Goal: Task Accomplishment & Management: Complete application form

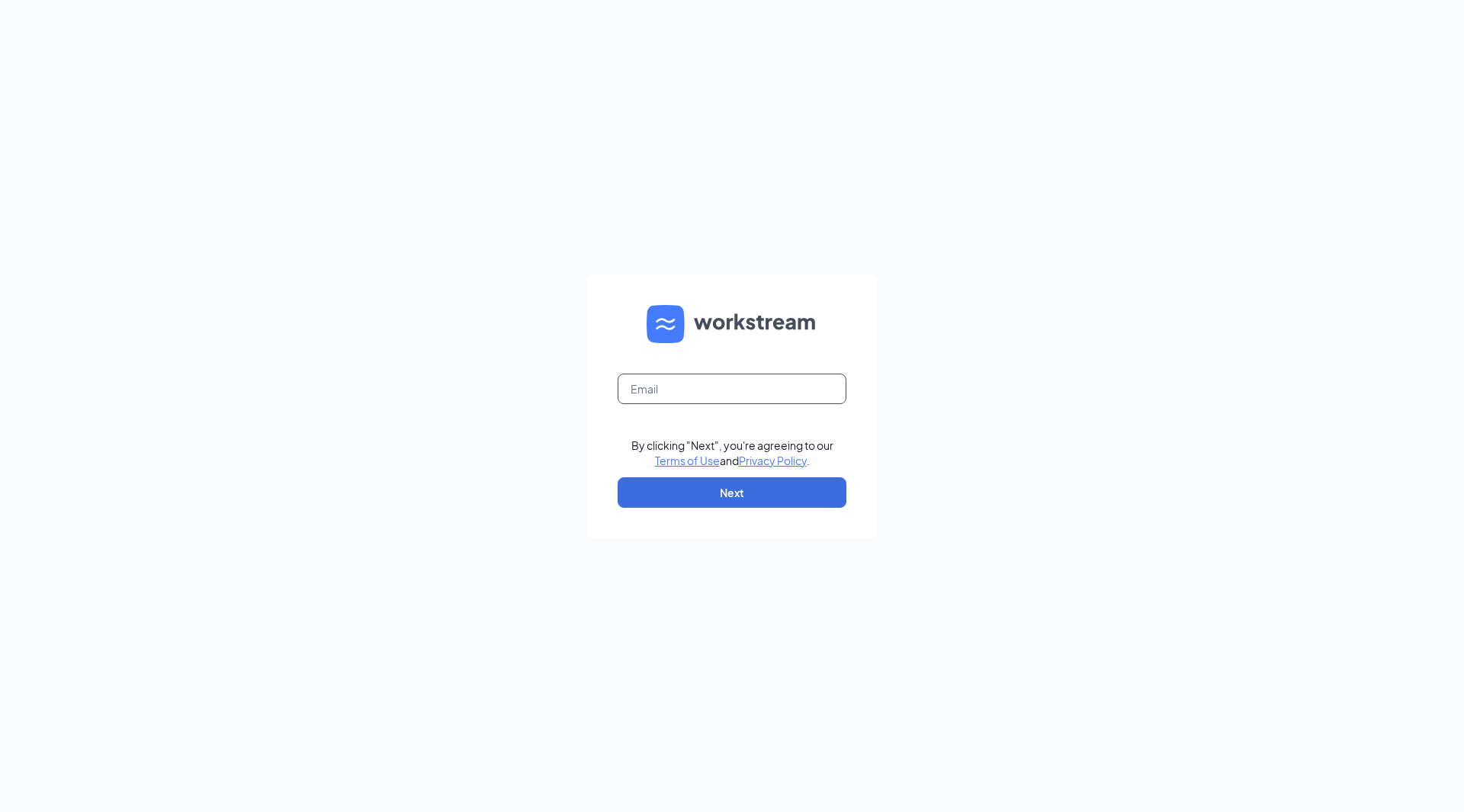
click at [759, 379] on input "text" at bounding box center [731, 388] width 228 height 30
type input "[EMAIL_ADDRESS][DOMAIN_NAME]"
click at [722, 492] on button "Next" at bounding box center [731, 492] width 228 height 30
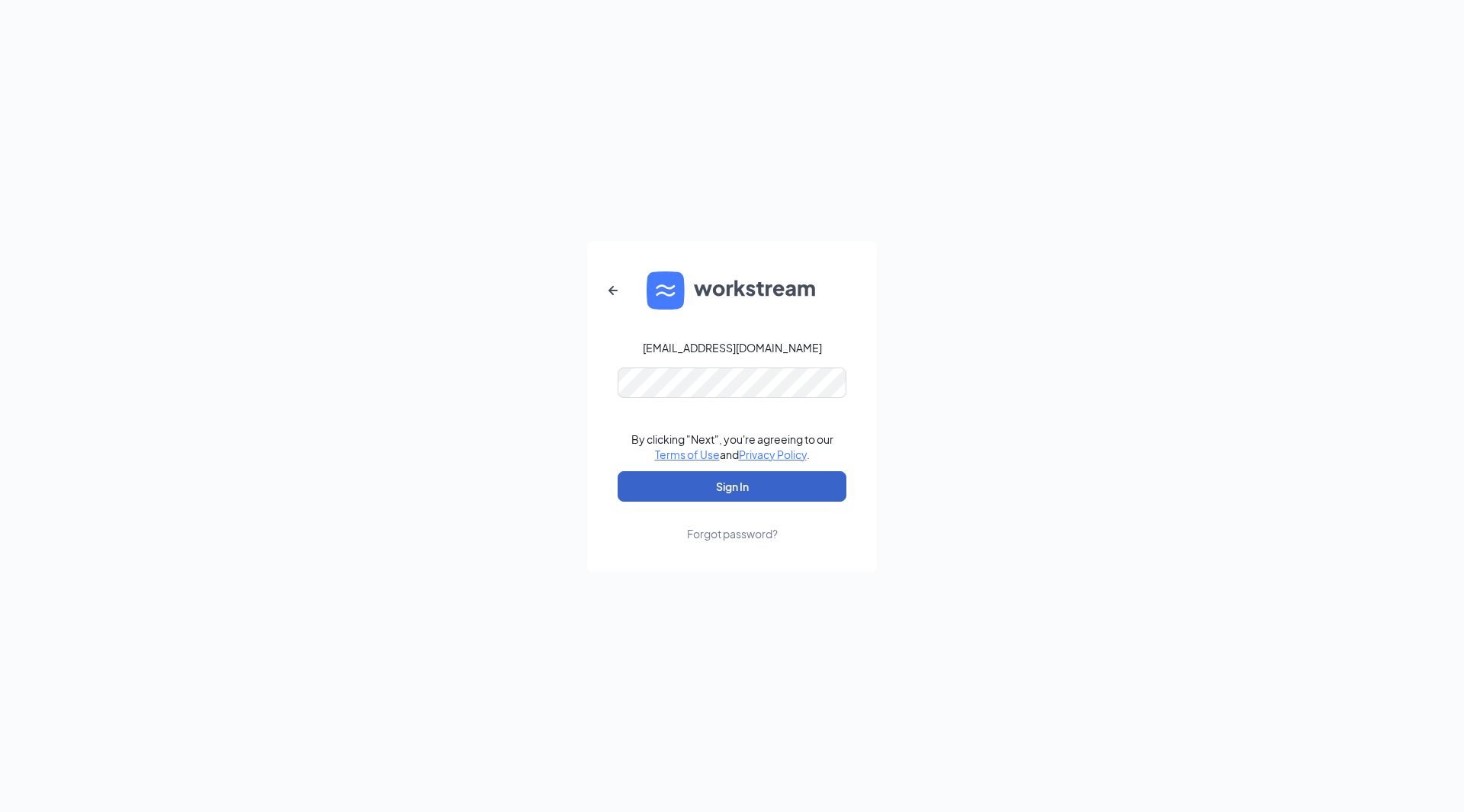
click at [730, 483] on button "Sign In" at bounding box center [731, 485] width 228 height 30
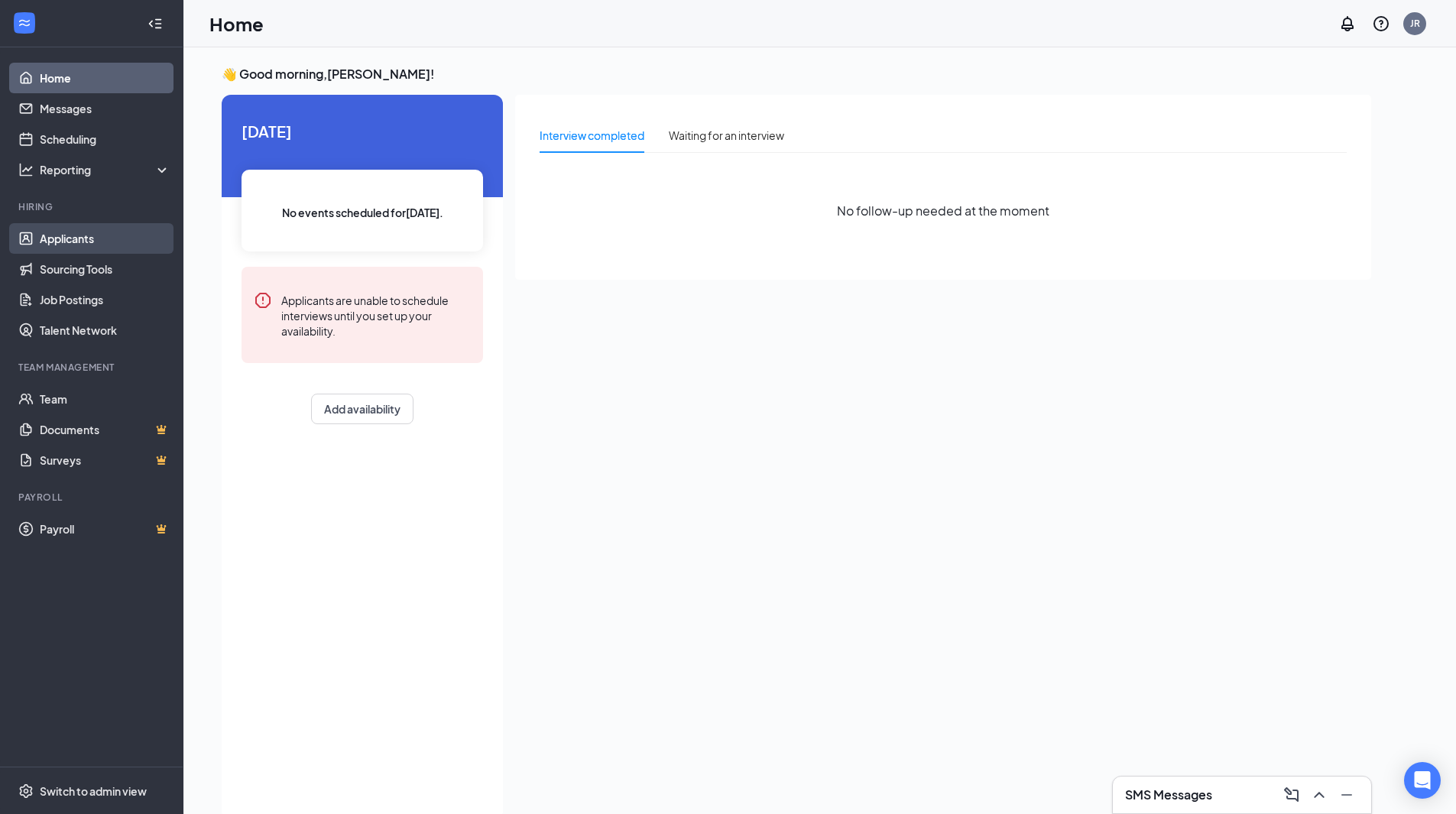
click at [98, 232] on link "Applicants" at bounding box center [105, 238] width 131 height 30
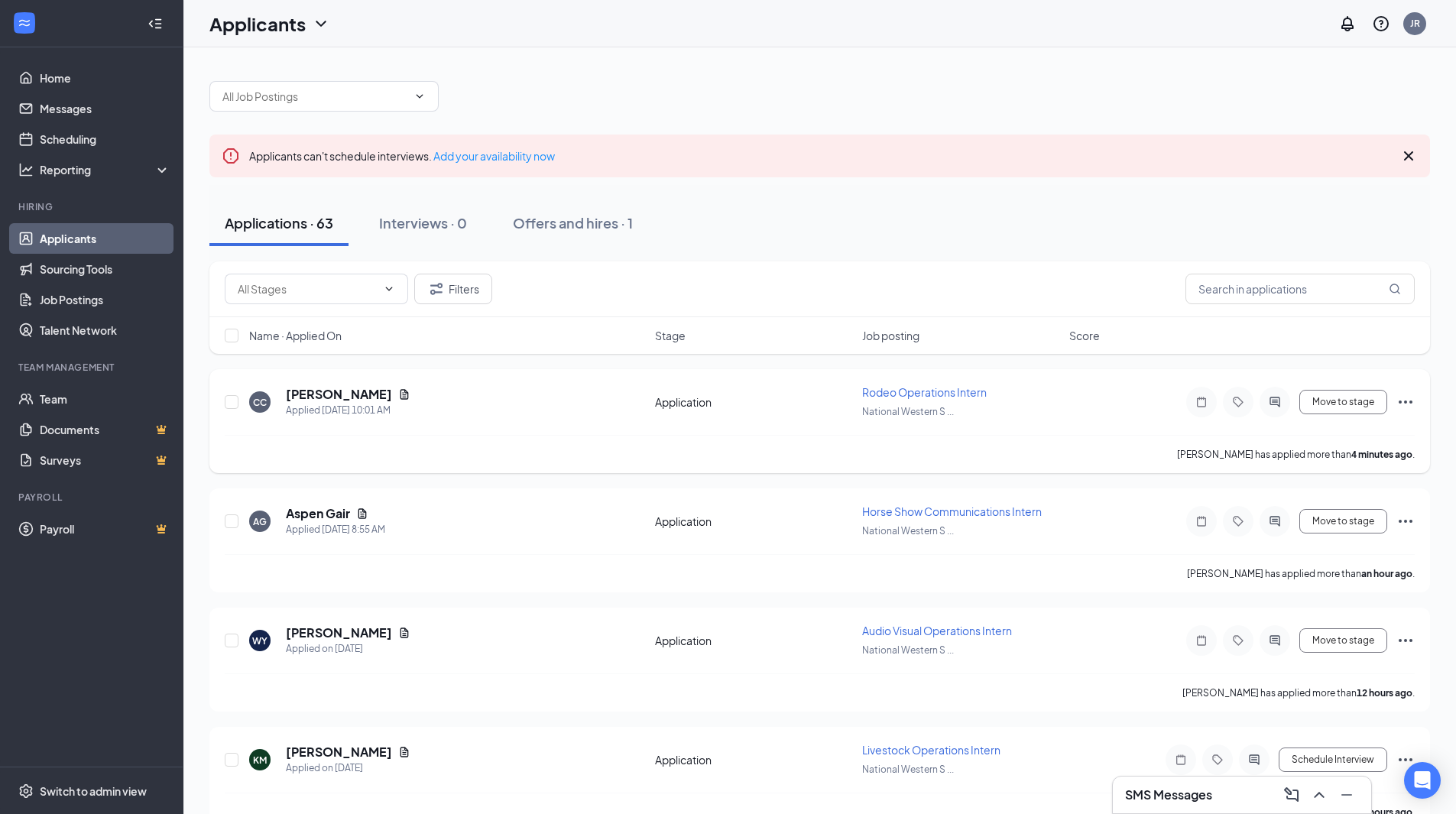
click at [929, 395] on span "Rodeo Operations Intern" at bounding box center [924, 392] width 124 height 14
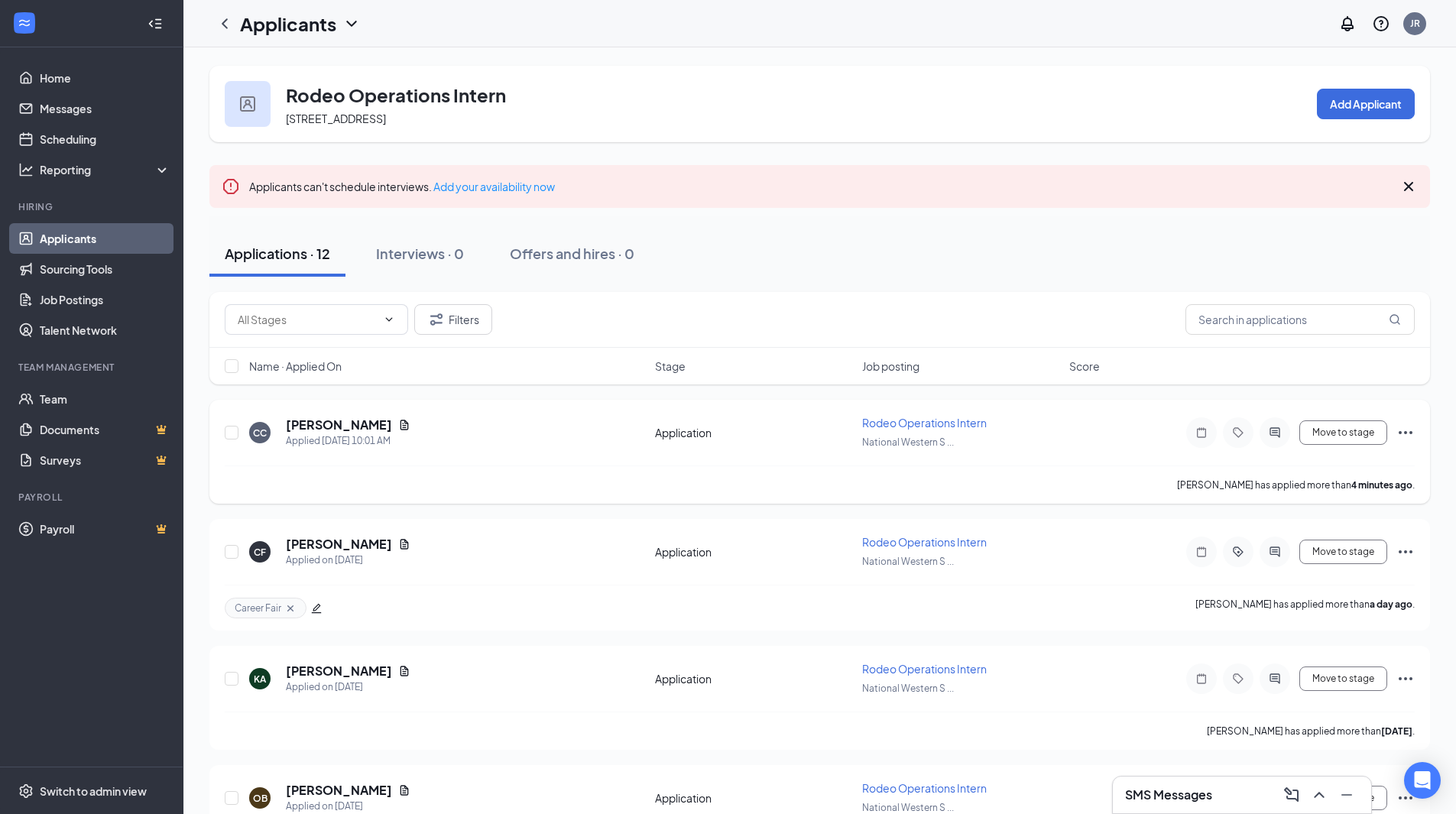
click at [400, 426] on icon "Document" at bounding box center [404, 424] width 9 height 10
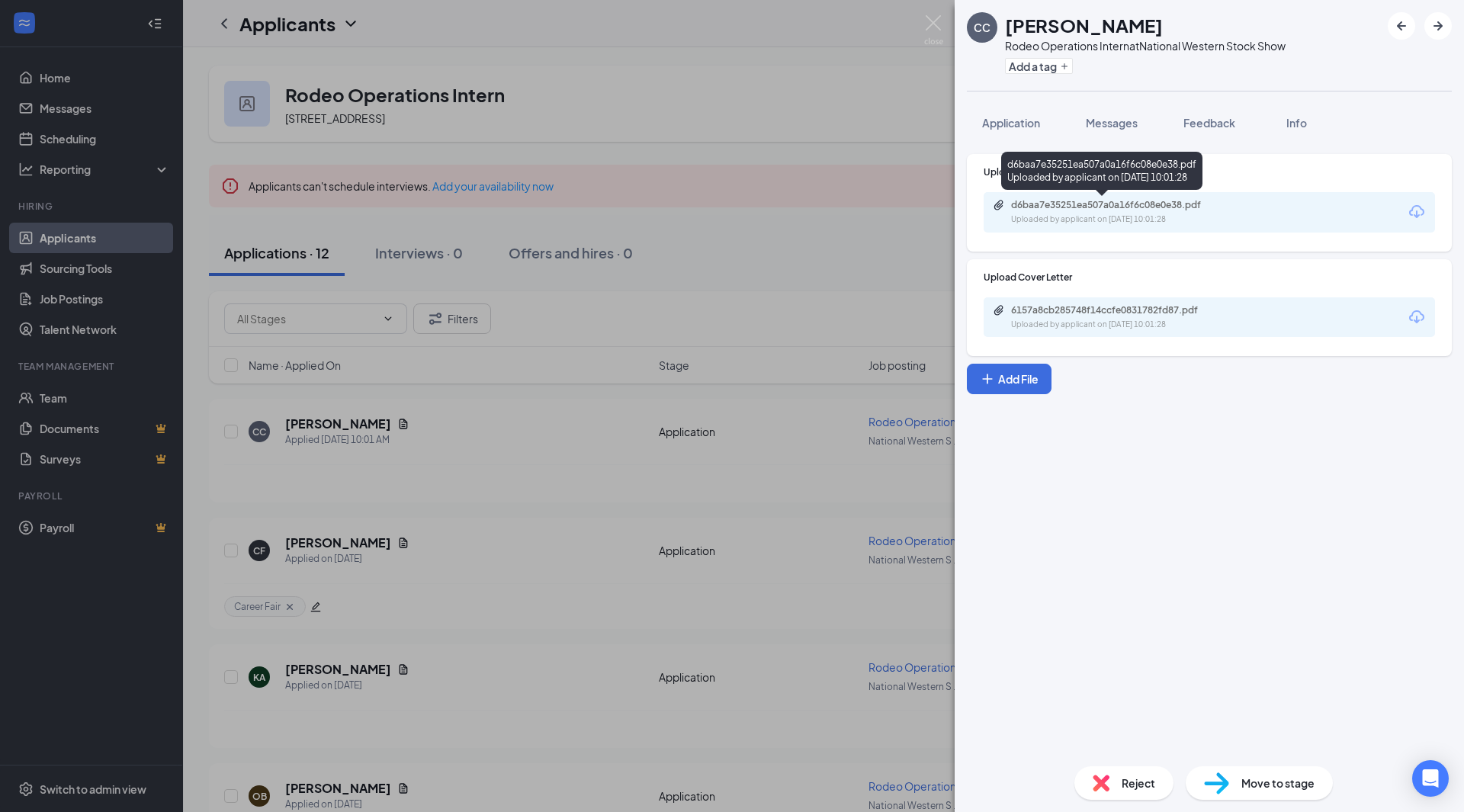
click at [1095, 207] on div "d6baa7e35251ea507a0a16f6c08e0e38.pdf" at bounding box center [1118, 205] width 214 height 12
click at [1206, 401] on div "Upload Resume d6baa7e35251ea507a0a16f6c08e0e38.pdf Uploaded by applicant on [DA…" at bounding box center [1208, 447] width 509 height 612
click at [1018, 131] on button "Application" at bounding box center [1010, 122] width 88 height 38
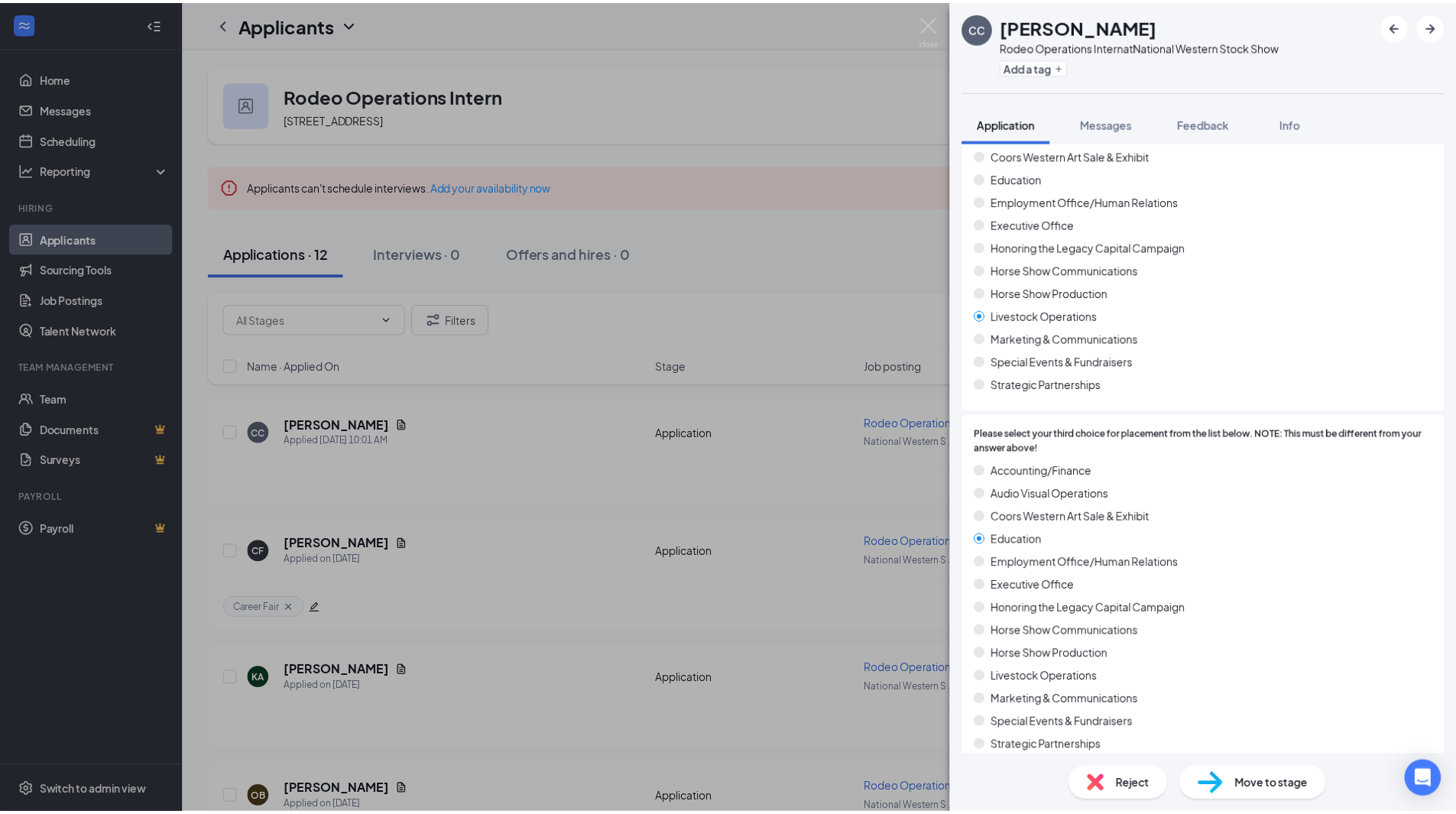
scroll to position [463, 0]
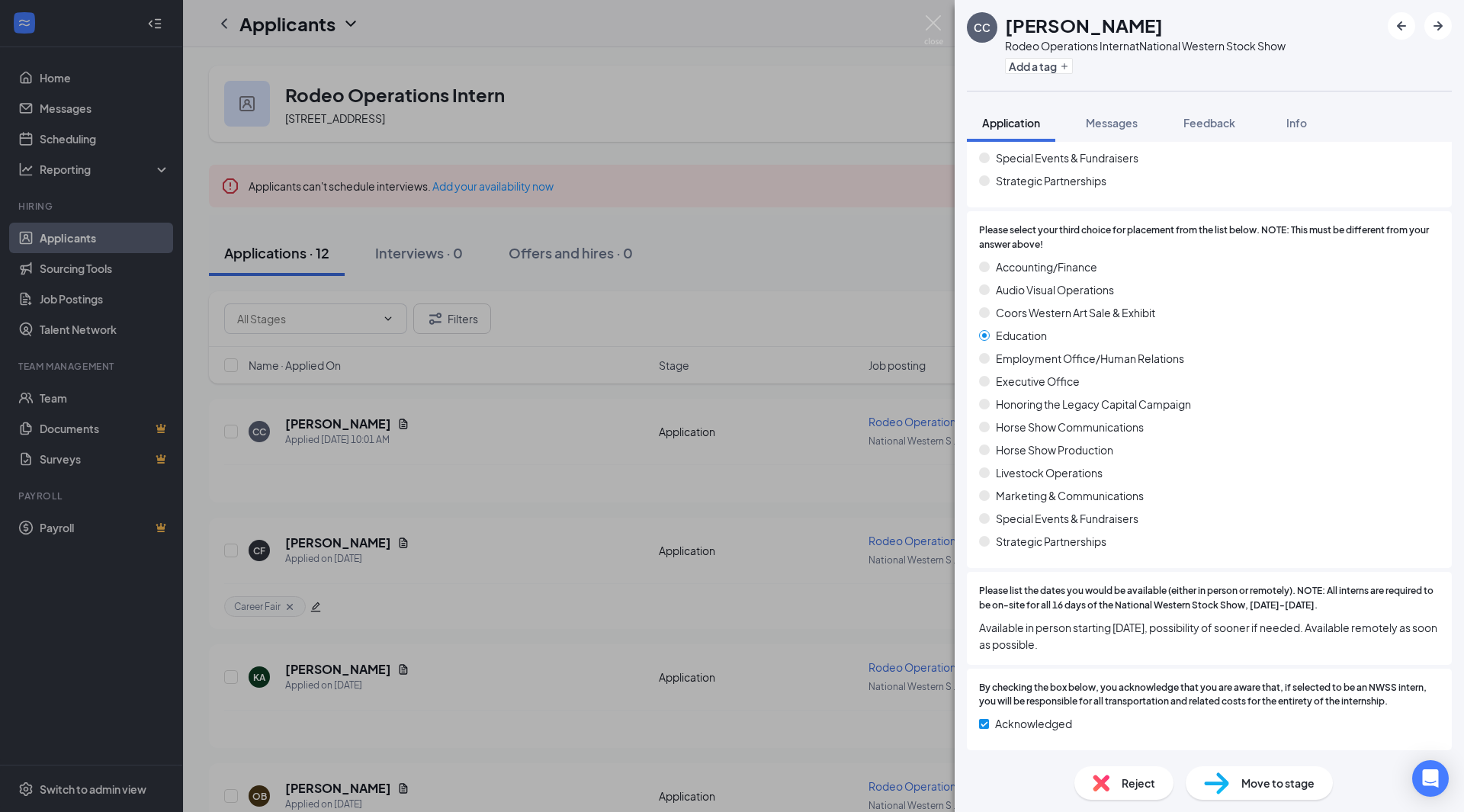
click at [864, 263] on div "CC [PERSON_NAME] Operations Intern at National Western Stock Show Add a tag App…" at bounding box center [732, 406] width 1464 height 812
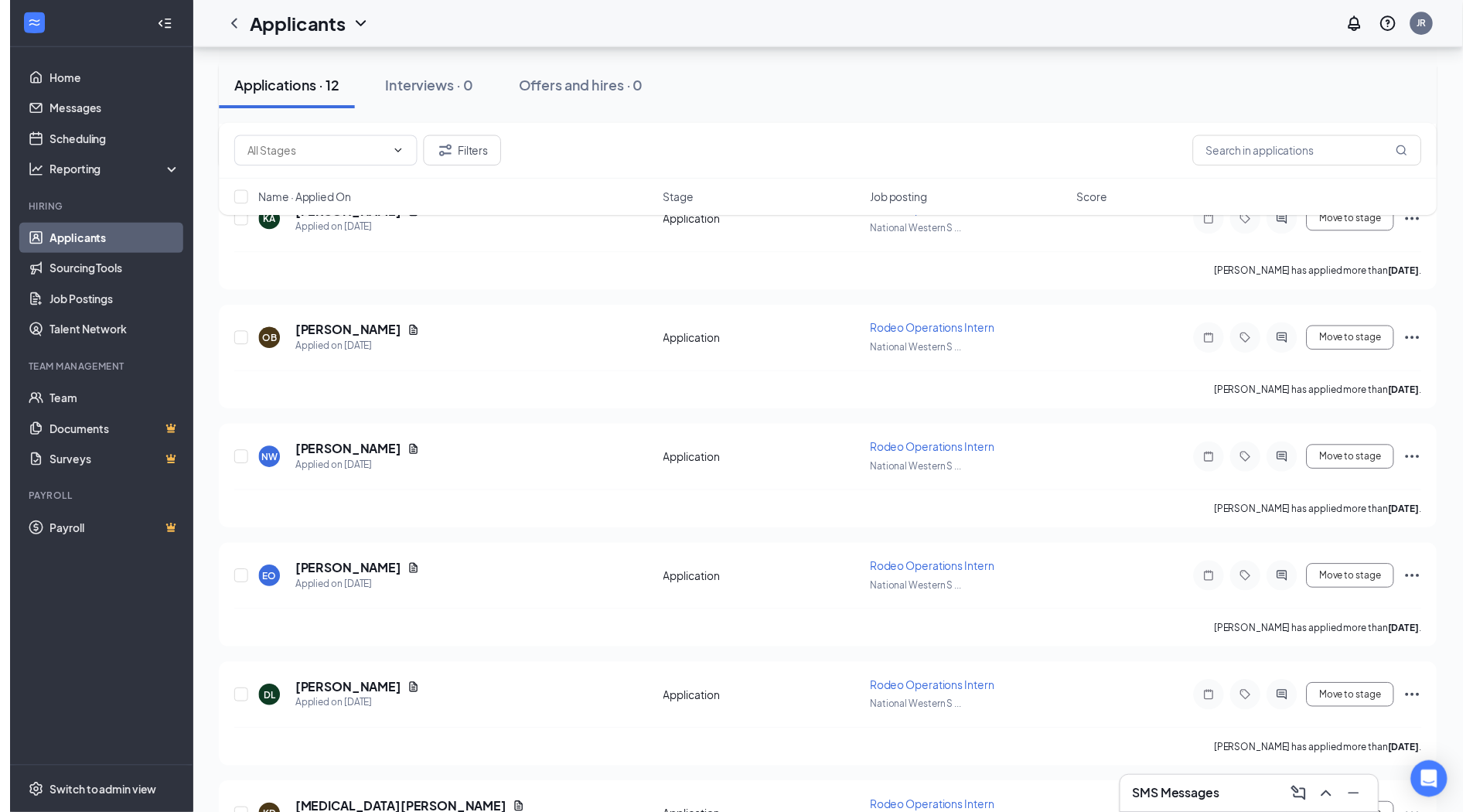
scroll to position [464, 0]
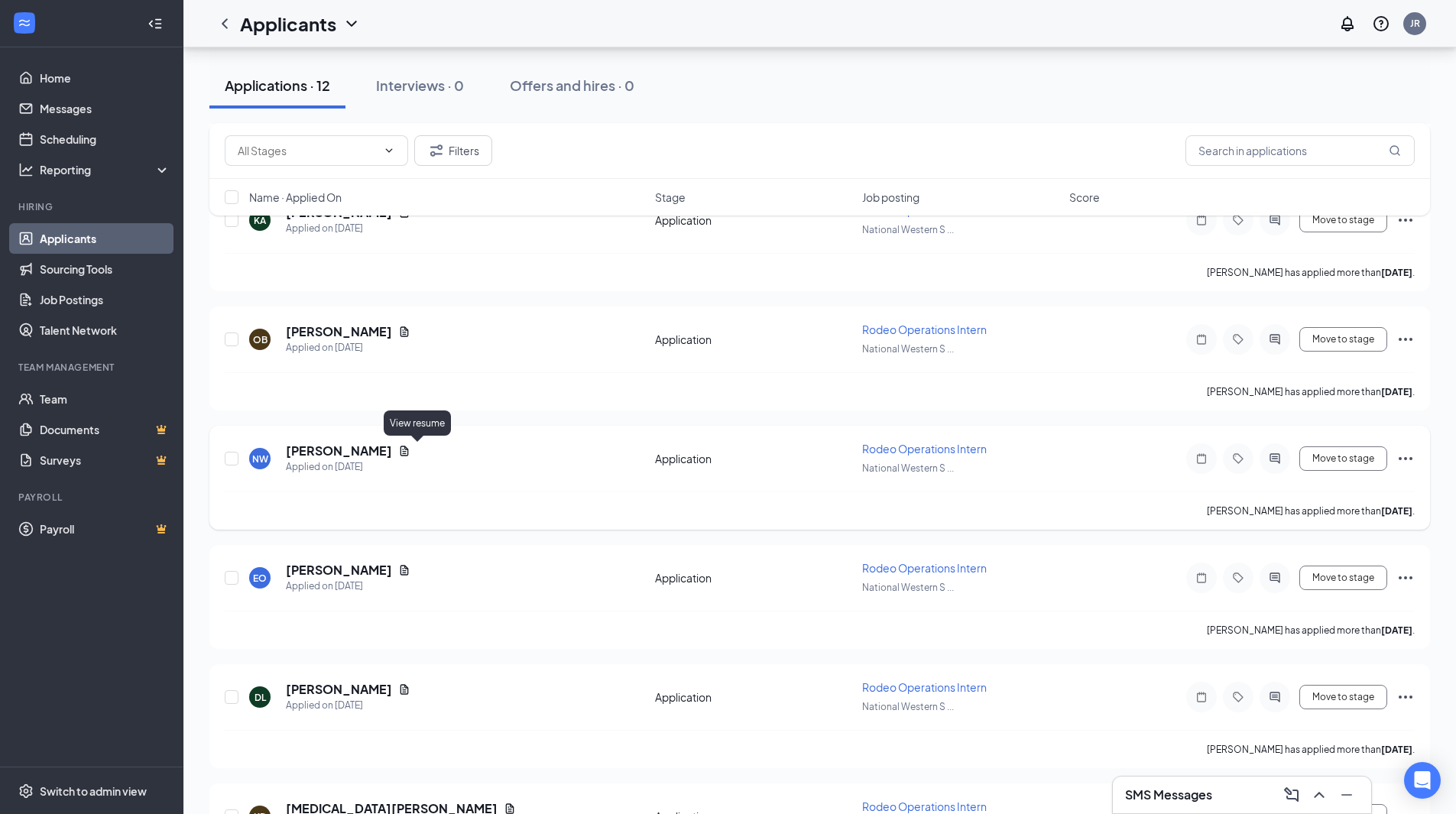
click at [410, 453] on icon "Document" at bounding box center [405, 451] width 13 height 12
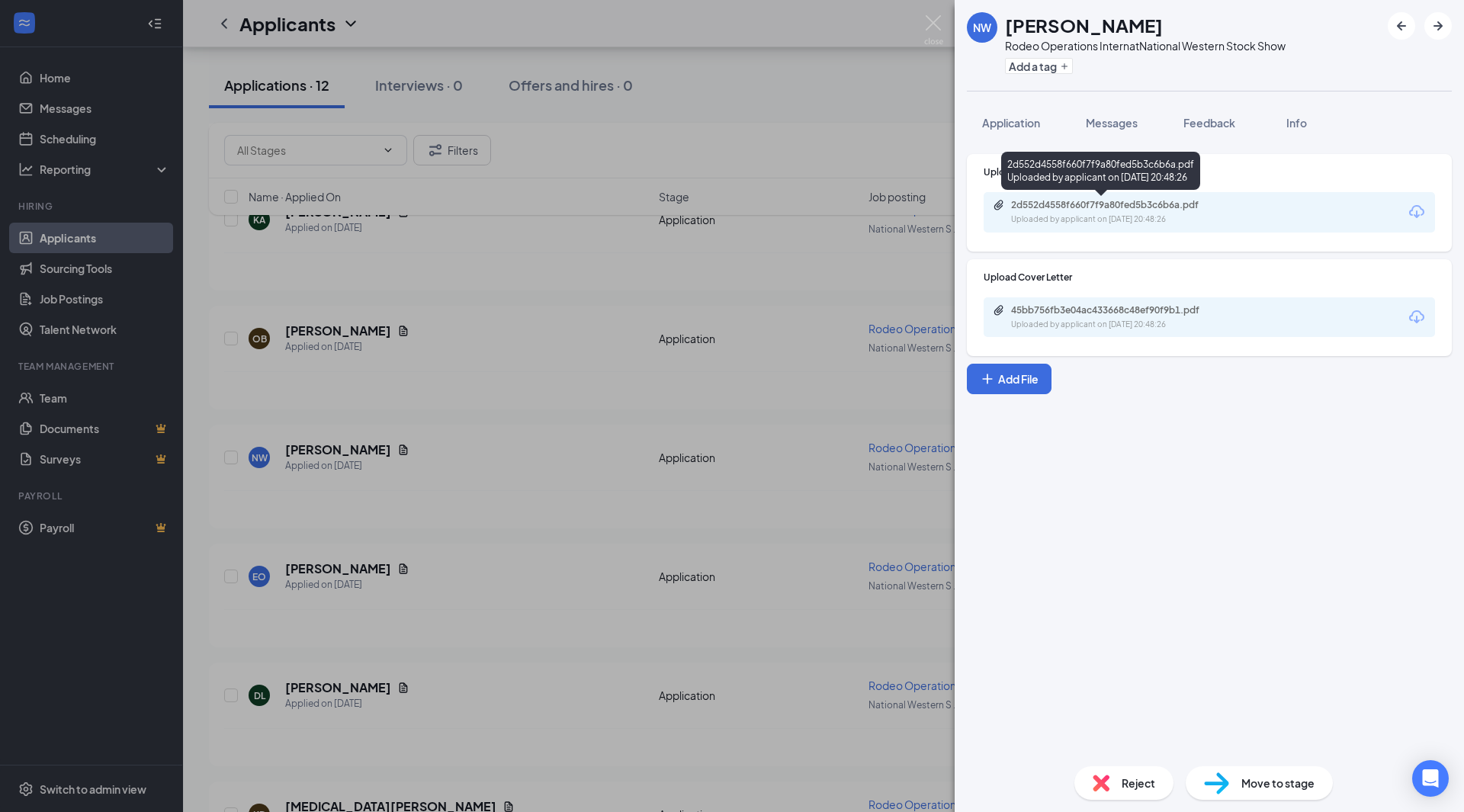
click at [1094, 208] on div "2d552d4558f660f7f9a80fed5b3c6b6a.pdf" at bounding box center [1118, 205] width 214 height 12
drag, startPoint x: 697, startPoint y: 673, endPoint x: 897, endPoint y: 102, distance: 605.0
click at [697, 673] on div "NW [PERSON_NAME] Rodeo Operations Intern at National Western Stock Show Add a t…" at bounding box center [732, 406] width 1464 height 812
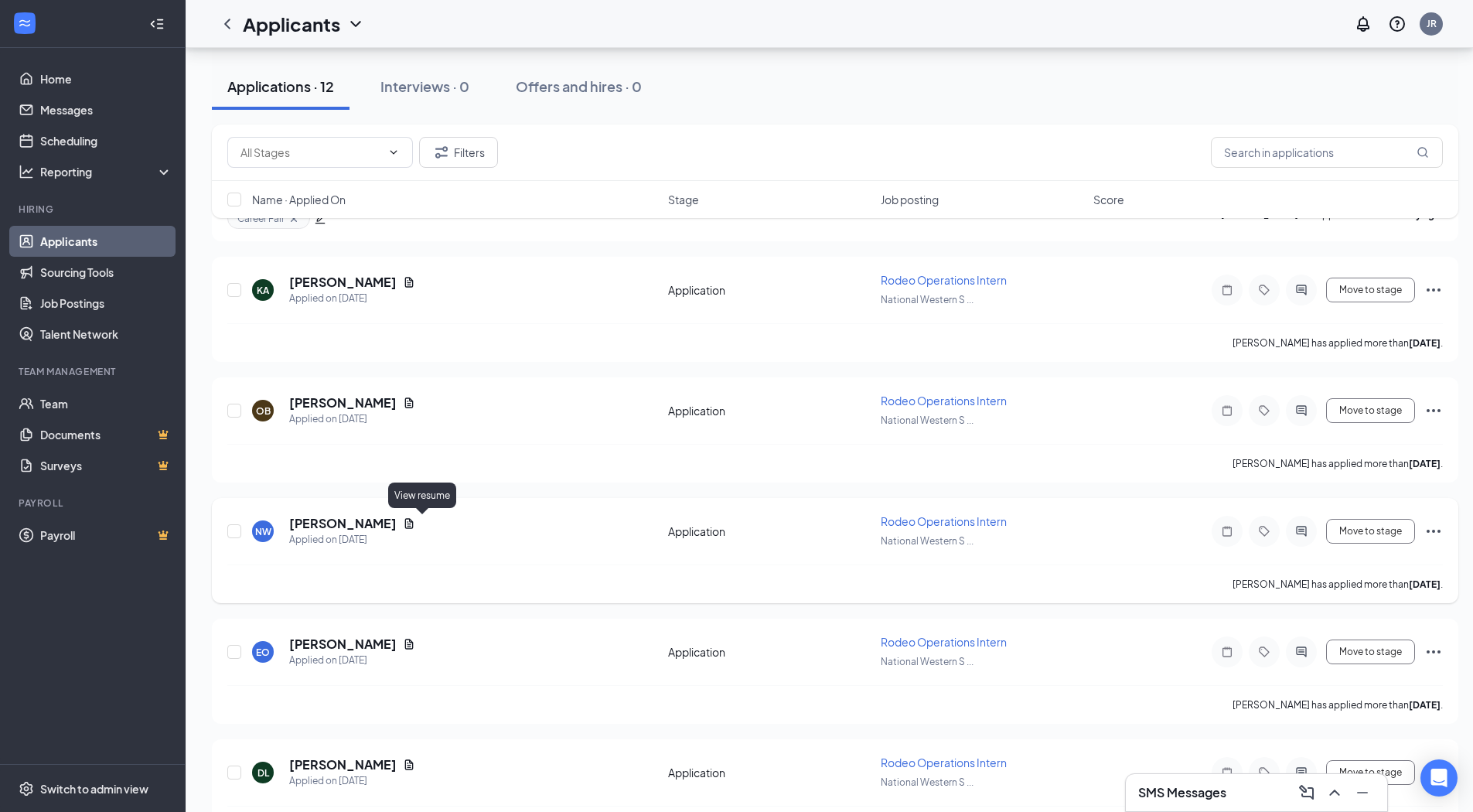
scroll to position [396, 0]
click at [405, 406] on icon "Document" at bounding box center [409, 403] width 9 height 10
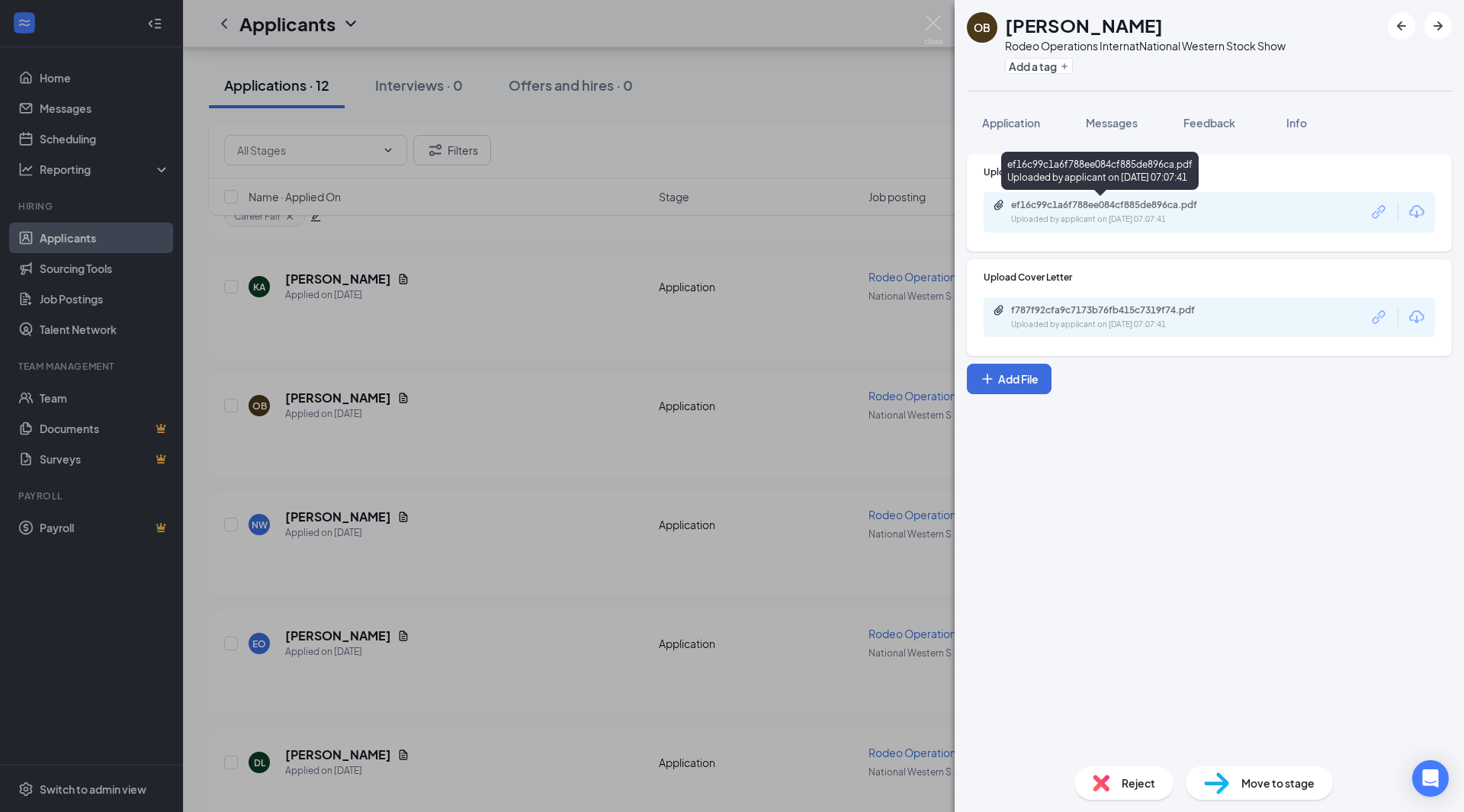
click at [1093, 205] on div "ef16c99c1a6f788ee084cf885de896ca.pdf" at bounding box center [1118, 205] width 214 height 12
click at [815, 141] on div "OB [PERSON_NAME] Rodeo Operations Intern at National Western Stock Show Add a t…" at bounding box center [732, 406] width 1464 height 812
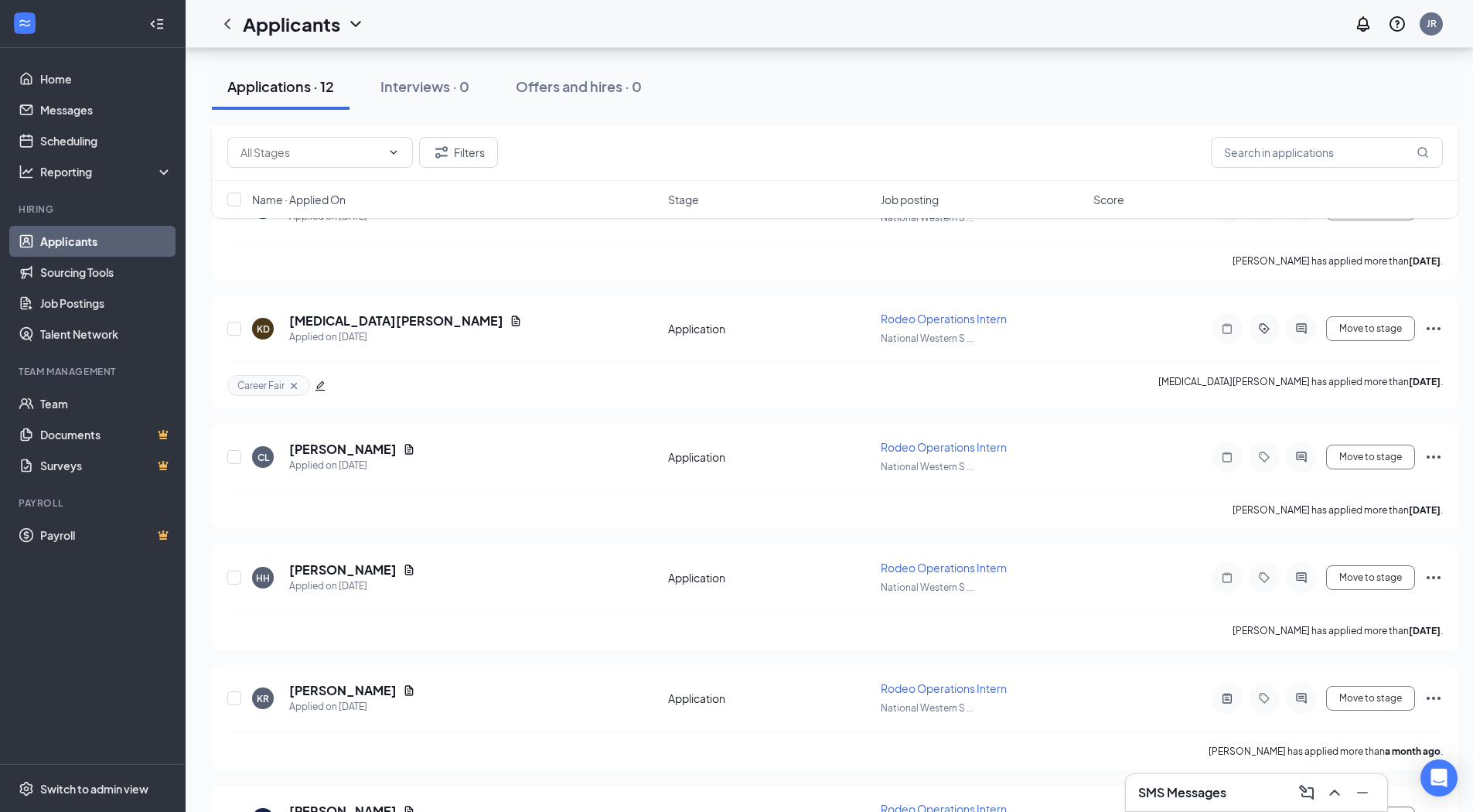
scroll to position [962, 6]
click at [510, 324] on icon "Document" at bounding box center [516, 320] width 13 height 13
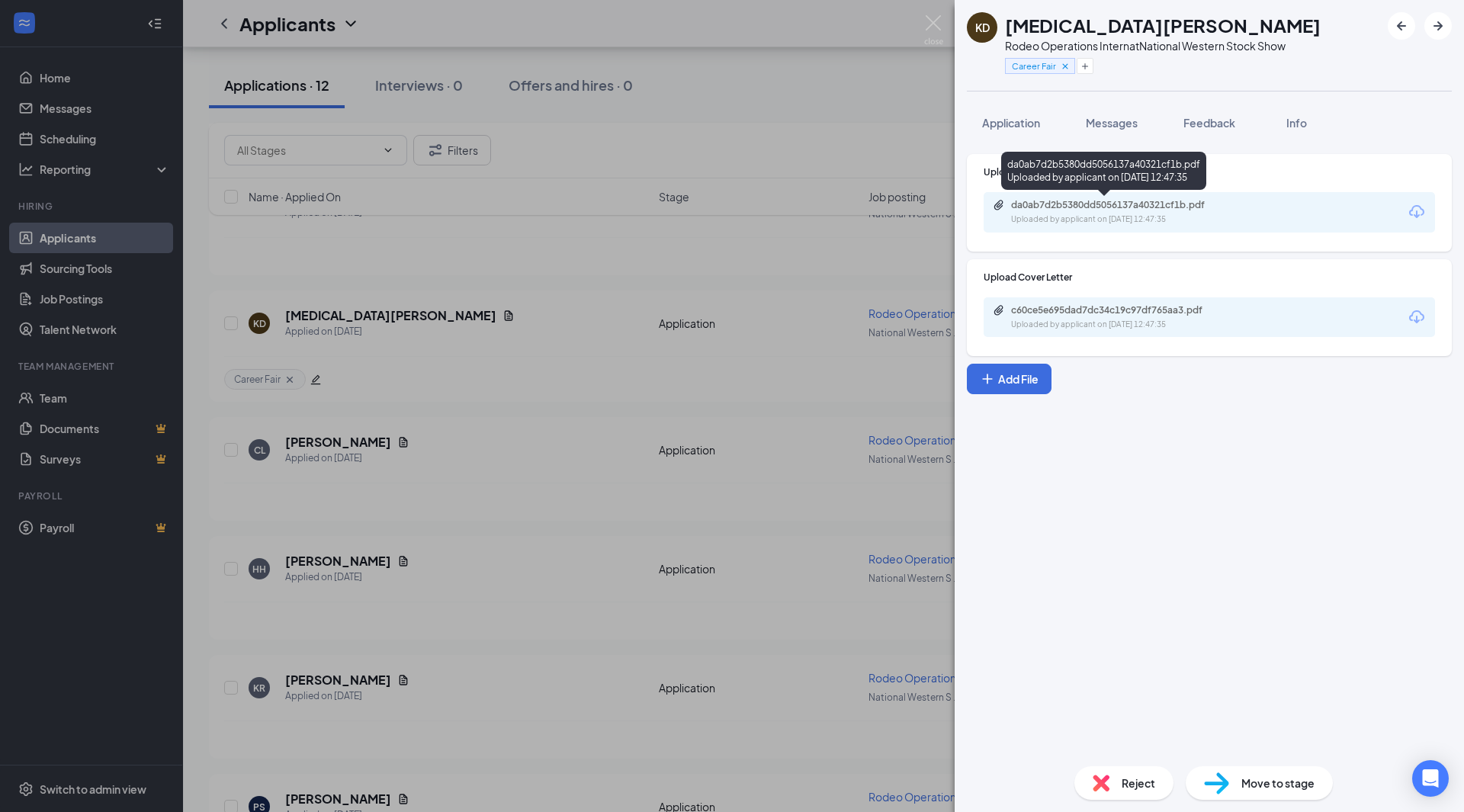
click at [1112, 205] on div "da0ab7d2b5380dd5056137a40321cf1b.pdf" at bounding box center [1118, 205] width 214 height 12
click at [510, 225] on div "KD [MEDICAL_DATA][PERSON_NAME] Rodeo Operations Intern at National Western Stoc…" at bounding box center [732, 406] width 1464 height 812
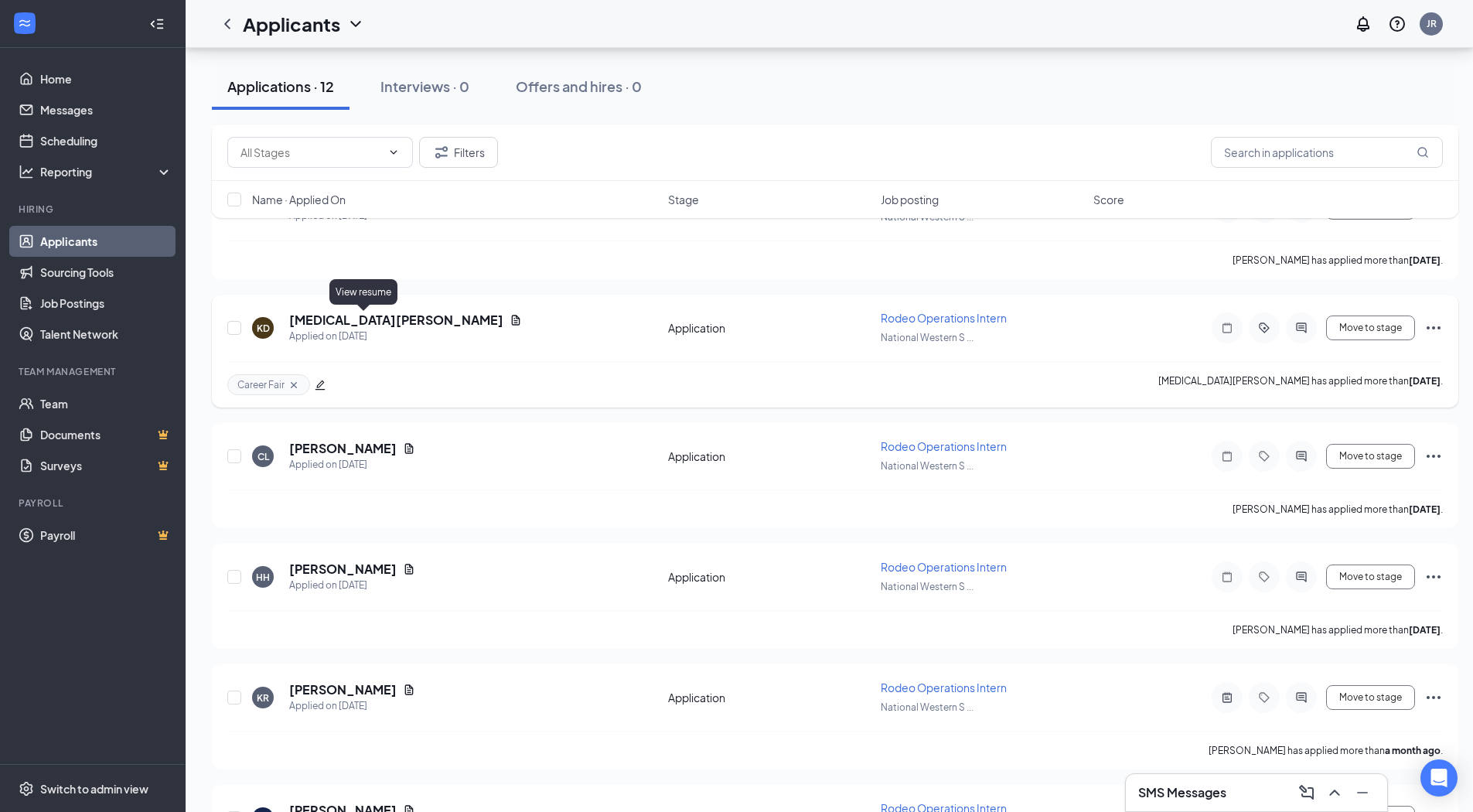
click at [510, 324] on icon "Document" at bounding box center [516, 320] width 13 height 13
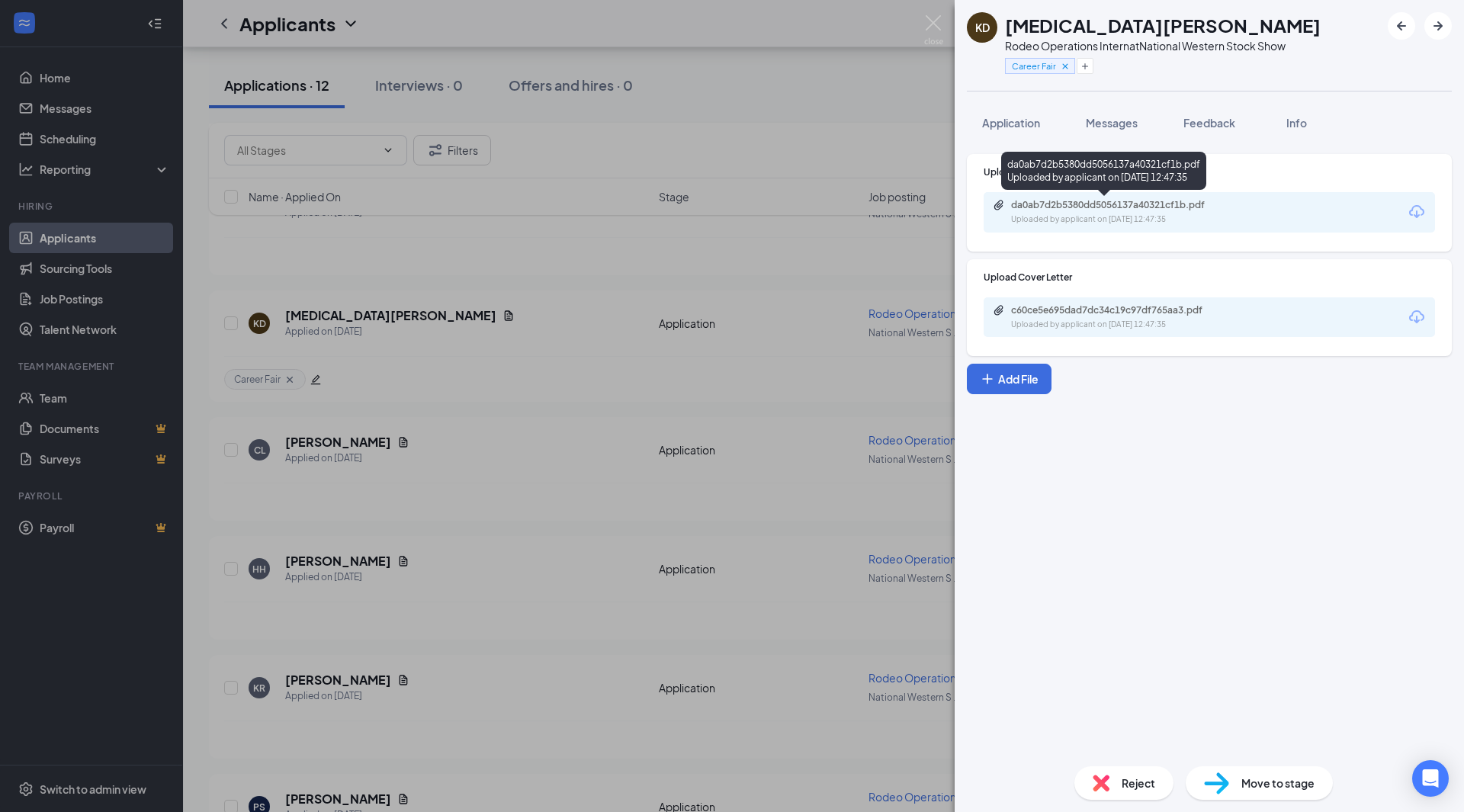
click at [1066, 210] on div "da0ab7d2b5380dd5056137a40321cf1b.pdf" at bounding box center [1118, 205] width 214 height 12
click at [1123, 223] on div "Uploaded by applicant on [DATE] 12:47:35" at bounding box center [1125, 220] width 228 height 12
click at [826, 305] on div "KD [MEDICAL_DATA][PERSON_NAME] Rodeo Operations Intern at National Western Stoc…" at bounding box center [732, 406] width 1464 height 812
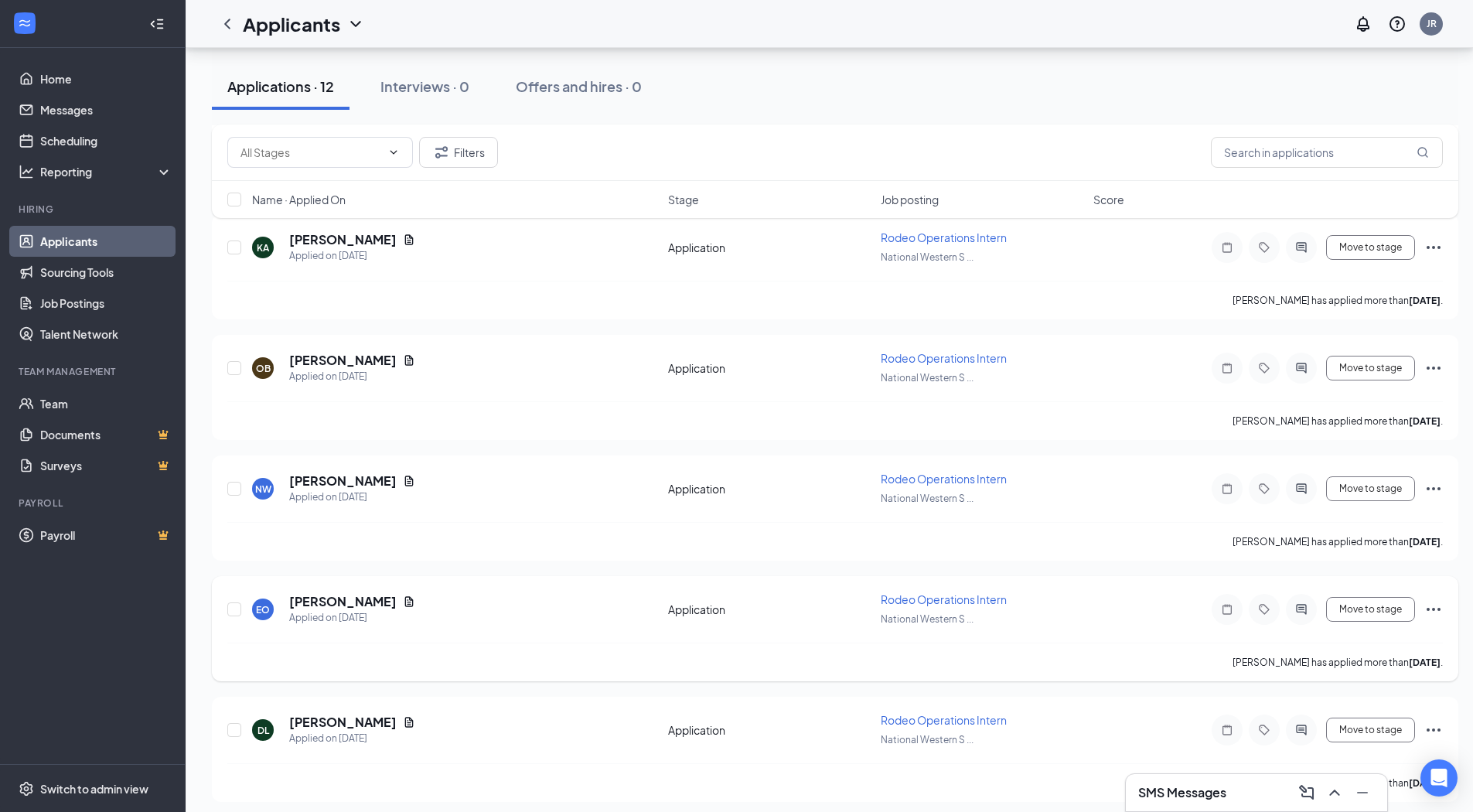
scroll to position [439, 0]
click at [405, 364] on icon "Document" at bounding box center [409, 361] width 9 height 10
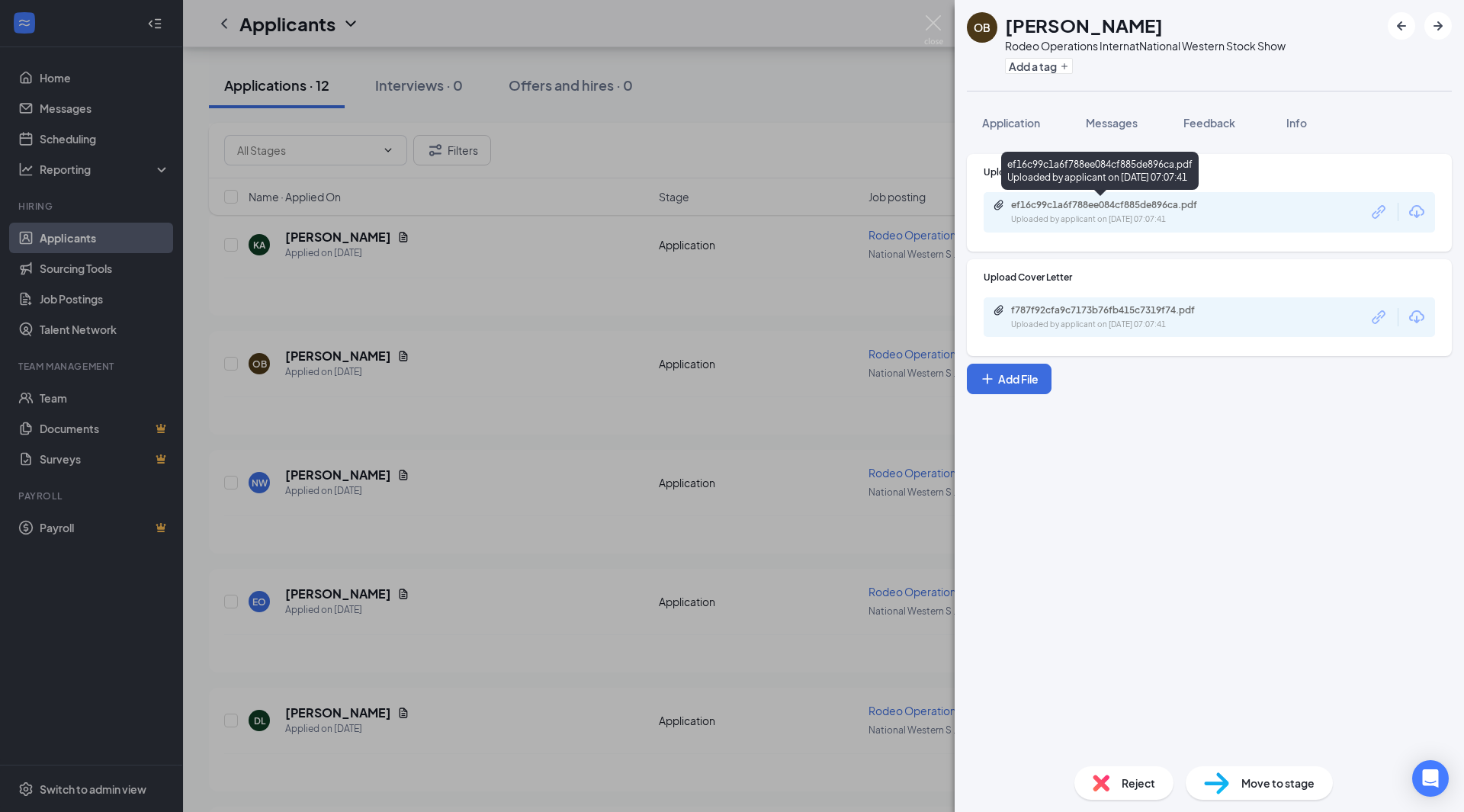
click at [1119, 217] on div "Uploaded by applicant on [DATE] 07:07:41" at bounding box center [1125, 220] width 228 height 12
click at [799, 126] on div "OB [PERSON_NAME] Rodeo Operations Intern at National Western Stock Show Add a t…" at bounding box center [732, 406] width 1464 height 812
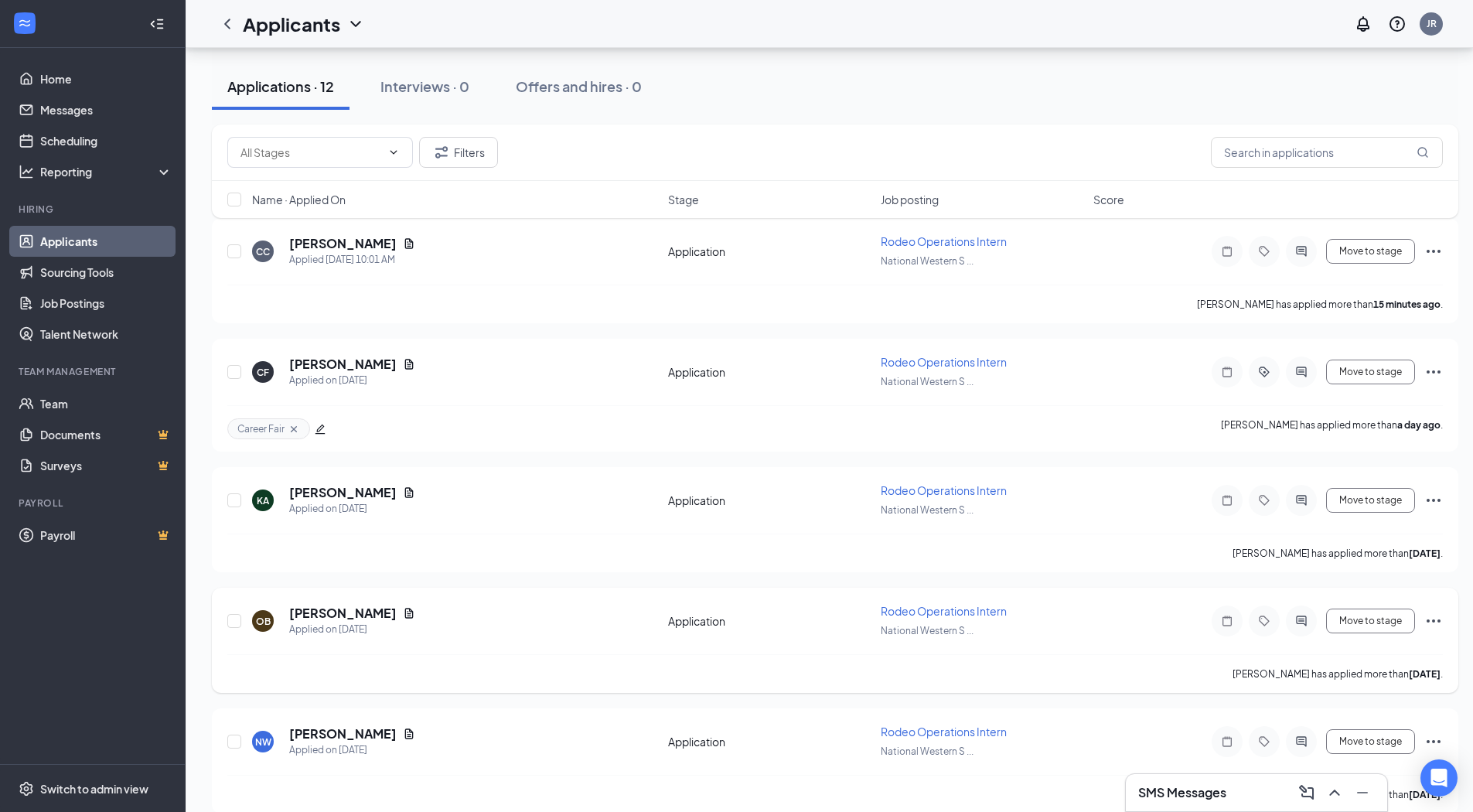
scroll to position [185, 0]
click at [405, 497] on icon "Document" at bounding box center [409, 493] width 9 height 10
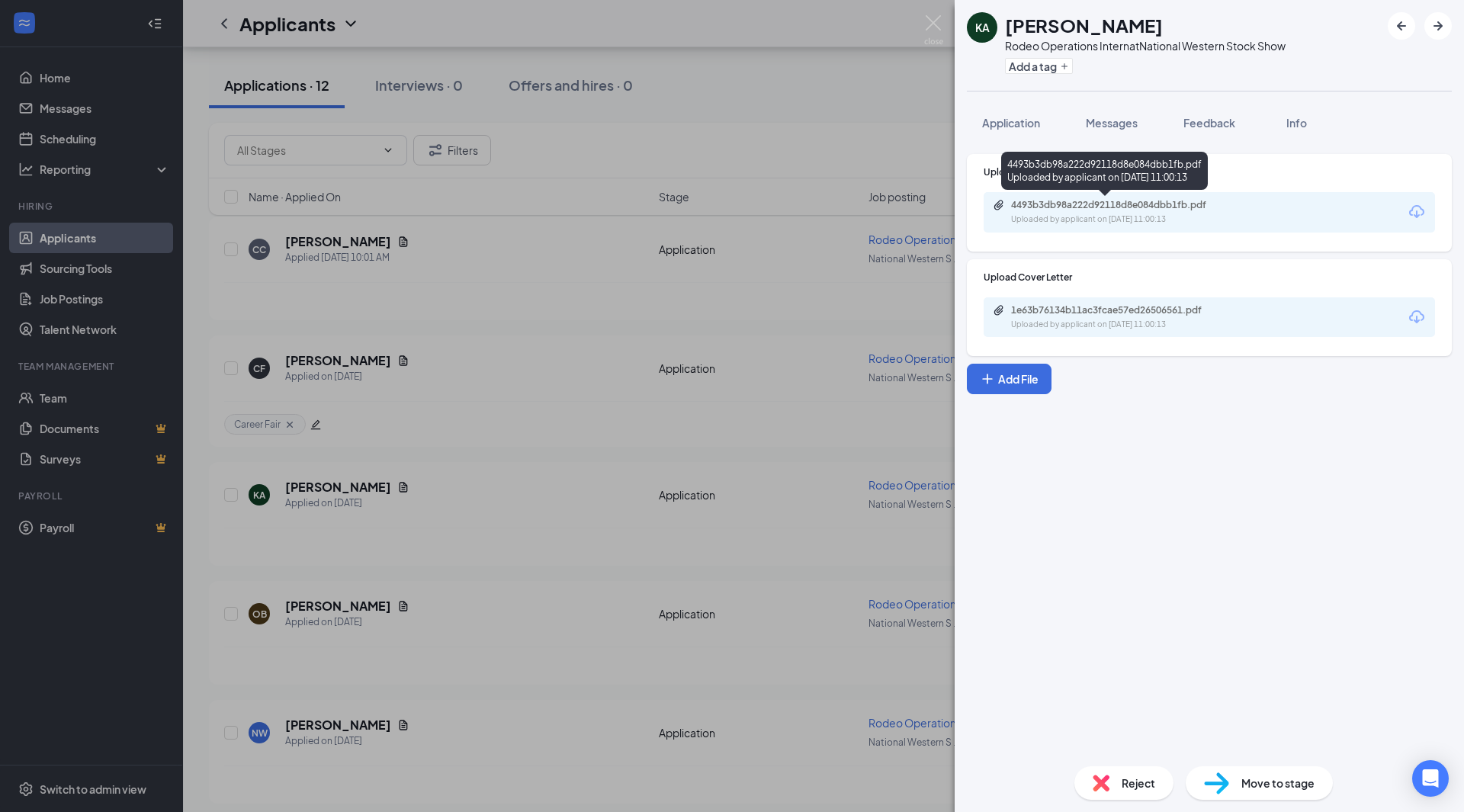
click at [1128, 210] on div "4493b3db98a222d92118d8e084dbb1fb.pdf" at bounding box center [1118, 205] width 214 height 12
click at [844, 118] on div "KA [PERSON_NAME] Rodeo Operations Intern at National Western Stock Show Add a t…" at bounding box center [732, 406] width 1464 height 812
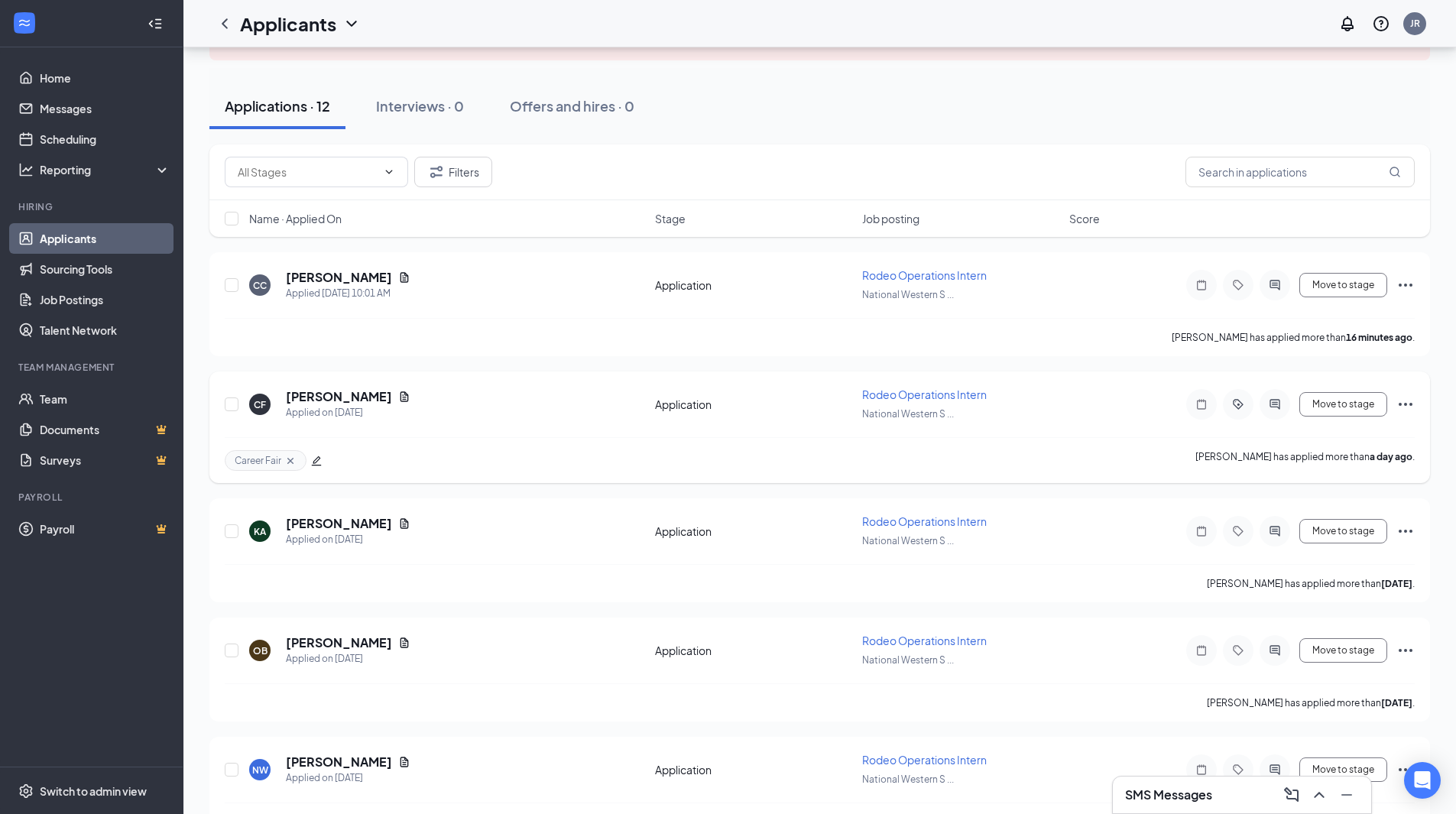
scroll to position [118, 0]
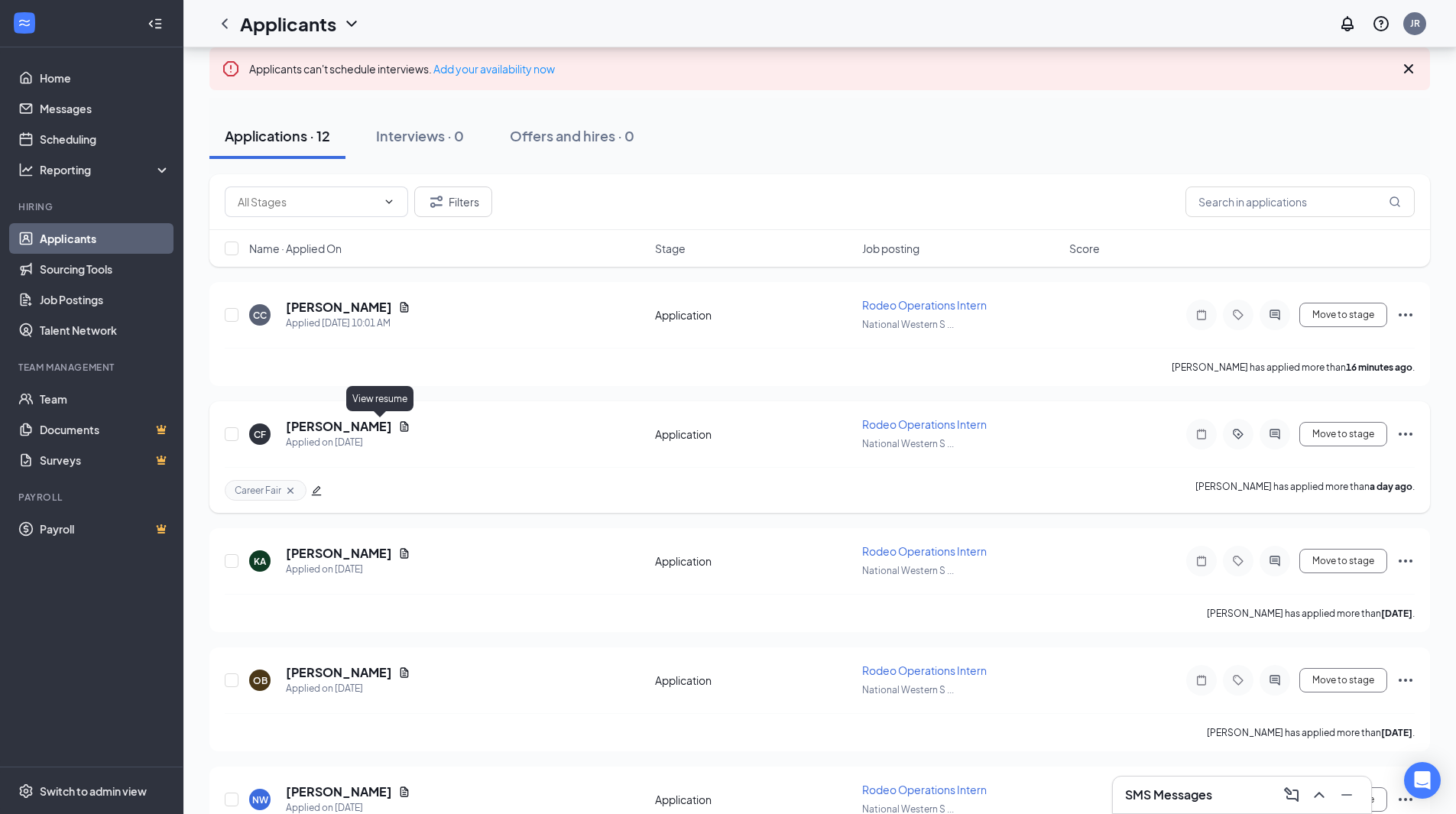
click at [400, 430] on icon "Document" at bounding box center [404, 426] width 9 height 10
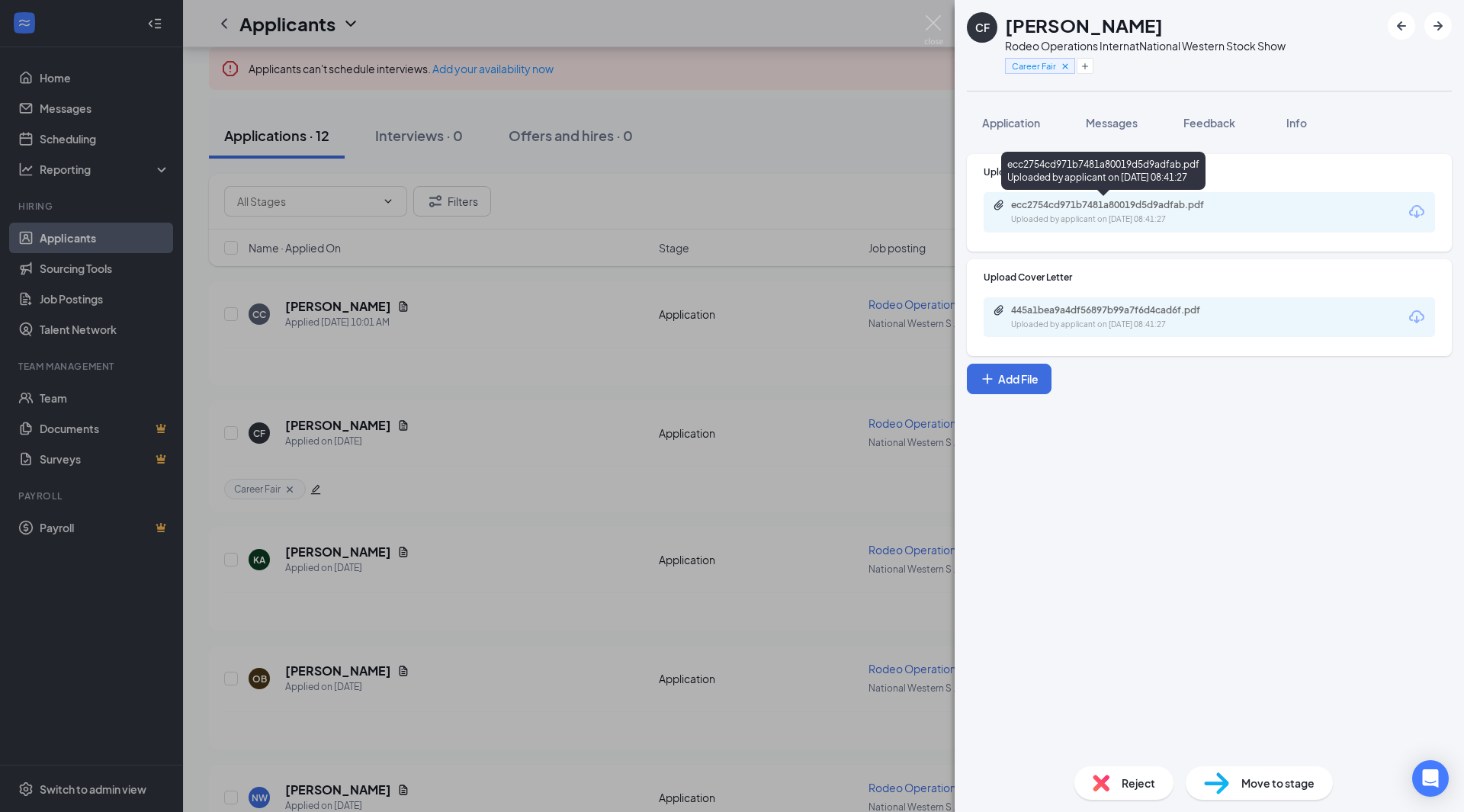
click at [1123, 215] on div "Uploaded by applicant on [DATE] 08:41:27" at bounding box center [1125, 220] width 228 height 12
click at [745, 298] on div "CF [PERSON_NAME] Rodeo Operations Intern at National Western Stock Show Career …" at bounding box center [732, 406] width 1464 height 812
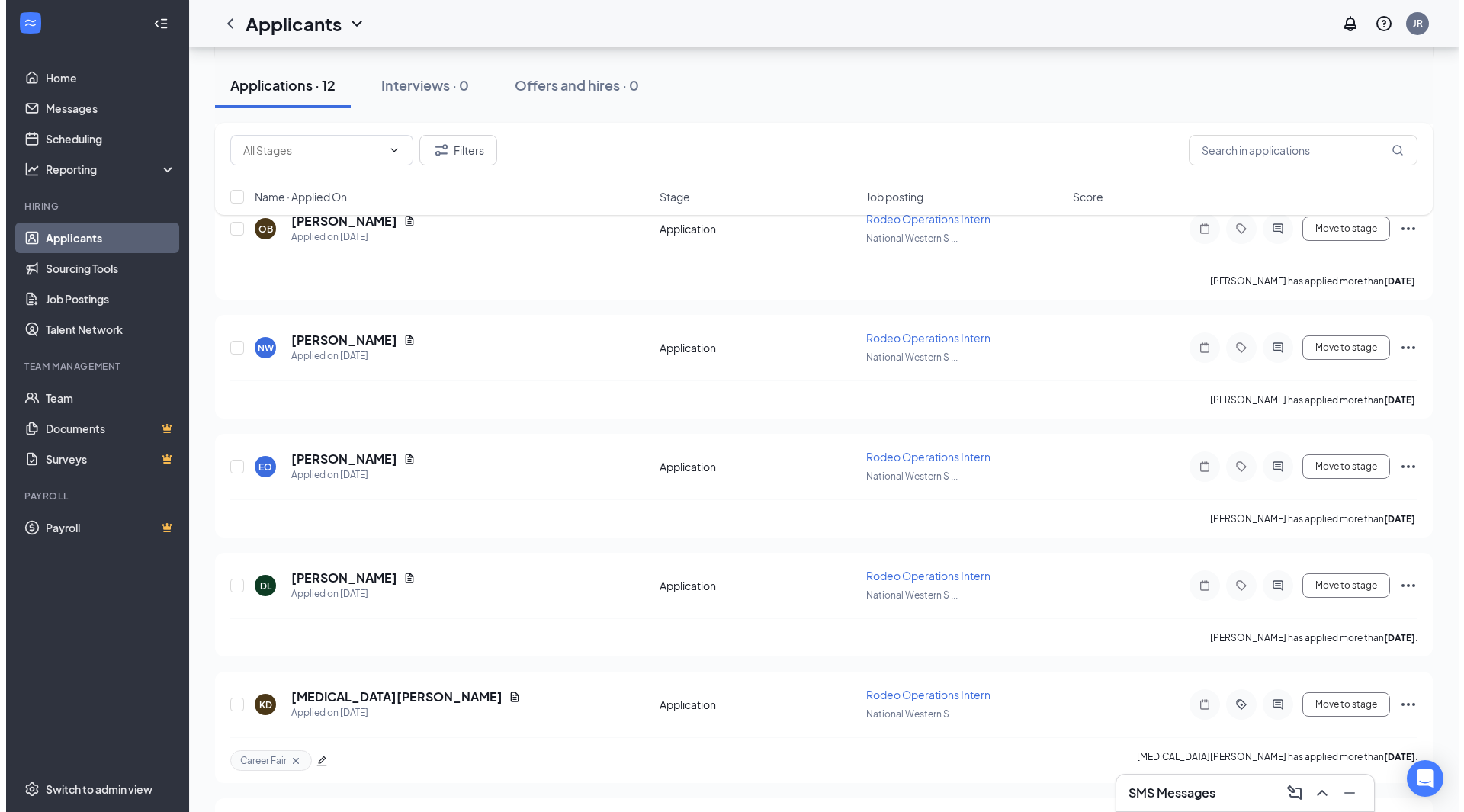
scroll to position [575, 0]
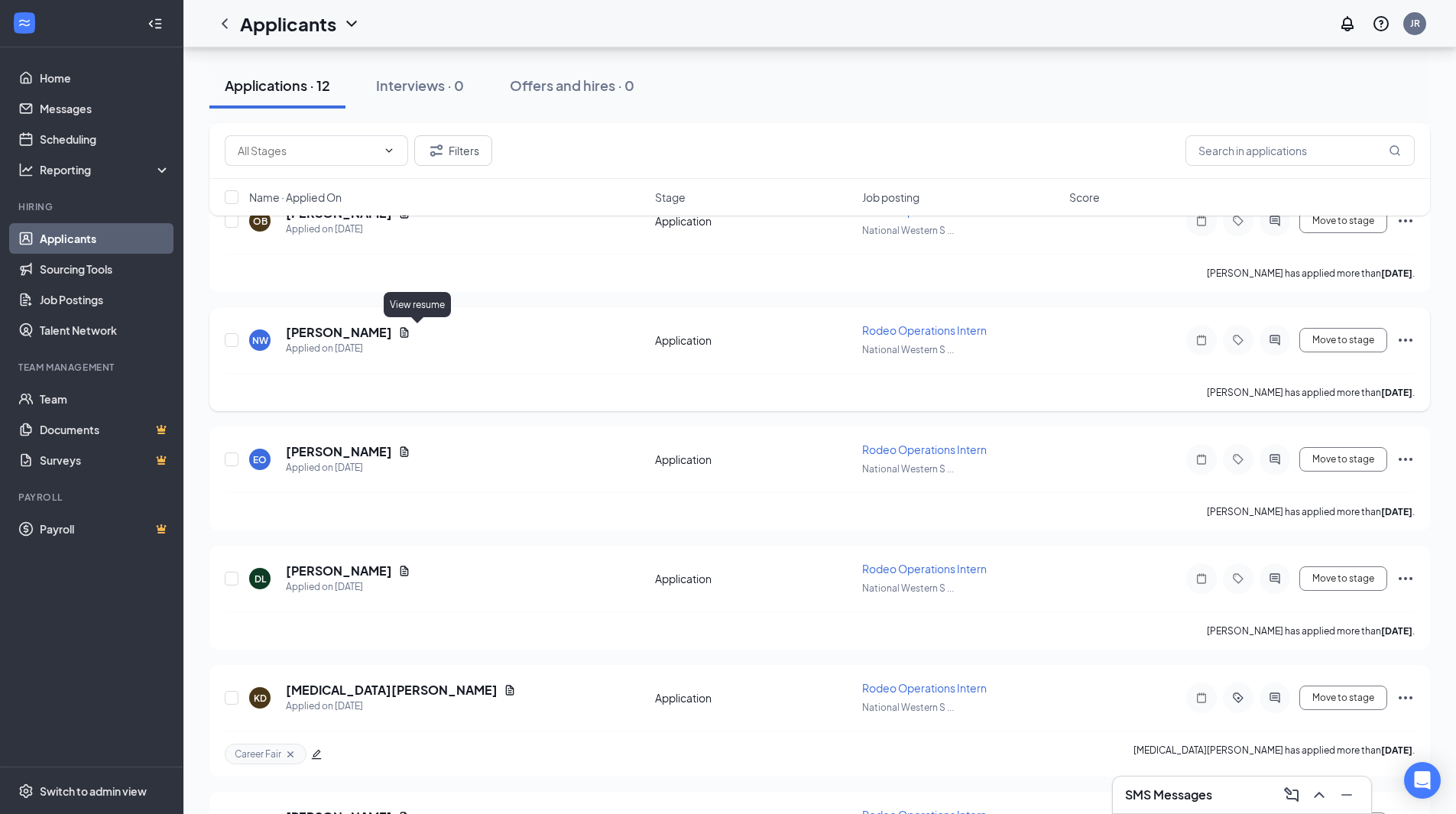
click at [410, 327] on icon "Document" at bounding box center [405, 333] width 13 height 12
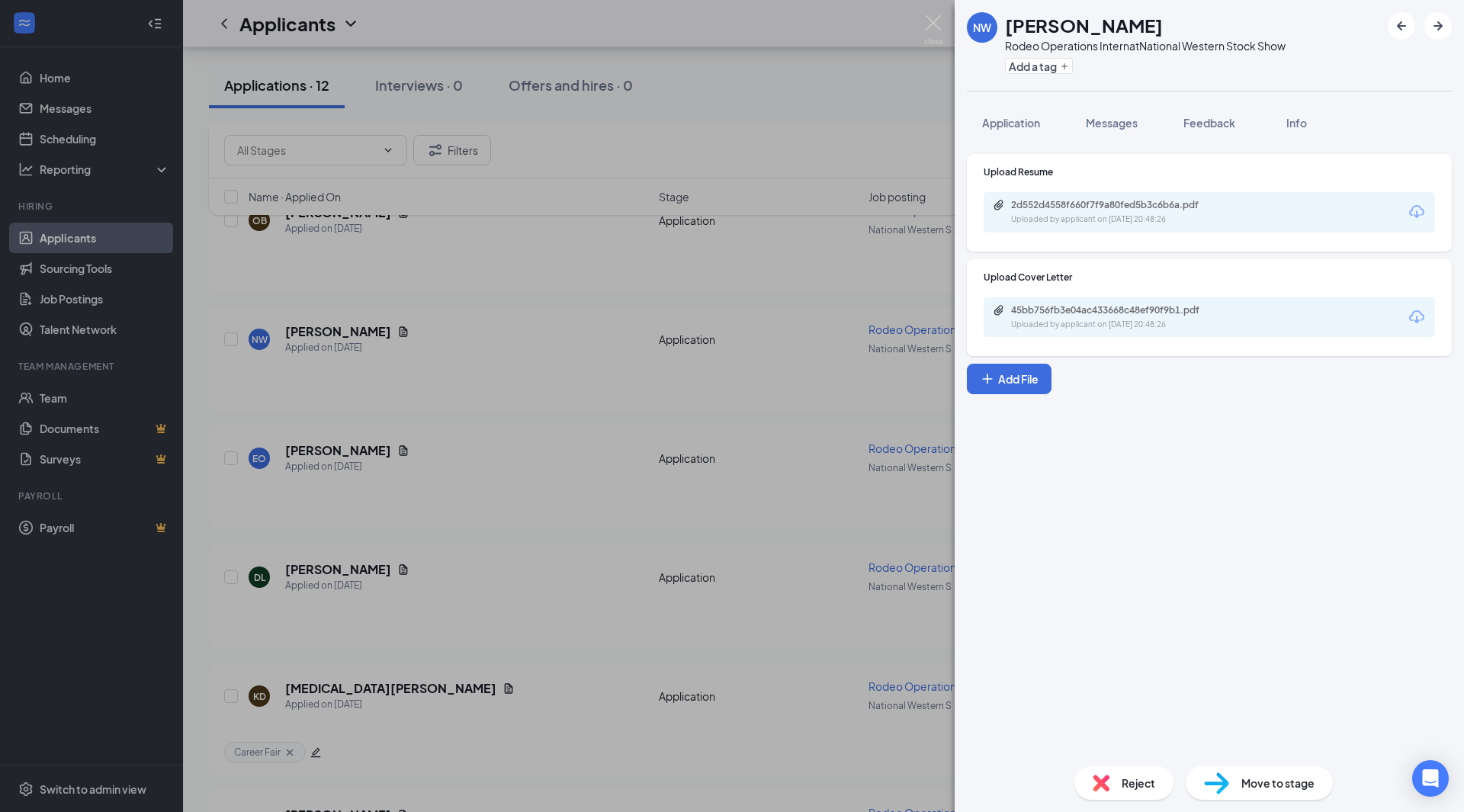
click at [1147, 196] on div "2d552d4558f660f7f9a80fed5b3c6b6a.pdf Uploaded by applicant on [DATE] 20:48:26" at bounding box center [1209, 212] width 451 height 41
click at [1158, 213] on div "2d552d4558f660f7f9a80fed5b3c6b6a.pdf Uploaded by applicant on [DATE] 20:48:26" at bounding box center [1116, 212] width 247 height 26
click at [1040, 117] on span "Application" at bounding box center [1011, 123] width 58 height 14
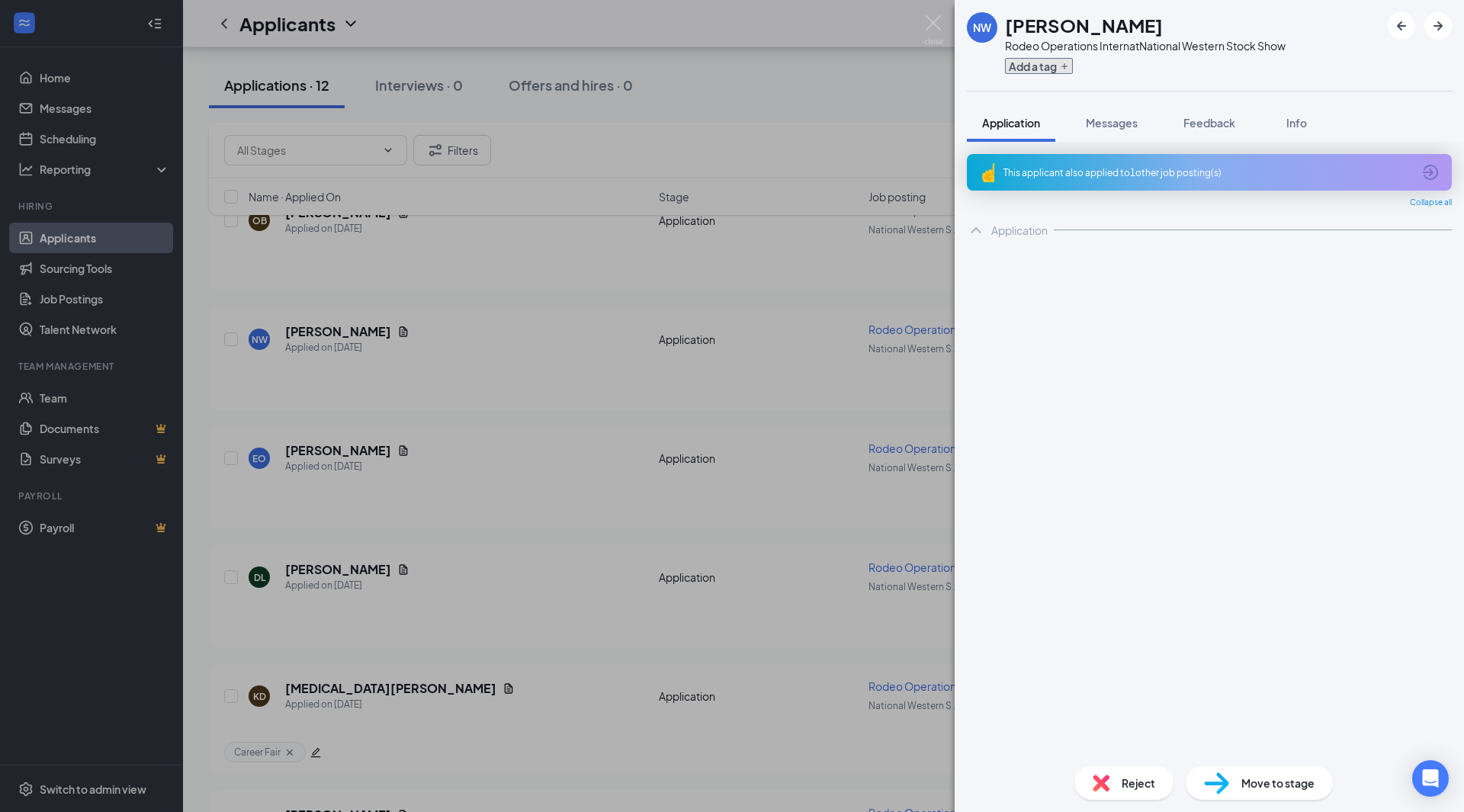
click at [1048, 69] on button "Add a tag" at bounding box center [1038, 65] width 68 height 16
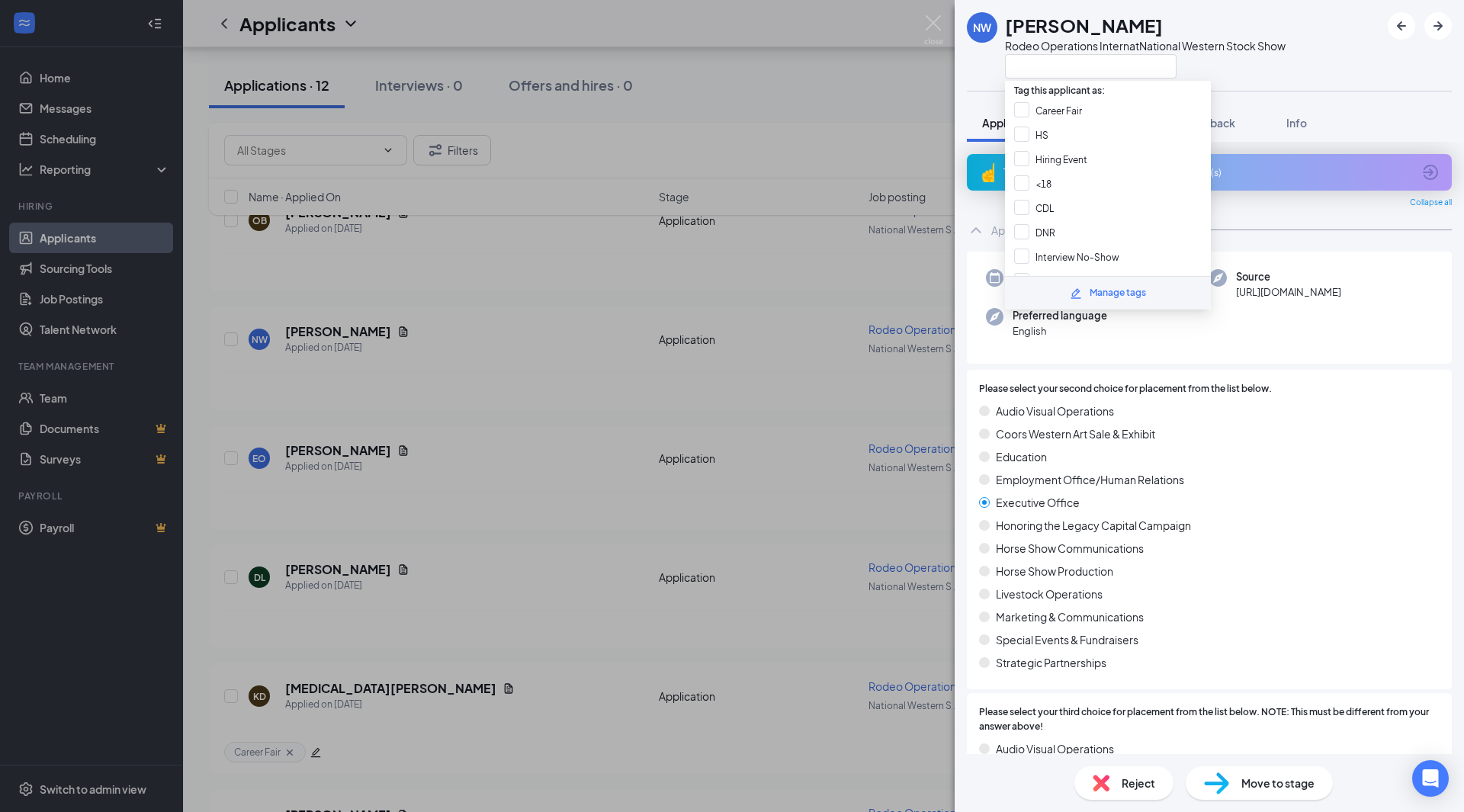
click at [1126, 290] on div "Manage tags" at bounding box center [1118, 293] width 56 height 15
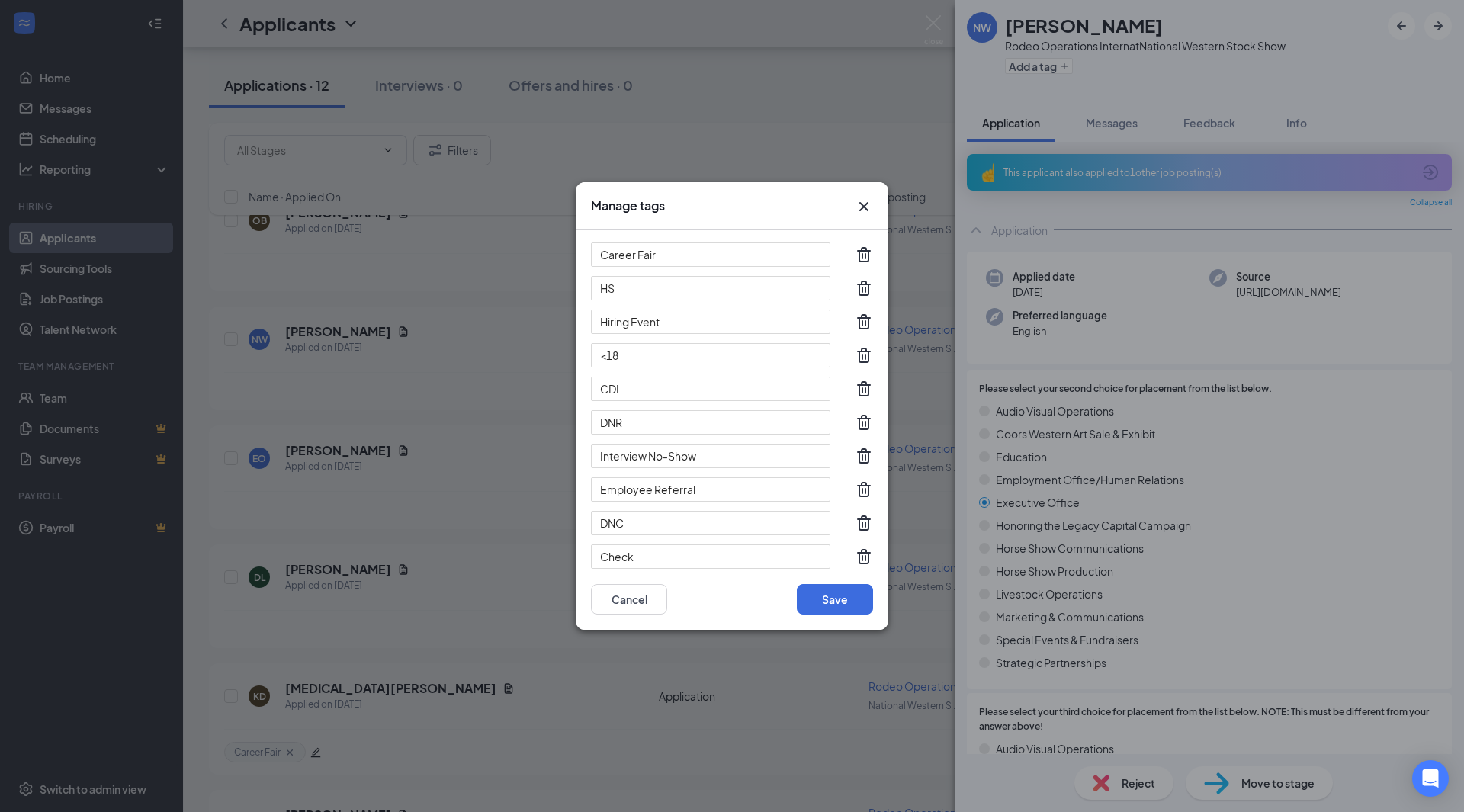
click at [905, 169] on div "Manage tags Career Fair HS Hiring Event <18 CDL DNR Interview No-Show Employee …" at bounding box center [732, 406] width 1464 height 812
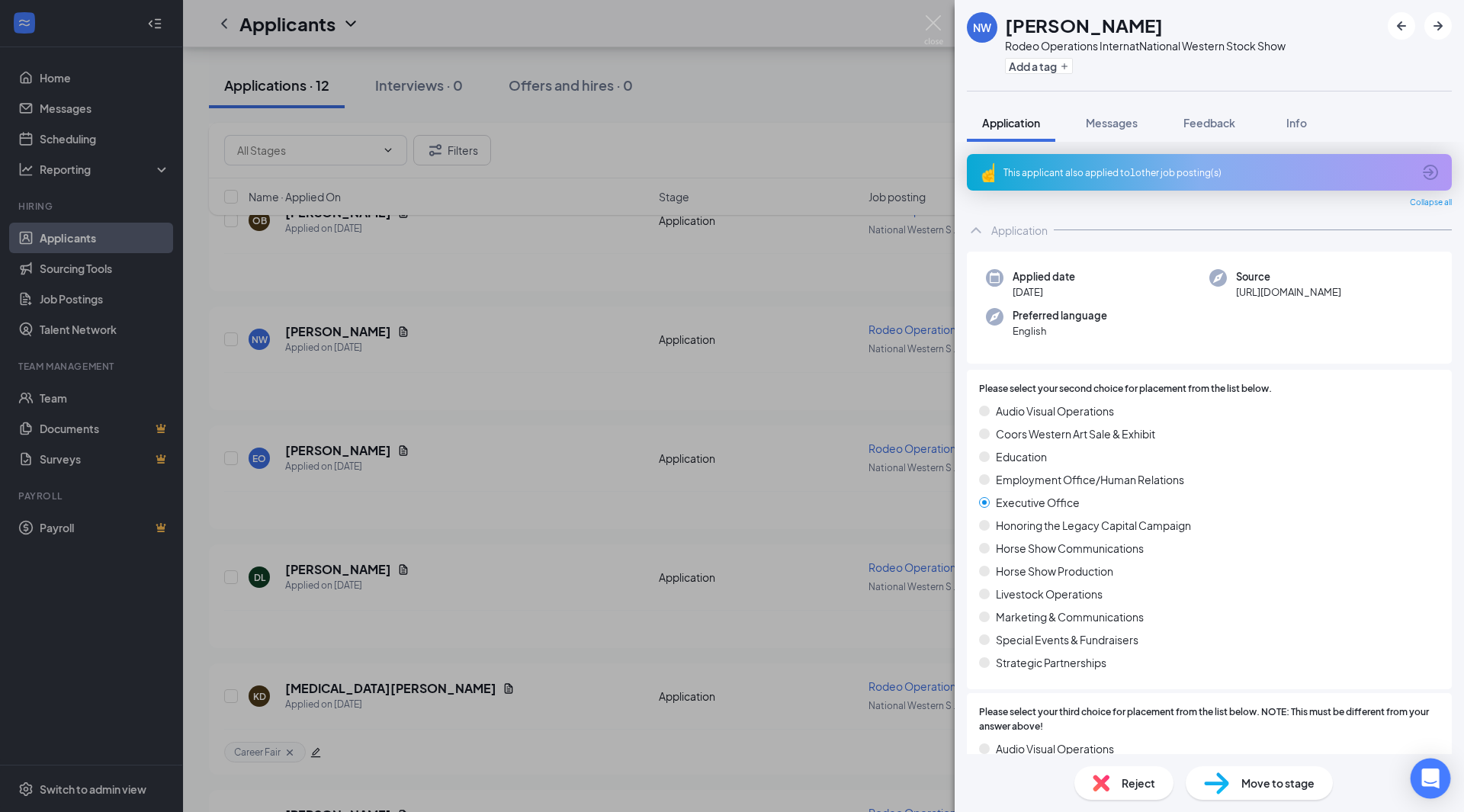
click at [1427, 778] on icon "Open Intercom Messenger" at bounding box center [1430, 778] width 17 height 19
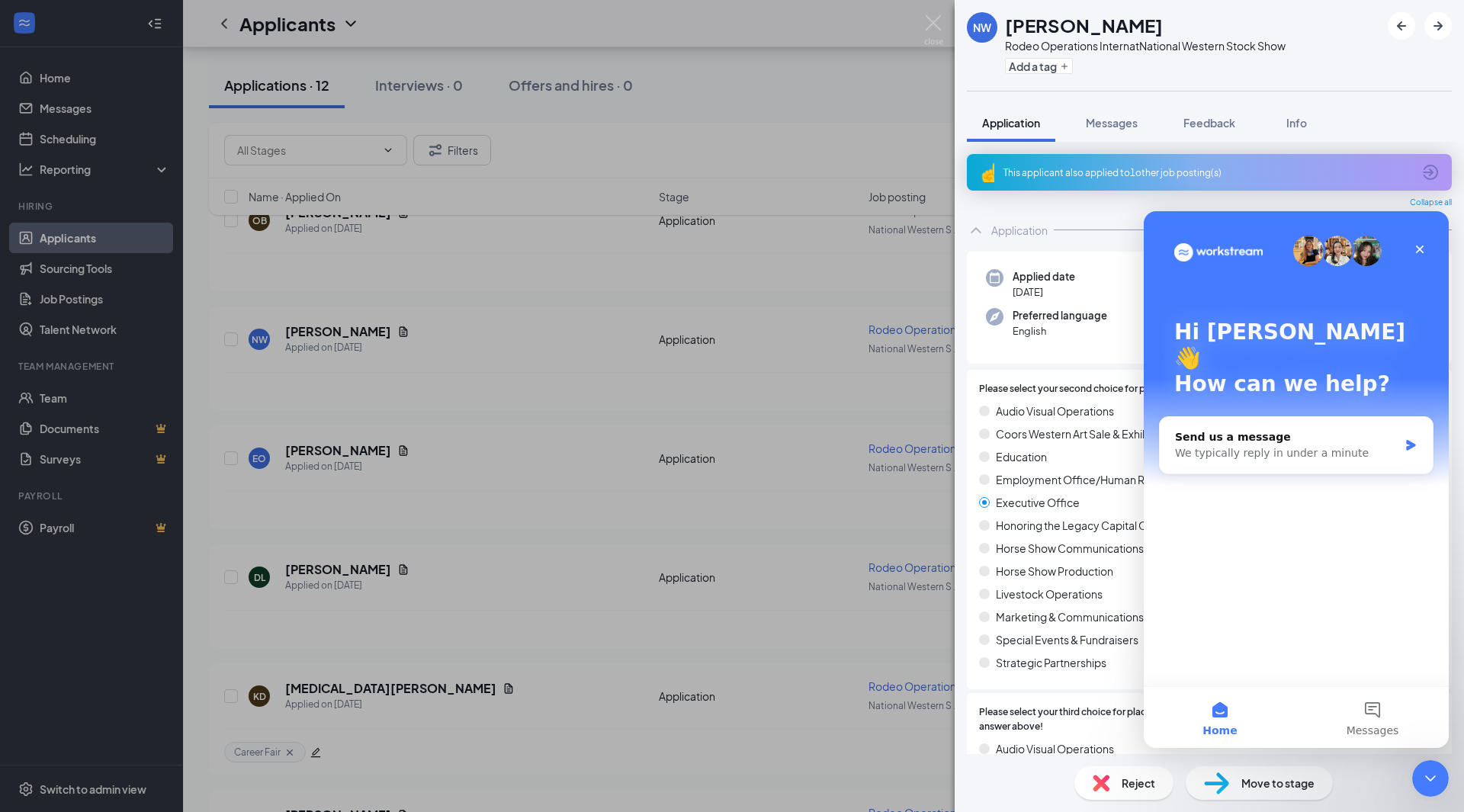
click at [1349, 116] on div "Application Messages Feedback Info" at bounding box center [1209, 122] width 485 height 38
click at [1423, 243] on icon "Close" at bounding box center [1420, 249] width 12 height 12
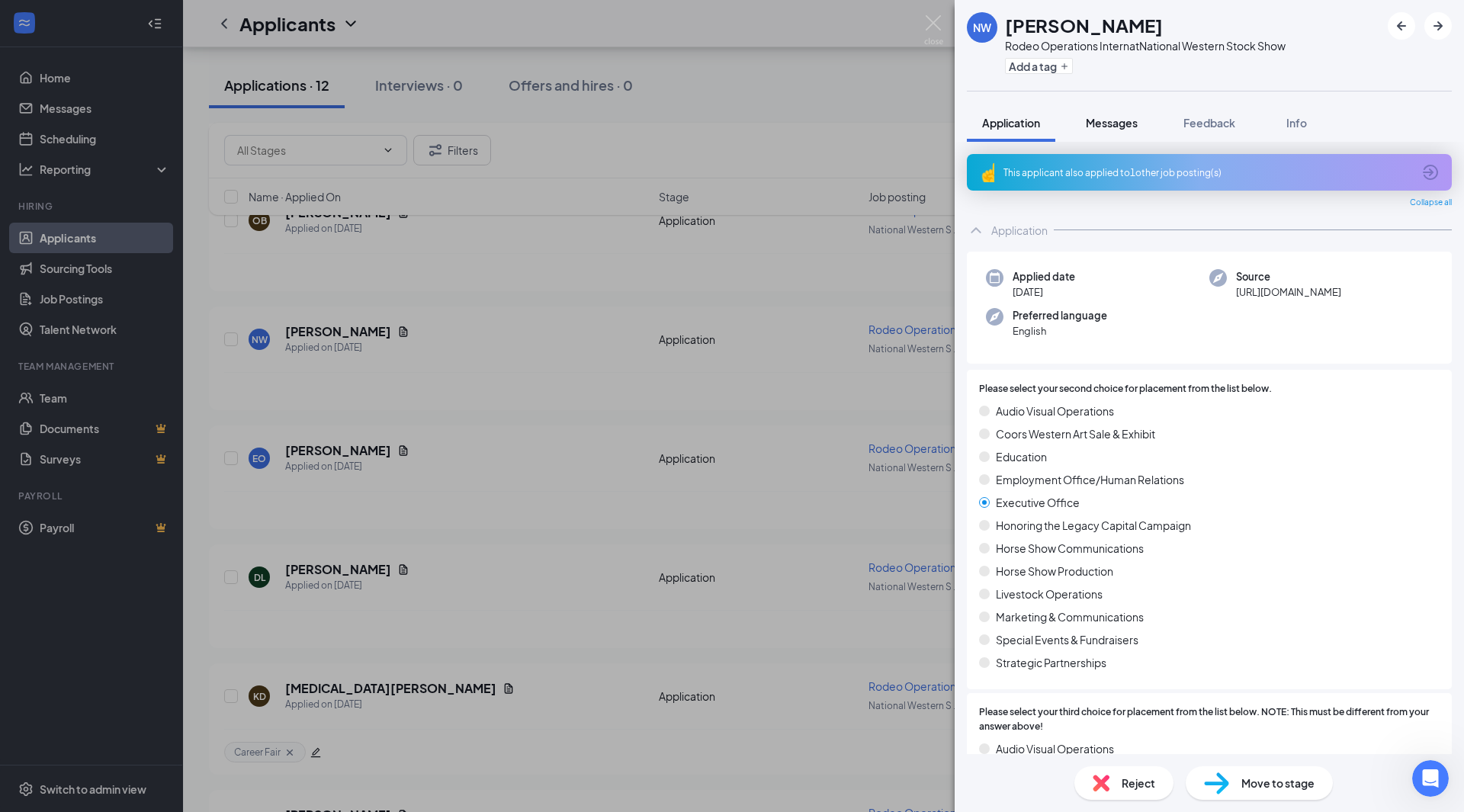
click at [1118, 125] on span "Messages" at bounding box center [1112, 123] width 52 height 14
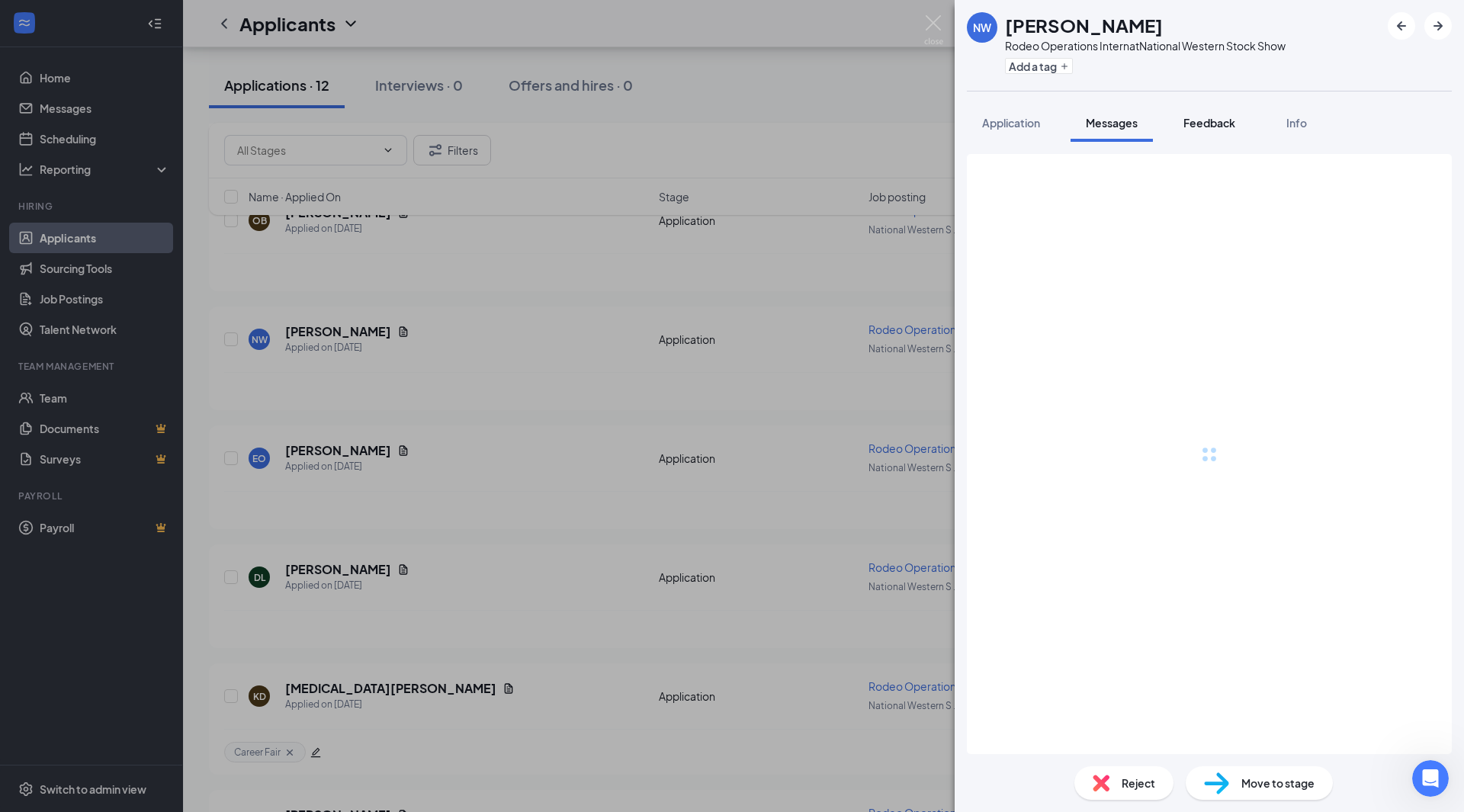
click at [1222, 124] on span "Feedback" at bounding box center [1209, 123] width 52 height 14
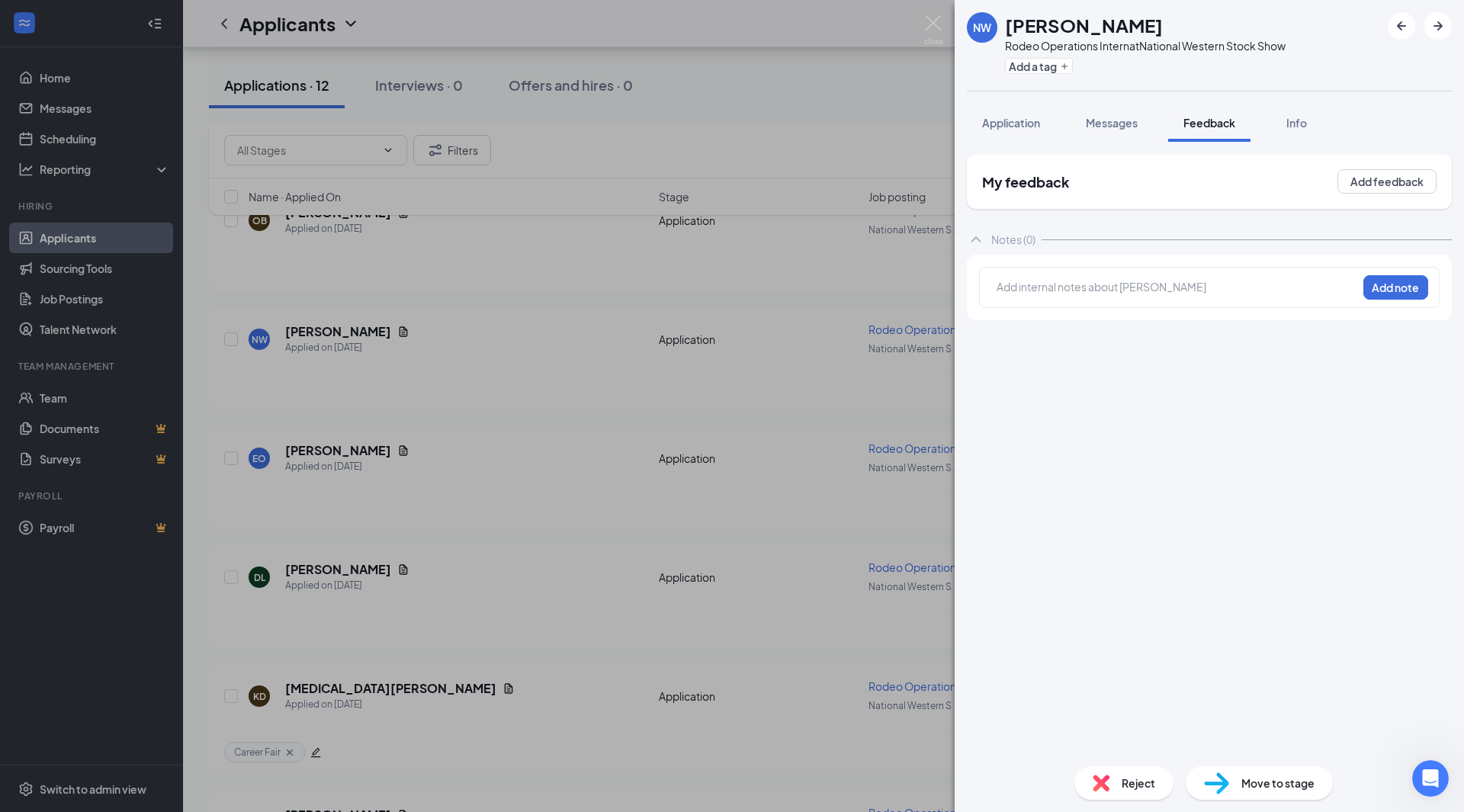
click at [1175, 281] on div at bounding box center [1176, 287] width 359 height 16
click at [1398, 291] on button "Add note" at bounding box center [1395, 287] width 65 height 24
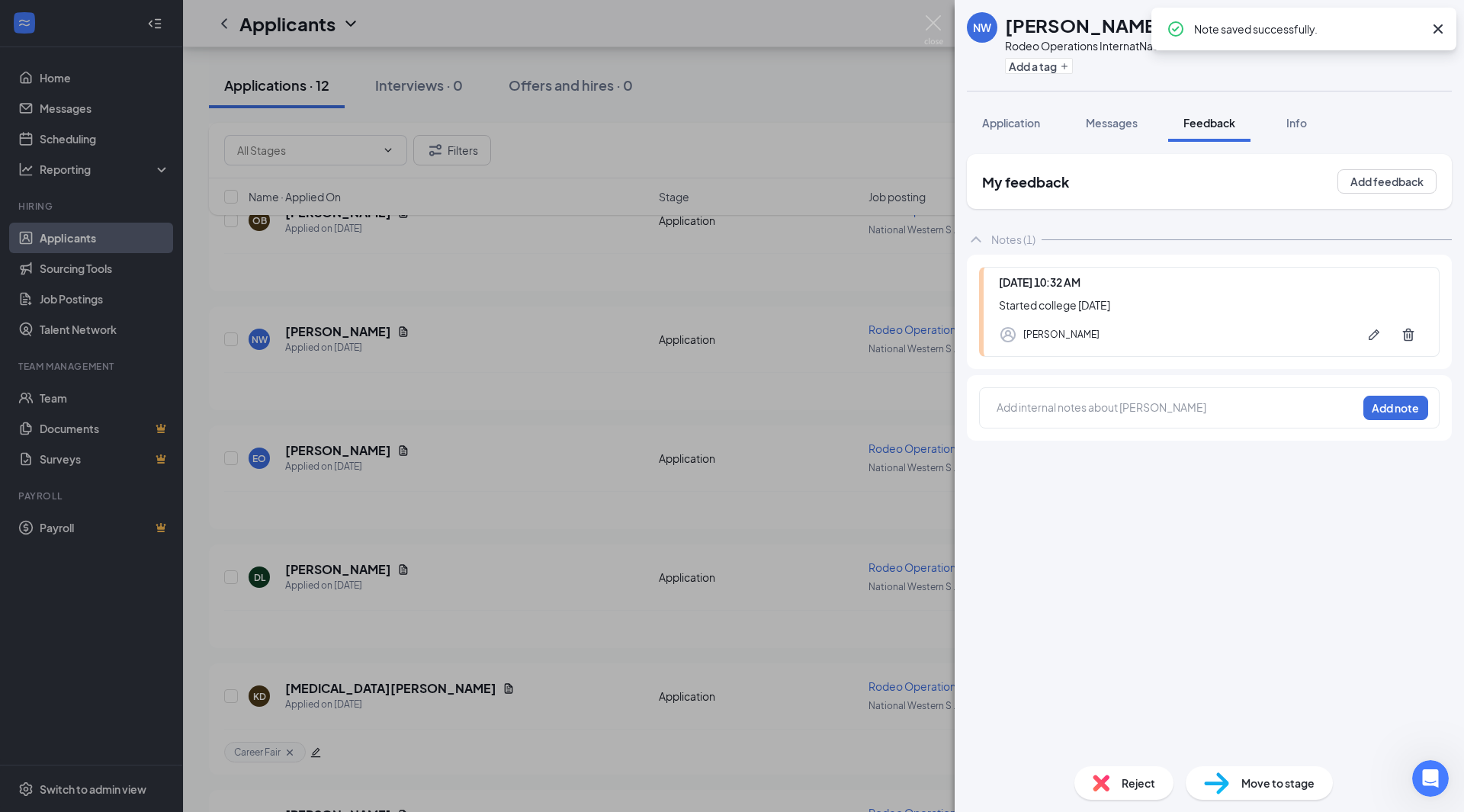
click at [845, 111] on div "NW [PERSON_NAME] Rodeo Operations Intern at National Western Stock Show Add a t…" at bounding box center [732, 406] width 1464 height 812
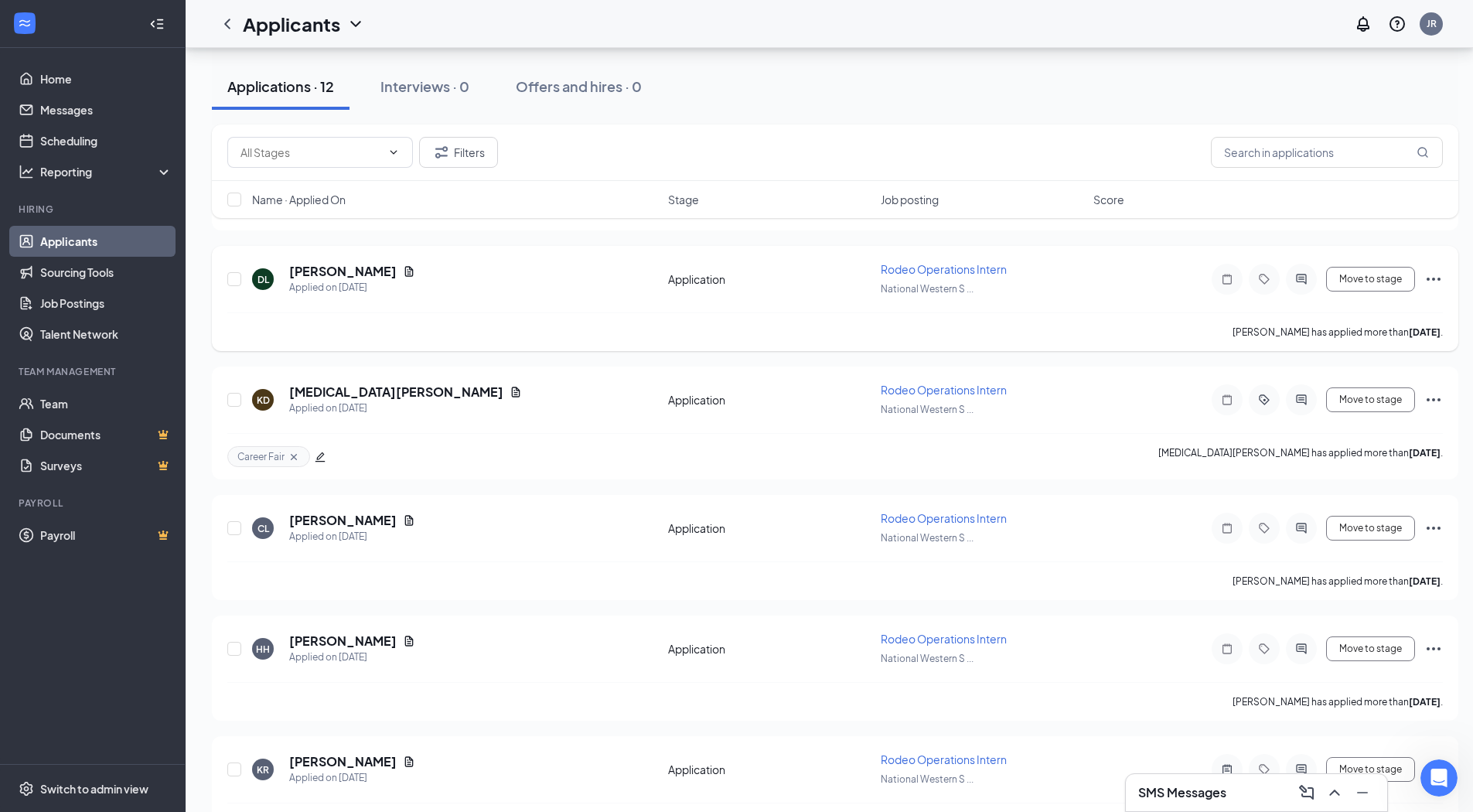
scroll to position [1059, 0]
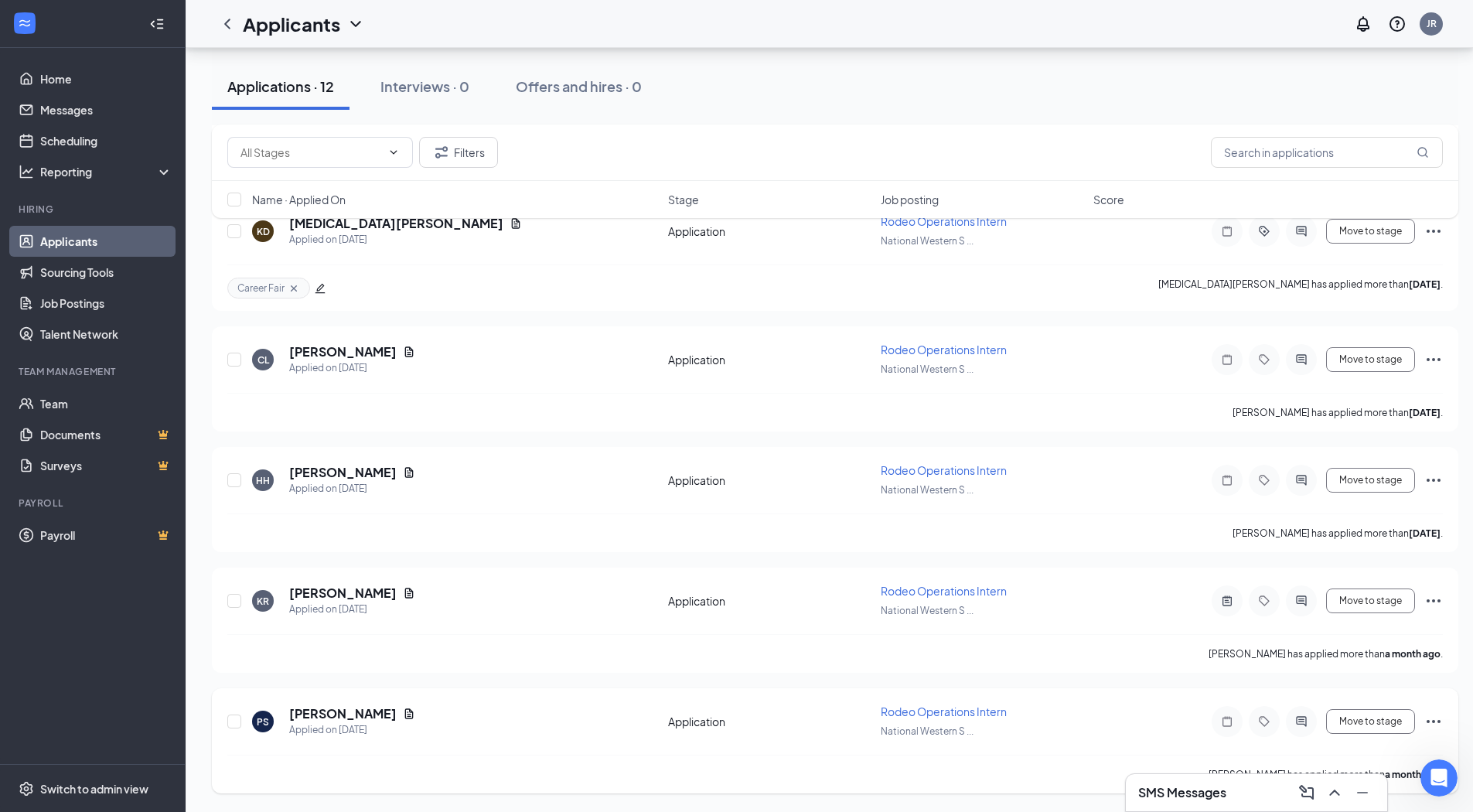
click at [403, 716] on icon "Document" at bounding box center [410, 714] width 13 height 13
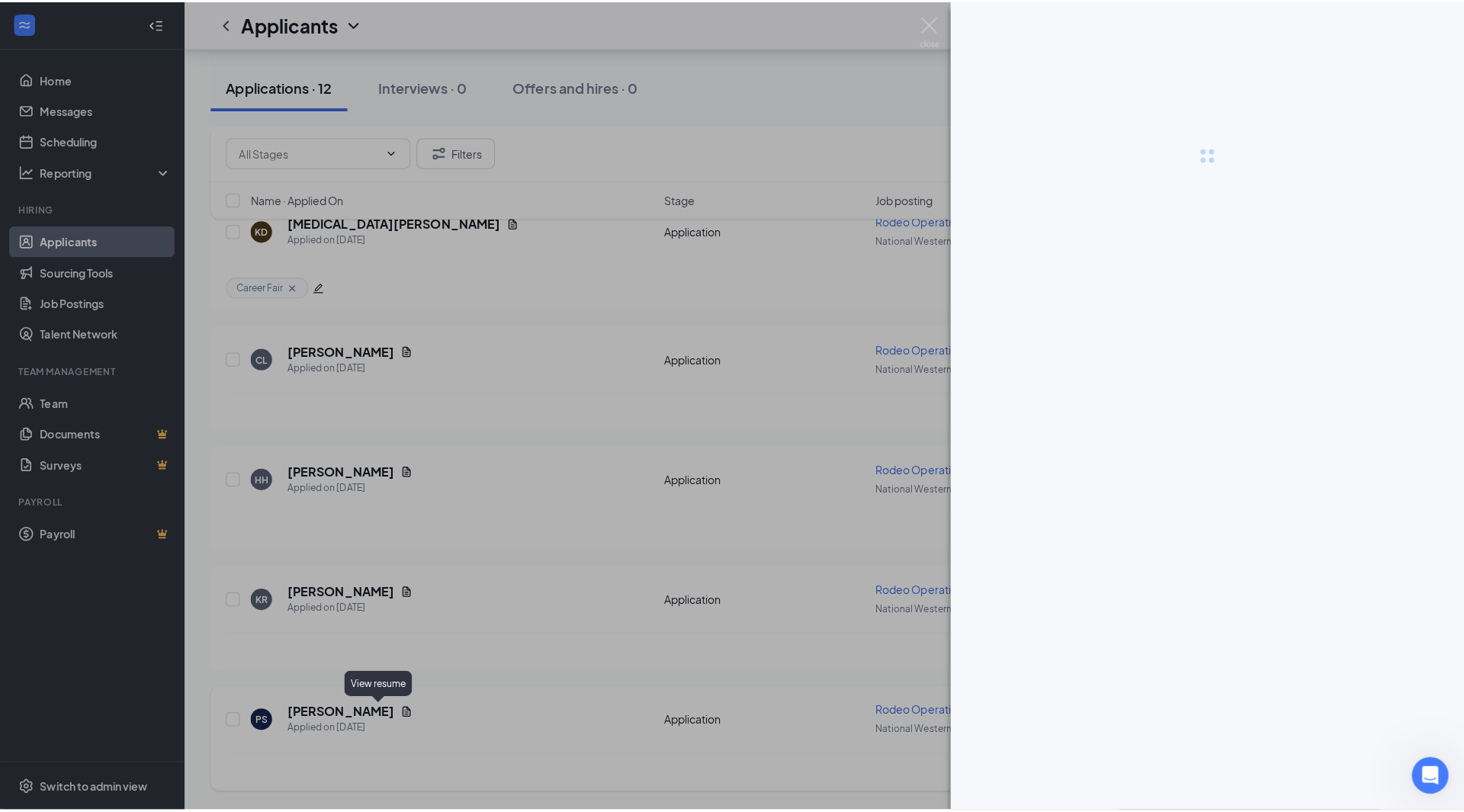
scroll to position [1032, 0]
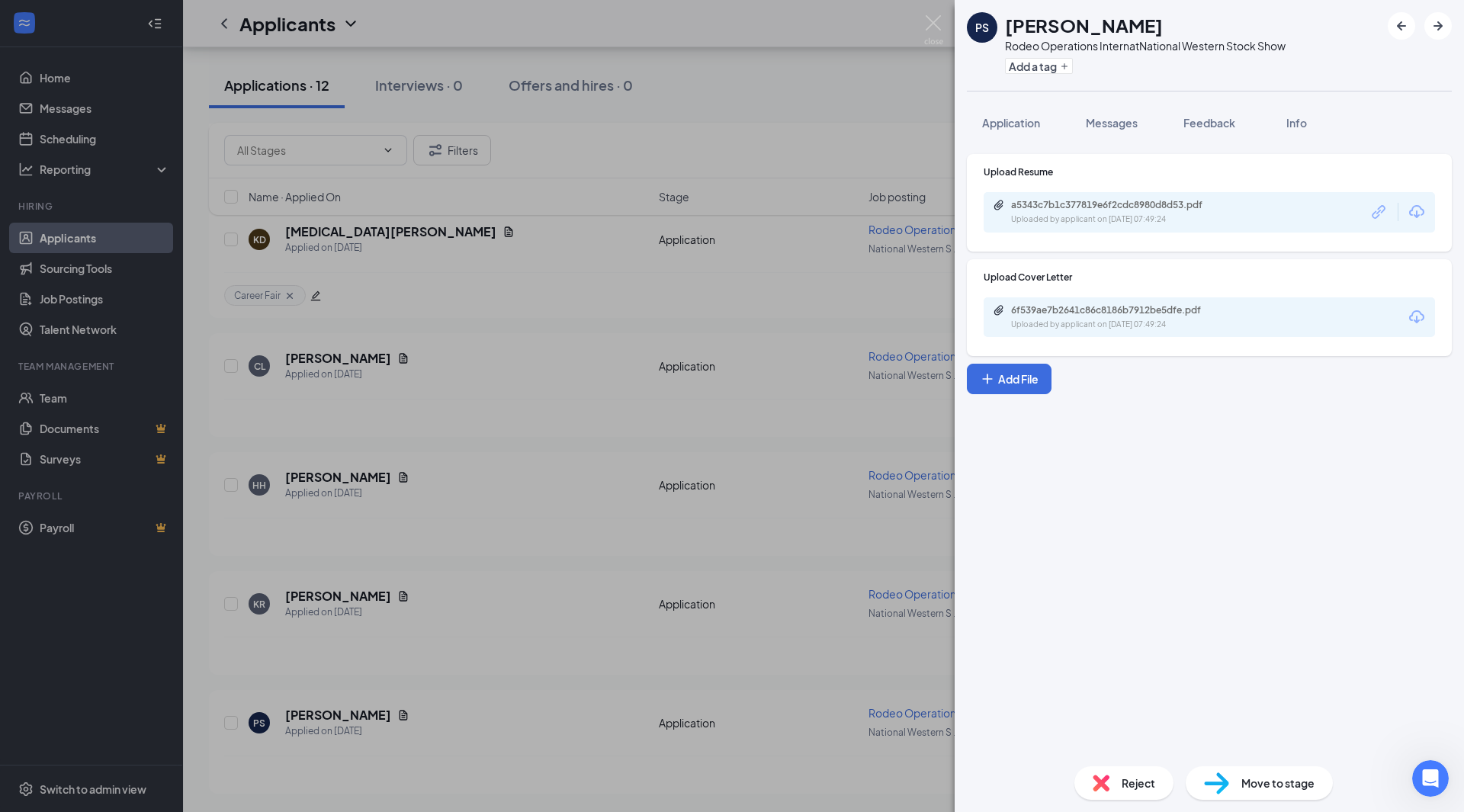
click at [1282, 211] on div "a5343c7b1c377819e6f2cdc8980d8d53.pdf Uploaded by applicant on [DATE] 07:49:24" at bounding box center [1209, 212] width 451 height 41
click at [1163, 214] on div "Uploaded by applicant on [DATE] 07:49:24" at bounding box center [1125, 220] width 228 height 12
click at [1206, 125] on span "Feedback" at bounding box center [1209, 123] width 52 height 14
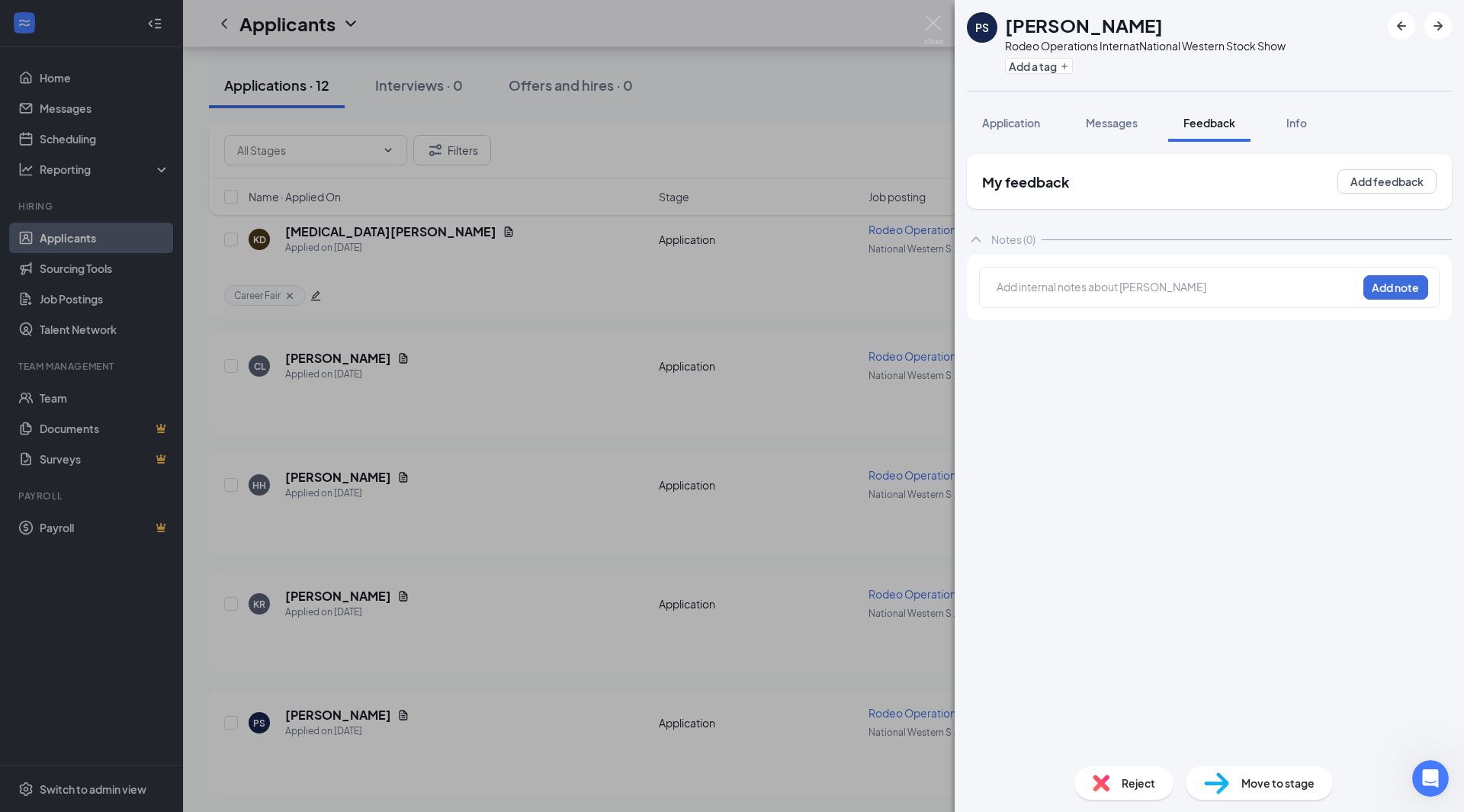
click at [1115, 291] on div at bounding box center [1176, 287] width 359 height 16
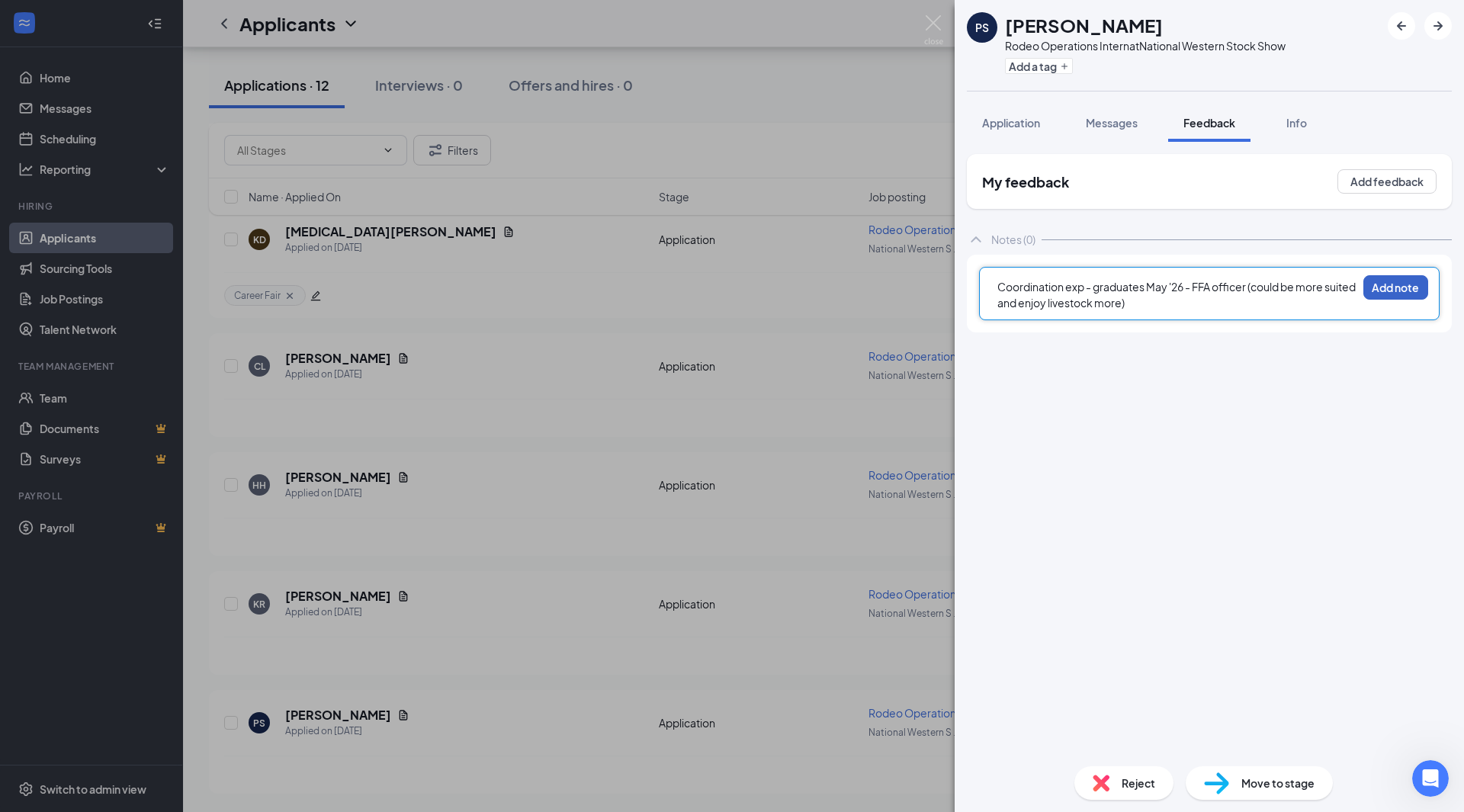
click at [1413, 288] on button "Add note" at bounding box center [1395, 287] width 65 height 24
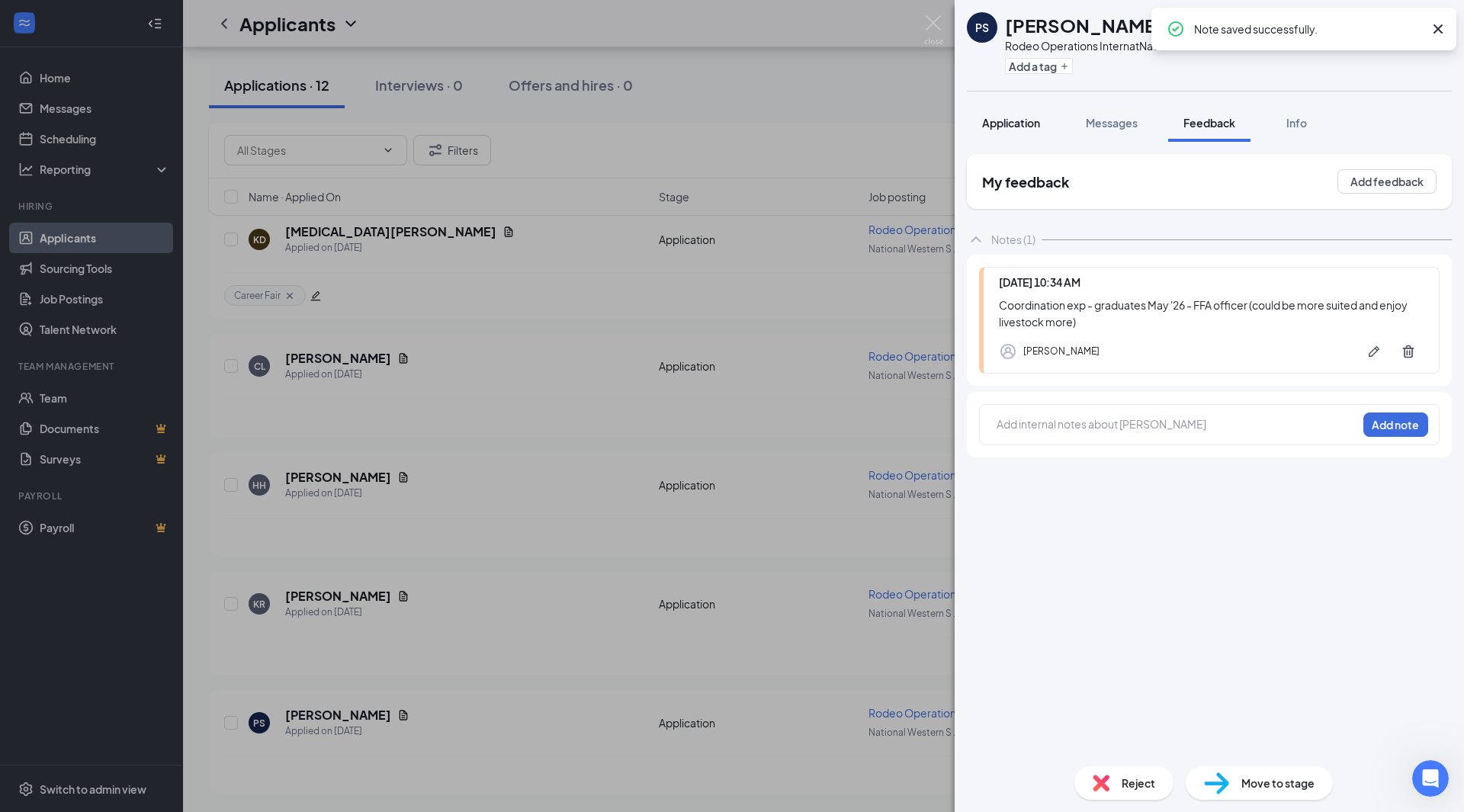
click at [1040, 118] on span "Application" at bounding box center [1011, 123] width 58 height 14
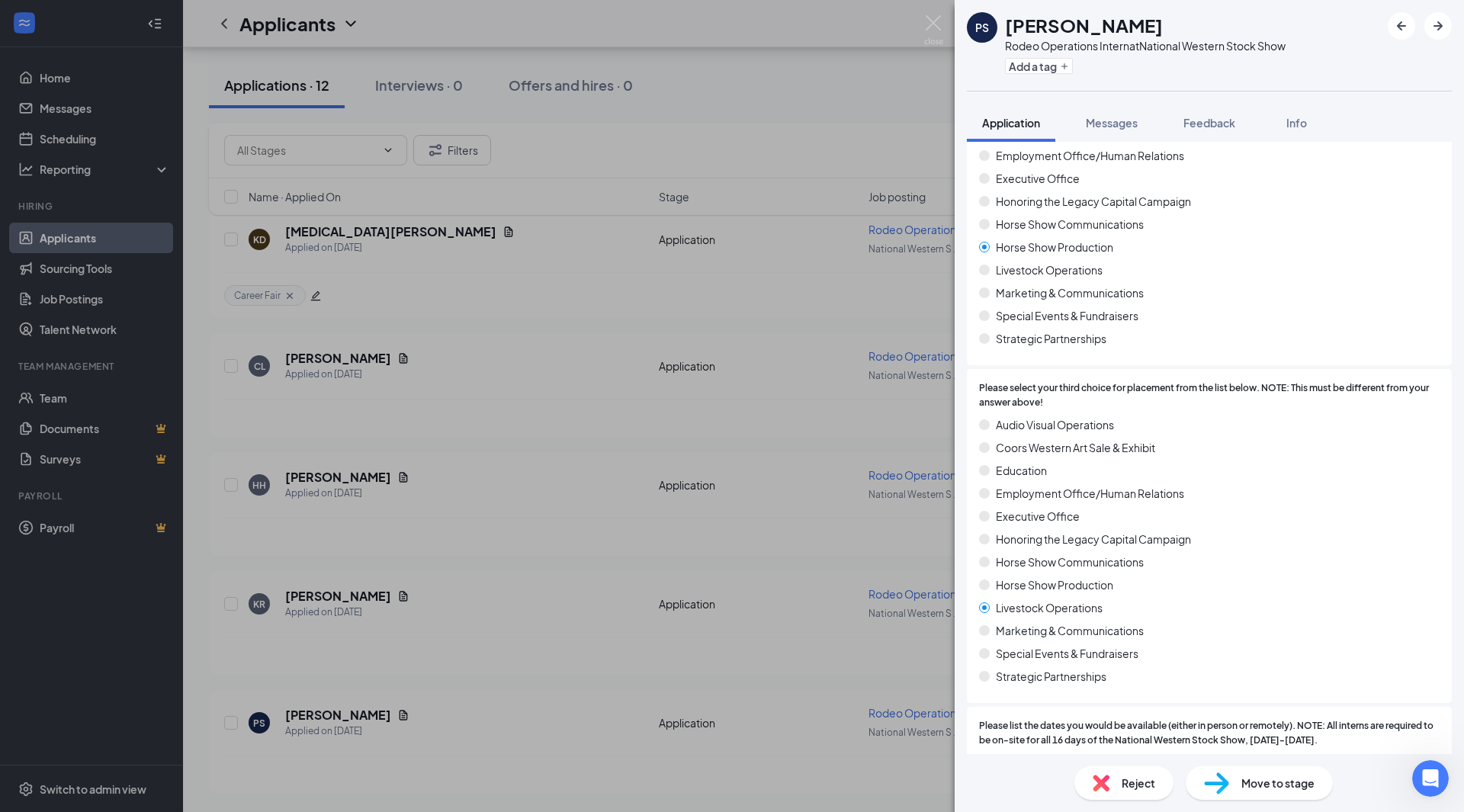
scroll to position [399, 0]
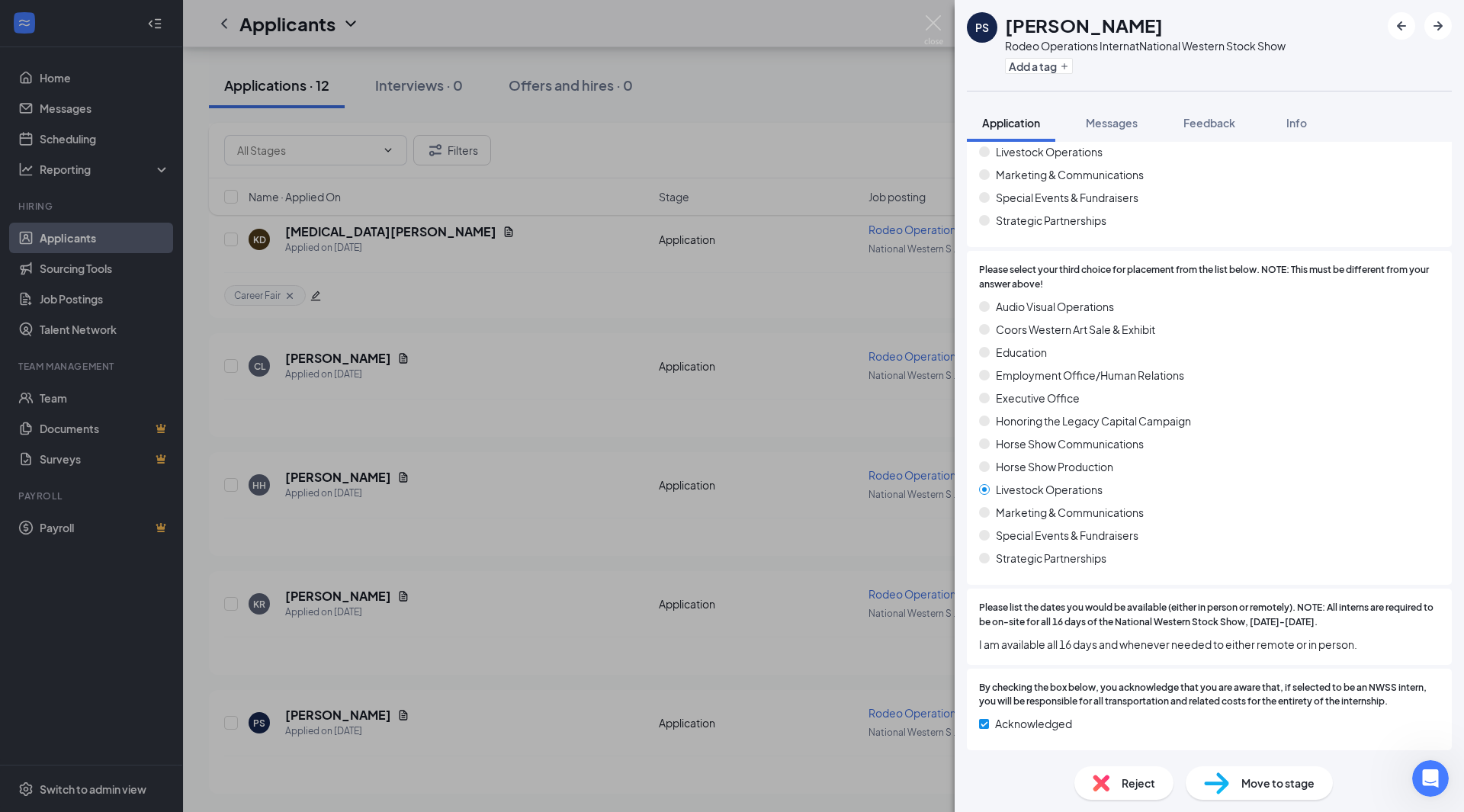
click at [876, 119] on div "[PERSON_NAME] Operations Intern at National Western Stock Show Add a tag Applic…" at bounding box center [732, 406] width 1464 height 812
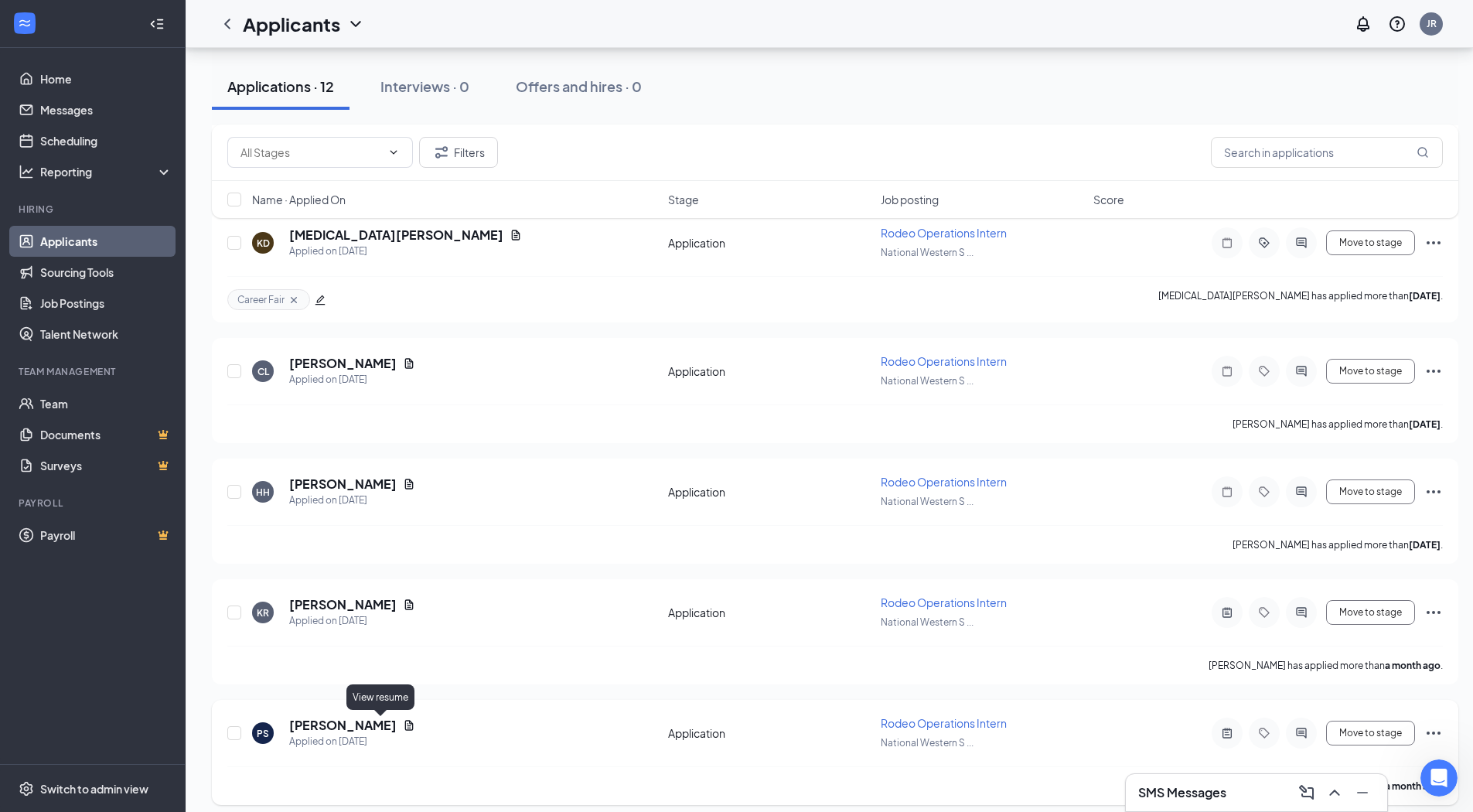
click at [403, 726] on icon "Document" at bounding box center [410, 726] width 13 height 13
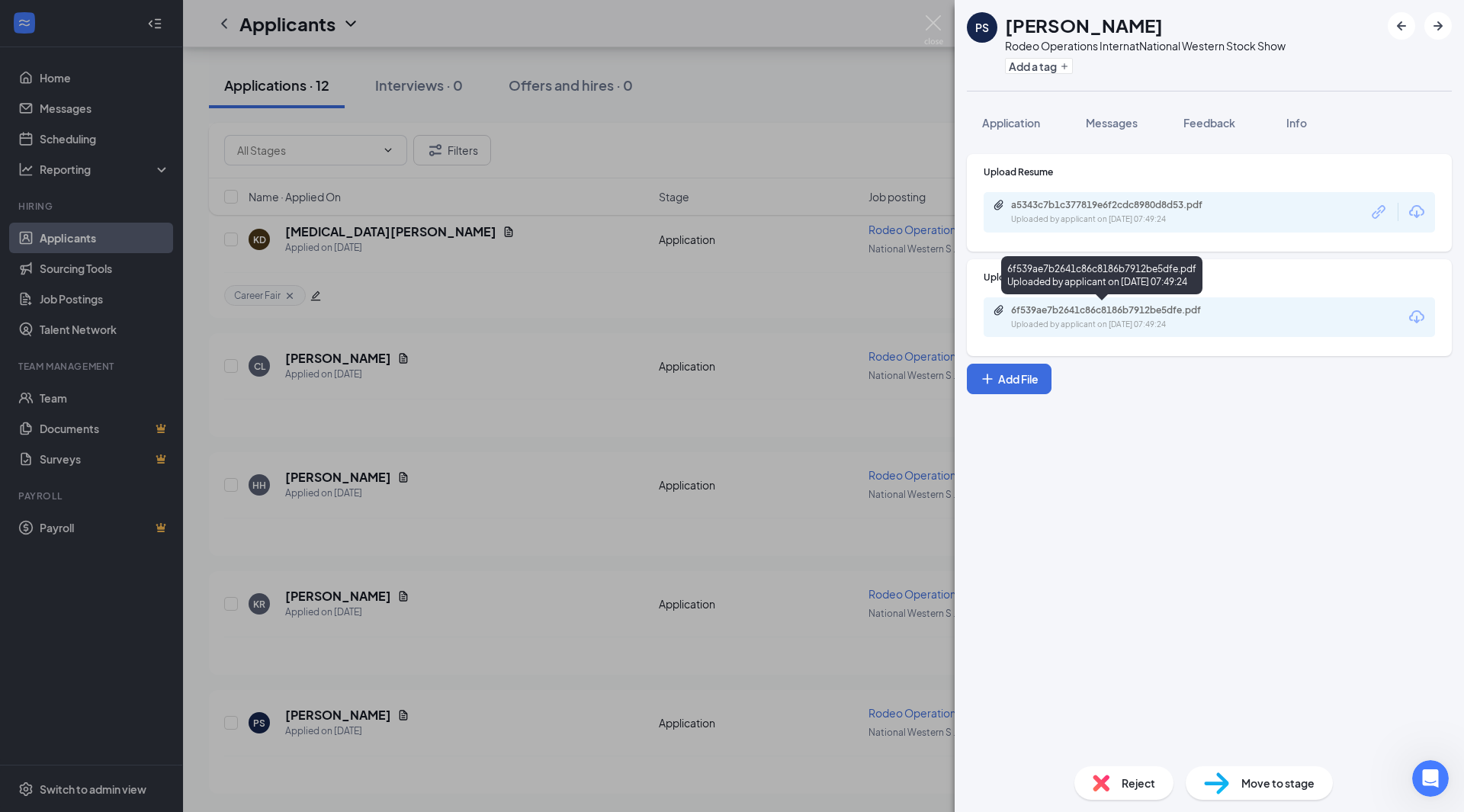
click at [1190, 319] on div "Uploaded by applicant on [DATE] 07:49:24" at bounding box center [1125, 325] width 228 height 12
click at [558, 283] on div "[PERSON_NAME] Operations Intern at National Western Stock Show Add a tag Applic…" at bounding box center [732, 406] width 1464 height 812
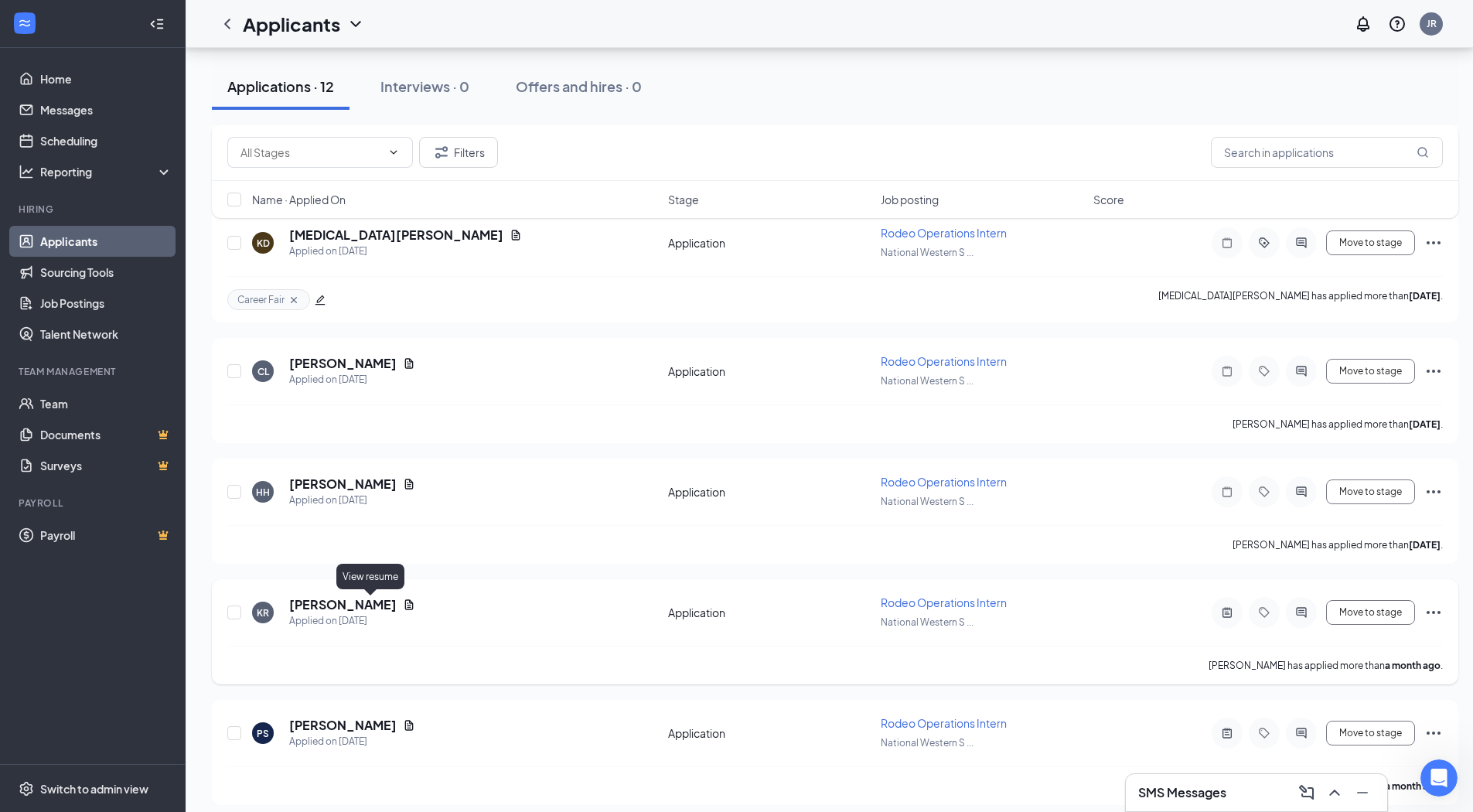
click at [405, 602] on icon "Document" at bounding box center [409, 604] width 9 height 10
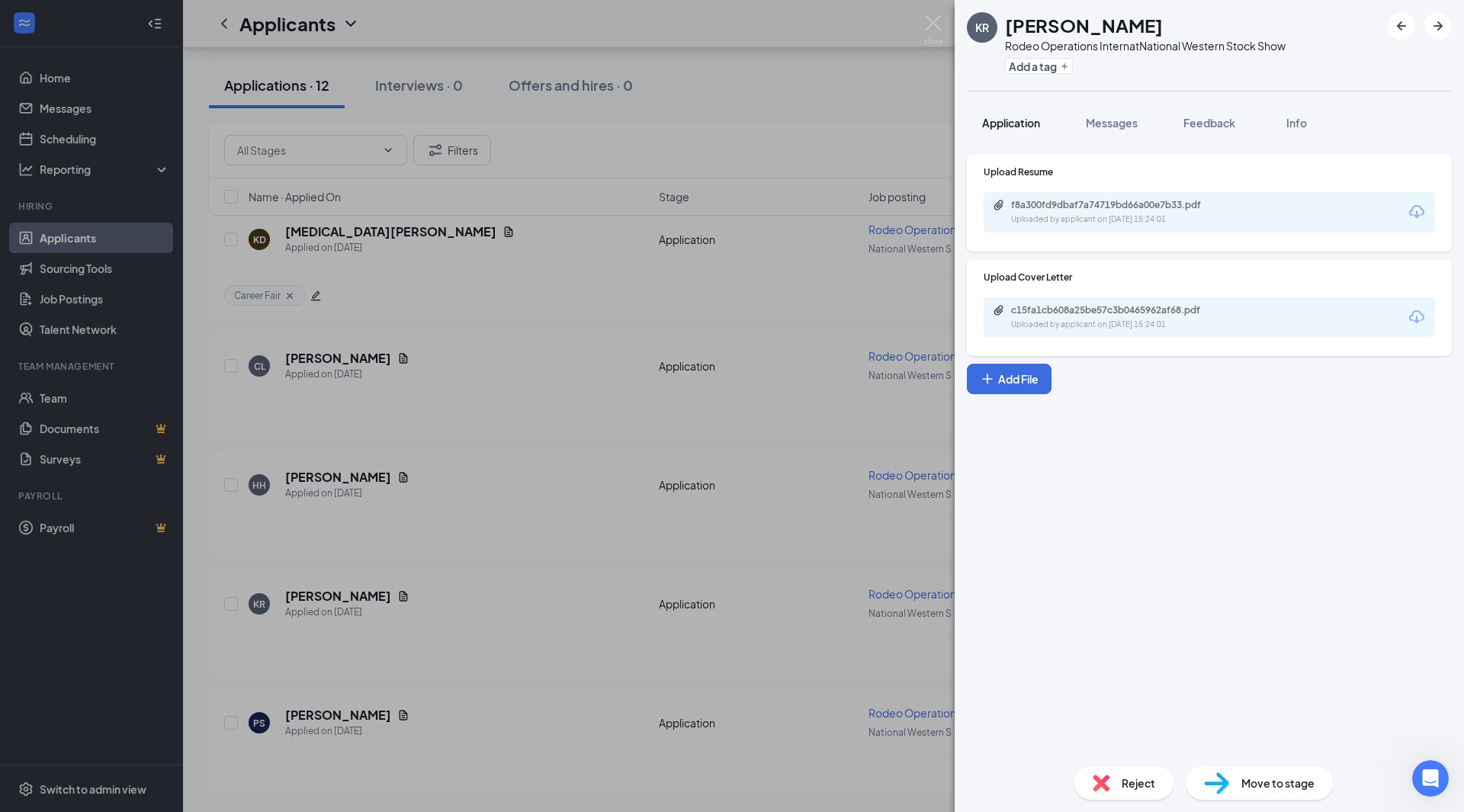
click at [1023, 125] on span "Application" at bounding box center [1011, 123] width 58 height 14
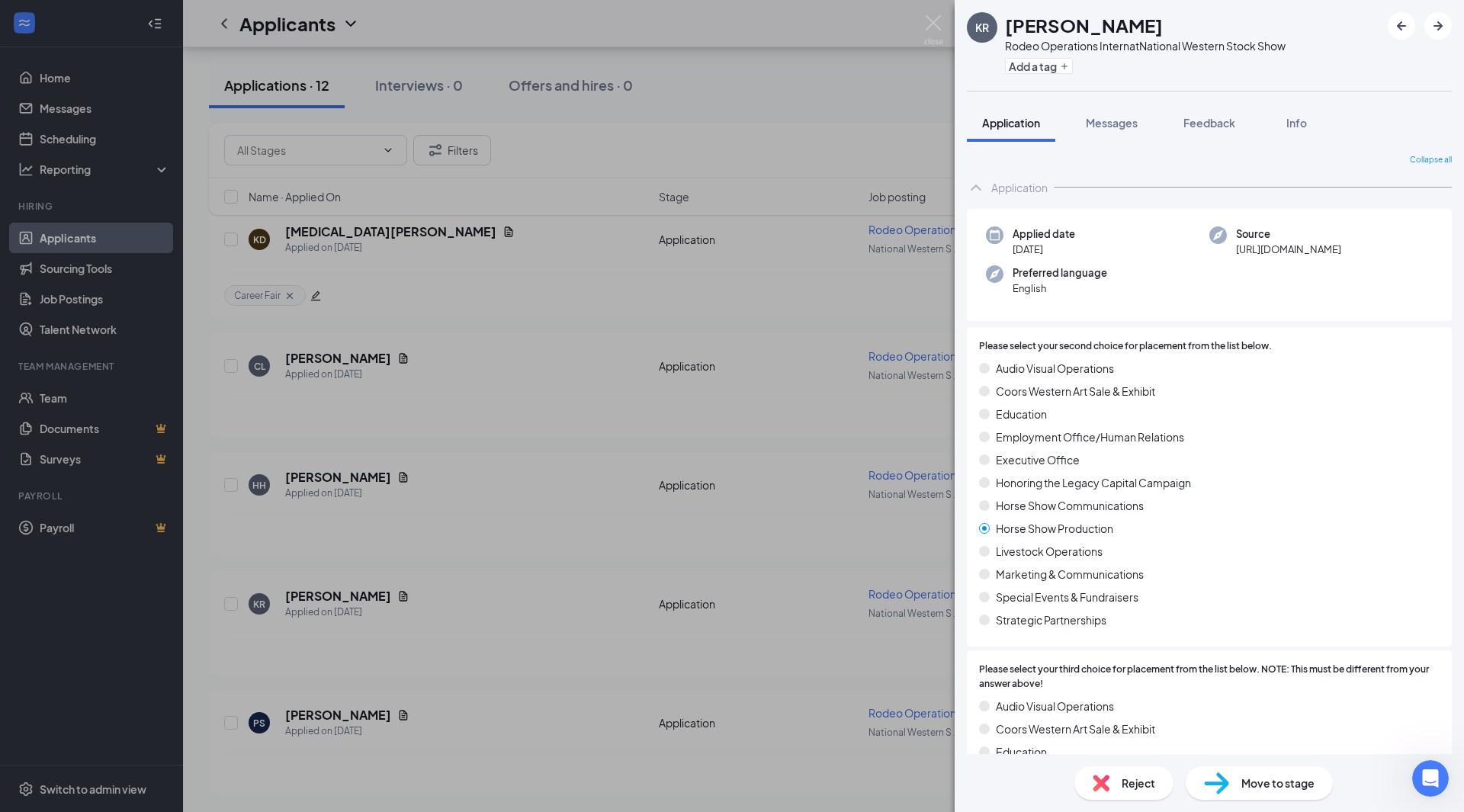
click at [1039, 190] on div "Application" at bounding box center [1019, 188] width 56 height 16
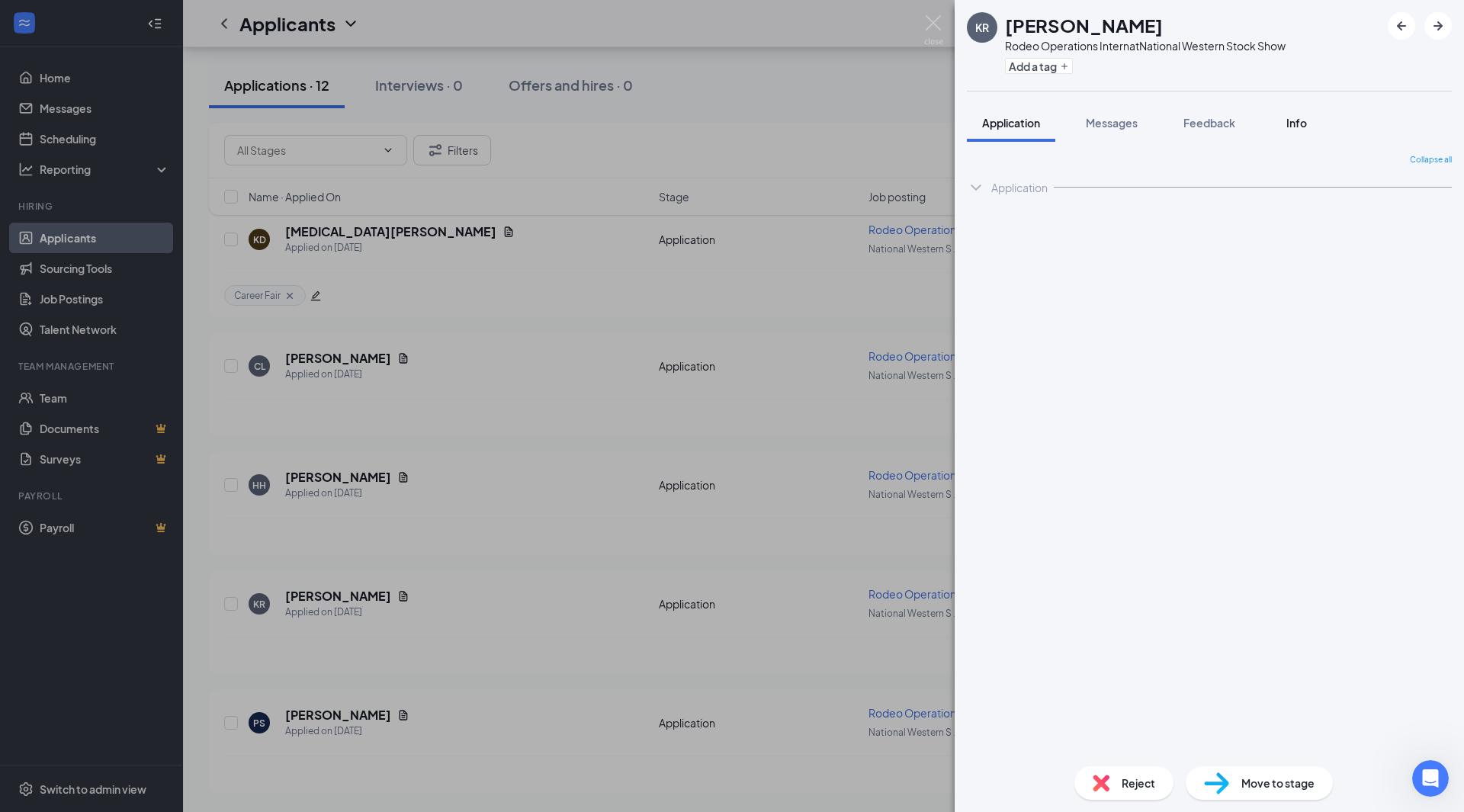
click at [1312, 111] on button "Info" at bounding box center [1296, 122] width 61 height 38
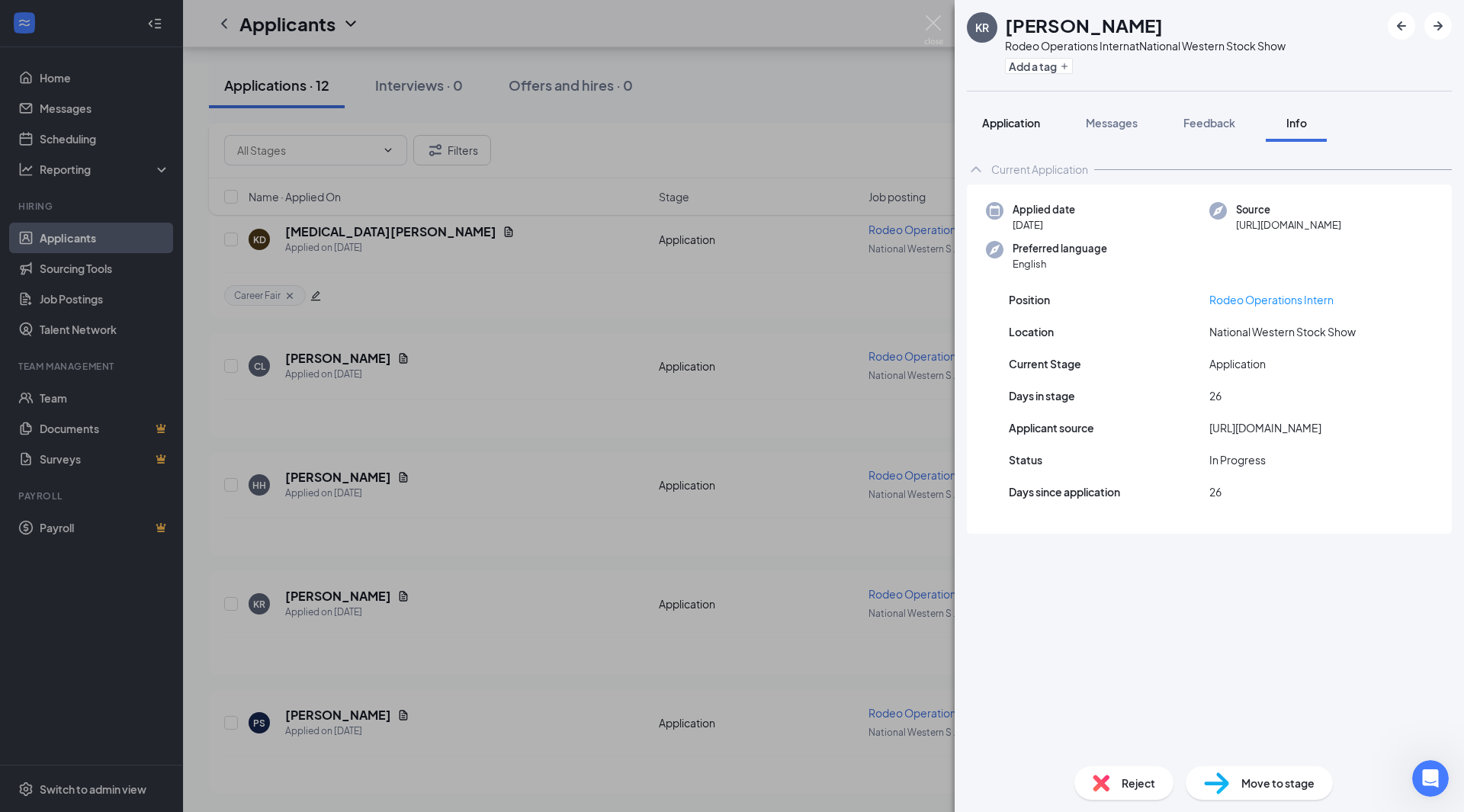
click at [1040, 127] on span "Application" at bounding box center [1011, 123] width 58 height 14
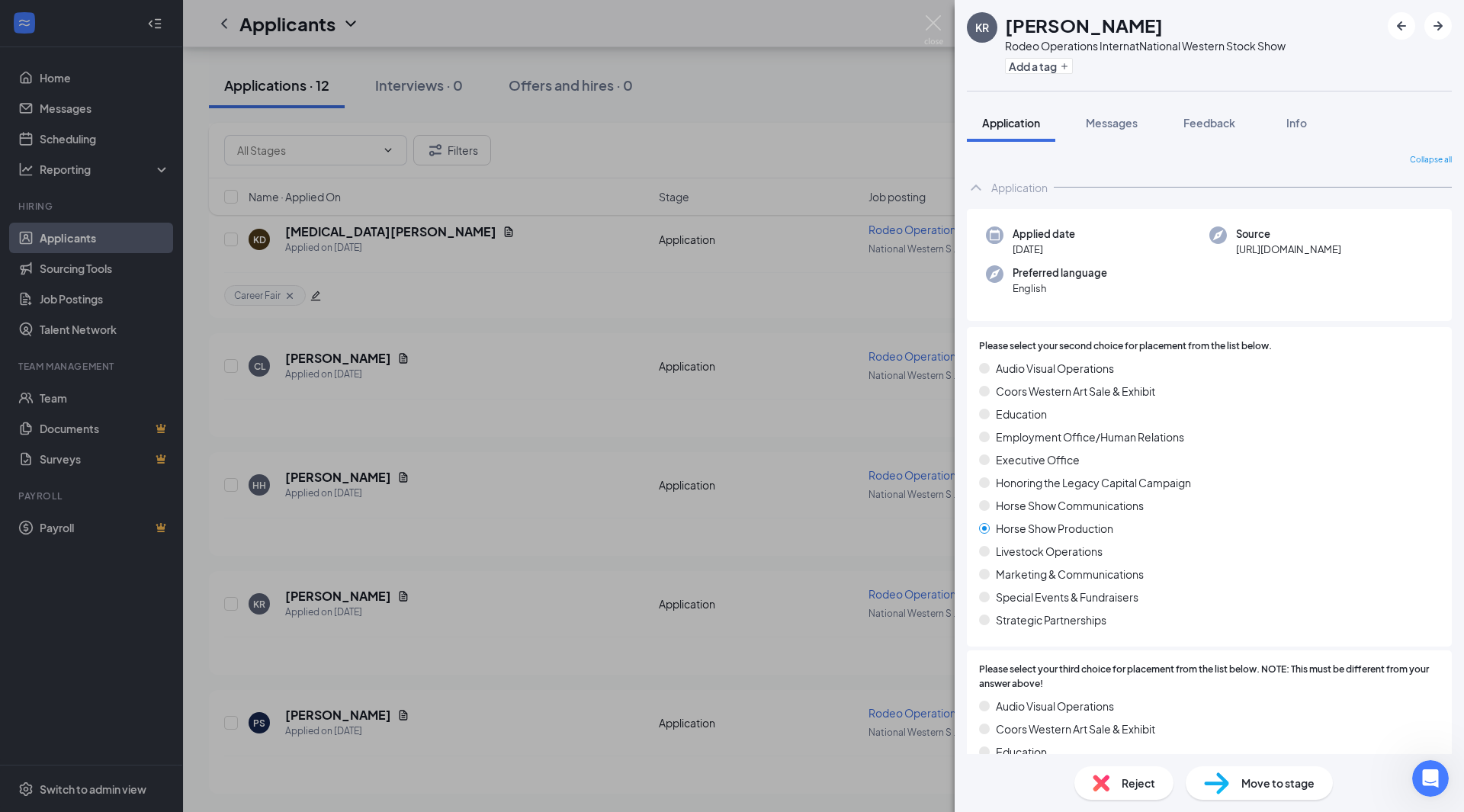
click at [892, 108] on div "KR [PERSON_NAME] Rodeo Operations Intern at National Western Stock Show Add a t…" at bounding box center [732, 406] width 1464 height 812
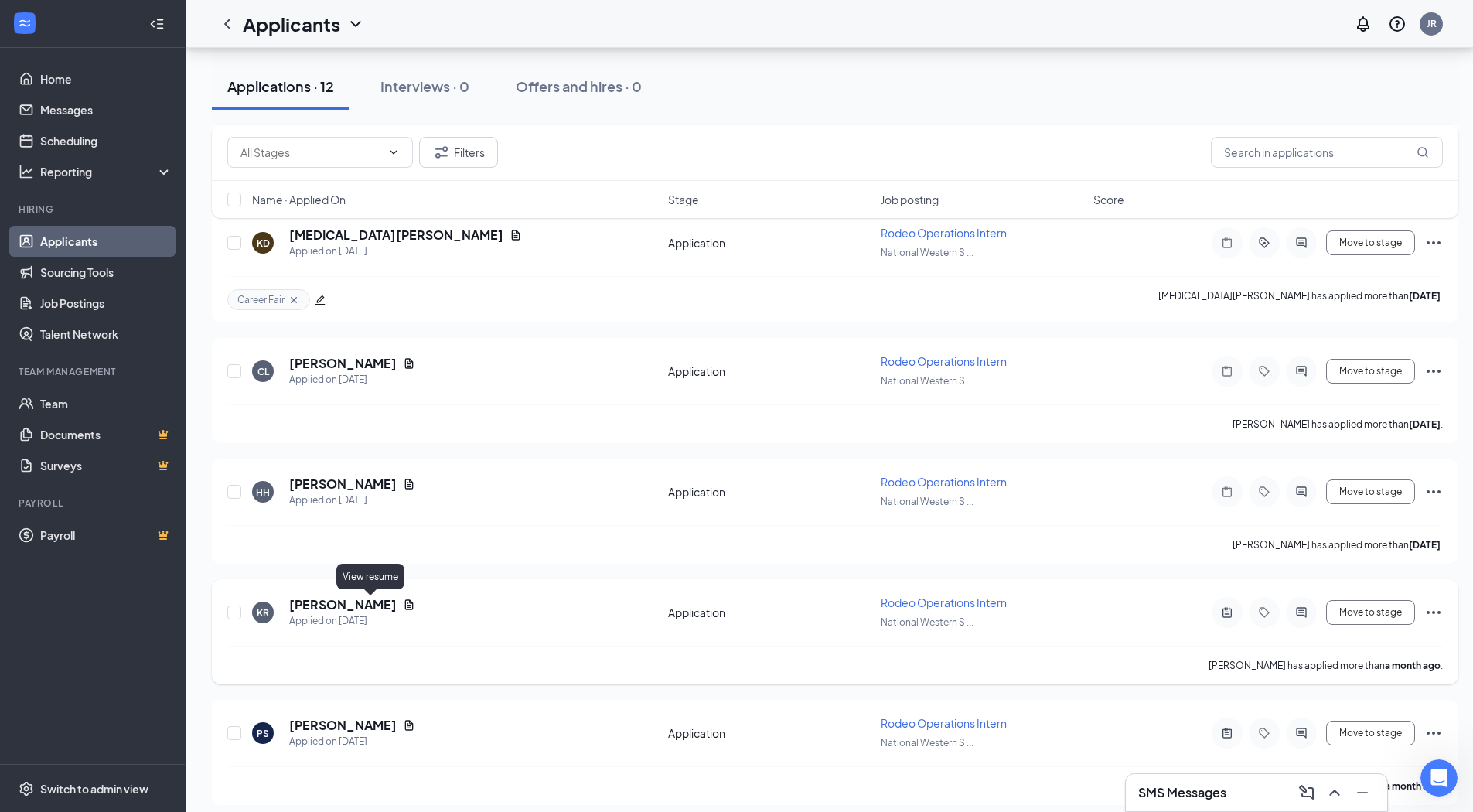
click at [403, 604] on icon "Document" at bounding box center [410, 605] width 13 height 13
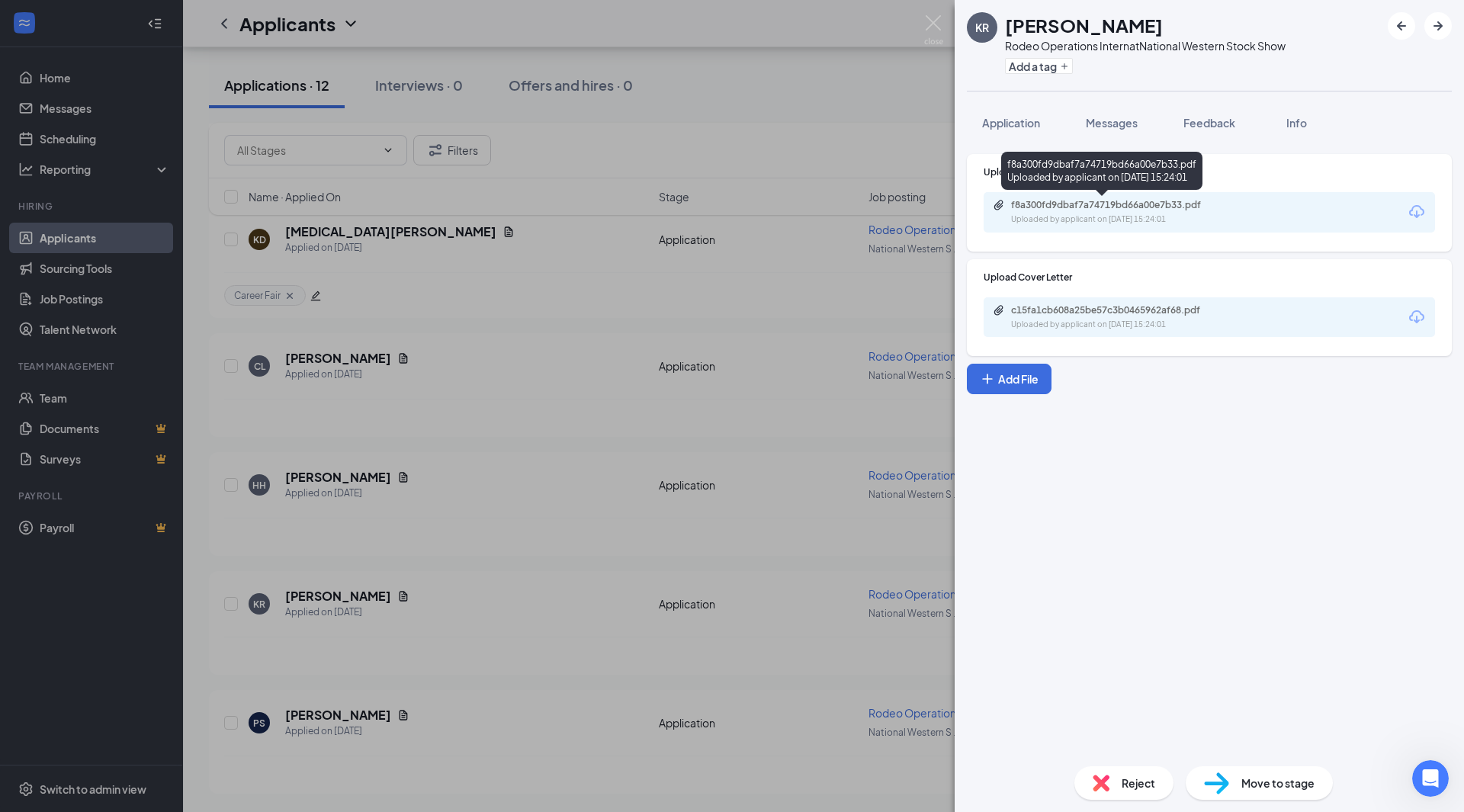
click at [1091, 203] on div "f8a300fd9dbaf7a74719bd66a00e7b33.pdf" at bounding box center [1118, 205] width 214 height 12
click at [1111, 131] on button "Messages" at bounding box center [1112, 122] width 83 height 38
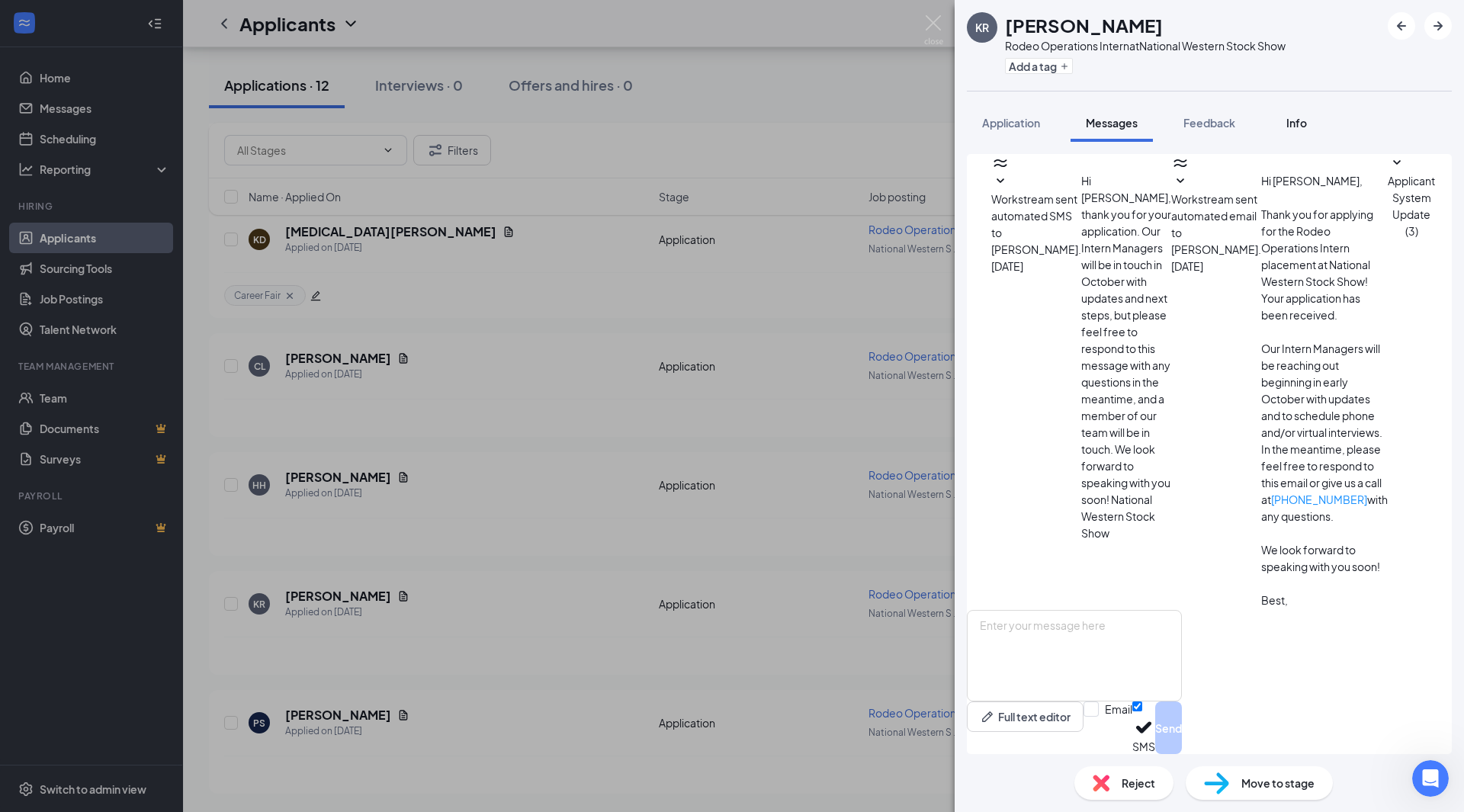
click at [1286, 127] on div "Info" at bounding box center [1296, 123] width 30 height 16
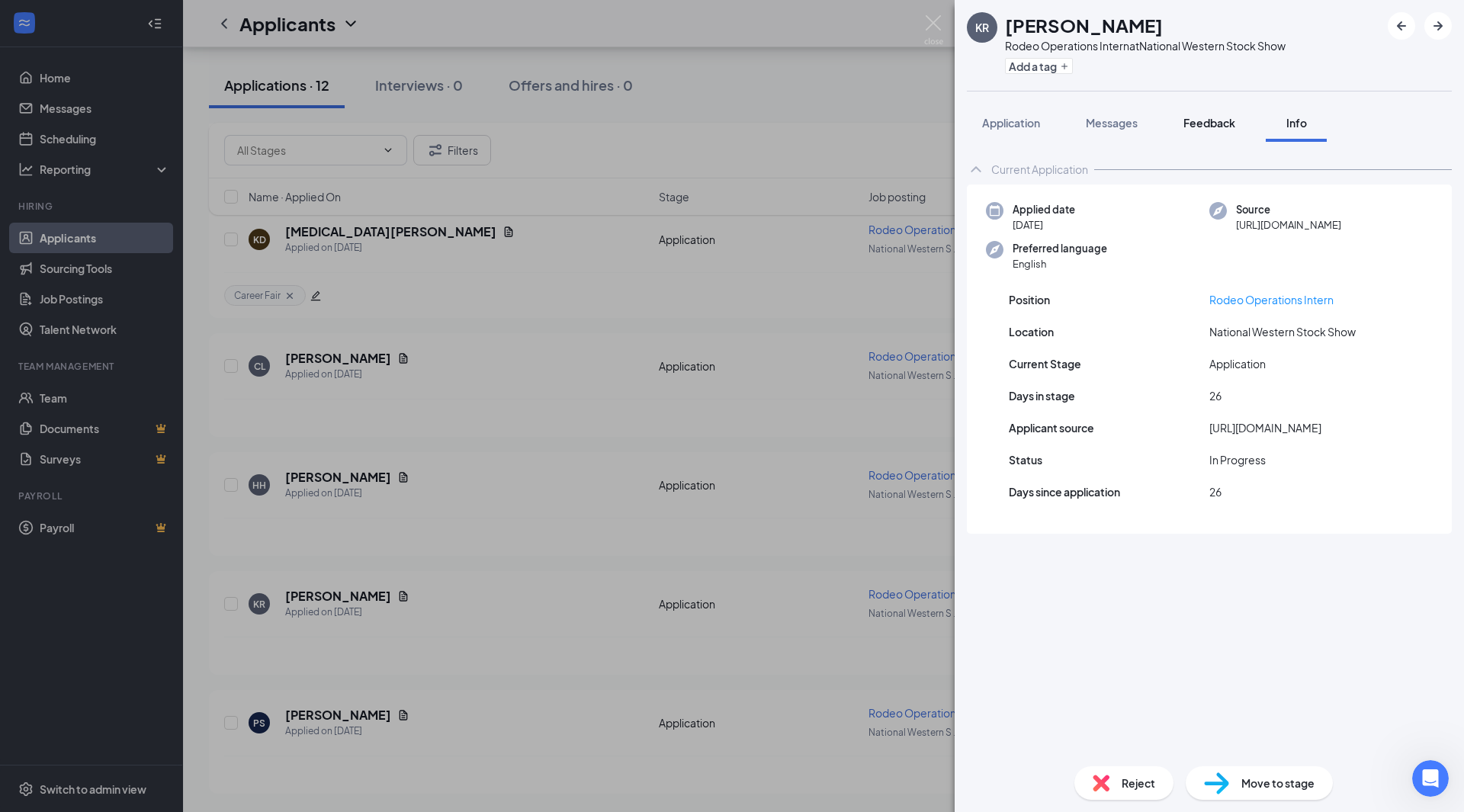
click at [1225, 119] on span "Feedback" at bounding box center [1209, 123] width 52 height 14
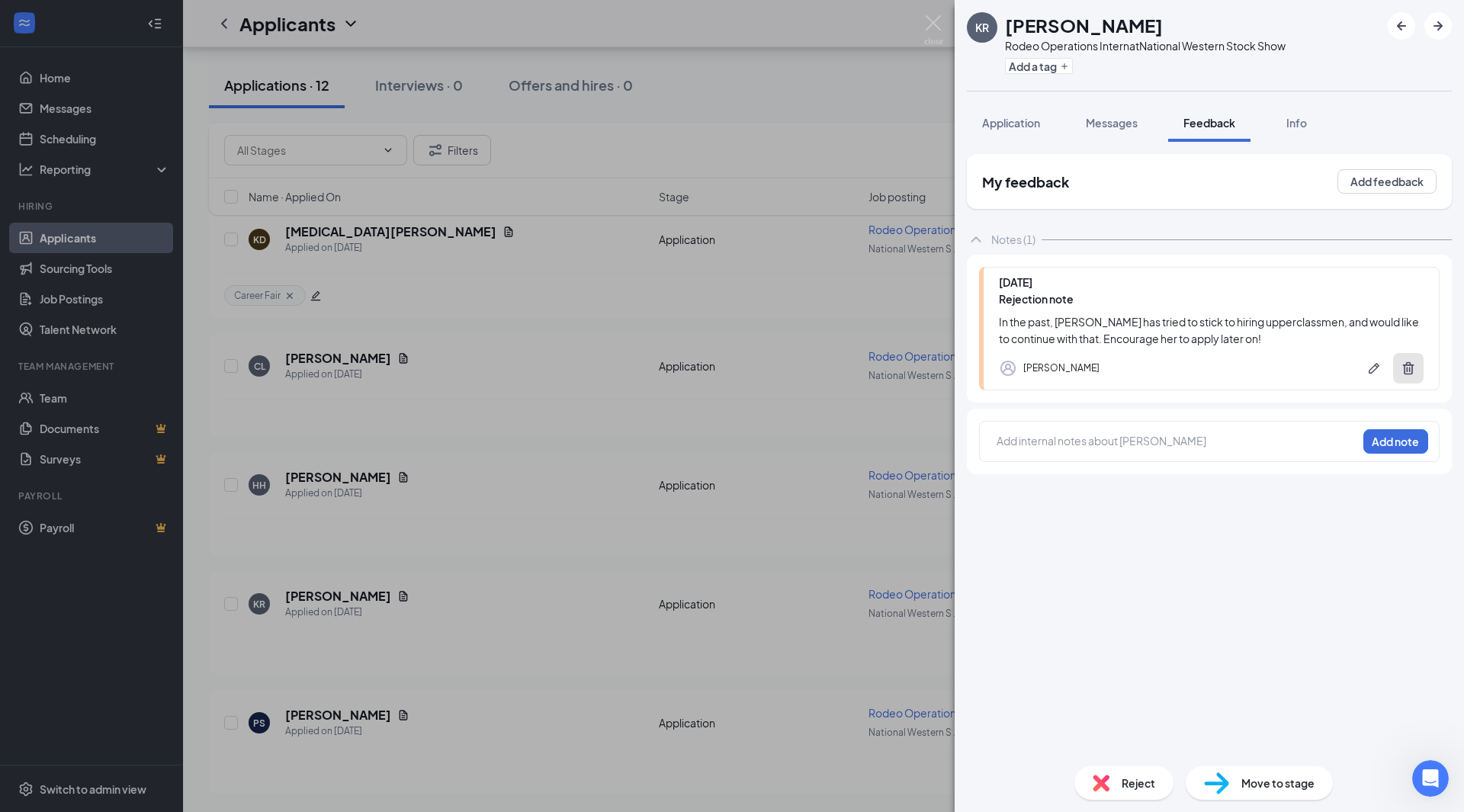
click at [1409, 374] on icon "Trash" at bounding box center [1409, 369] width 12 height 13
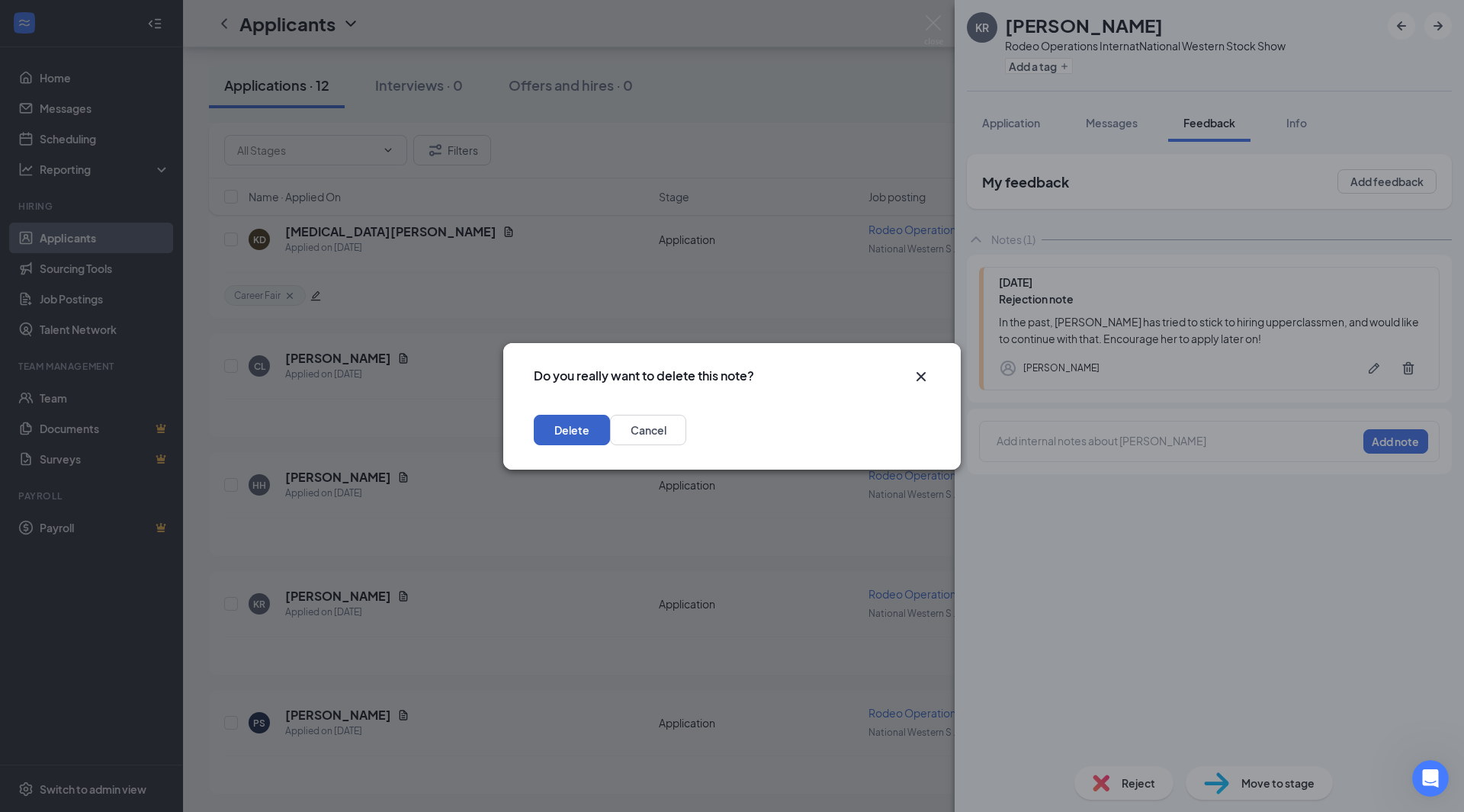
click at [610, 436] on button "Delete" at bounding box center [572, 429] width 76 height 30
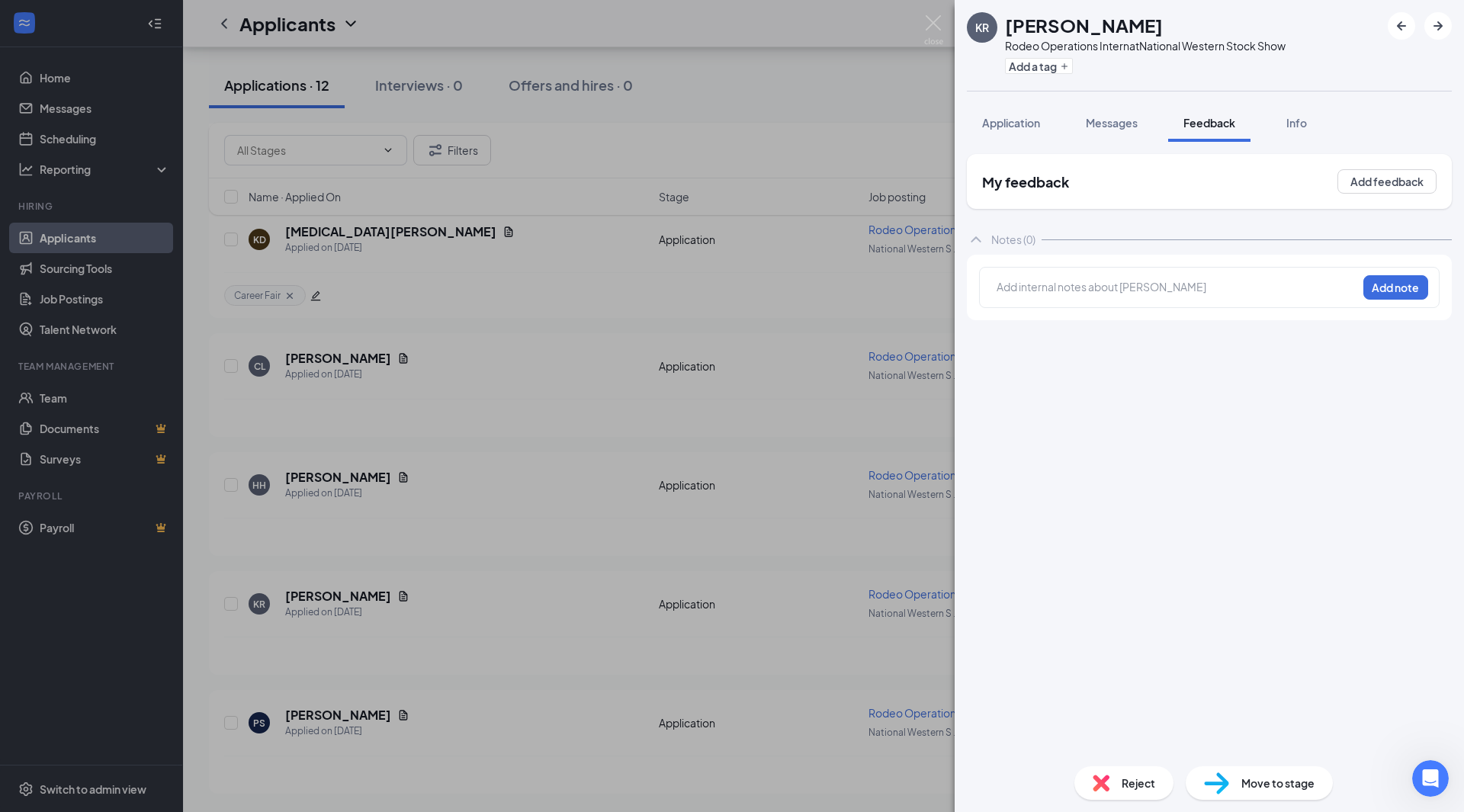
click at [1061, 288] on div at bounding box center [1176, 287] width 359 height 16
click at [1381, 291] on button "Add note" at bounding box center [1395, 287] width 65 height 24
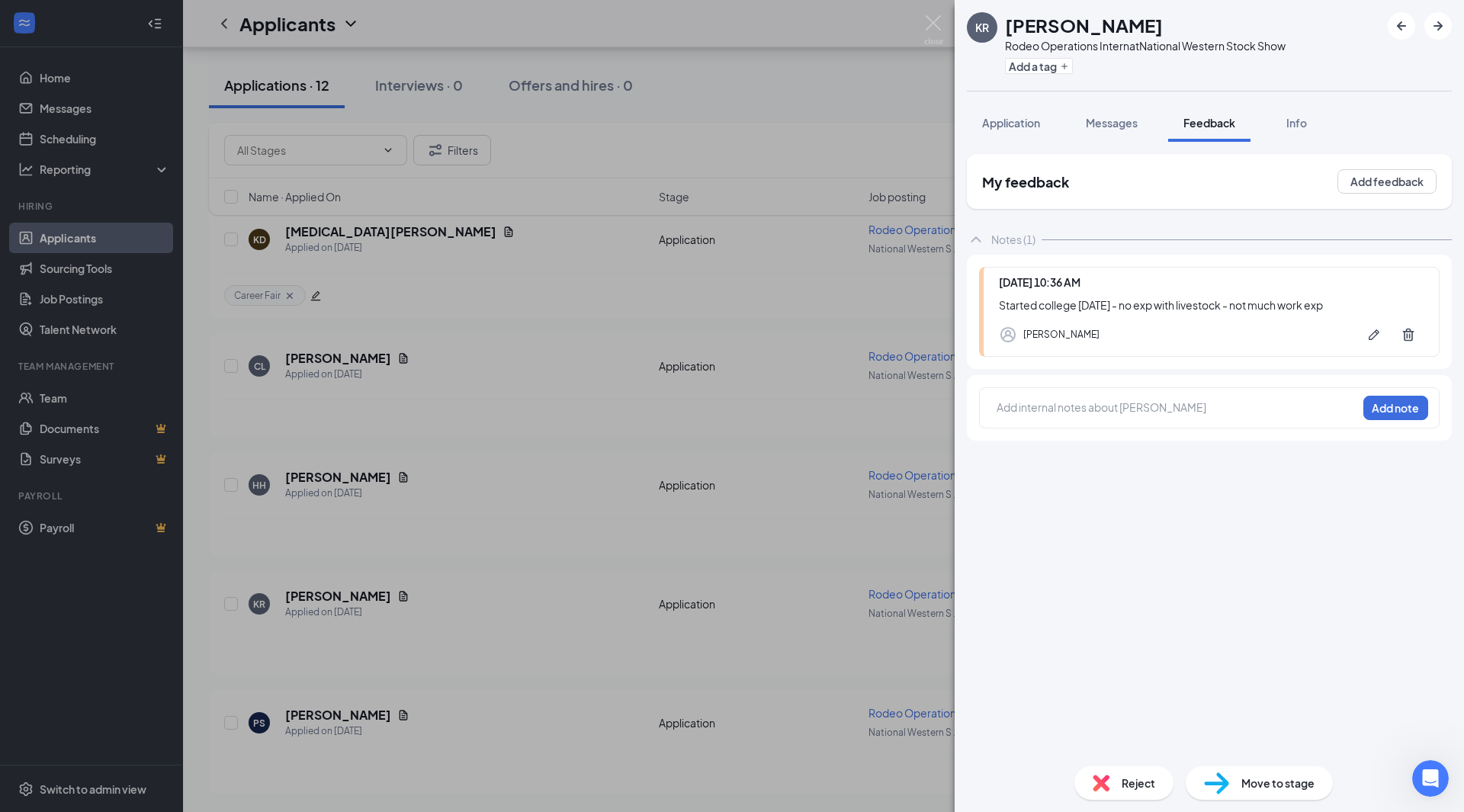
click at [854, 102] on div "KR [PERSON_NAME] Rodeo Operations Intern at National Western Stock Show Add a t…" at bounding box center [732, 406] width 1464 height 812
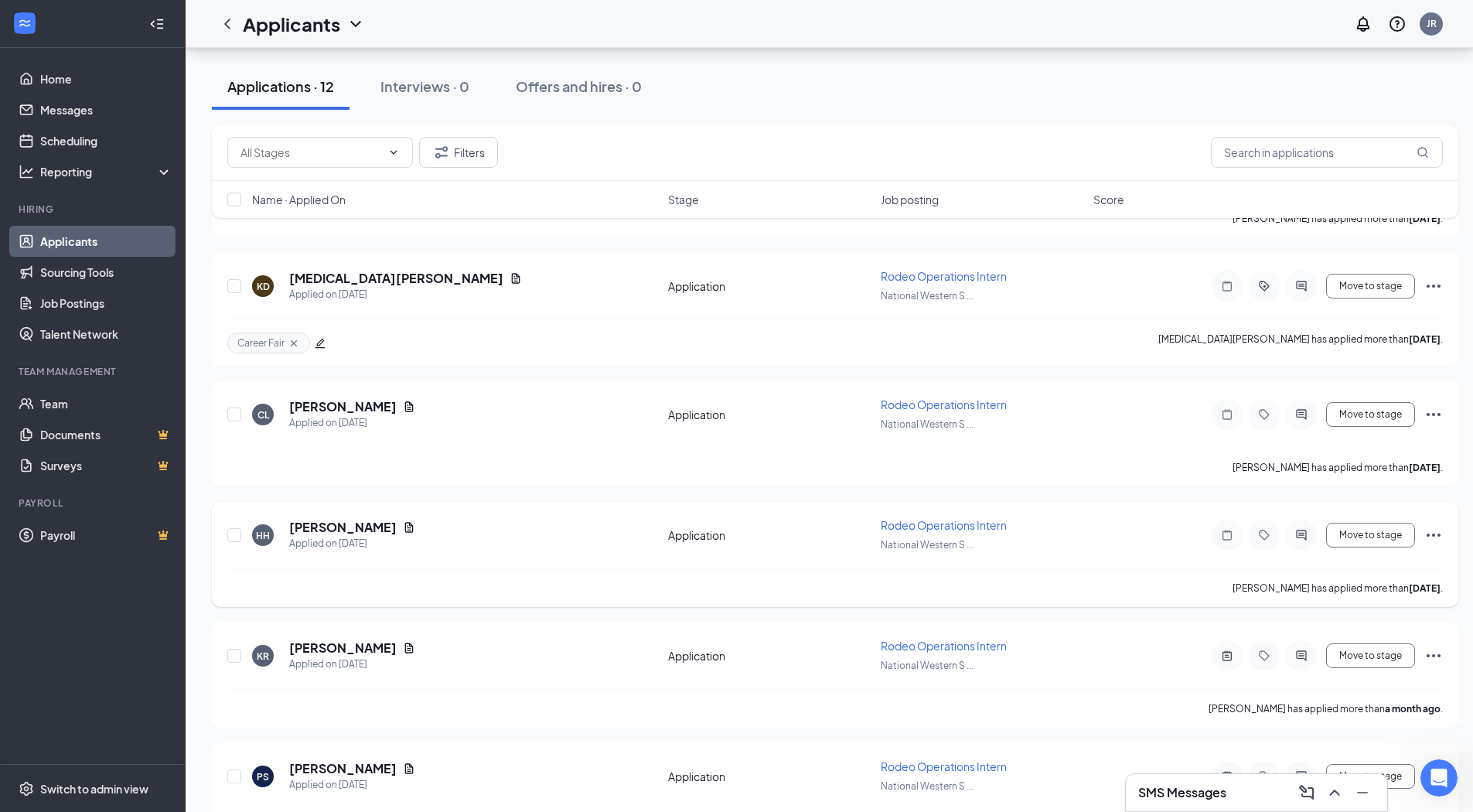
scroll to position [1002, 0]
click at [404, 531] on icon "Document" at bounding box center [410, 530] width 13 height 13
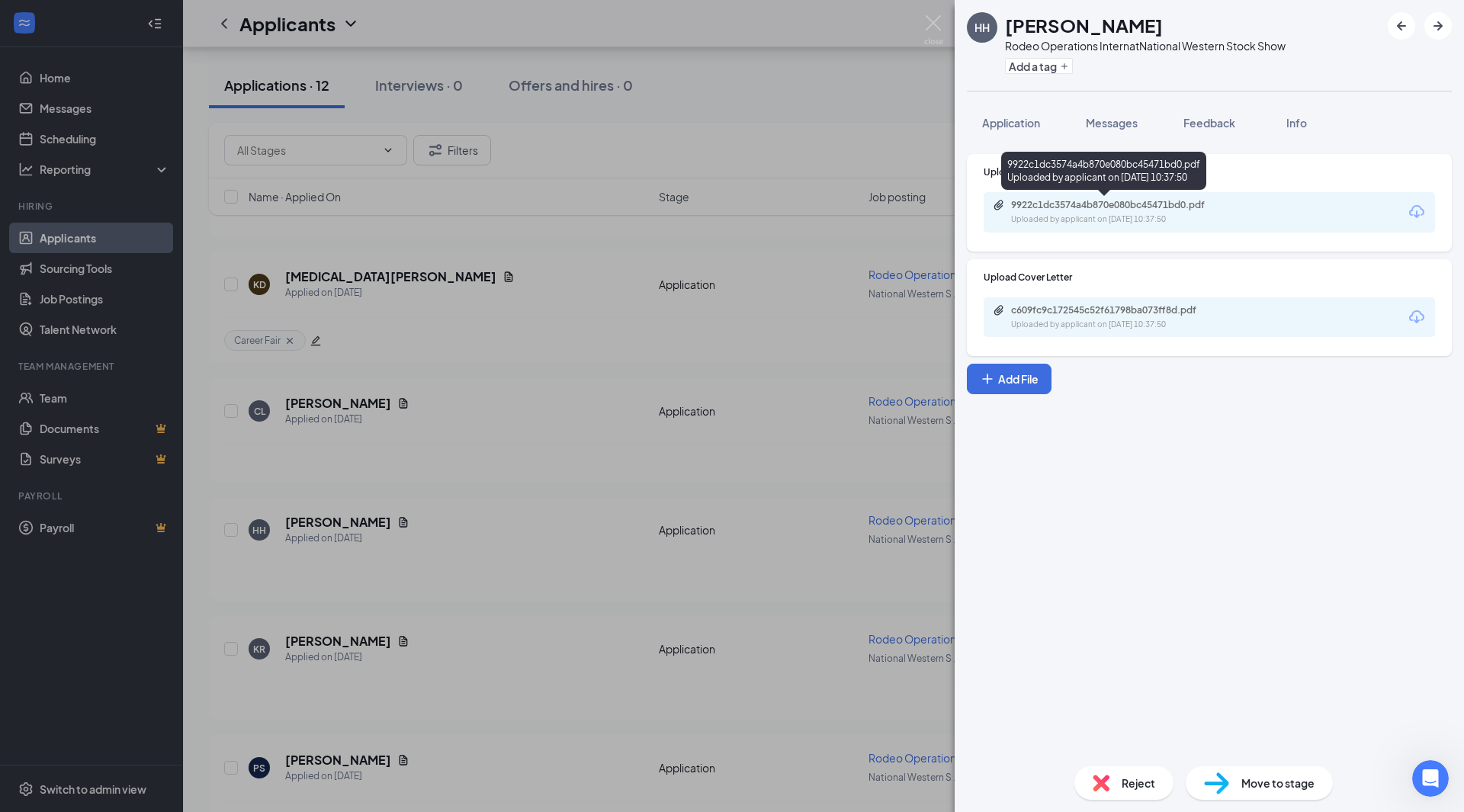
click at [1140, 201] on div "9922c1dc3574a4b870e080bc45471bd0.pdf" at bounding box center [1118, 205] width 214 height 12
click at [1220, 123] on span "Feedback" at bounding box center [1209, 123] width 52 height 14
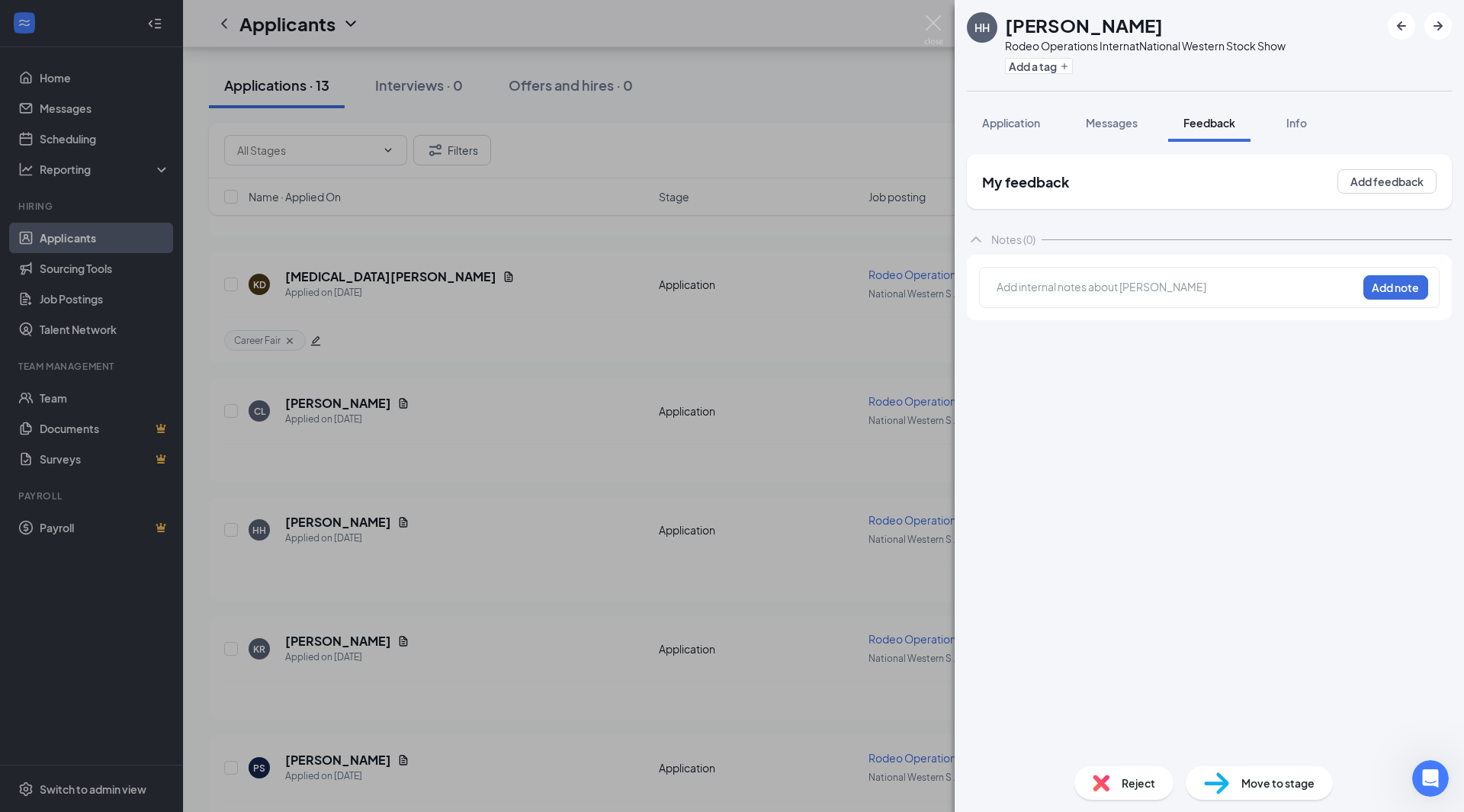
click at [1115, 275] on div "Add internal notes about [PERSON_NAME] Add note" at bounding box center [1209, 287] width 461 height 41
click at [1110, 292] on div at bounding box center [1176, 287] width 359 height 16
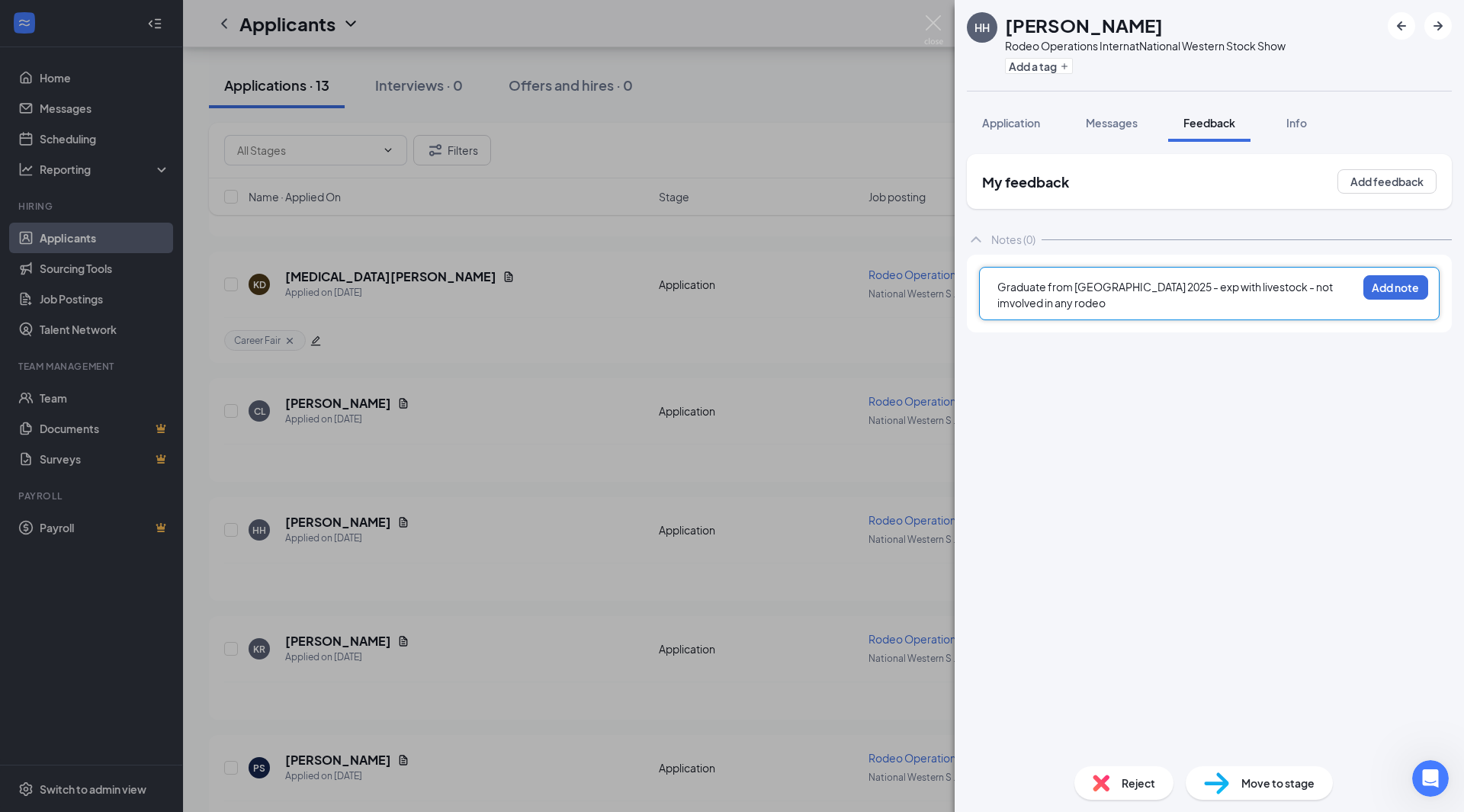
click at [1261, 281] on span "Graduate from [GEOGRAPHIC_DATA] 2025 - exp with livestock - not imvolved in any…" at bounding box center [1165, 295] width 337 height 30
click at [1334, 293] on span "Graduate from [GEOGRAPHIC_DATA] 2025 - exp with livestock - not involved in any…" at bounding box center [1165, 295] width 337 height 30
click at [1402, 287] on button "Add note" at bounding box center [1395, 287] width 65 height 24
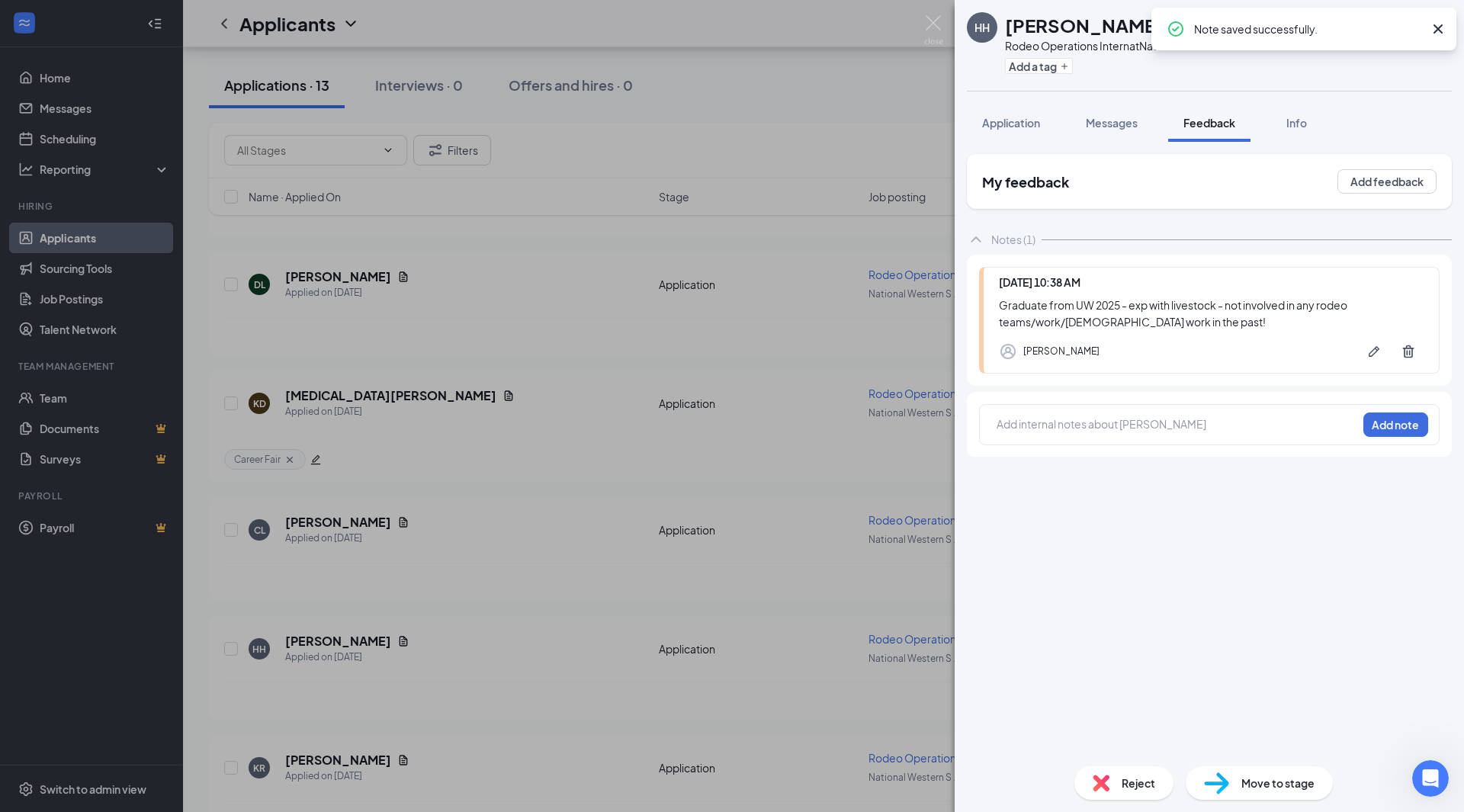
click at [679, 330] on div "HH [PERSON_NAME] Rodeo Operations Intern at National Western Stock Show Add a t…" at bounding box center [732, 406] width 1464 height 812
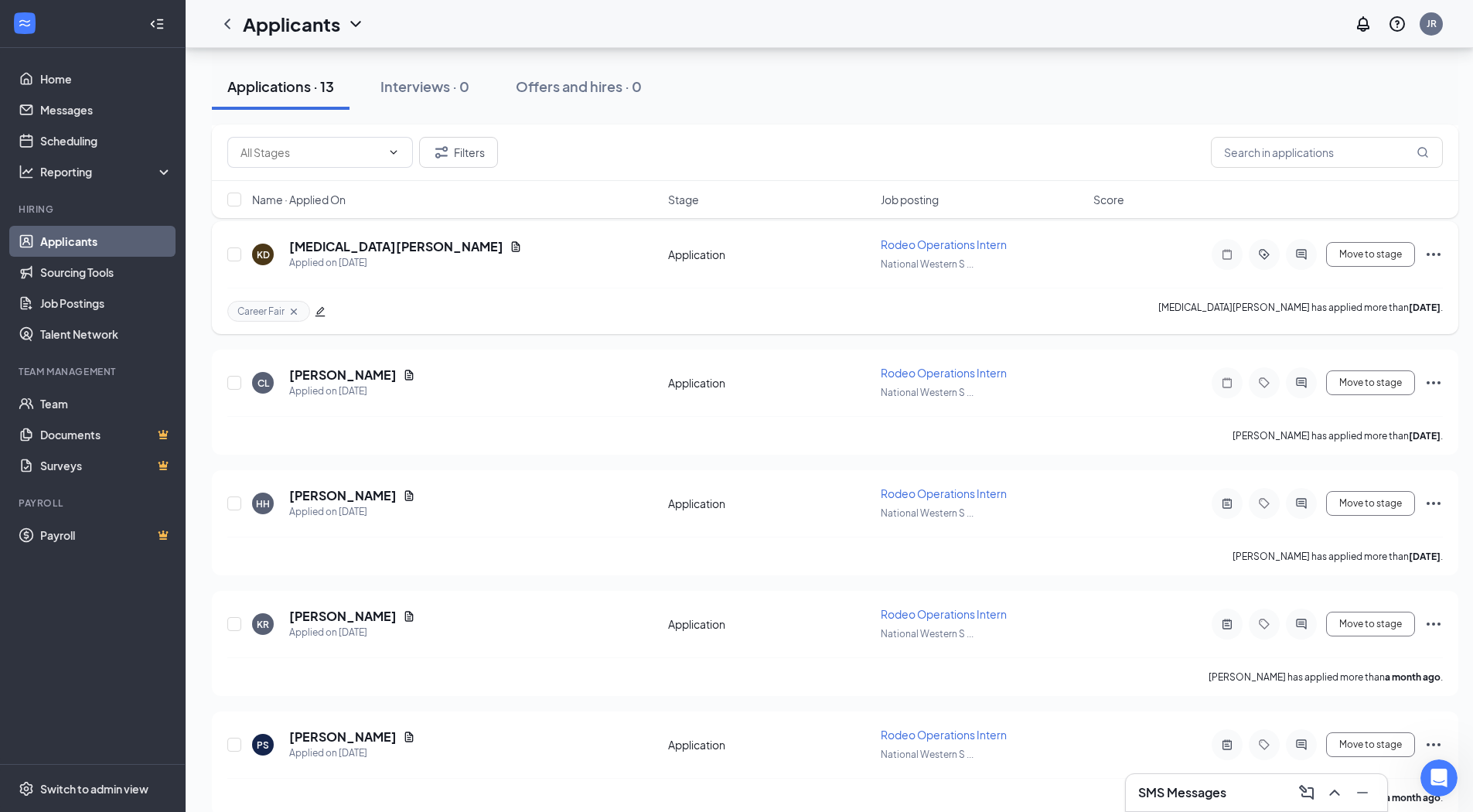
scroll to position [1161, 0]
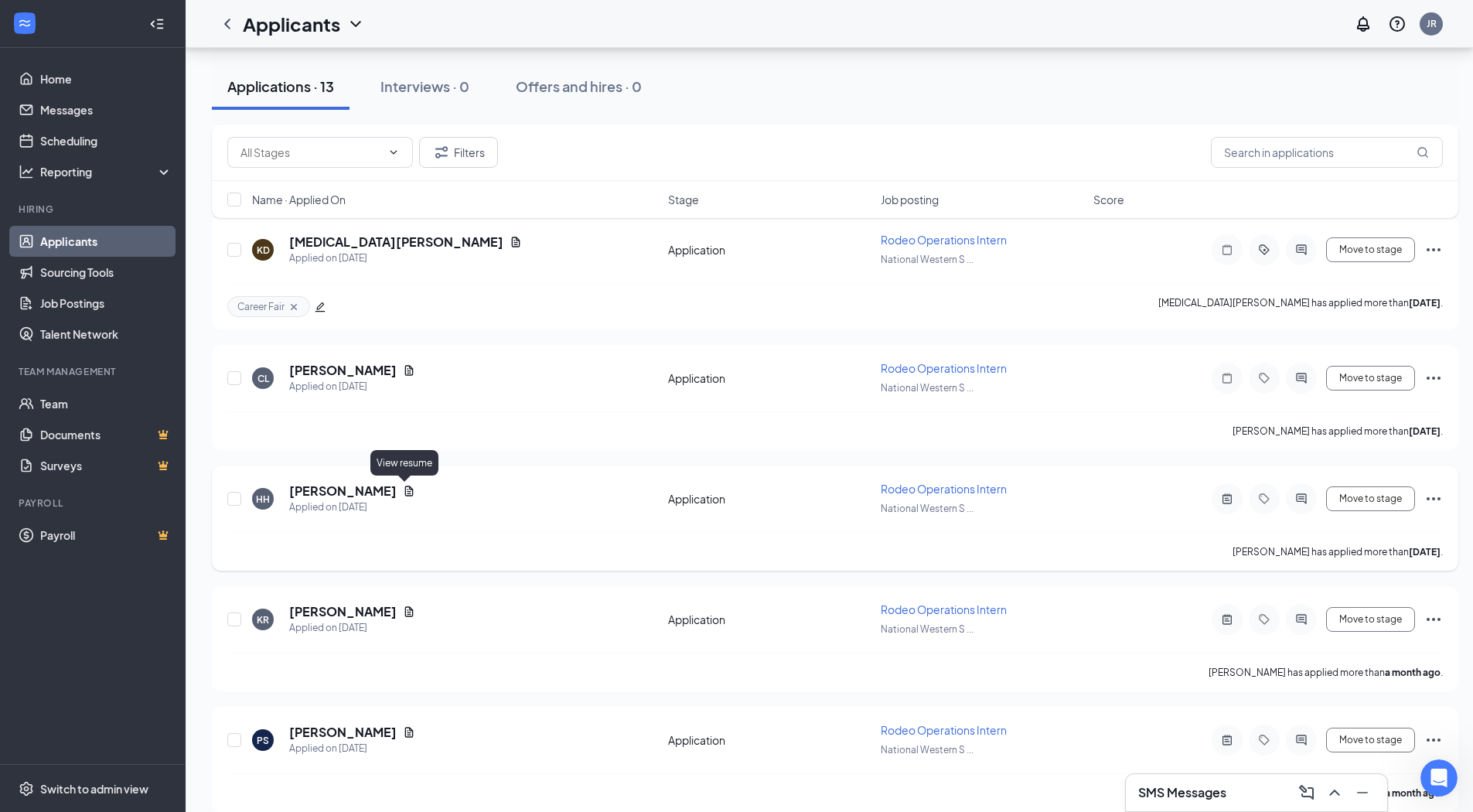
click at [403, 490] on icon "Document" at bounding box center [410, 491] width 13 height 13
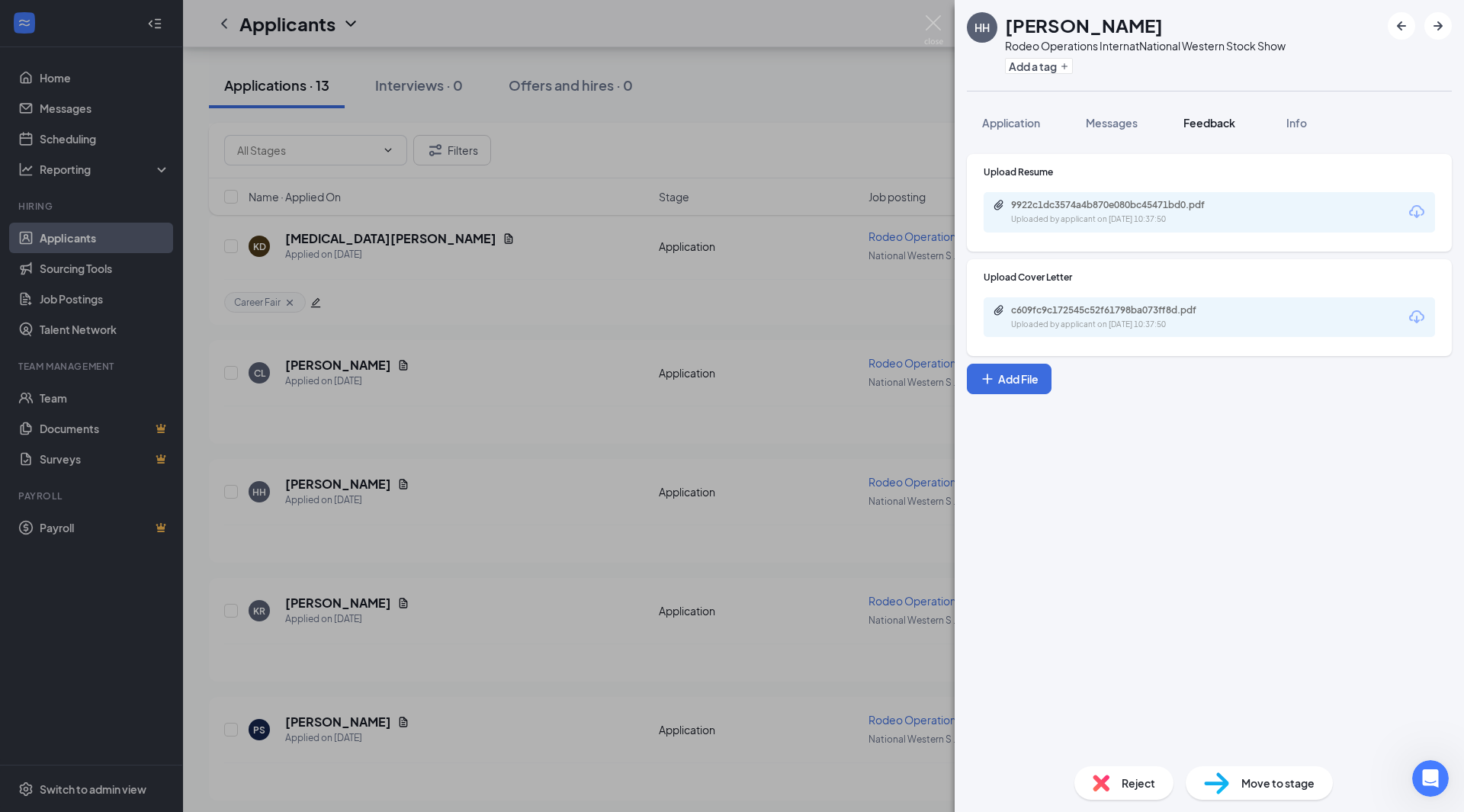
click at [1219, 116] on span "Feedback" at bounding box center [1209, 123] width 52 height 14
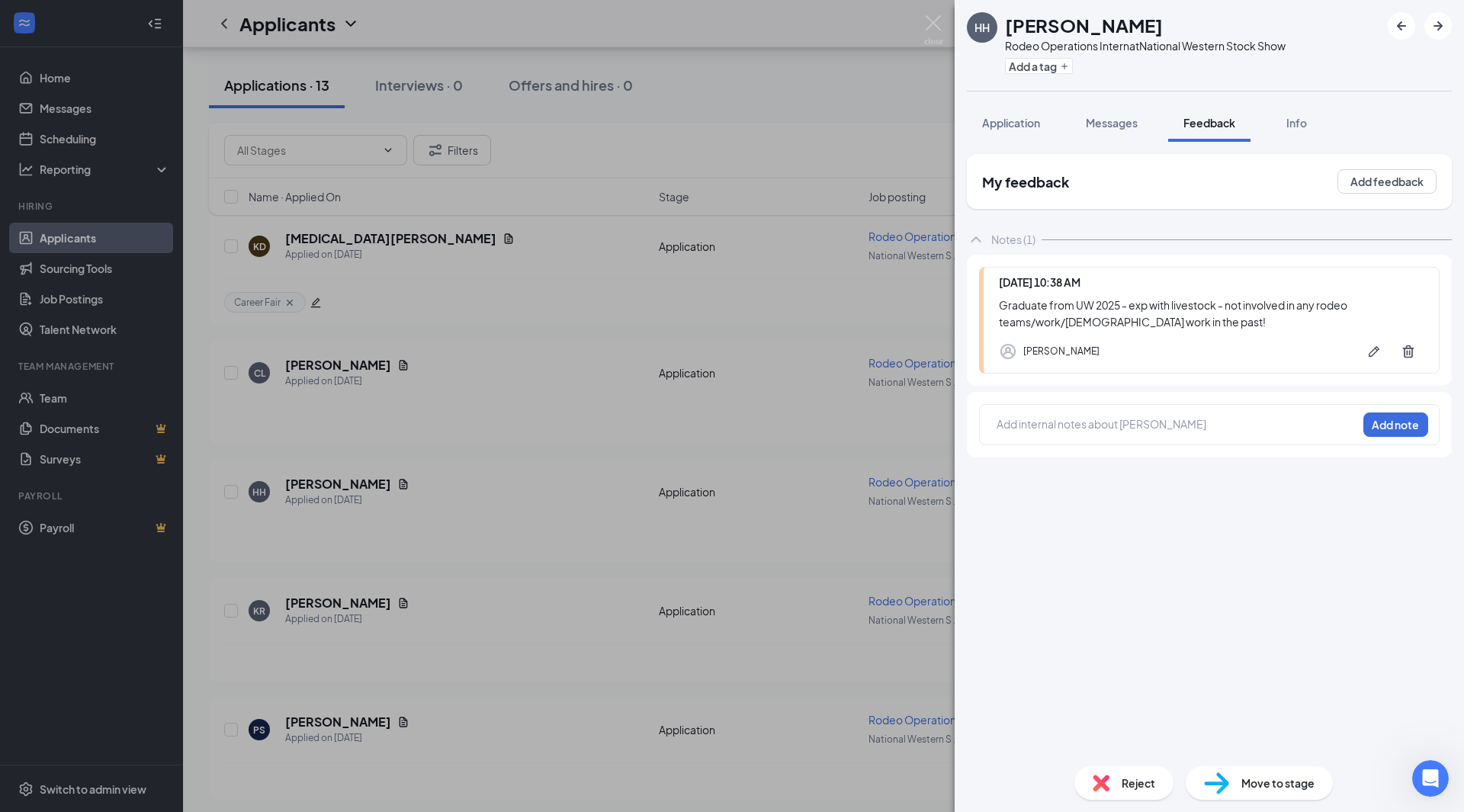
click at [1174, 418] on div at bounding box center [1176, 424] width 359 height 16
click at [1398, 429] on button "Add note" at bounding box center [1395, 424] width 65 height 24
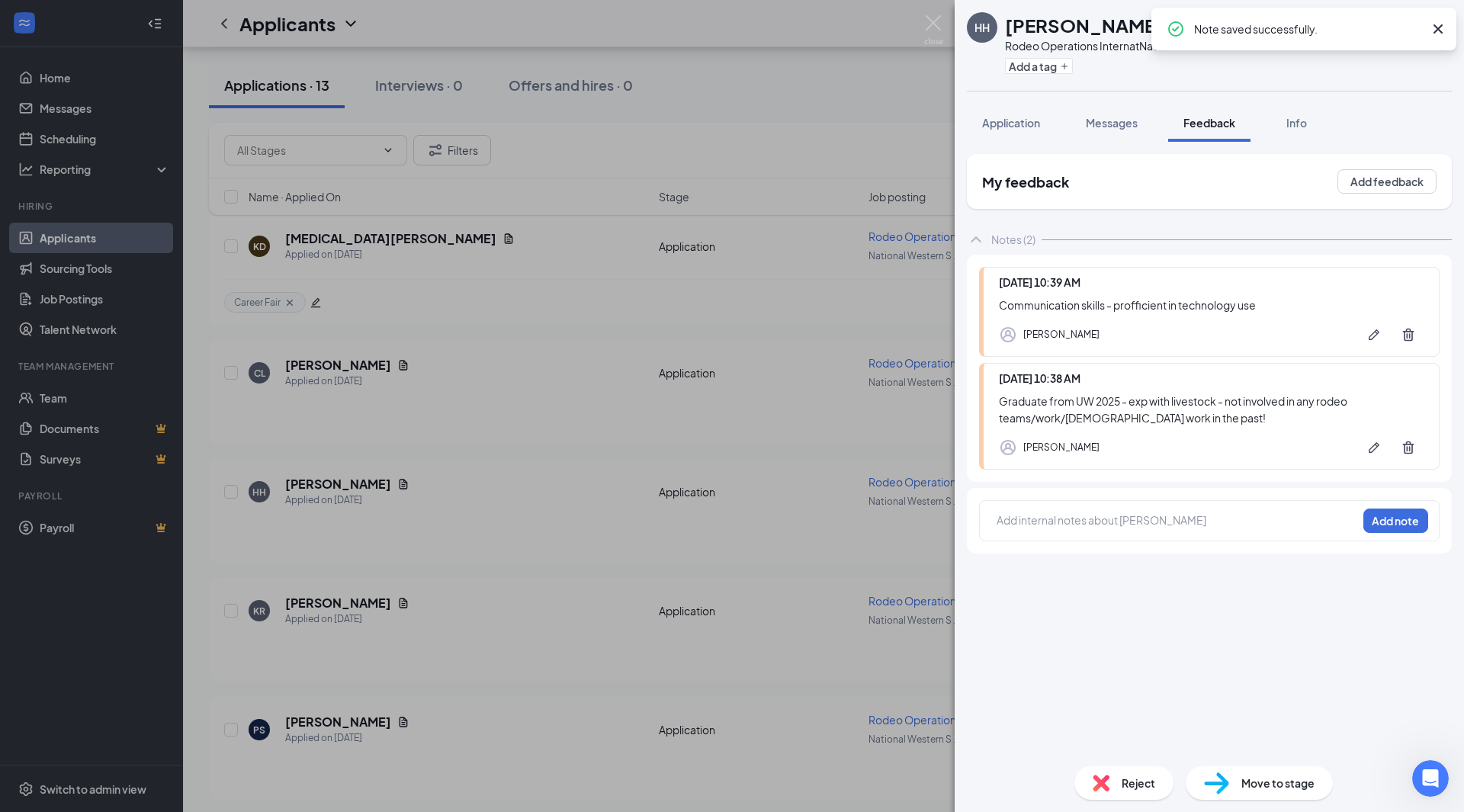
click at [803, 407] on div "HH [PERSON_NAME] Rodeo Operations Intern at National Western Stock Show Add a t…" at bounding box center [732, 406] width 1464 height 812
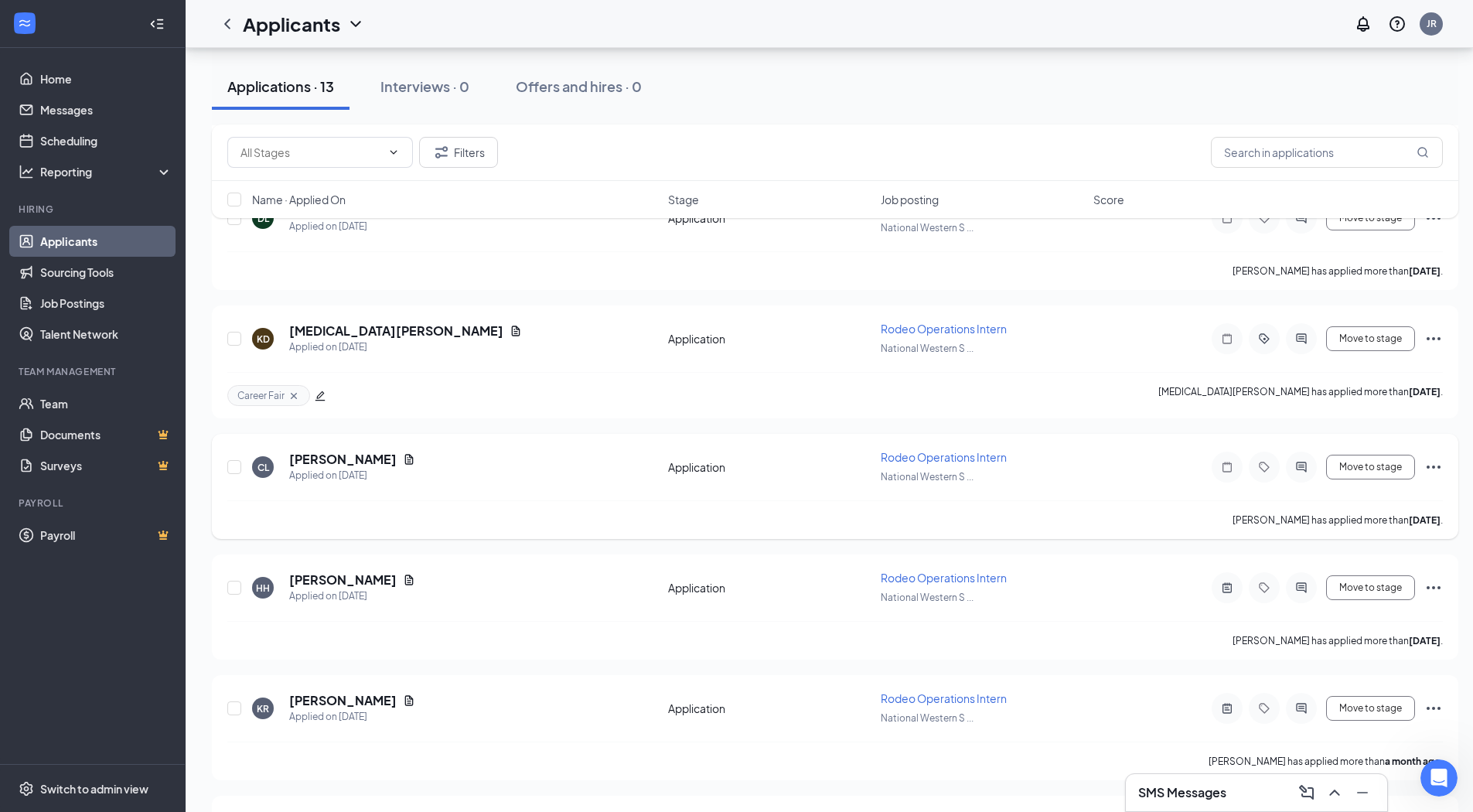
scroll to position [1071, 0]
click at [403, 463] on icon "Document" at bounding box center [410, 460] width 13 height 13
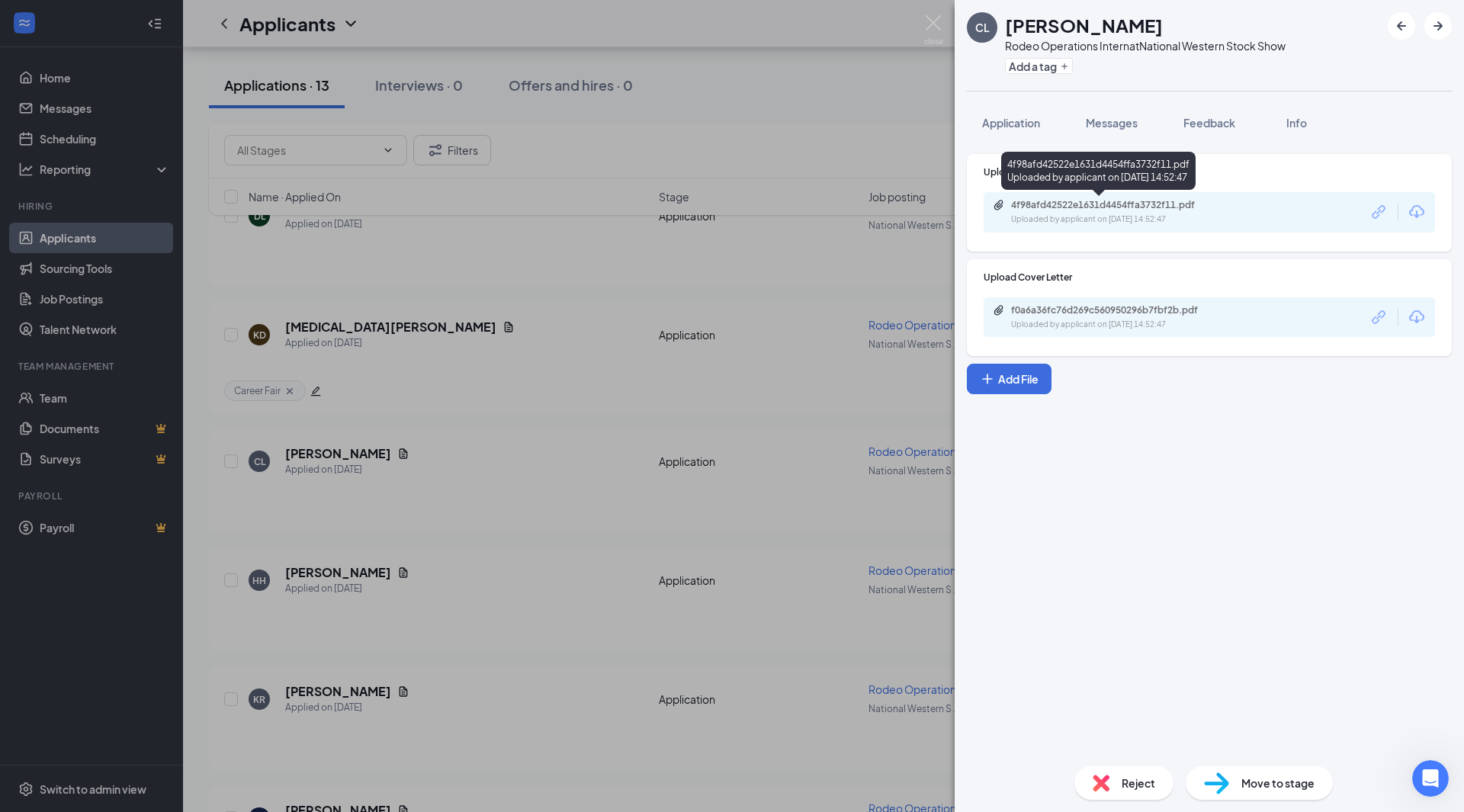
click at [1107, 212] on div "4f98afd42522e1631d4454ffa3732f11.pdf Uploaded by applicant on [DATE] 14:52:47" at bounding box center [1116, 212] width 247 height 26
click at [1202, 122] on span "Feedback" at bounding box center [1209, 123] width 52 height 14
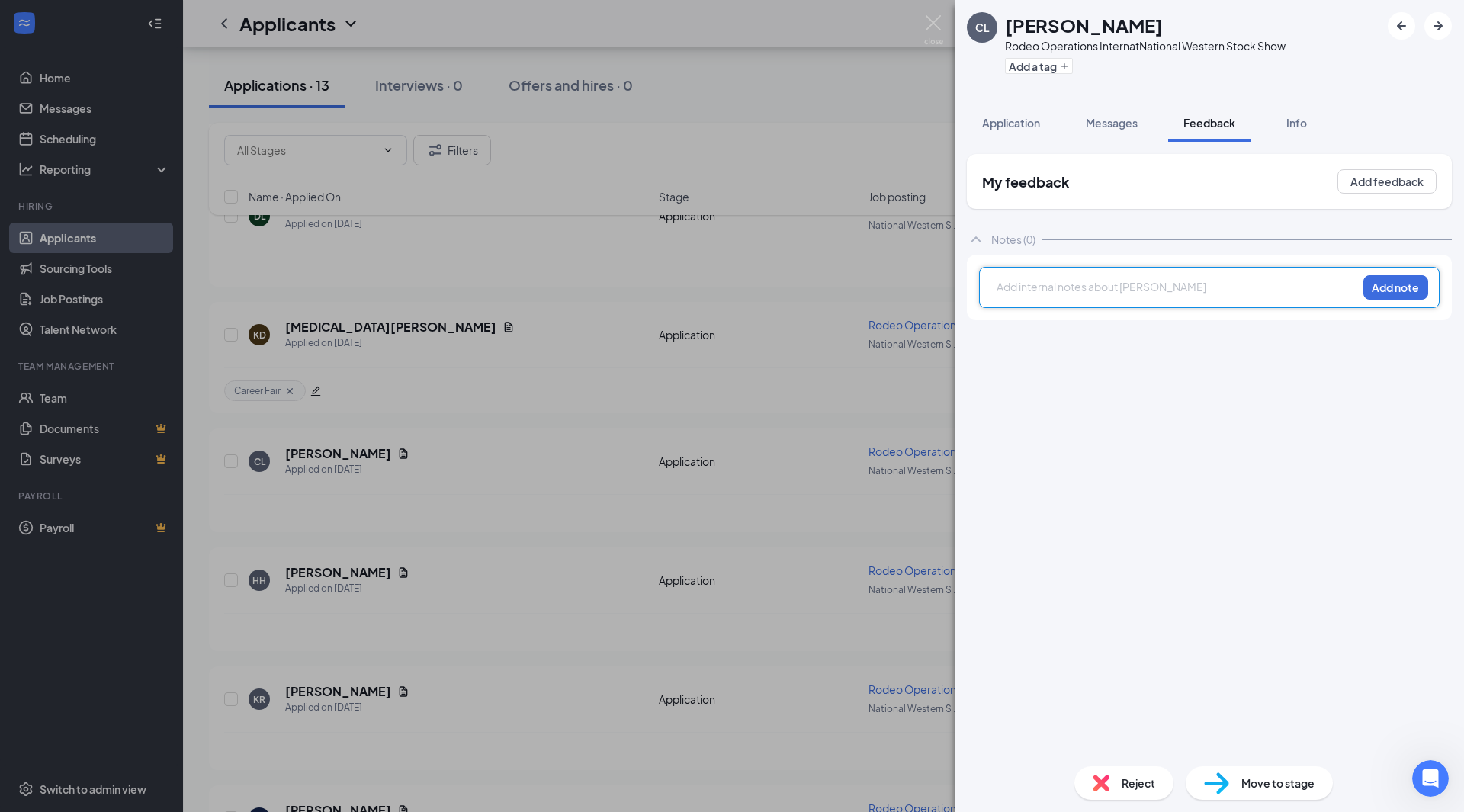
click at [1109, 286] on div at bounding box center [1176, 287] width 359 height 16
click at [1304, 288] on span "No exp in admin or coordination - in the hospitality business & event planning" at bounding box center [1162, 295] width 331 height 30
click at [1017, 288] on span "No exp in admin or coordination - in the hospitality business & in school for e…" at bounding box center [1169, 295] width 345 height 30
click at [1134, 300] on div "Not much exp in admin or coordination - in the hospitality business & in school…" at bounding box center [1176, 295] width 359 height 32
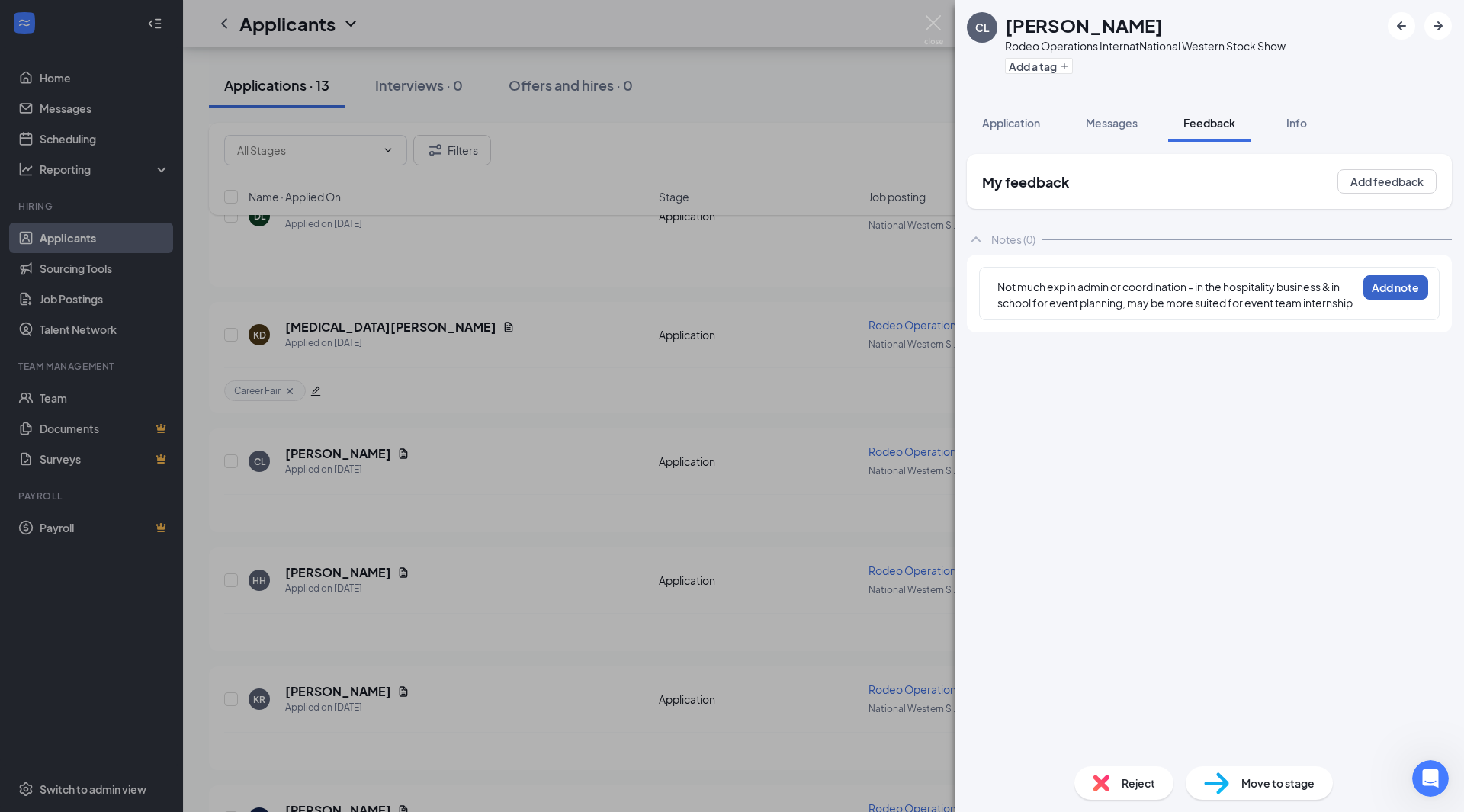
click at [1414, 278] on button "Add note" at bounding box center [1395, 287] width 65 height 24
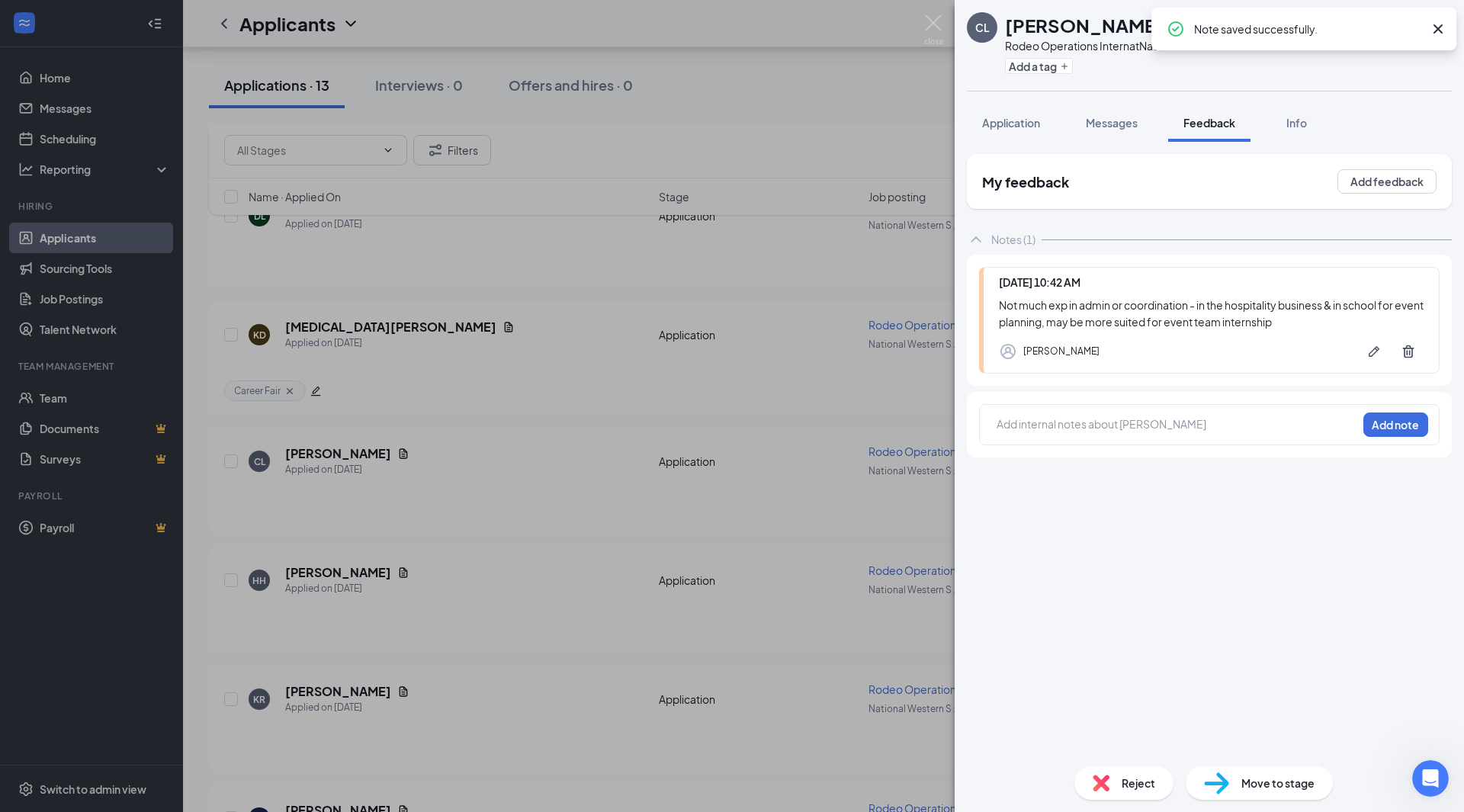
click at [766, 262] on div "CL [PERSON_NAME] Operations Intern at National Western Stock Show Add a tag App…" at bounding box center [732, 406] width 1464 height 812
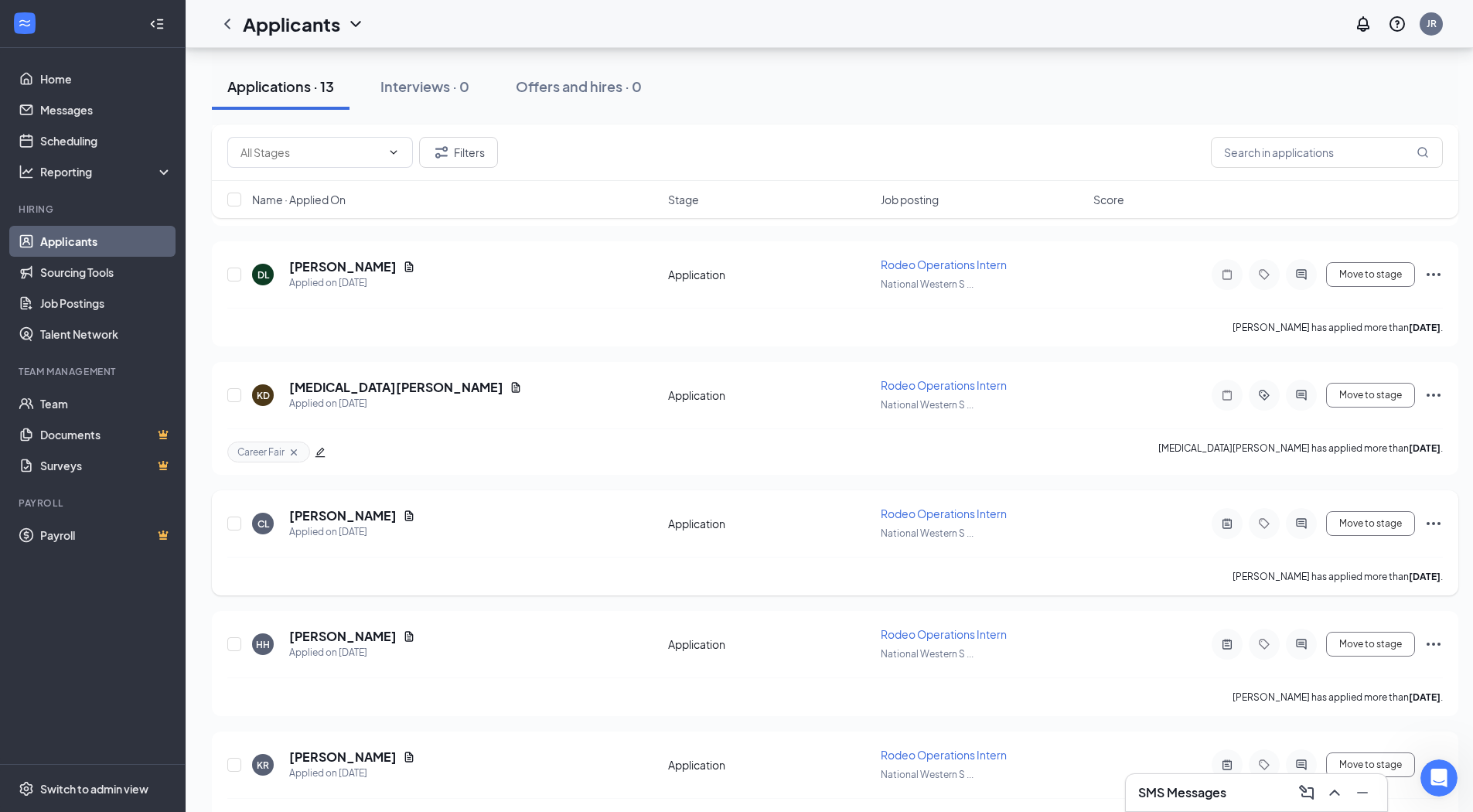
scroll to position [915, 0]
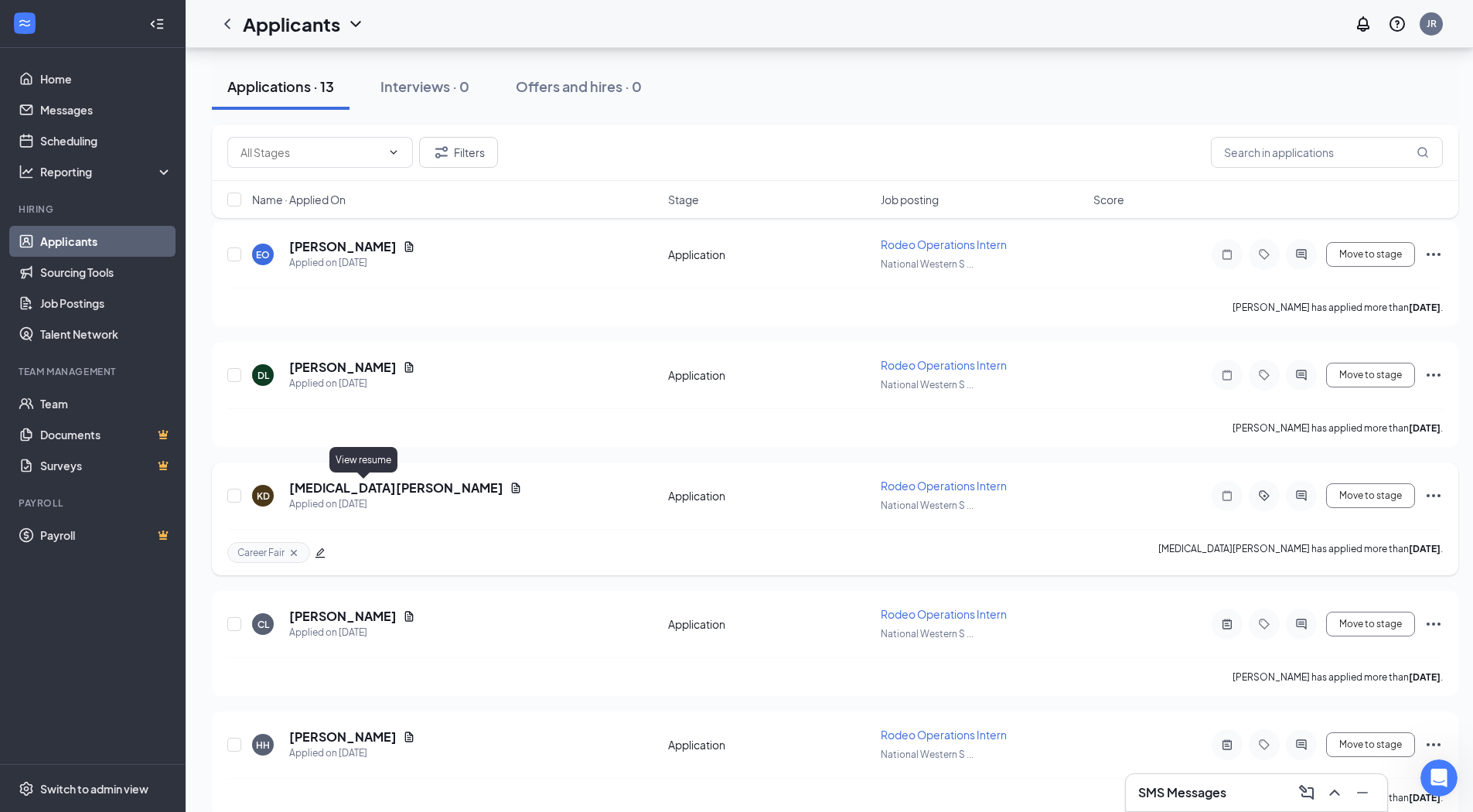
click at [512, 490] on icon "Document" at bounding box center [516, 487] width 9 height 10
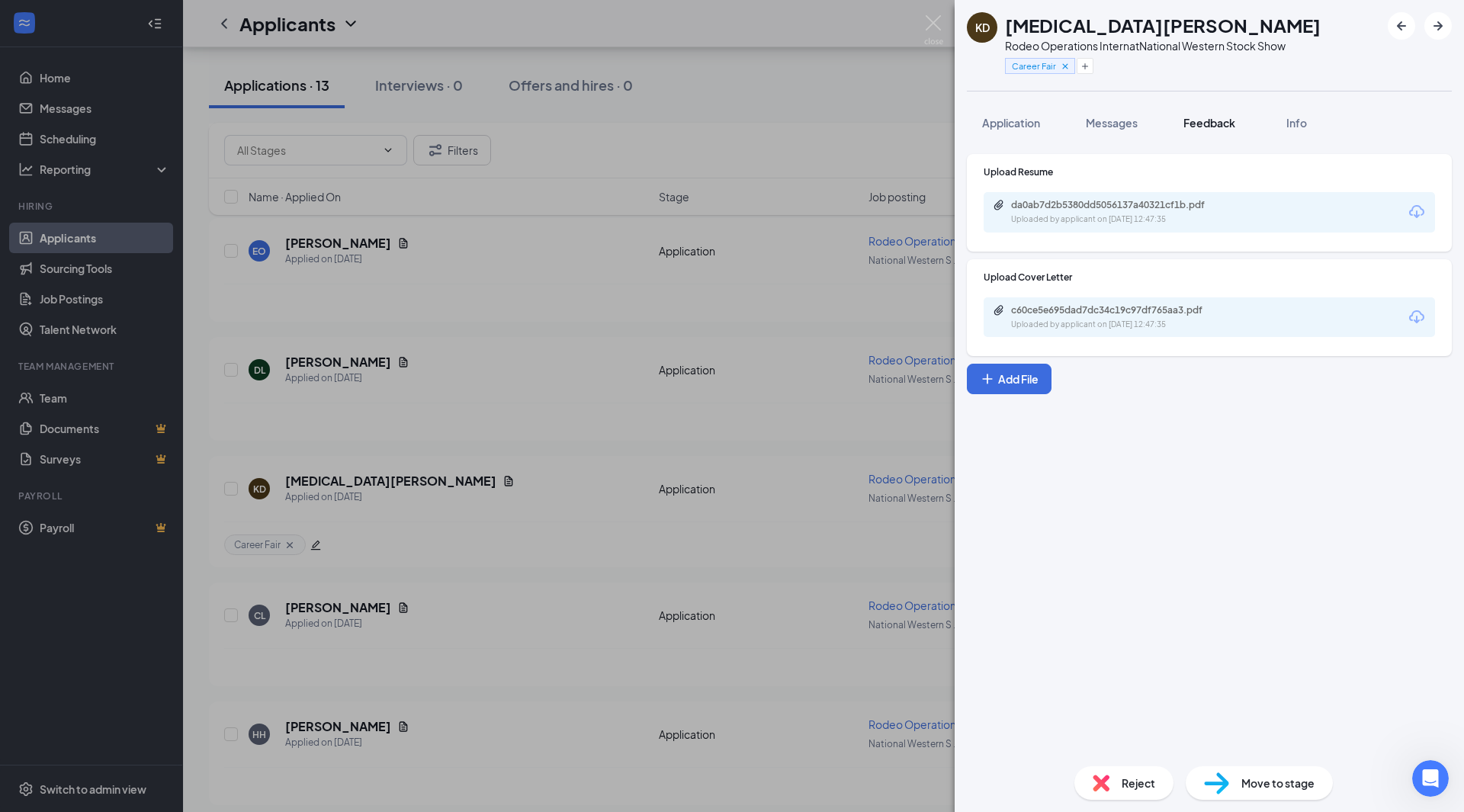
click at [1223, 129] on div "Feedback" at bounding box center [1209, 123] width 52 height 16
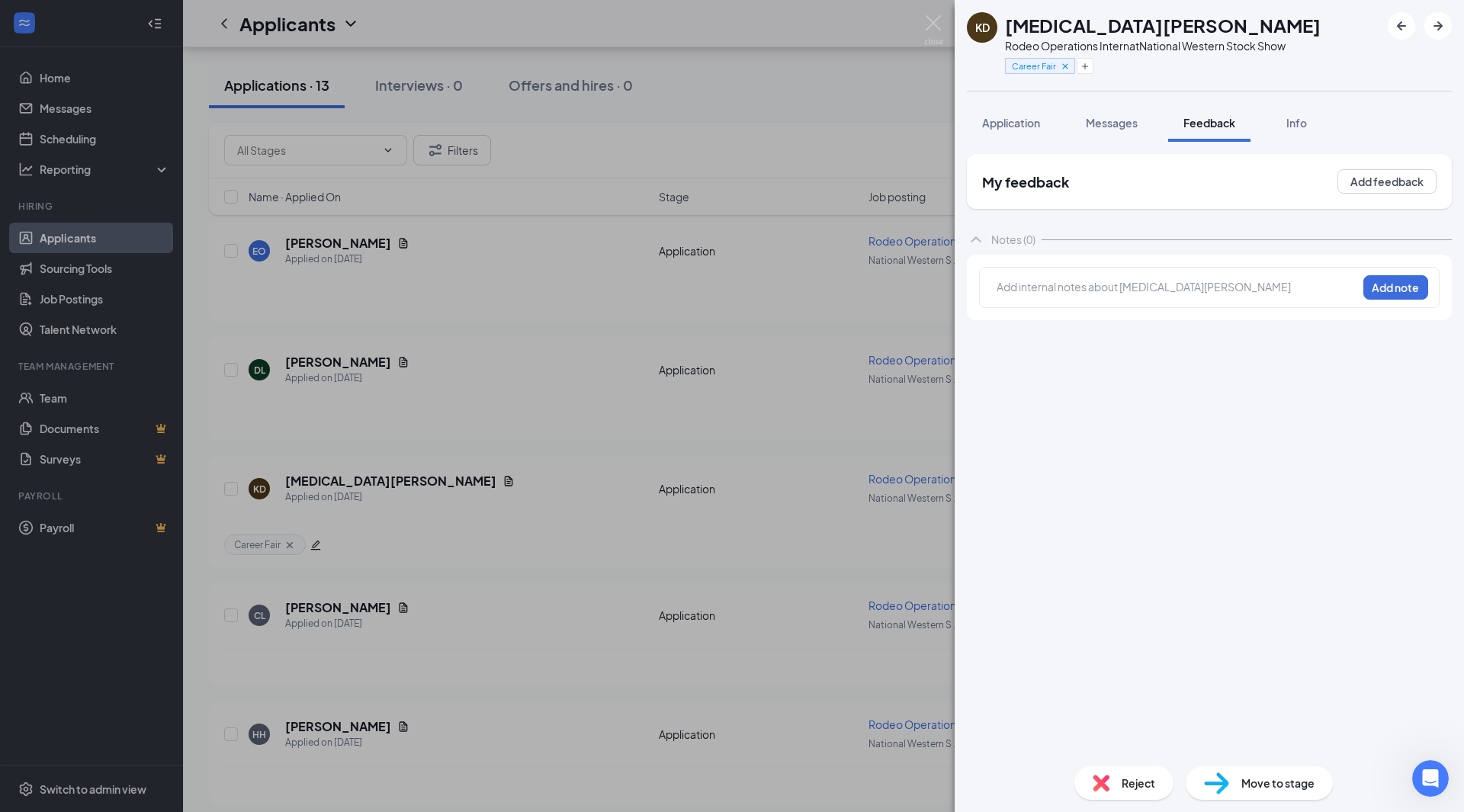
click at [1092, 301] on div "Add internal notes about [MEDICAL_DATA][PERSON_NAME] Add note" at bounding box center [1209, 287] width 461 height 41
click at [1087, 284] on div at bounding box center [1176, 287] width 359 height 16
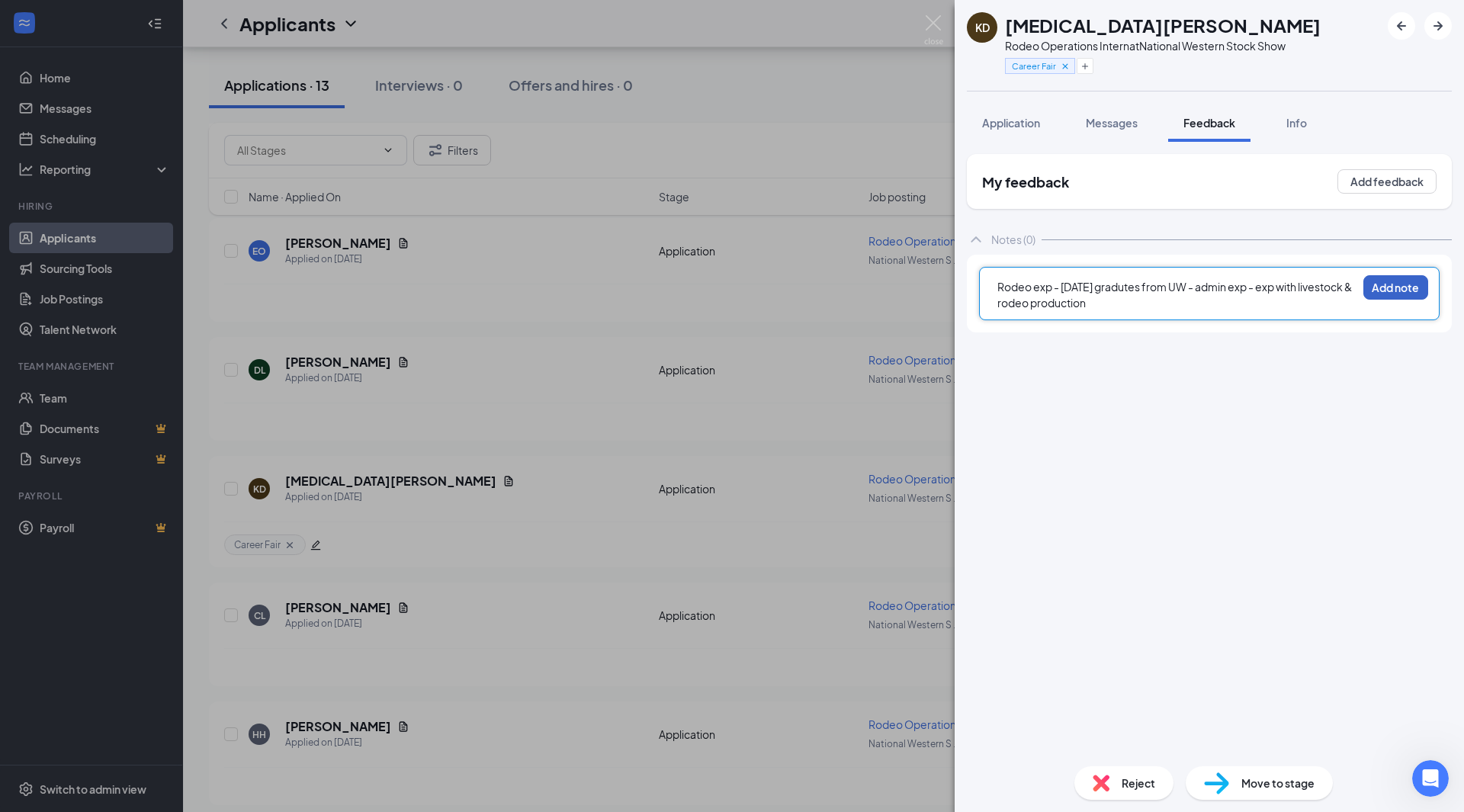
click at [1377, 294] on button "Add note" at bounding box center [1395, 287] width 65 height 24
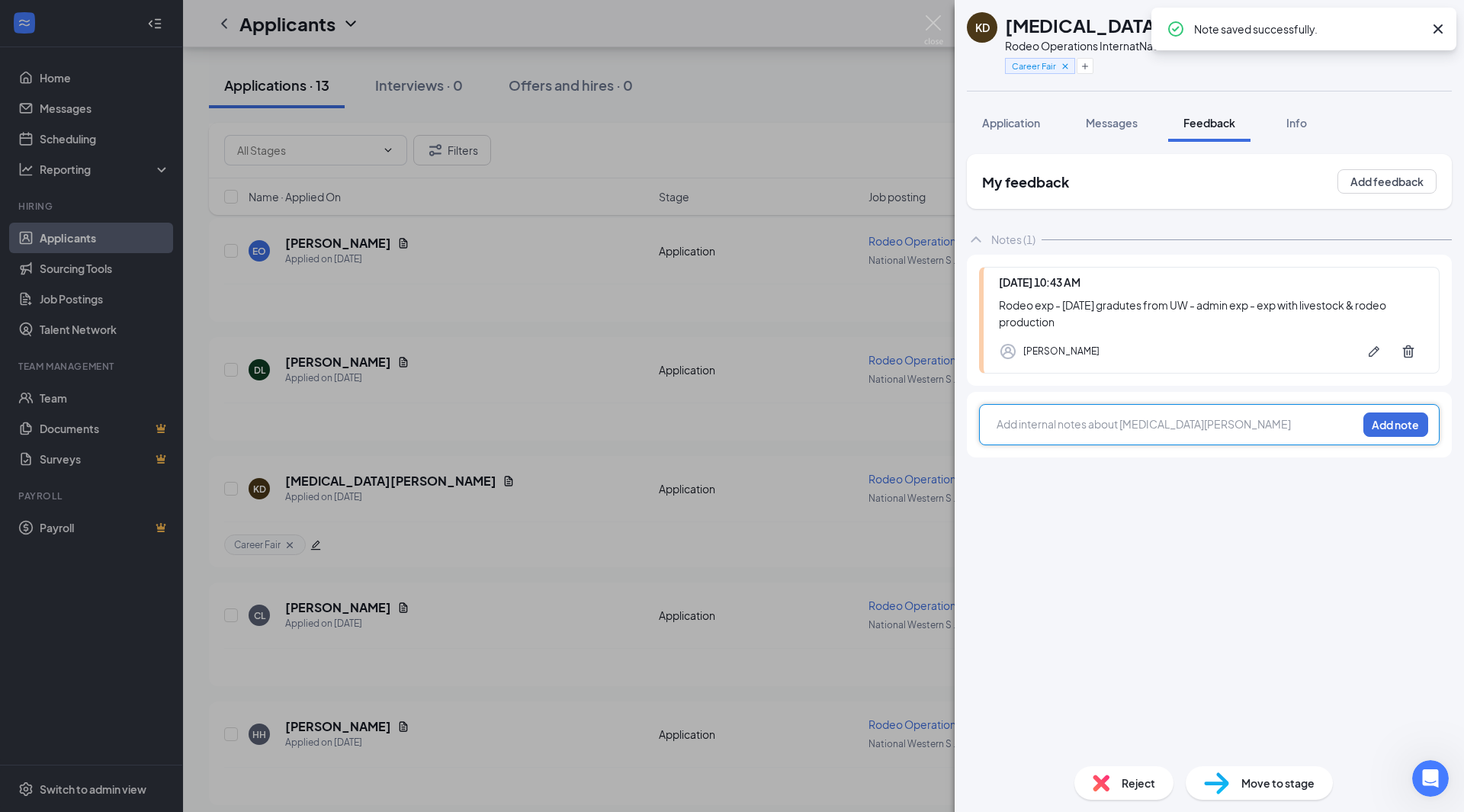
click at [1155, 425] on div at bounding box center [1176, 424] width 359 height 16
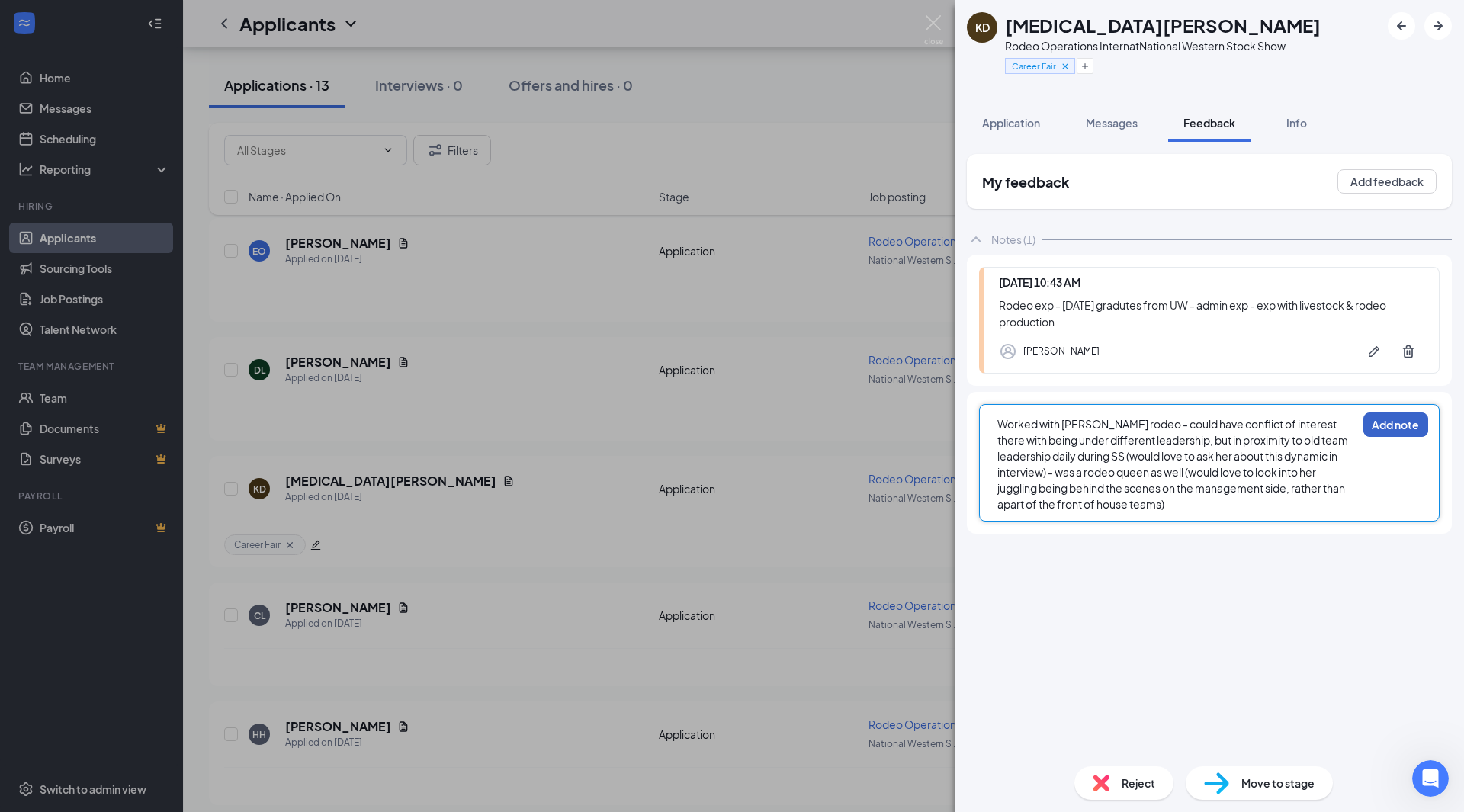
click at [1396, 419] on button "Add note" at bounding box center [1395, 424] width 65 height 24
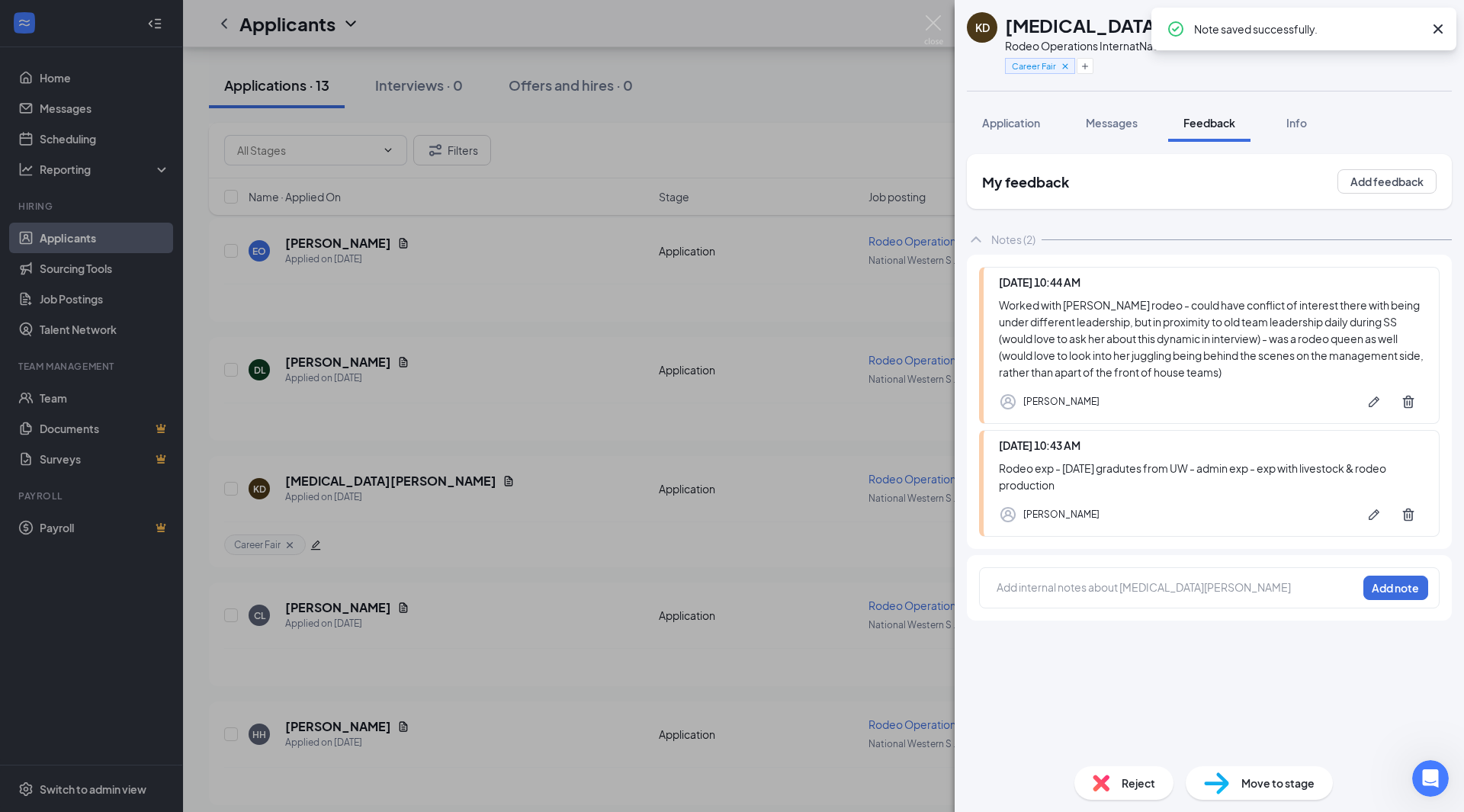
click at [840, 426] on div "KD [MEDICAL_DATA][PERSON_NAME] Rodeo Operations Intern at National Western Stoc…" at bounding box center [732, 406] width 1464 height 812
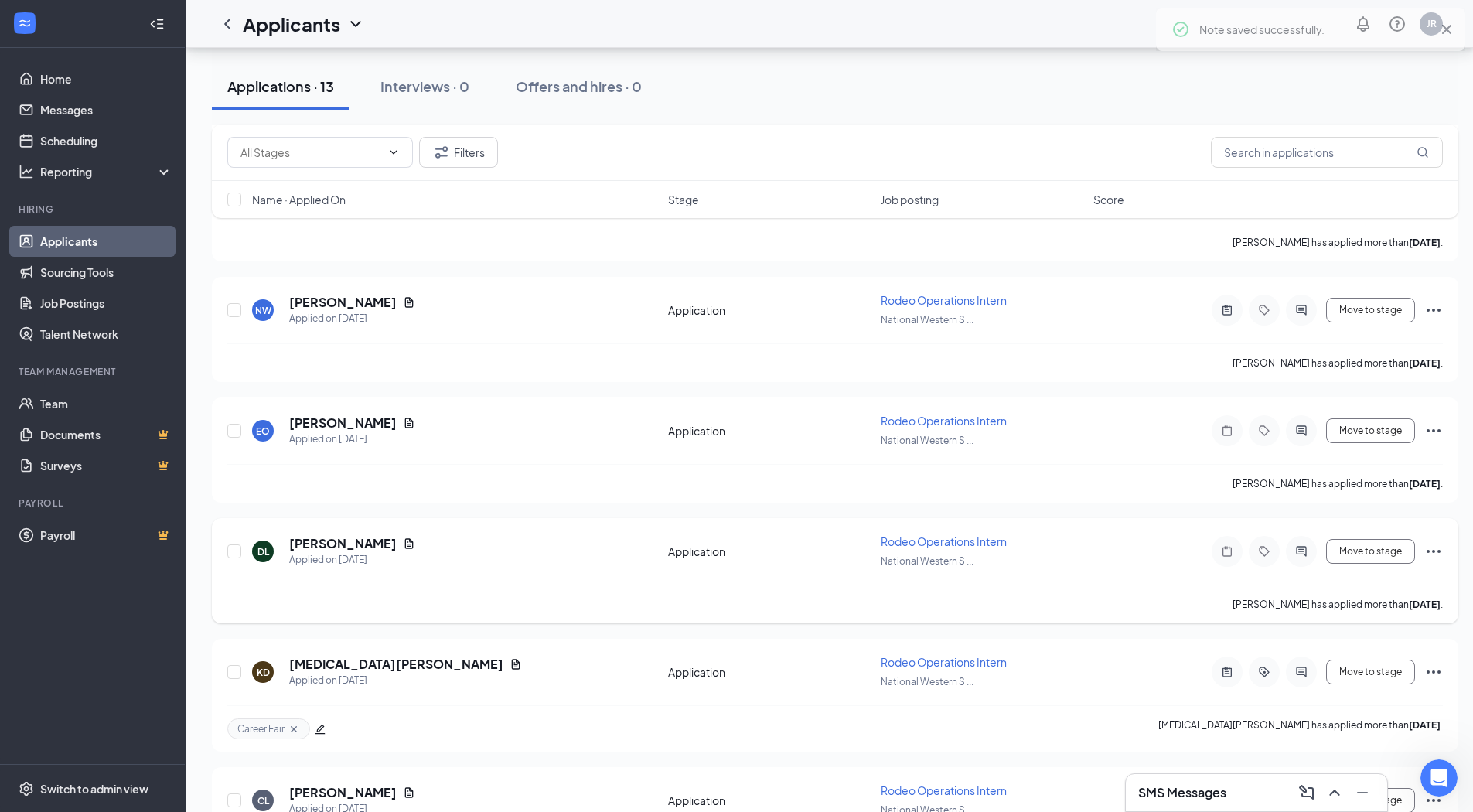
scroll to position [737, 0]
click at [405, 548] on icon "Document" at bounding box center [409, 545] width 9 height 10
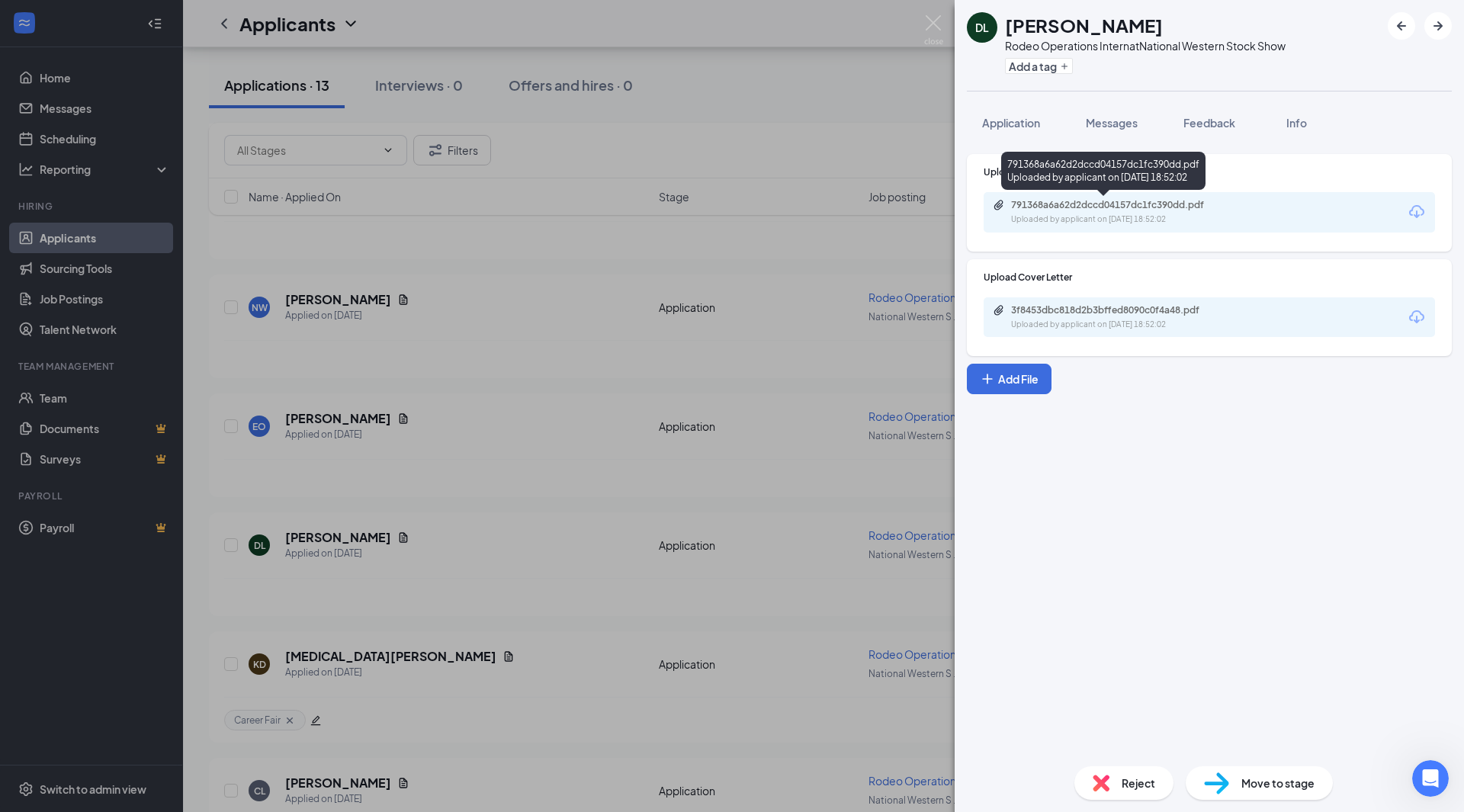
click at [1093, 200] on div "791368a6a62d2dccd04157dc1fc390dd.pdf" at bounding box center [1118, 205] width 214 height 12
click at [1199, 129] on span "Feedback" at bounding box center [1209, 123] width 52 height 14
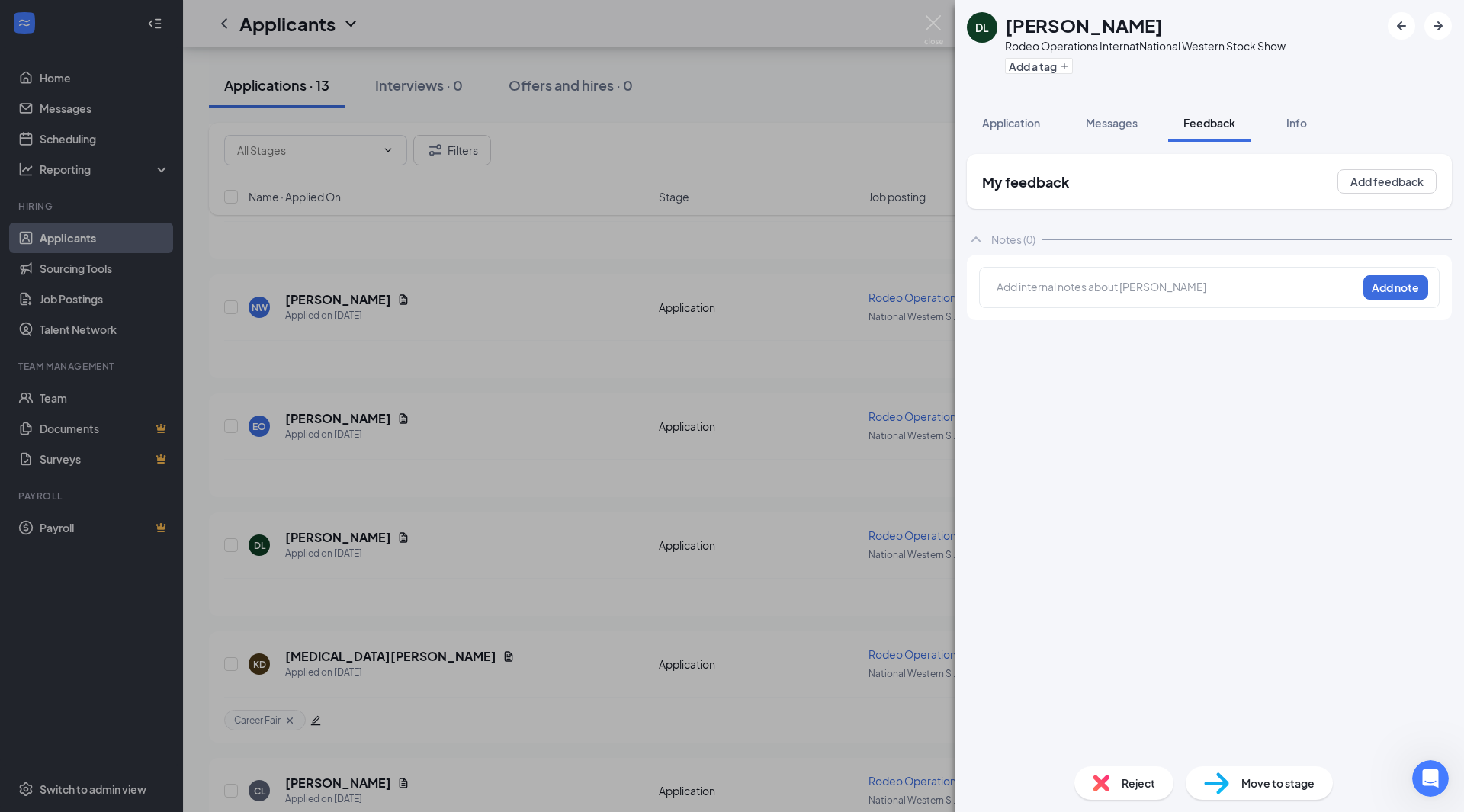
click at [1140, 286] on div at bounding box center [1176, 287] width 359 height 16
drag, startPoint x: 1395, startPoint y: 287, endPoint x: 1275, endPoint y: 241, distance: 128.5
click at [1275, 241] on div "Notes (0)" at bounding box center [1209, 239] width 485 height 30
click at [1391, 259] on div "My feedback Add feedback Notes (0) Doesn't have exp with livestock or rodeo - w…" at bounding box center [1209, 454] width 485 height 600
click at [1352, 246] on div "Notes (0)" at bounding box center [1209, 239] width 485 height 30
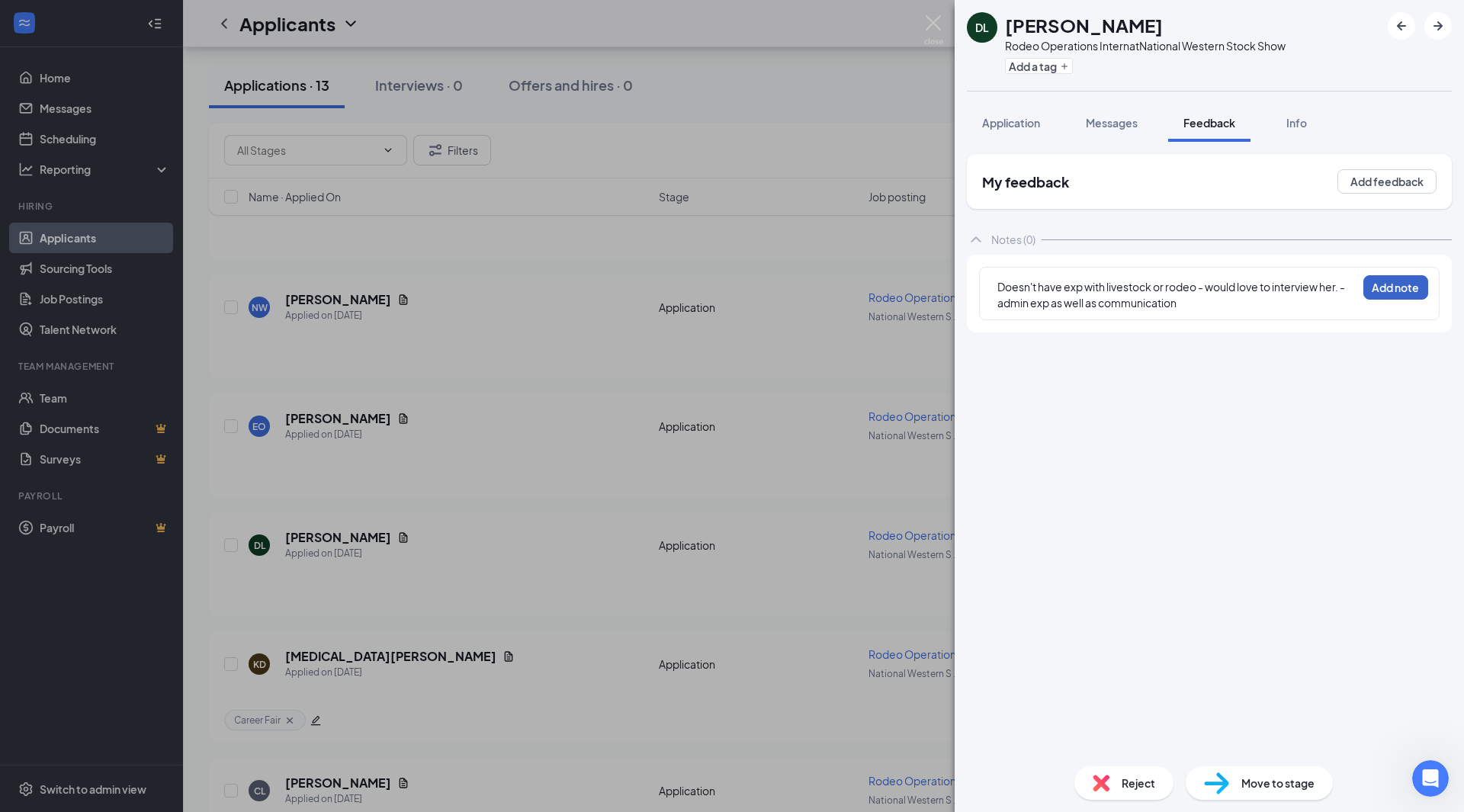
click at [1406, 285] on button "Add note" at bounding box center [1395, 287] width 65 height 24
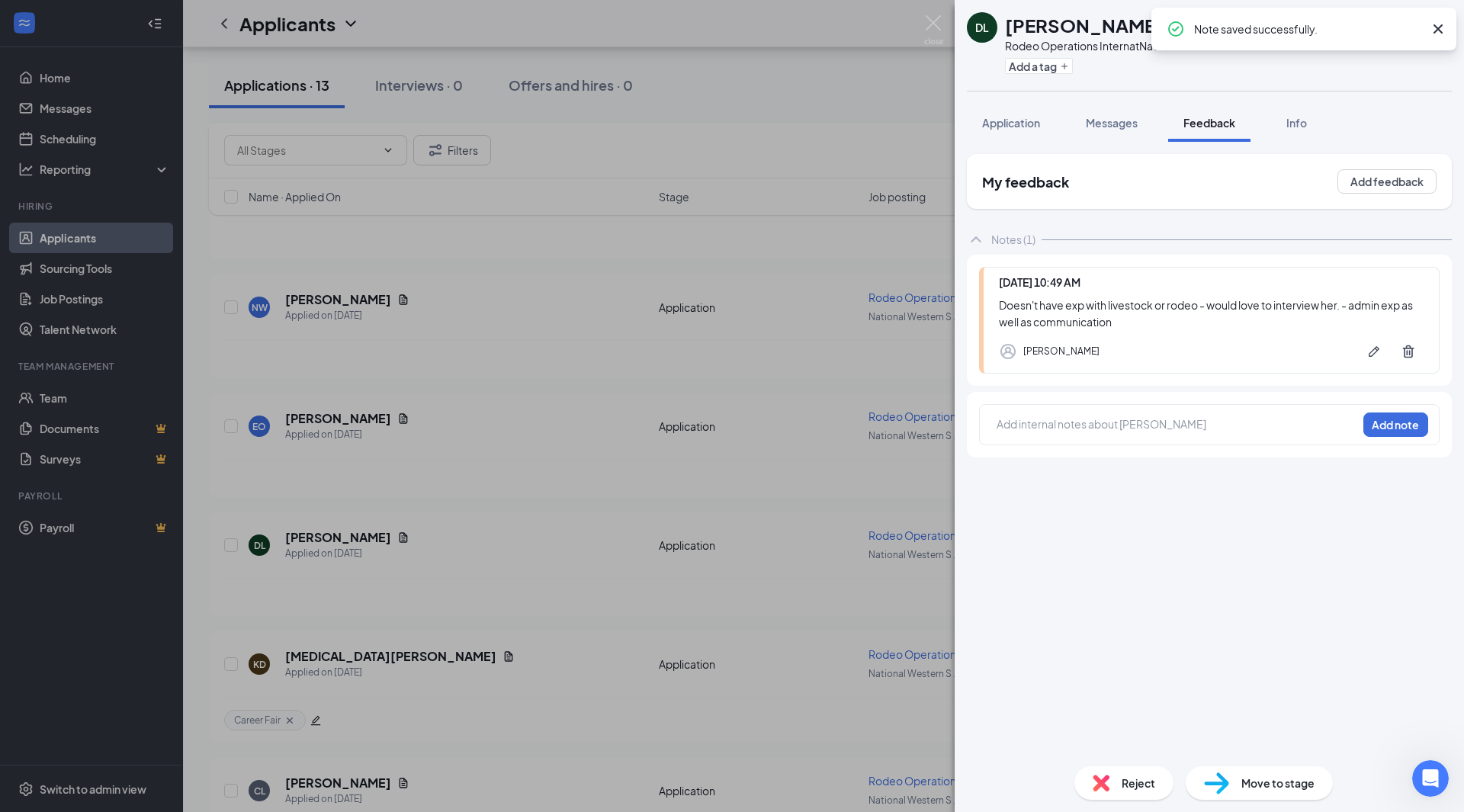
click at [871, 104] on div "DL [PERSON_NAME] Rodeo Operations Intern at National Western Stock Show Add a t…" at bounding box center [732, 406] width 1464 height 812
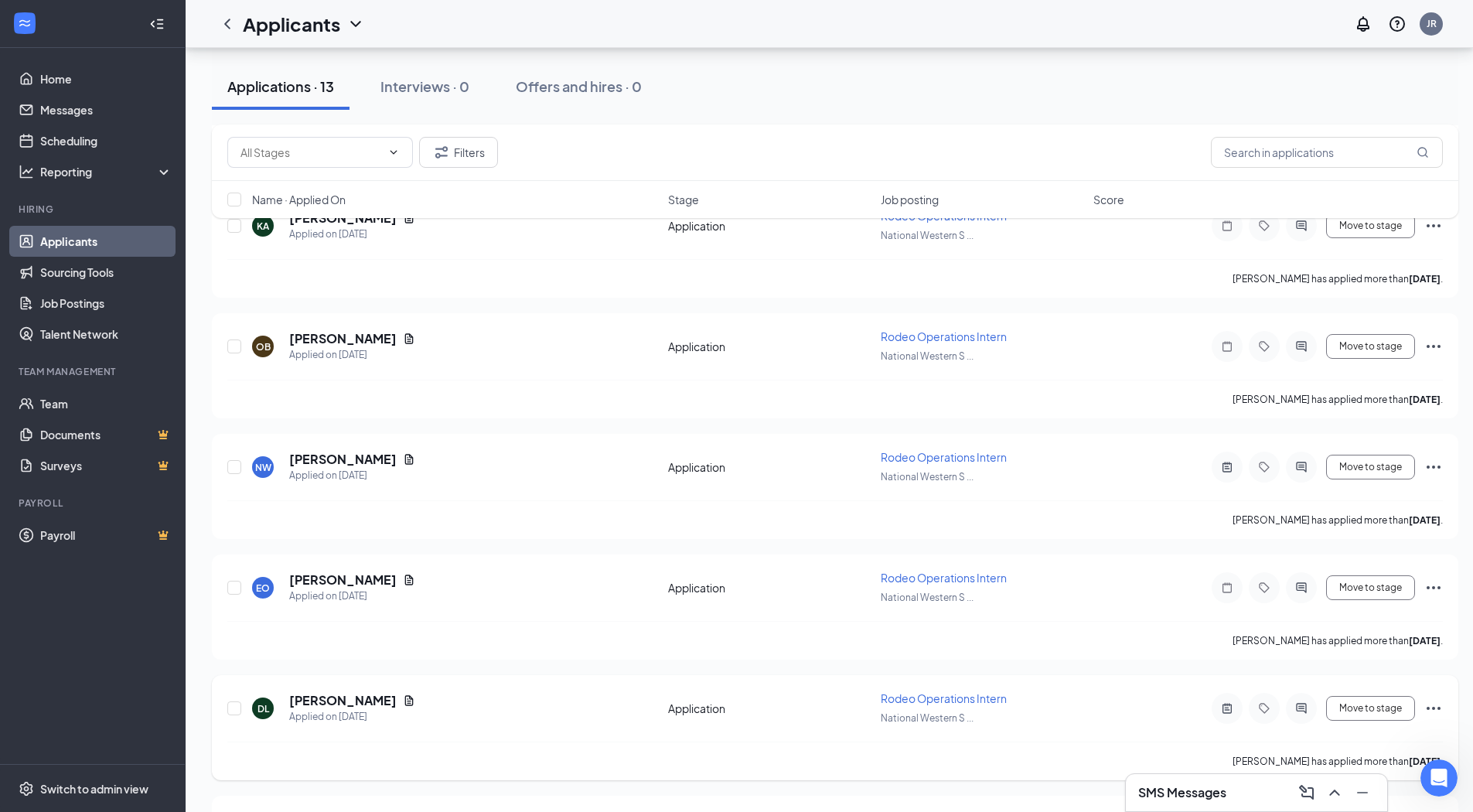
scroll to position [565, 0]
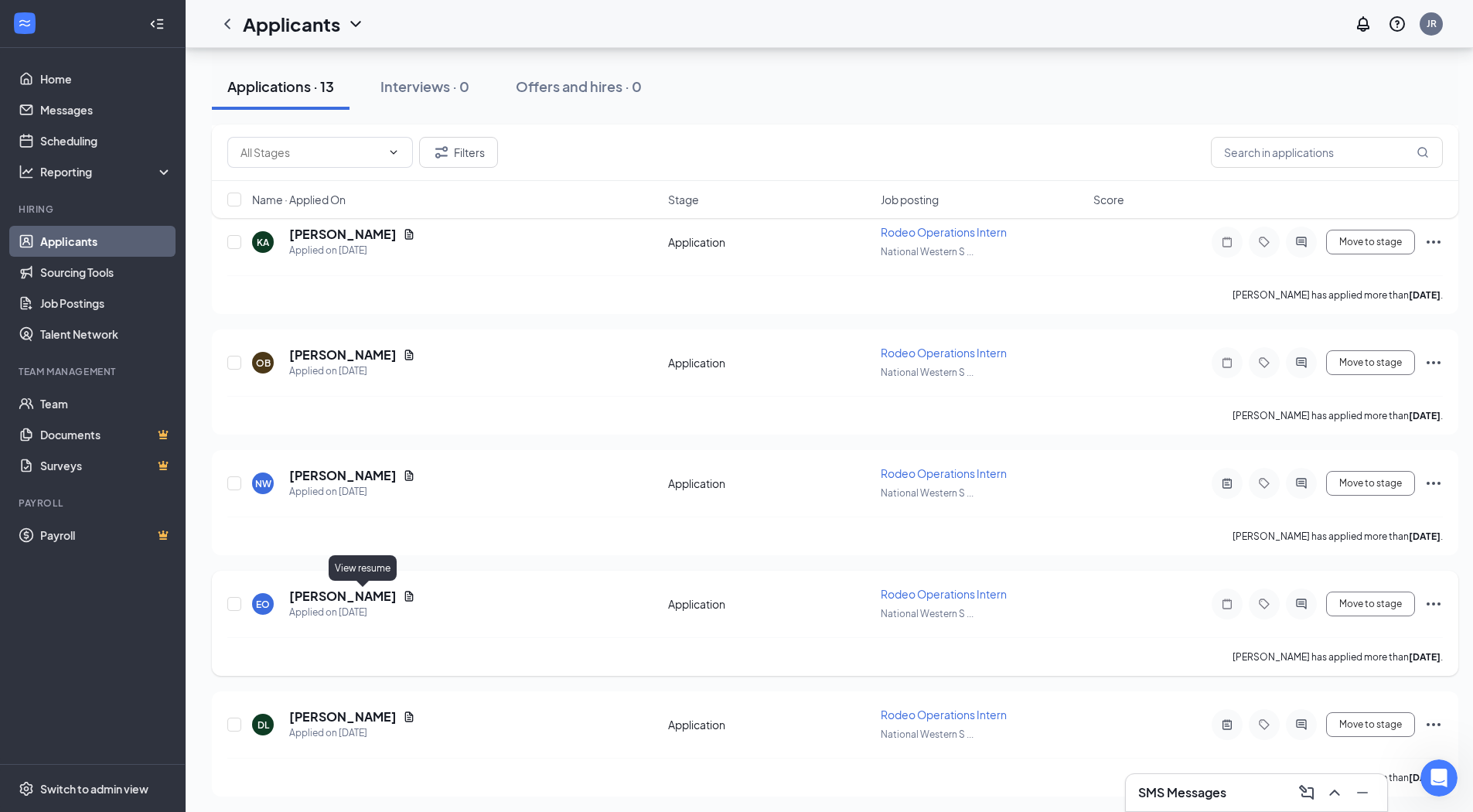
click at [403, 594] on icon "Document" at bounding box center [410, 596] width 13 height 13
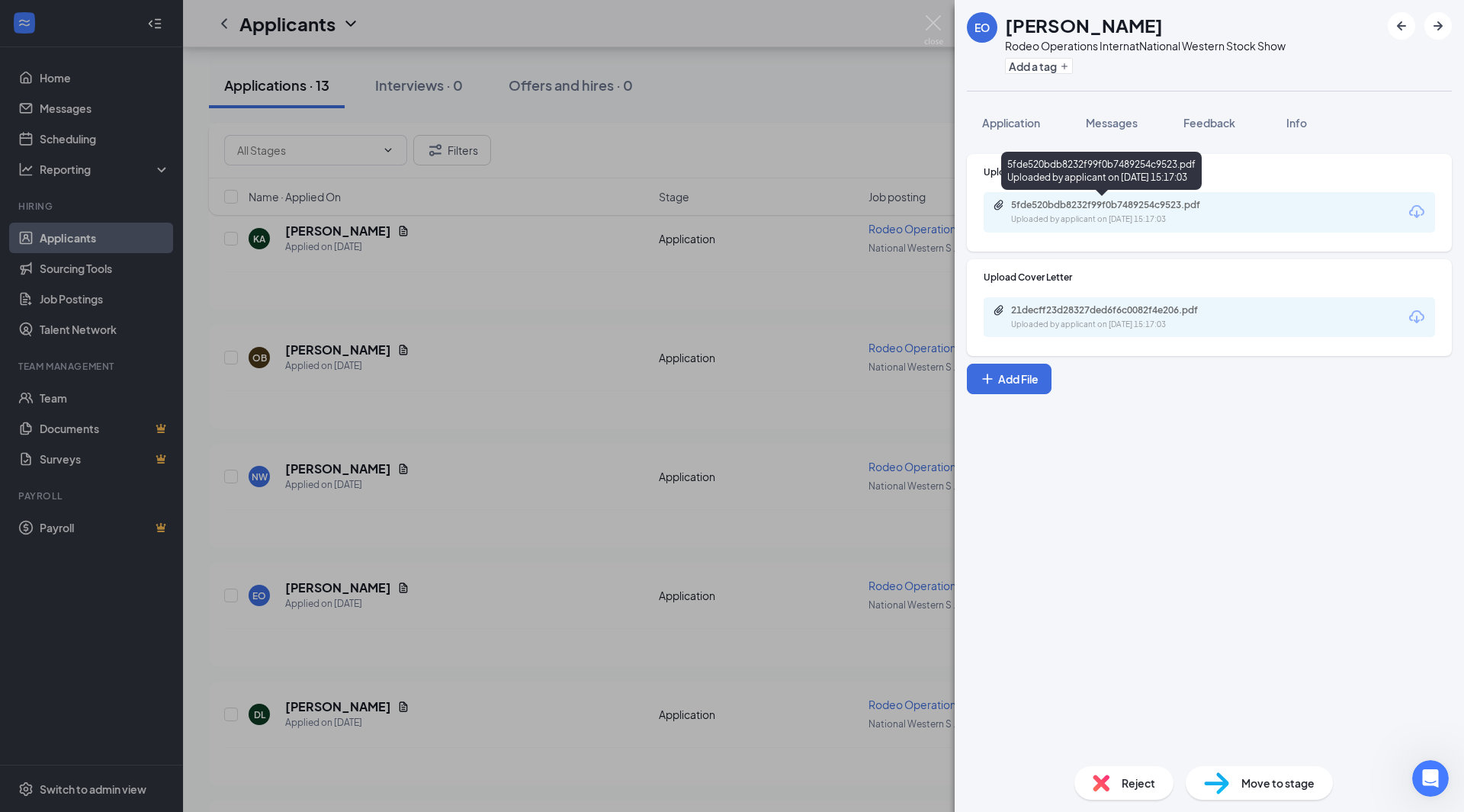
click at [1204, 202] on div "5fde520bdb8232f99f0b7489254c9523.pdf" at bounding box center [1118, 205] width 214 height 12
click at [1222, 122] on span "Feedback" at bounding box center [1209, 123] width 52 height 14
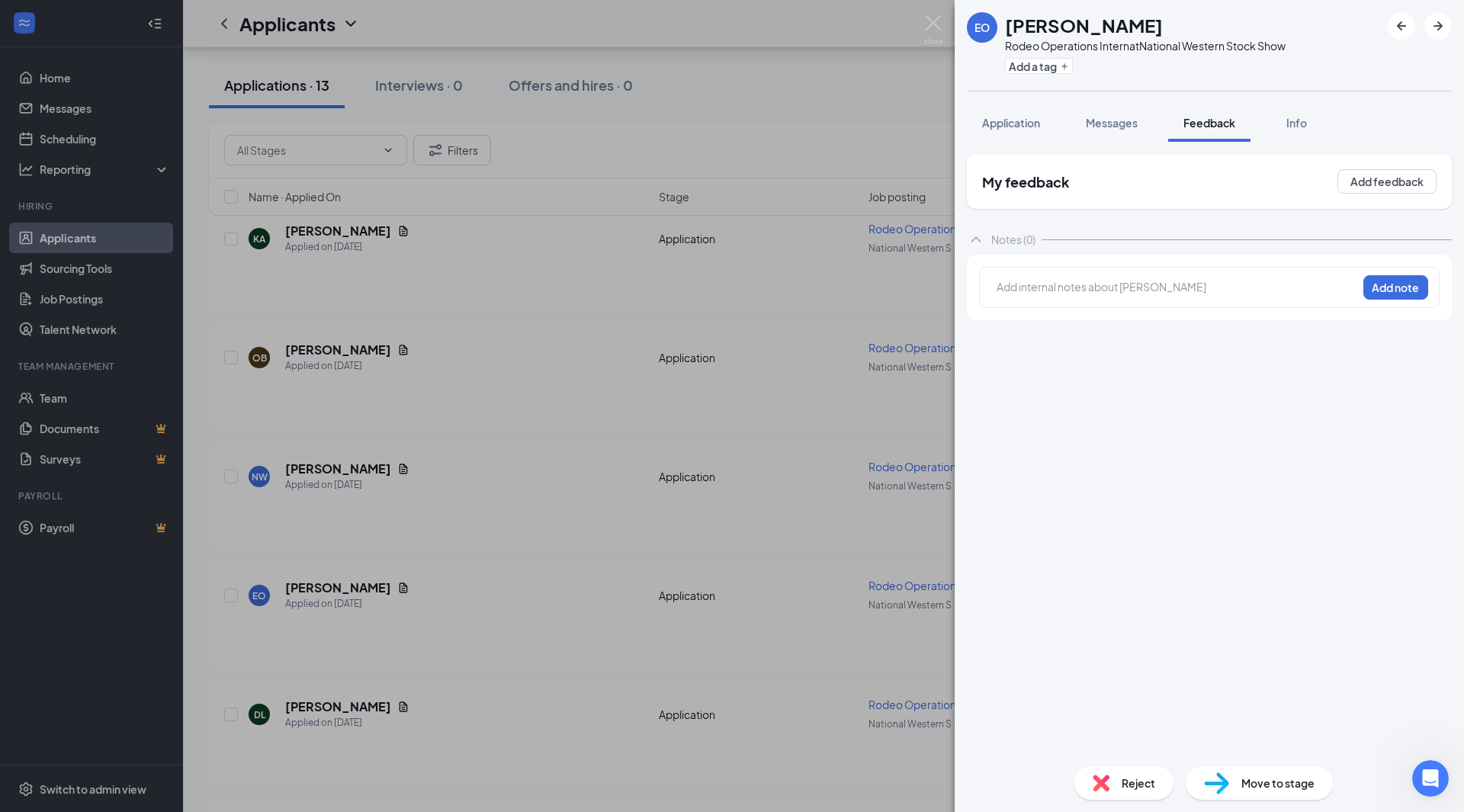
click at [1080, 291] on div at bounding box center [1176, 287] width 359 height 16
click at [1410, 277] on button "Add note" at bounding box center [1395, 287] width 65 height 24
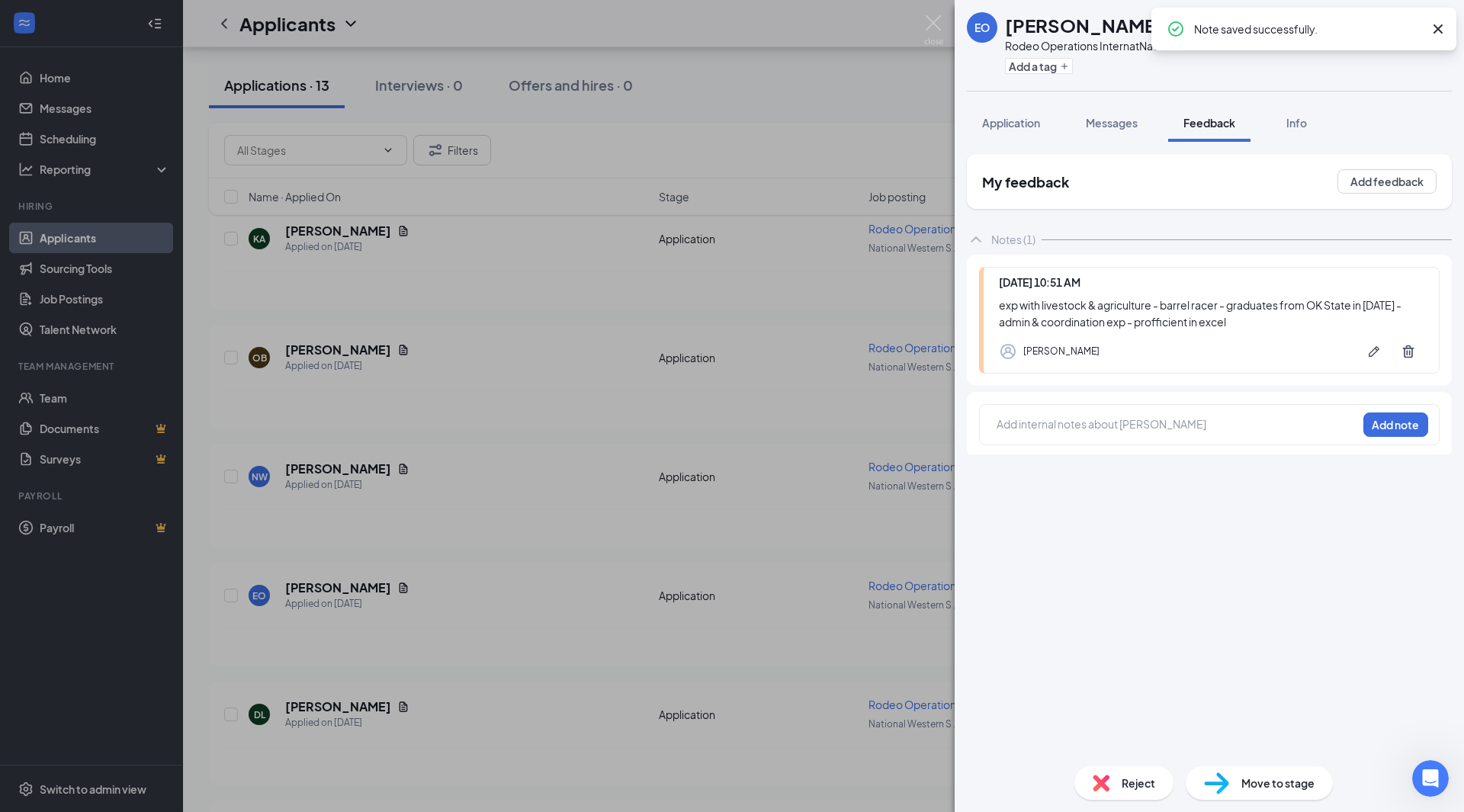
click at [797, 312] on div "EO [PERSON_NAME] Rodeo Operations Intern at National Western Stock Show Add a t…" at bounding box center [732, 406] width 1464 height 812
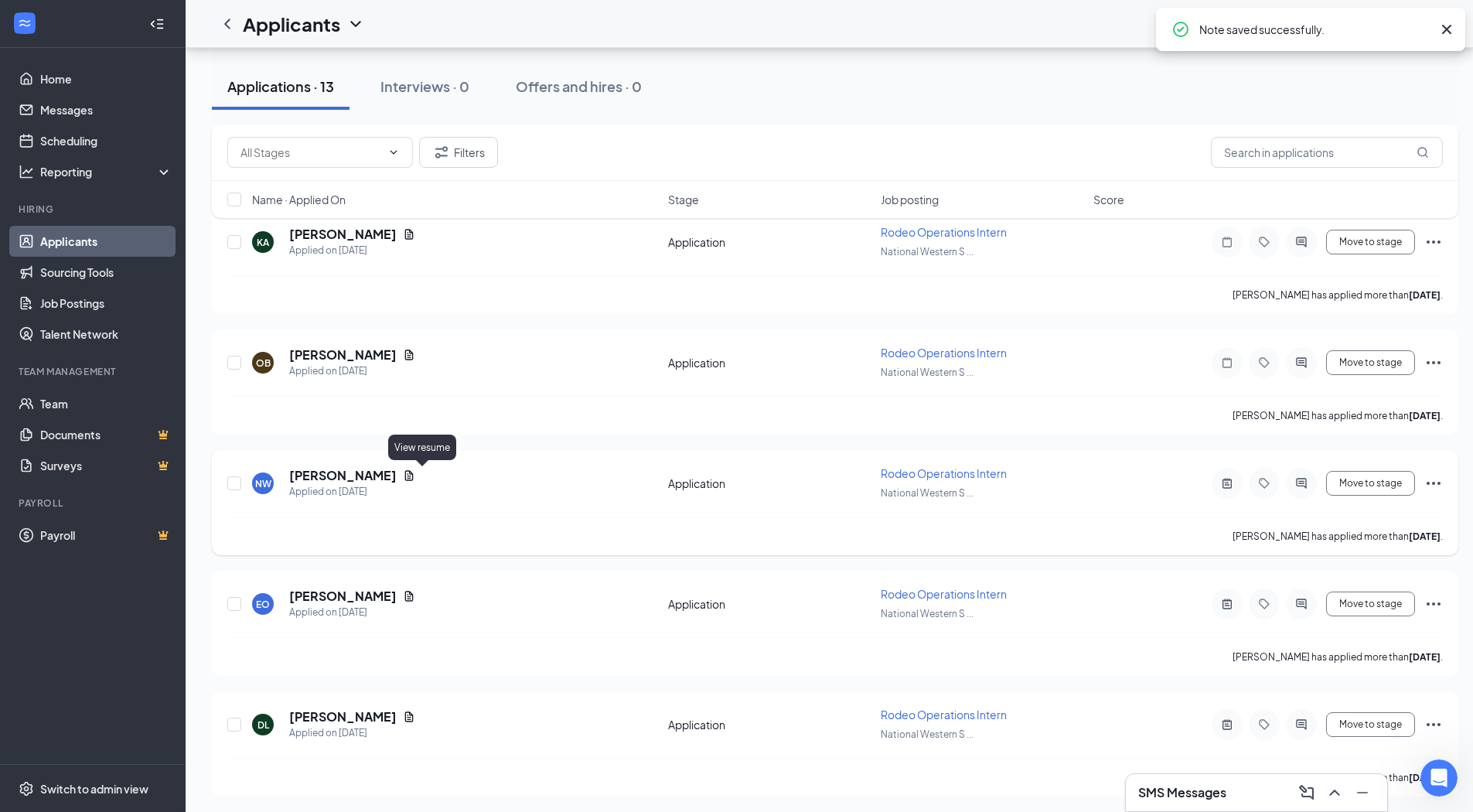
click at [414, 476] on icon "Document" at bounding box center [409, 475] width 9 height 10
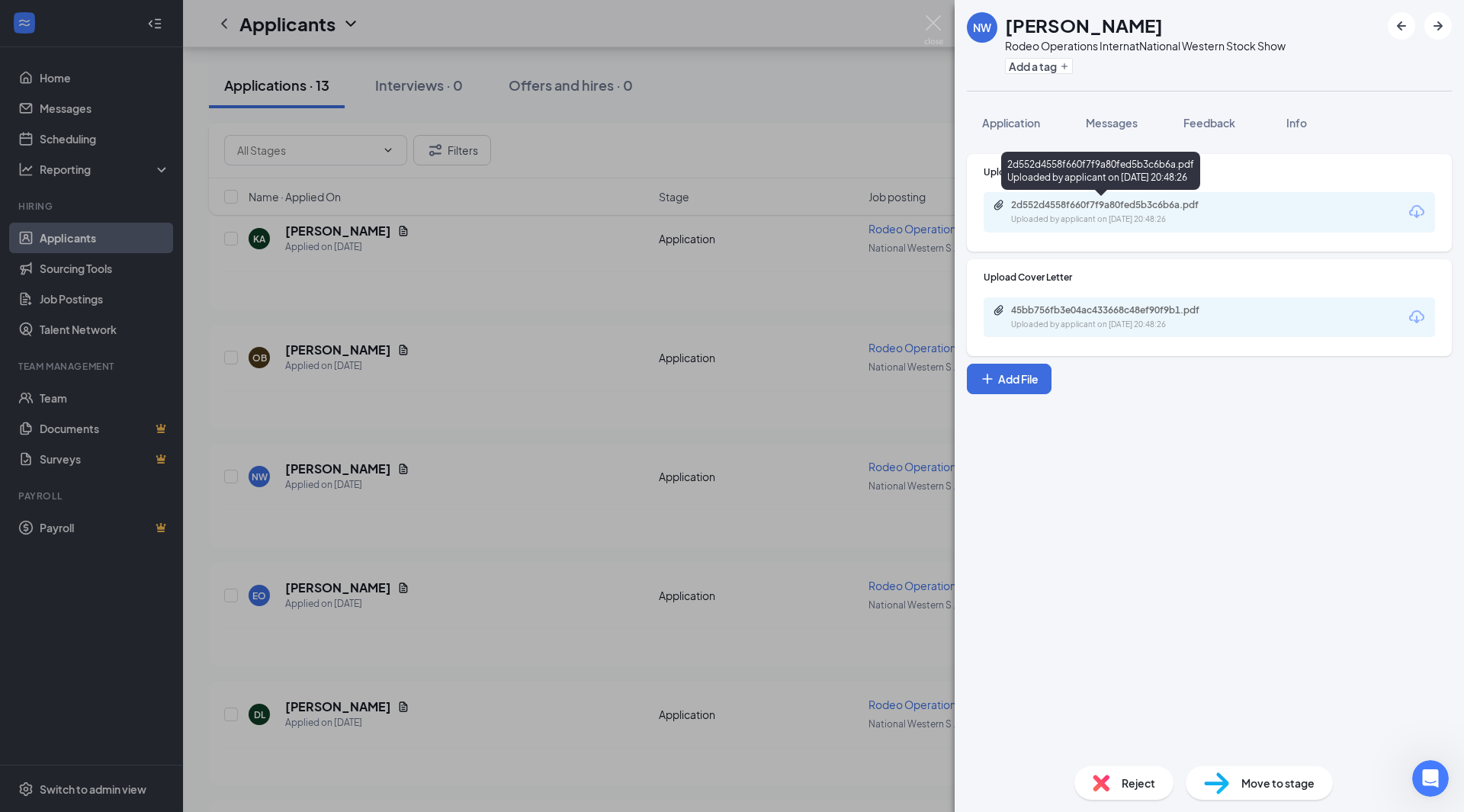
click at [1157, 217] on div "Uploaded by applicant on [DATE] 20:48:26" at bounding box center [1125, 220] width 228 height 12
click at [1124, 131] on button "Messages" at bounding box center [1112, 122] width 83 height 38
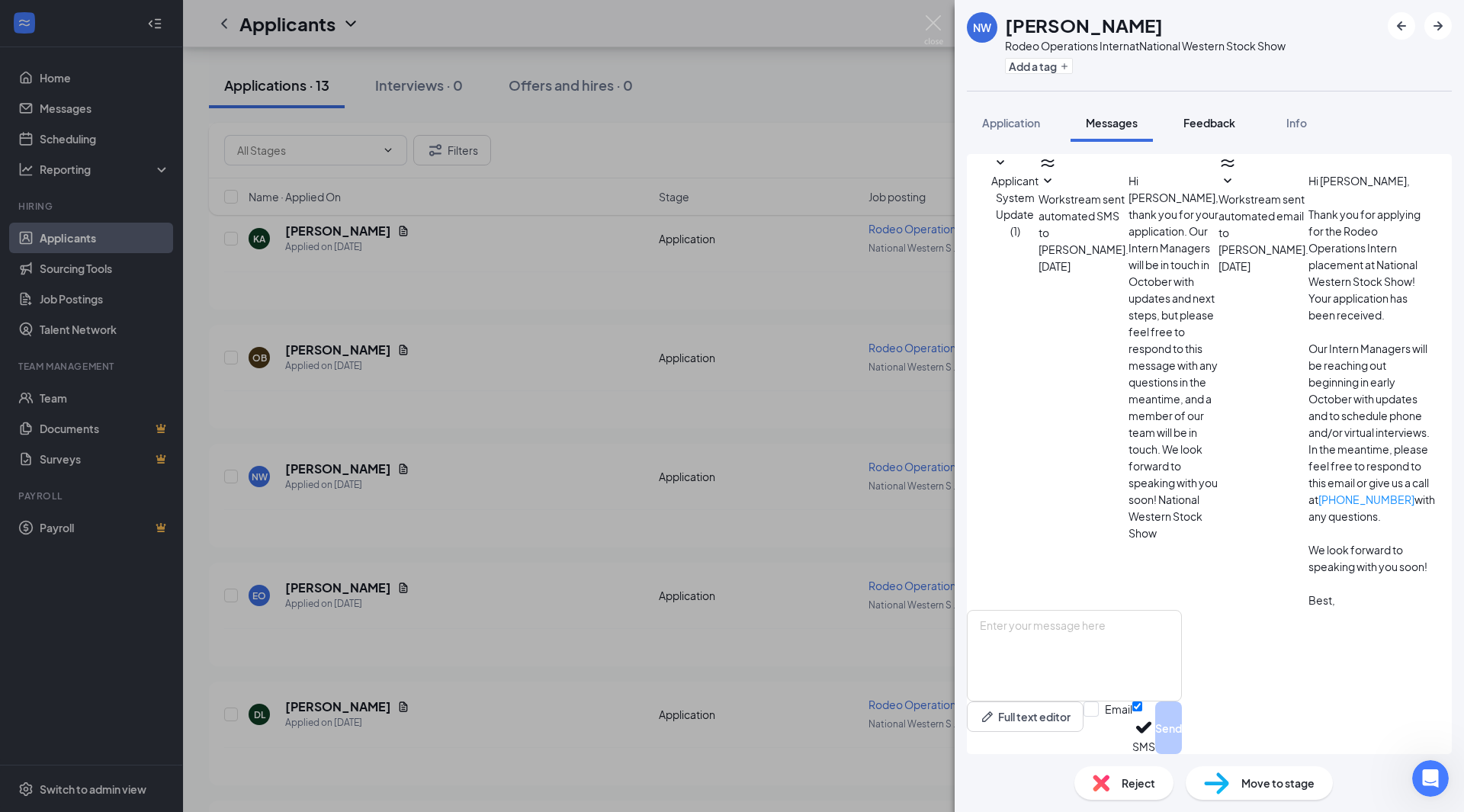
click at [1215, 119] on span "Feedback" at bounding box center [1209, 123] width 52 height 14
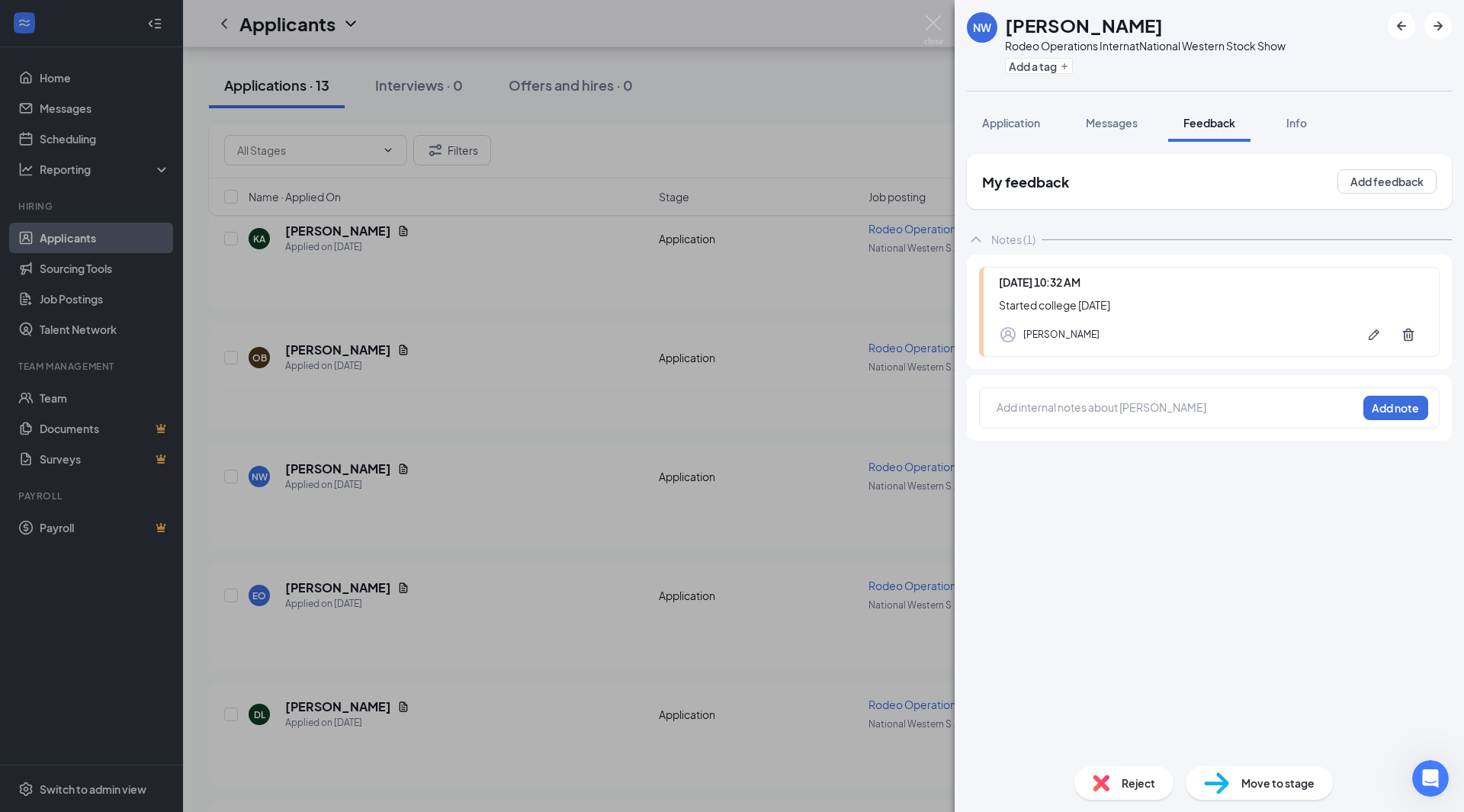
click at [897, 284] on div "NW [PERSON_NAME] Rodeo Operations Intern at National Western Stock Show Add a t…" at bounding box center [732, 406] width 1464 height 812
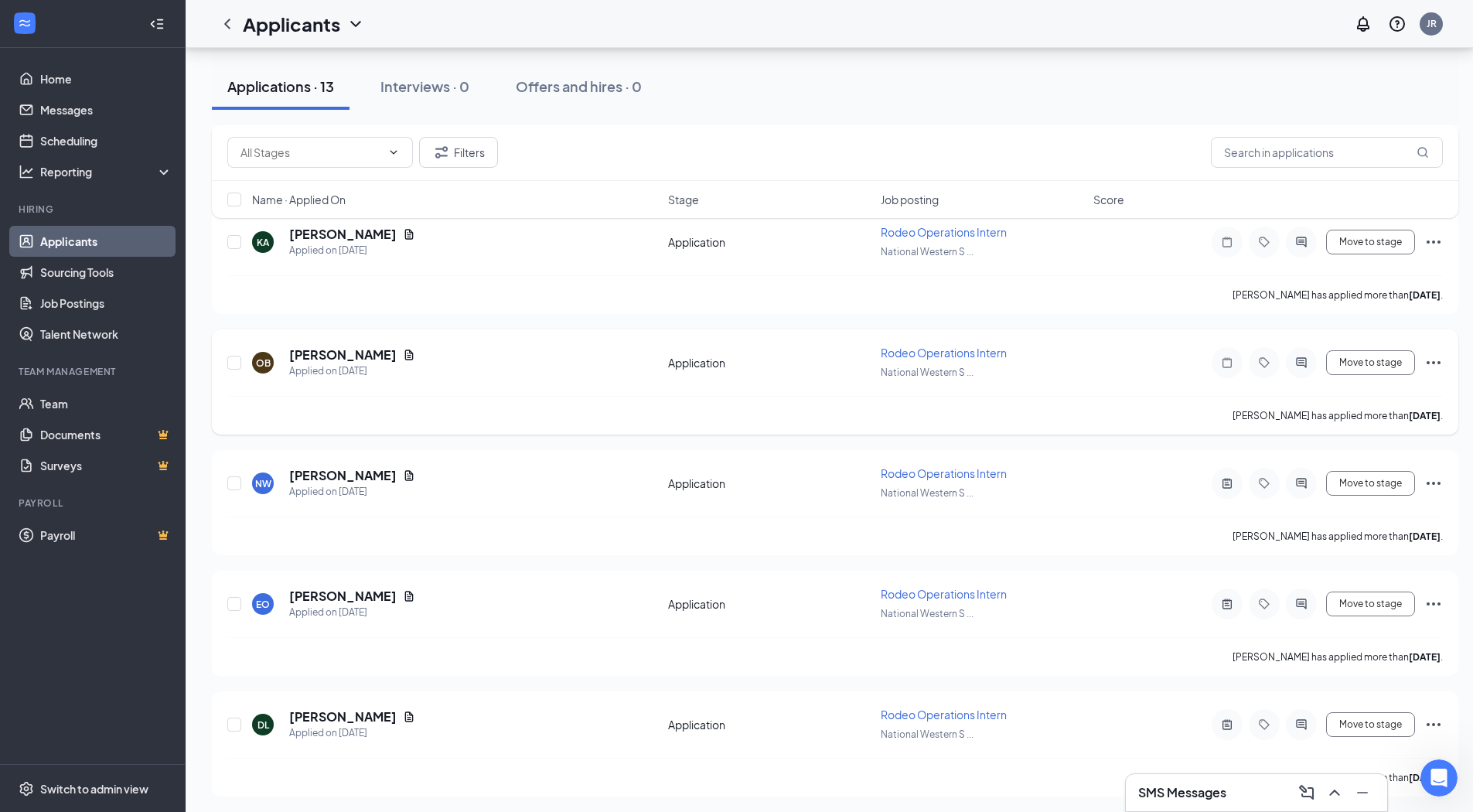
scroll to position [498, 0]
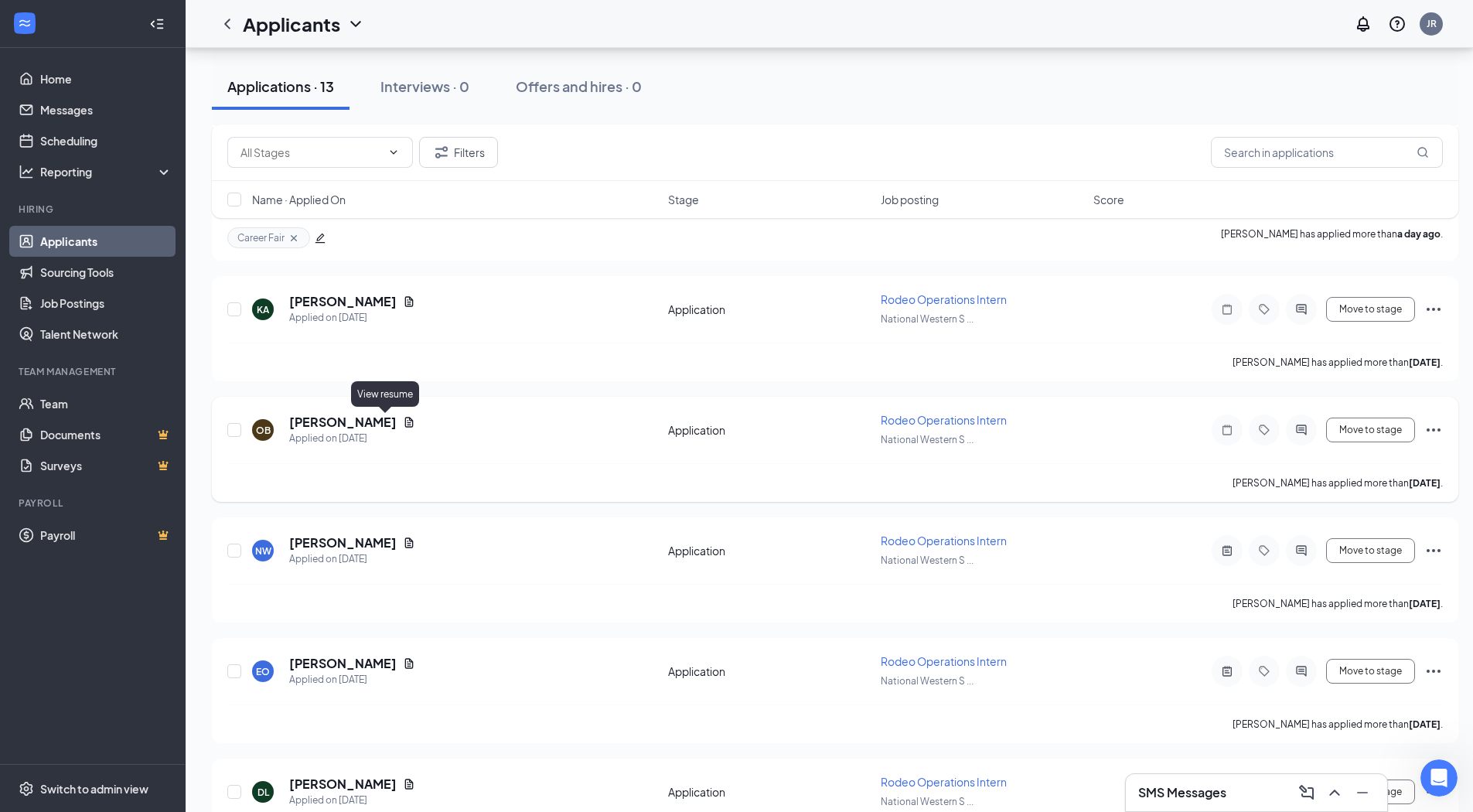
click at [405, 421] on icon "Document" at bounding box center [409, 421] width 9 height 10
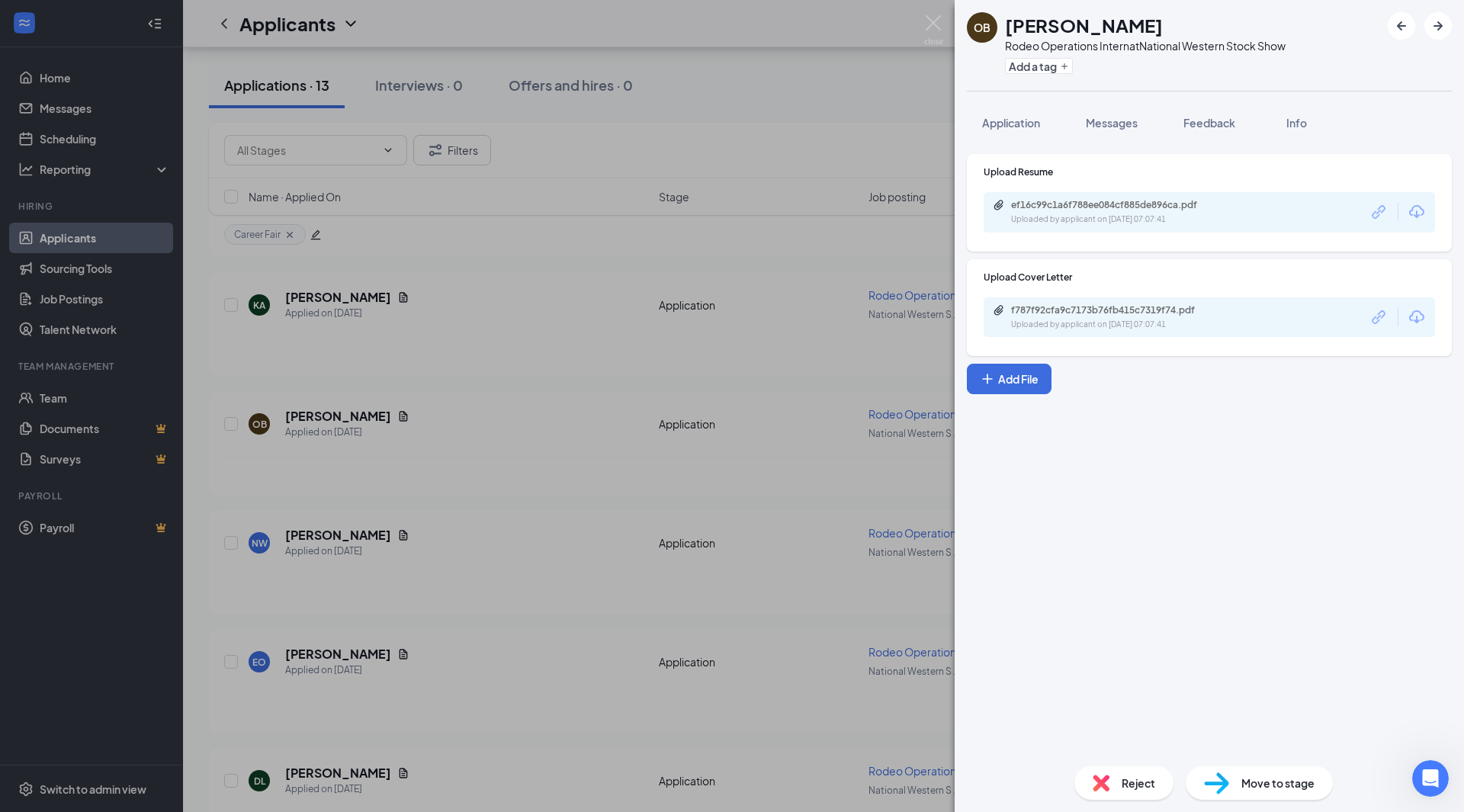
drag, startPoint x: 1193, startPoint y: 127, endPoint x: 1040, endPoint y: 94, distance: 156.5
click at [1193, 127] on span "Feedback" at bounding box center [1209, 123] width 52 height 14
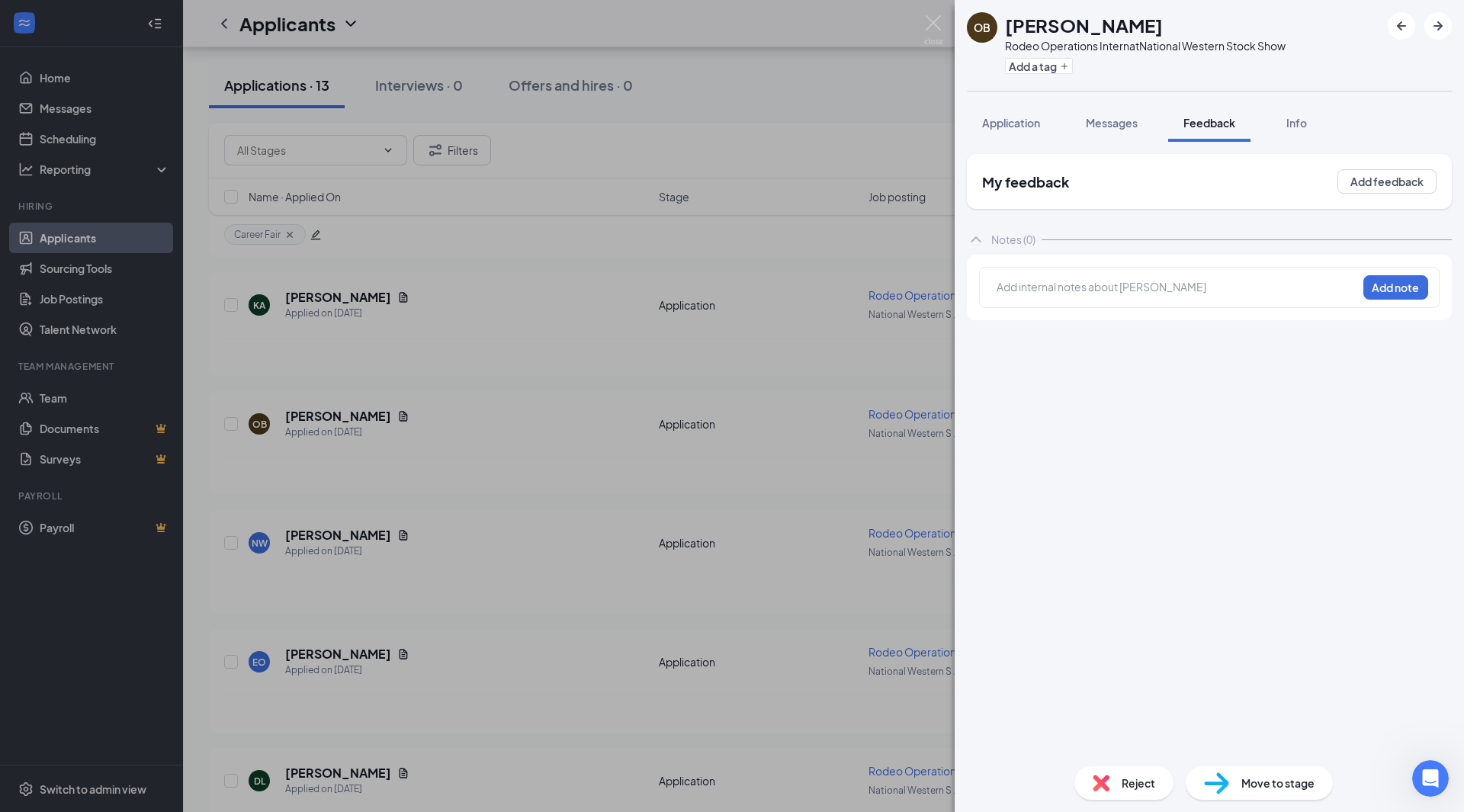
click at [1134, 283] on div at bounding box center [1176, 287] width 359 height 16
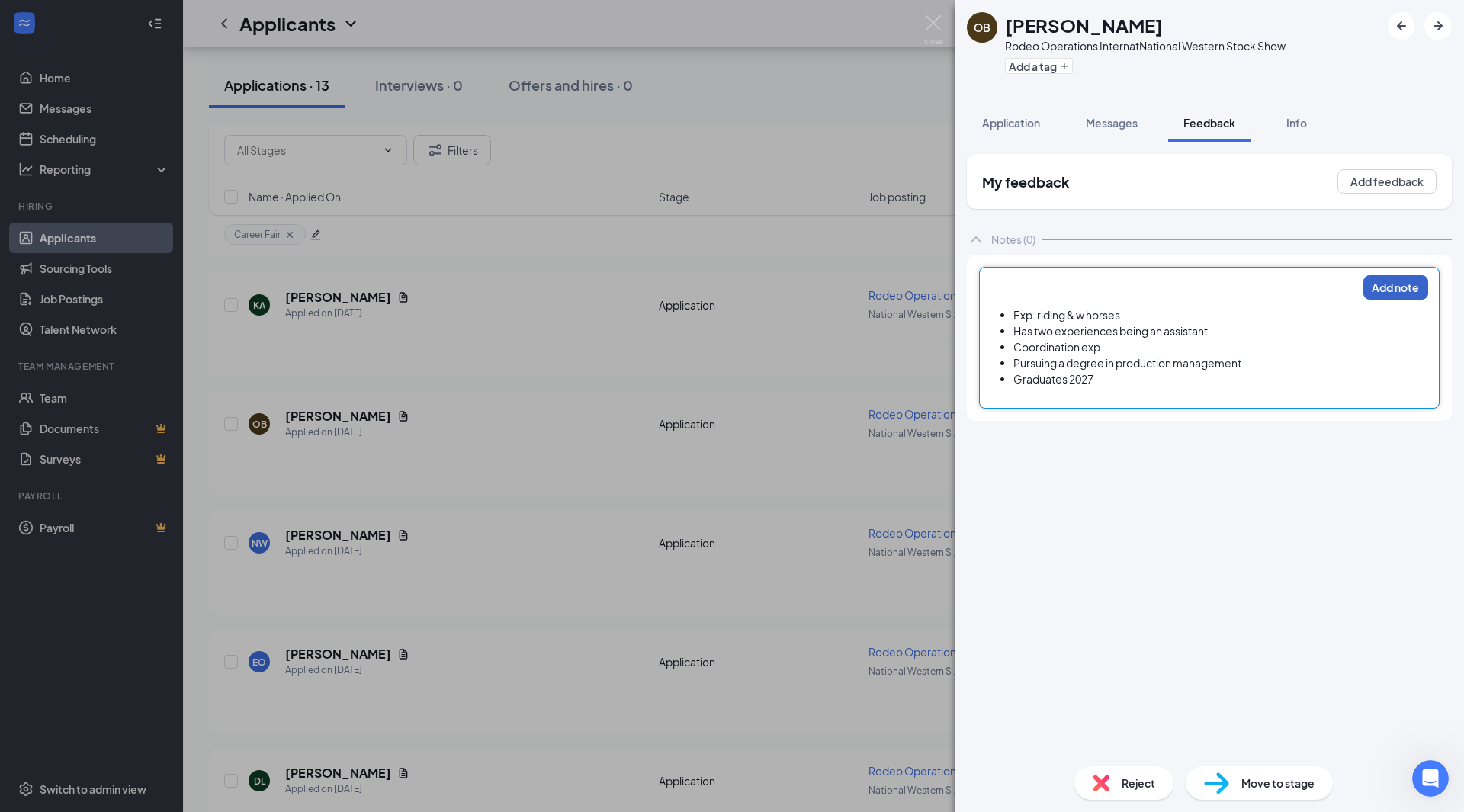
click at [1395, 292] on button "Add note" at bounding box center [1395, 287] width 65 height 24
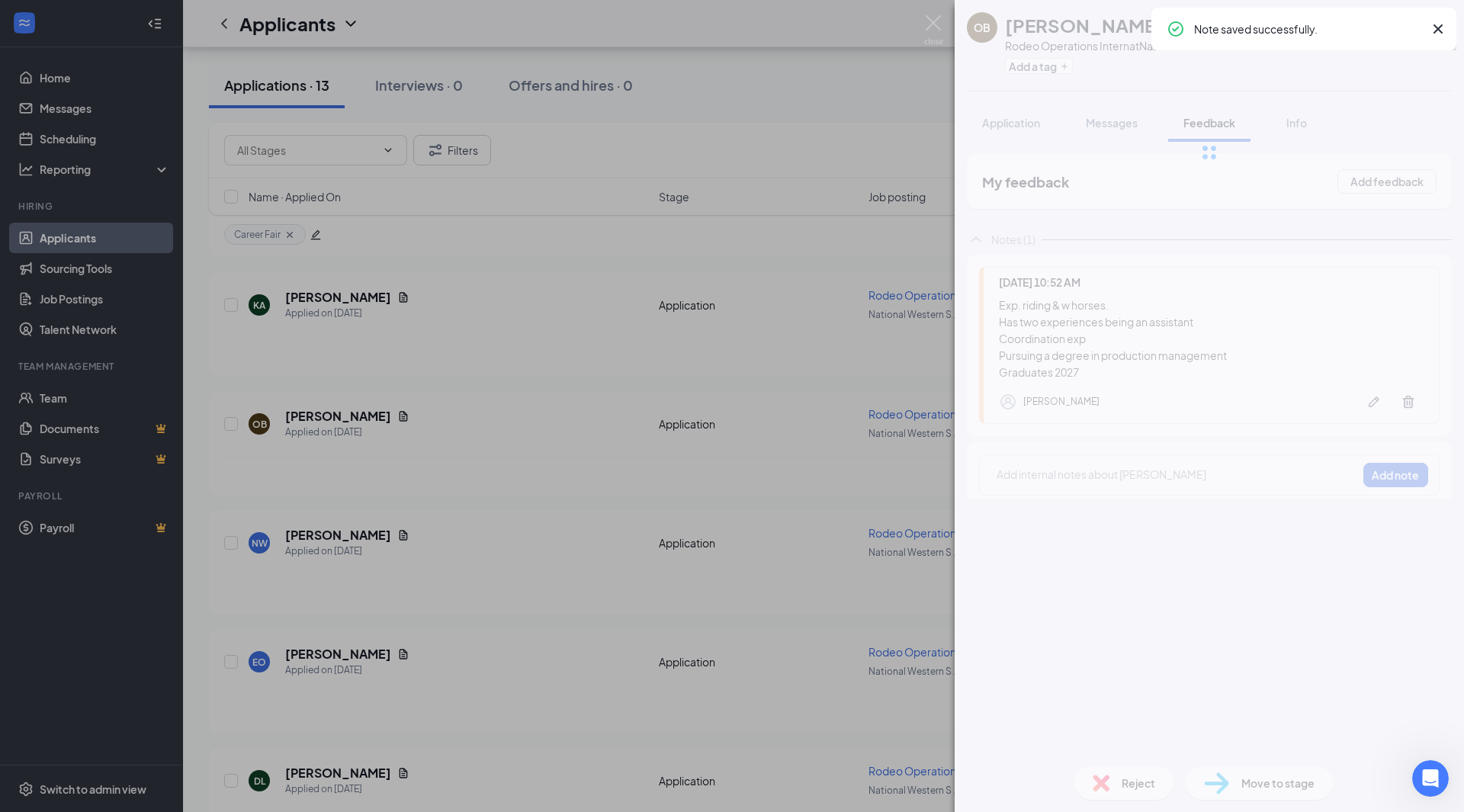
click at [875, 127] on div "OB [PERSON_NAME] Rodeo Operations Intern at National Western Stock Show Add a t…" at bounding box center [732, 406] width 1464 height 812
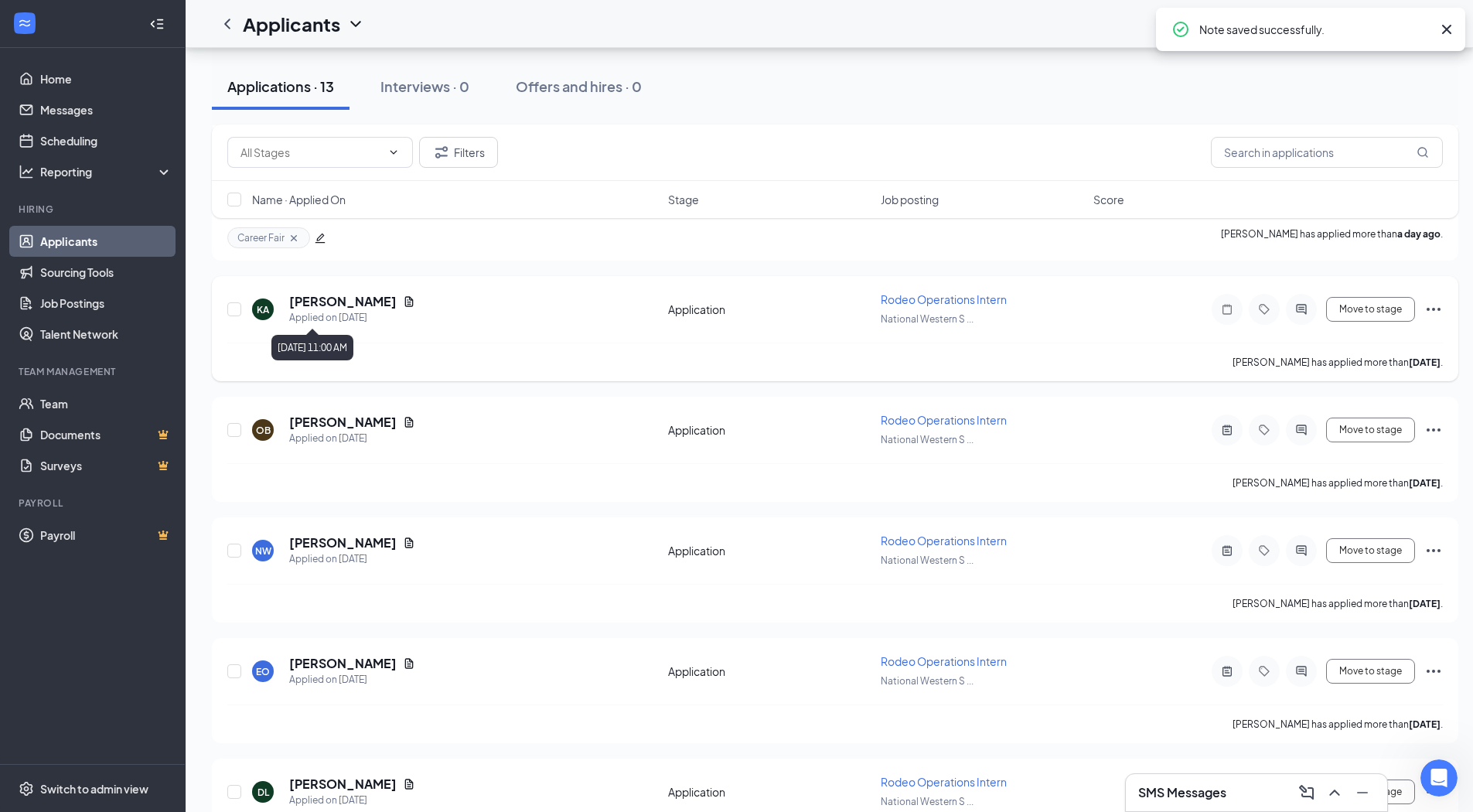
click at [386, 309] on div "[PERSON_NAME]" at bounding box center [352, 302] width 126 height 17
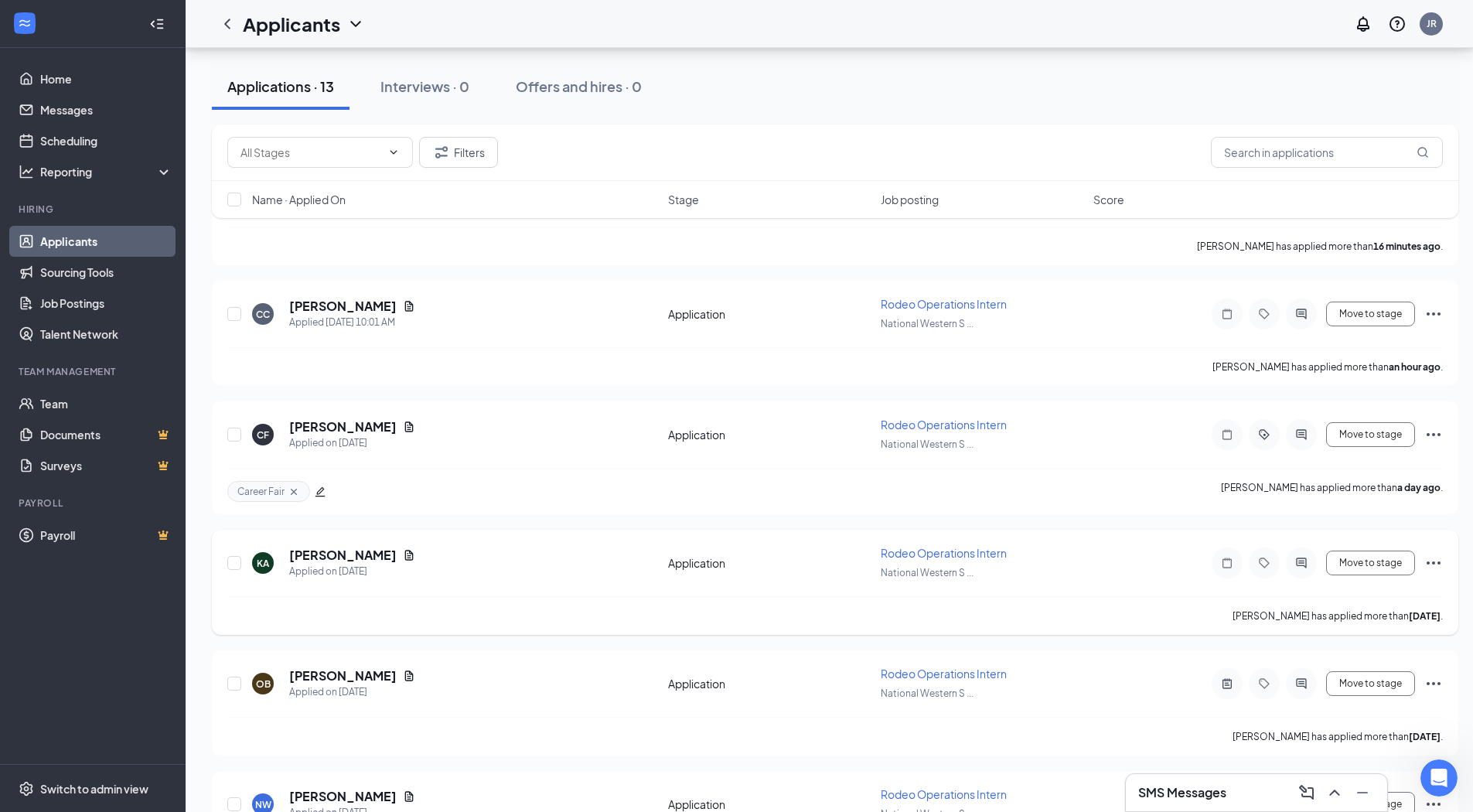
scroll to position [187, 0]
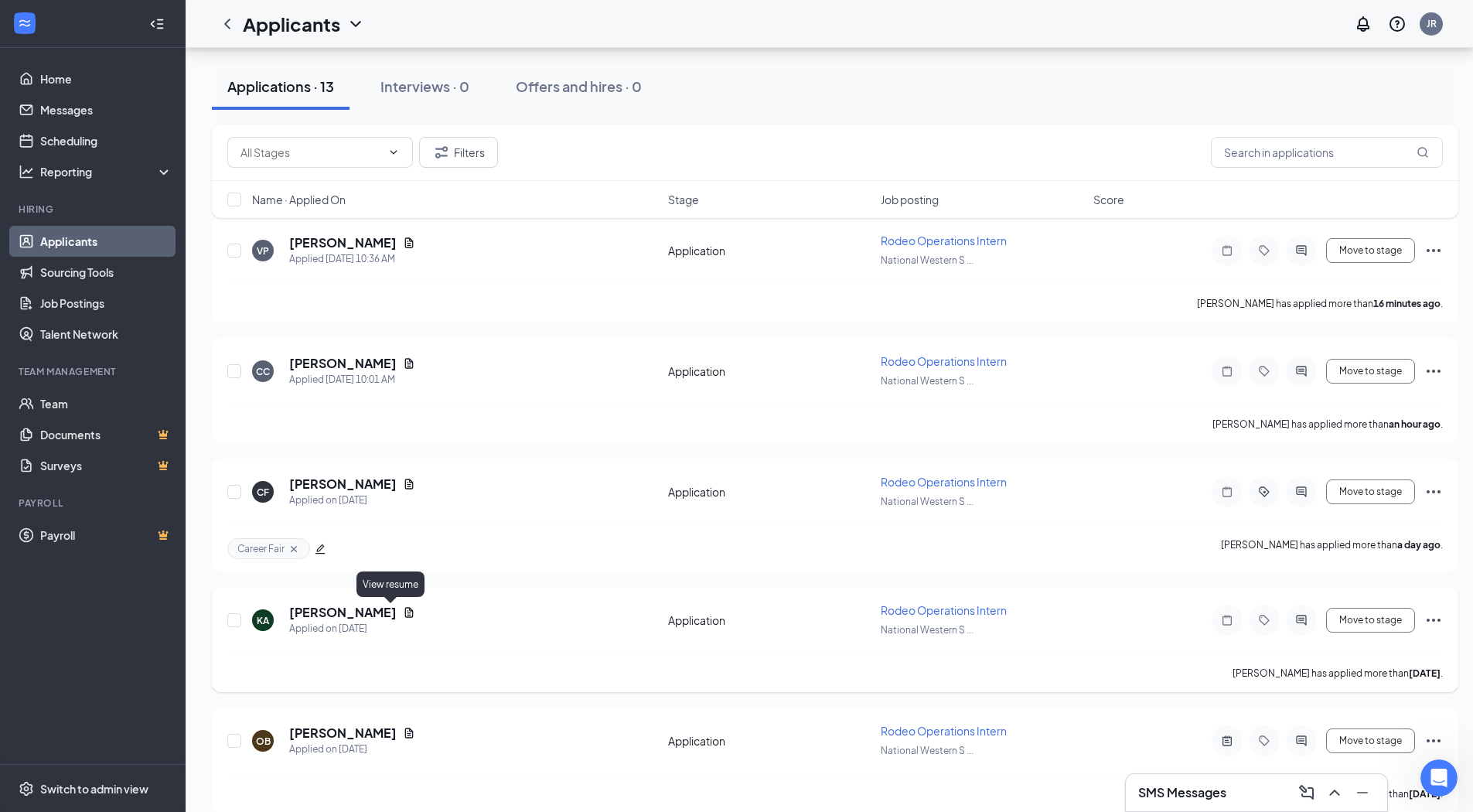
click at [405, 610] on icon "Document" at bounding box center [409, 612] width 9 height 10
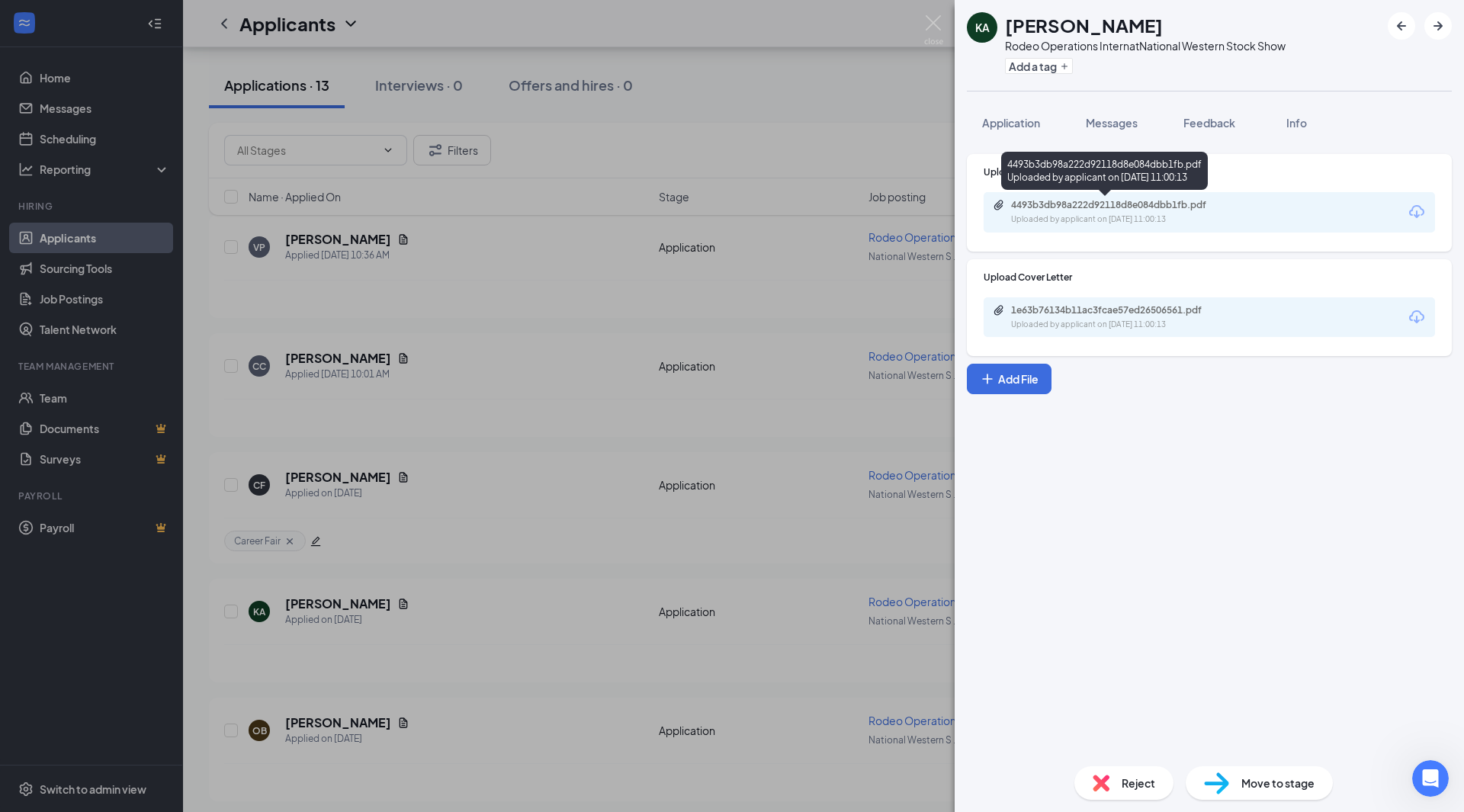
click at [1127, 209] on div "4493b3db98a222d92118d8e084dbb1fb.pdf" at bounding box center [1118, 205] width 214 height 12
click at [1217, 125] on span "Feedback" at bounding box center [1209, 123] width 52 height 14
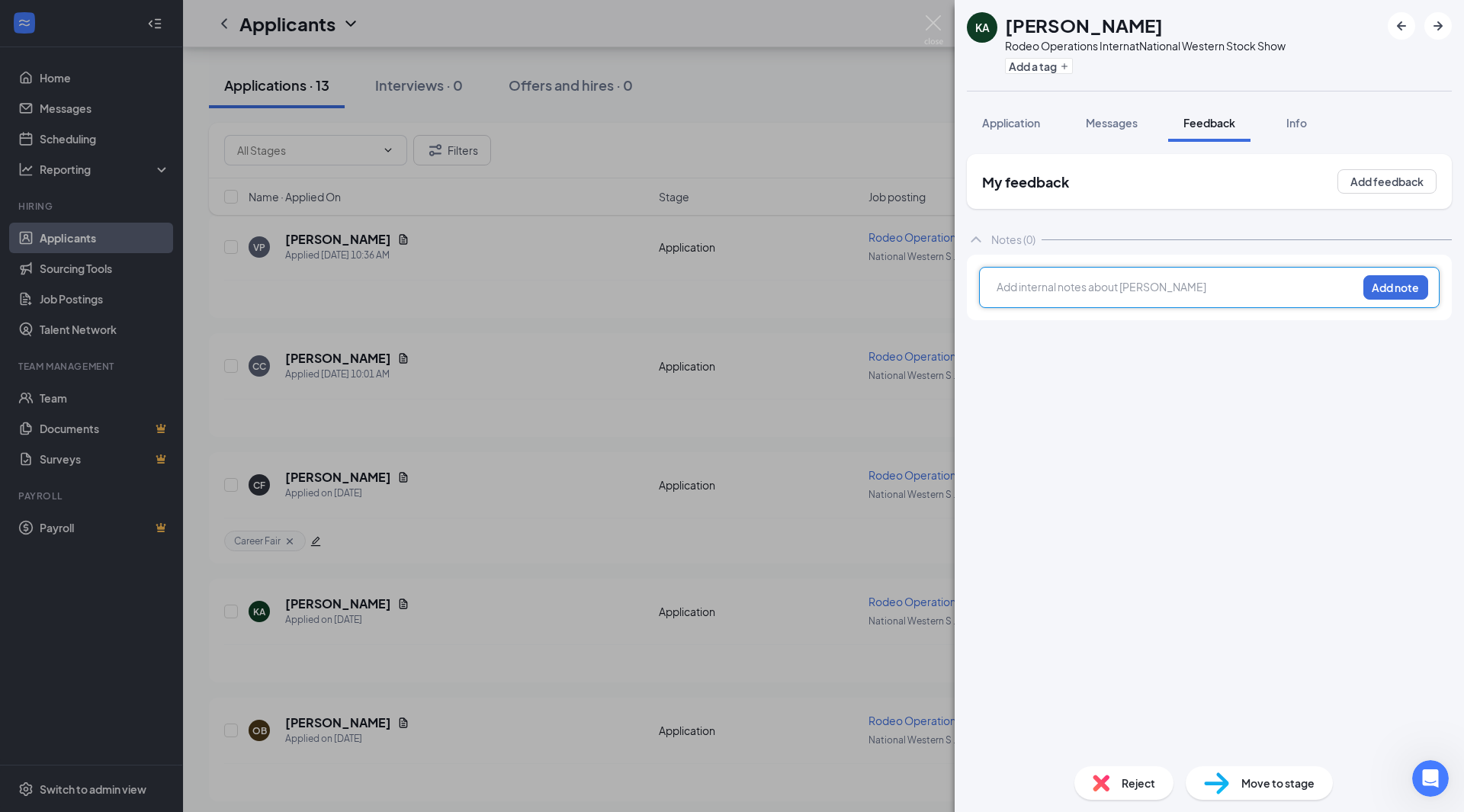
click at [1119, 295] on div at bounding box center [1176, 288] width 359 height 19
click at [1404, 286] on button "Add note" at bounding box center [1395, 287] width 65 height 24
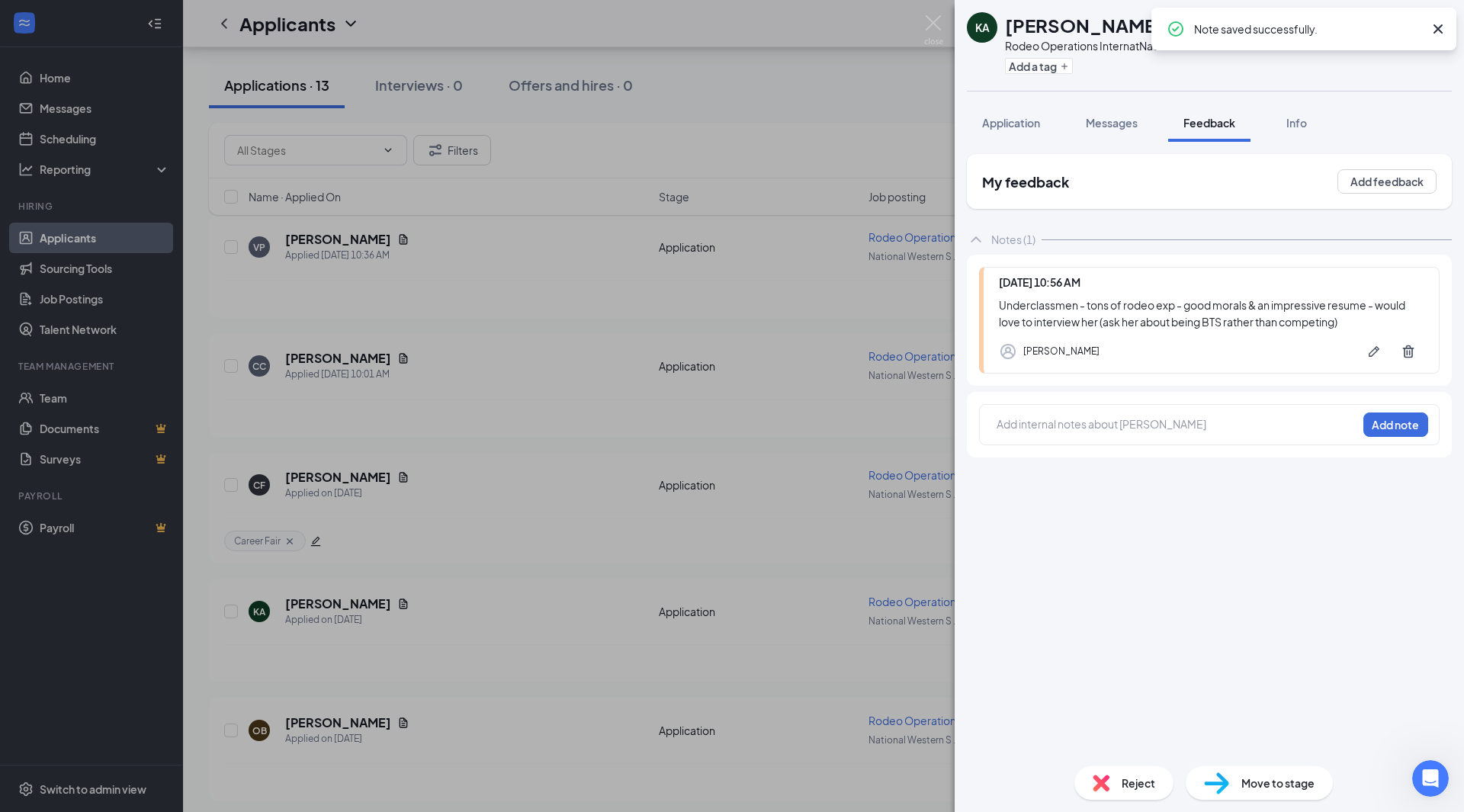
click at [743, 133] on div "KA [PERSON_NAME] Rodeo Operations Intern at National Western Stock Show Add a t…" at bounding box center [732, 406] width 1464 height 812
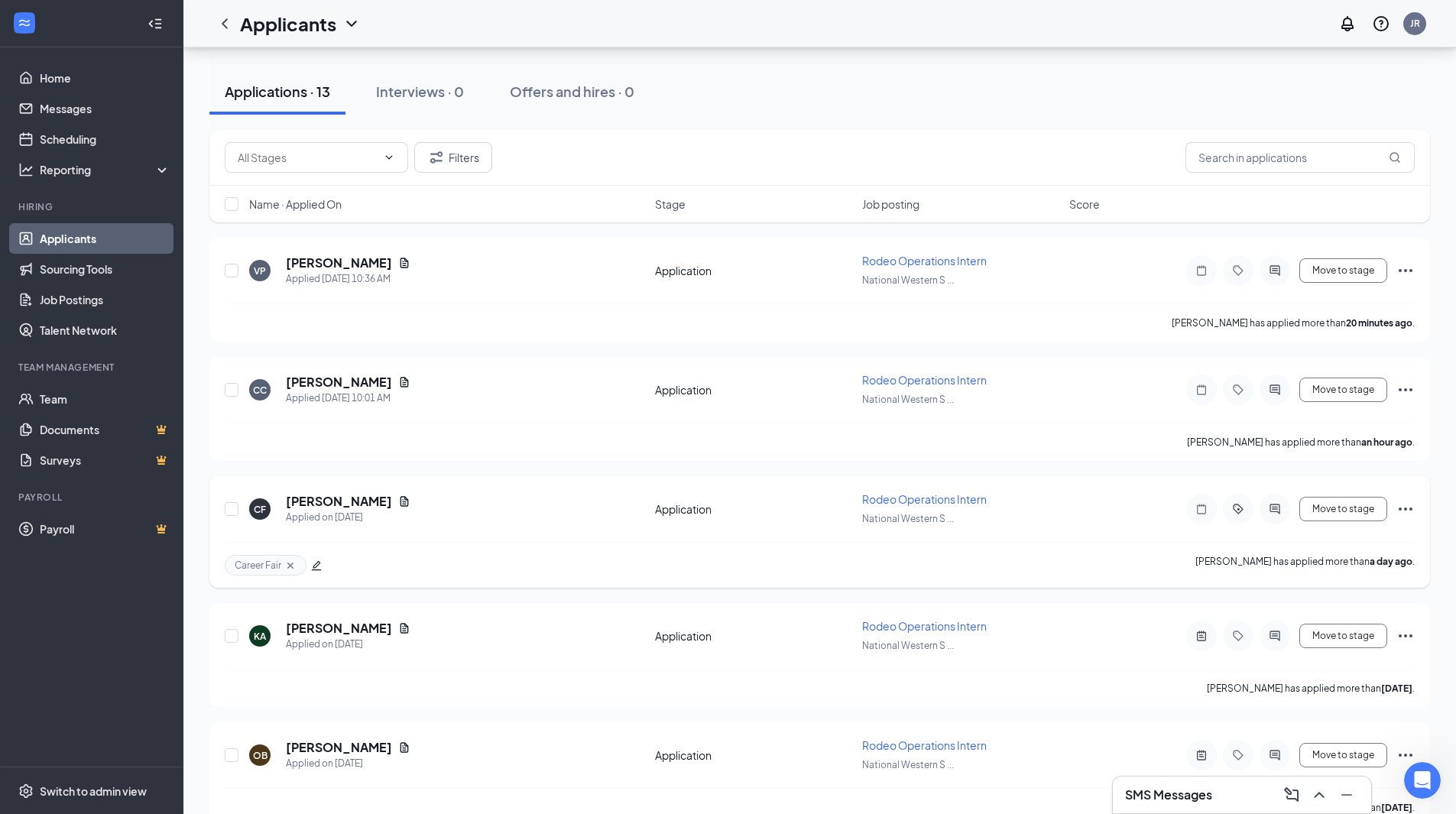
scroll to position [161, 0]
click at [399, 502] on icon "Document" at bounding box center [405, 502] width 13 height 12
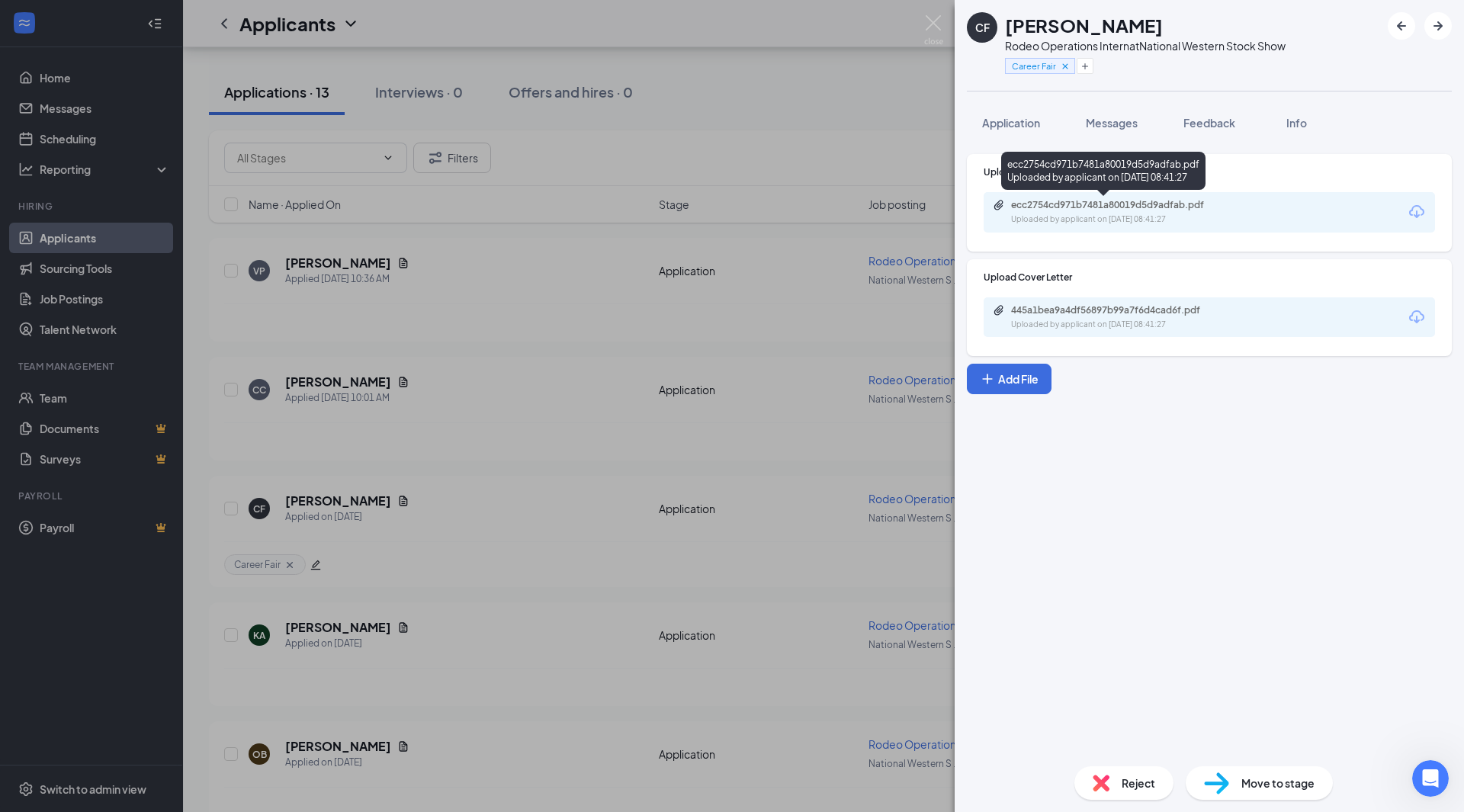
click at [1142, 207] on div "ecc2754cd971b7481a80019d5d9adfab.pdf" at bounding box center [1118, 205] width 214 height 12
click at [1213, 122] on span "Feedback" at bounding box center [1209, 123] width 52 height 14
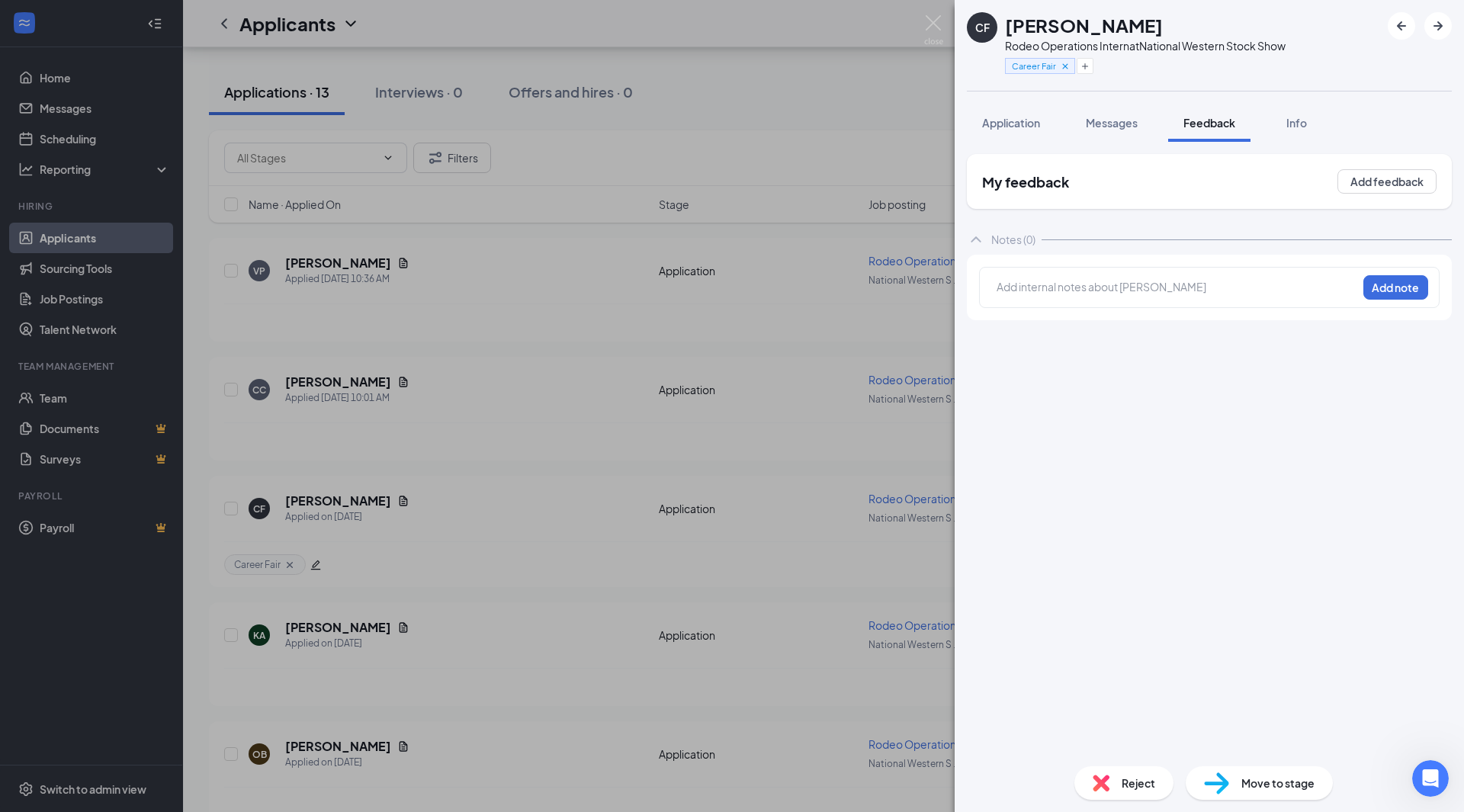
click at [1074, 279] on div at bounding box center [1176, 287] width 359 height 16
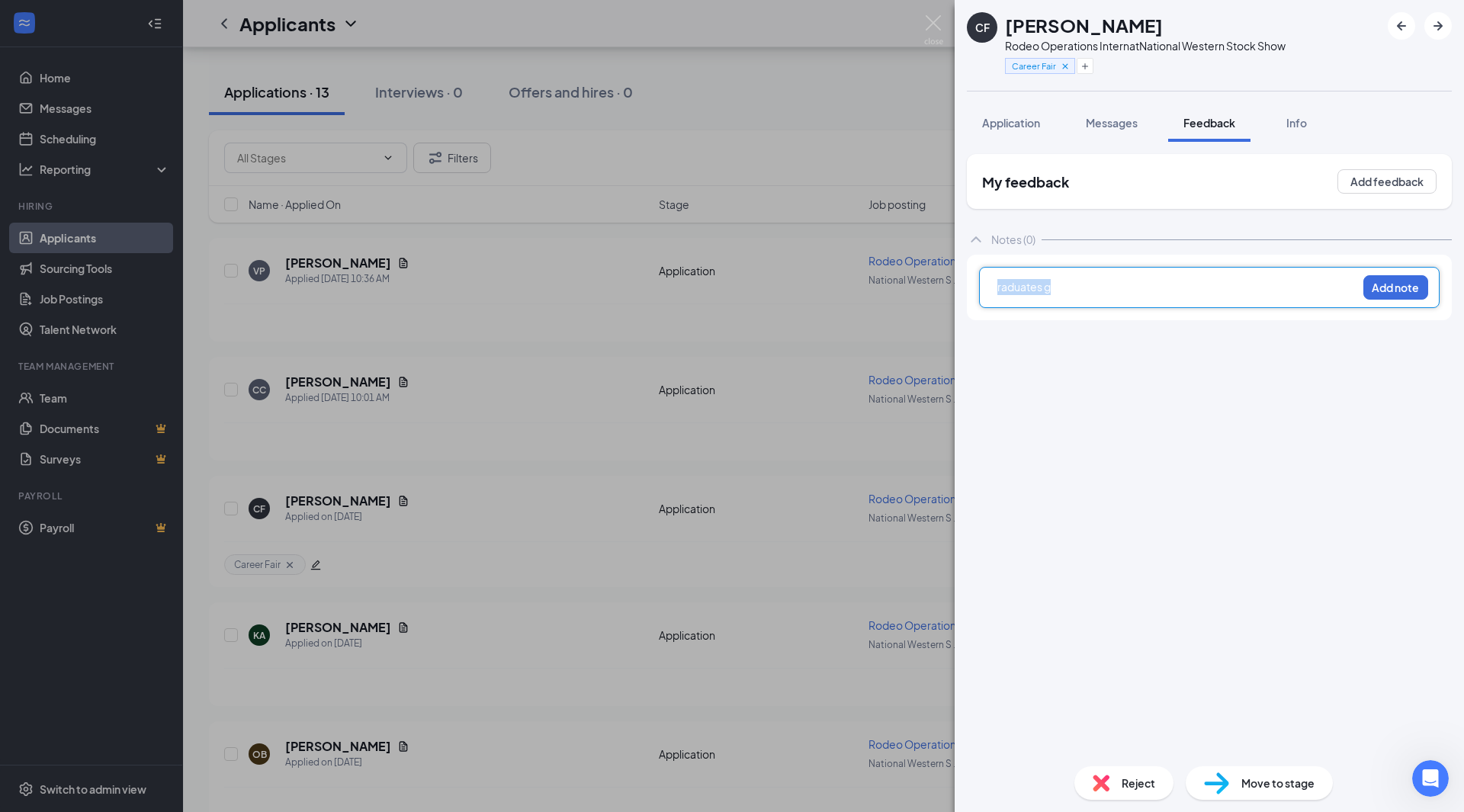
drag, startPoint x: 1082, startPoint y: 294, endPoint x: 963, endPoint y: 284, distance: 119.4
click at [963, 284] on div "My feedback Add feedback Notes (0) raduates g Add note" at bounding box center [1208, 447] width 509 height 612
click at [1382, 290] on button "Add note" at bounding box center [1395, 287] width 65 height 24
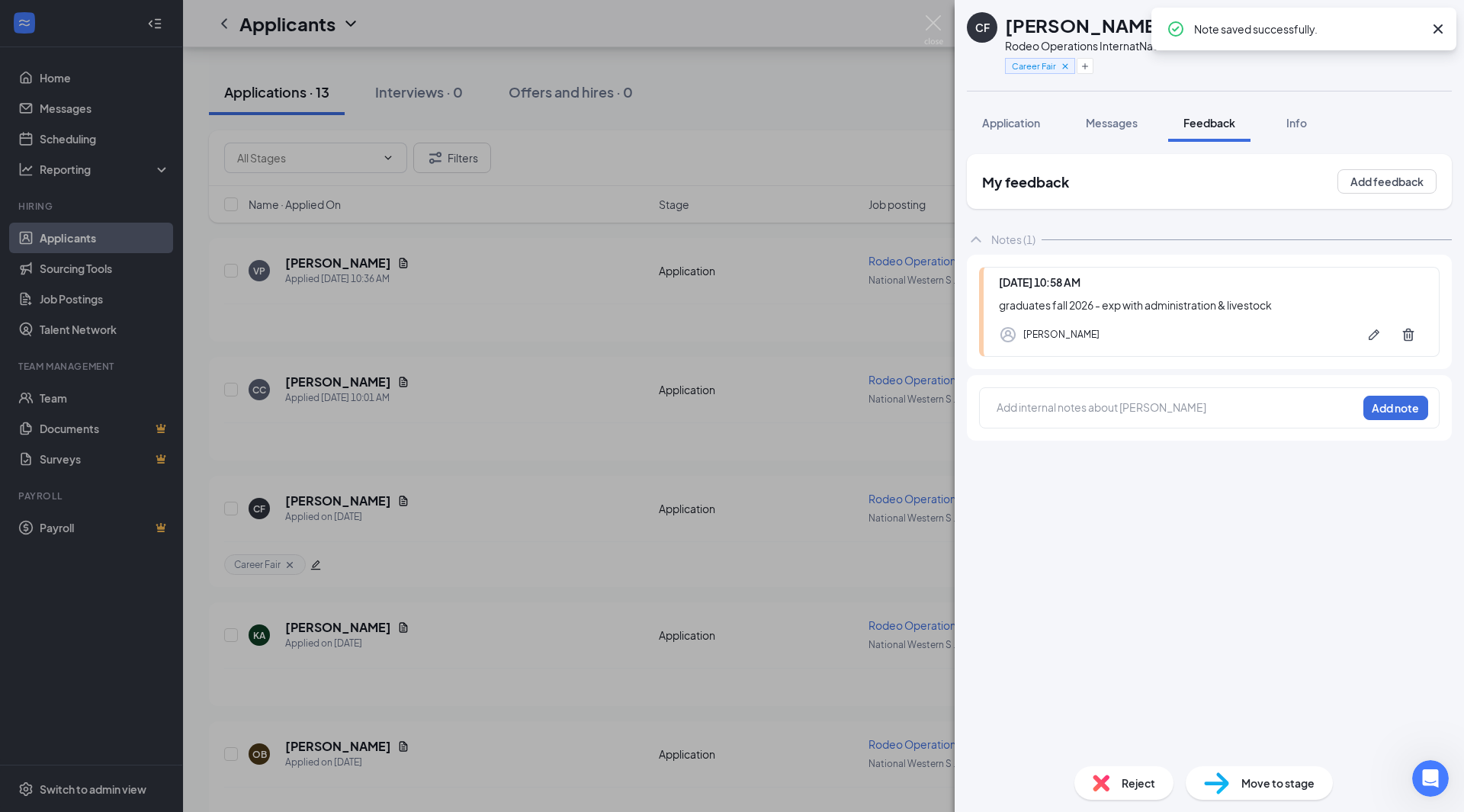
click at [815, 124] on div "CF [PERSON_NAME] Rodeo Operations Intern at National Western Stock Show Career …" at bounding box center [732, 406] width 1464 height 812
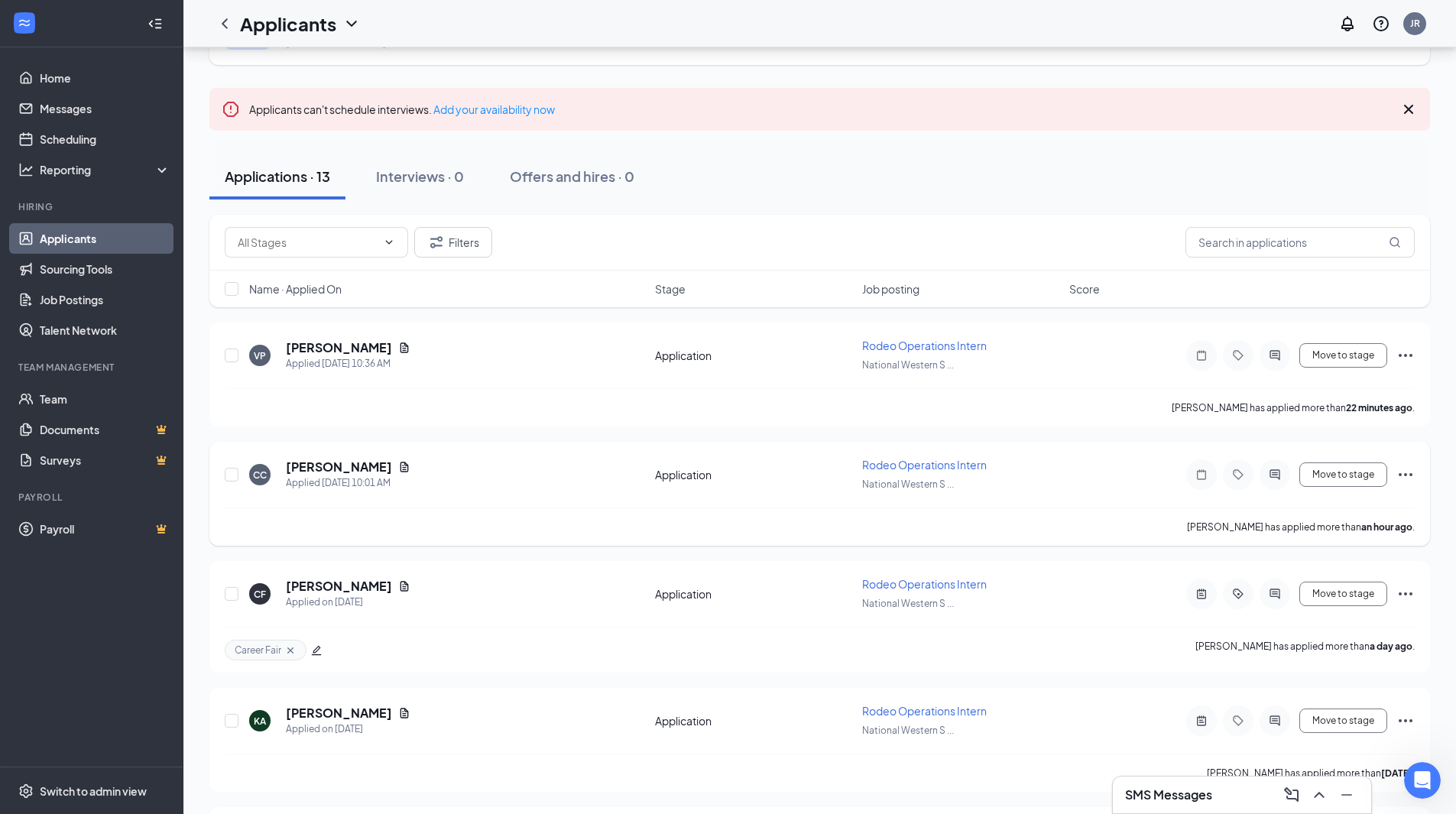
scroll to position [77, 0]
click at [400, 464] on icon "Document" at bounding box center [404, 467] width 9 height 10
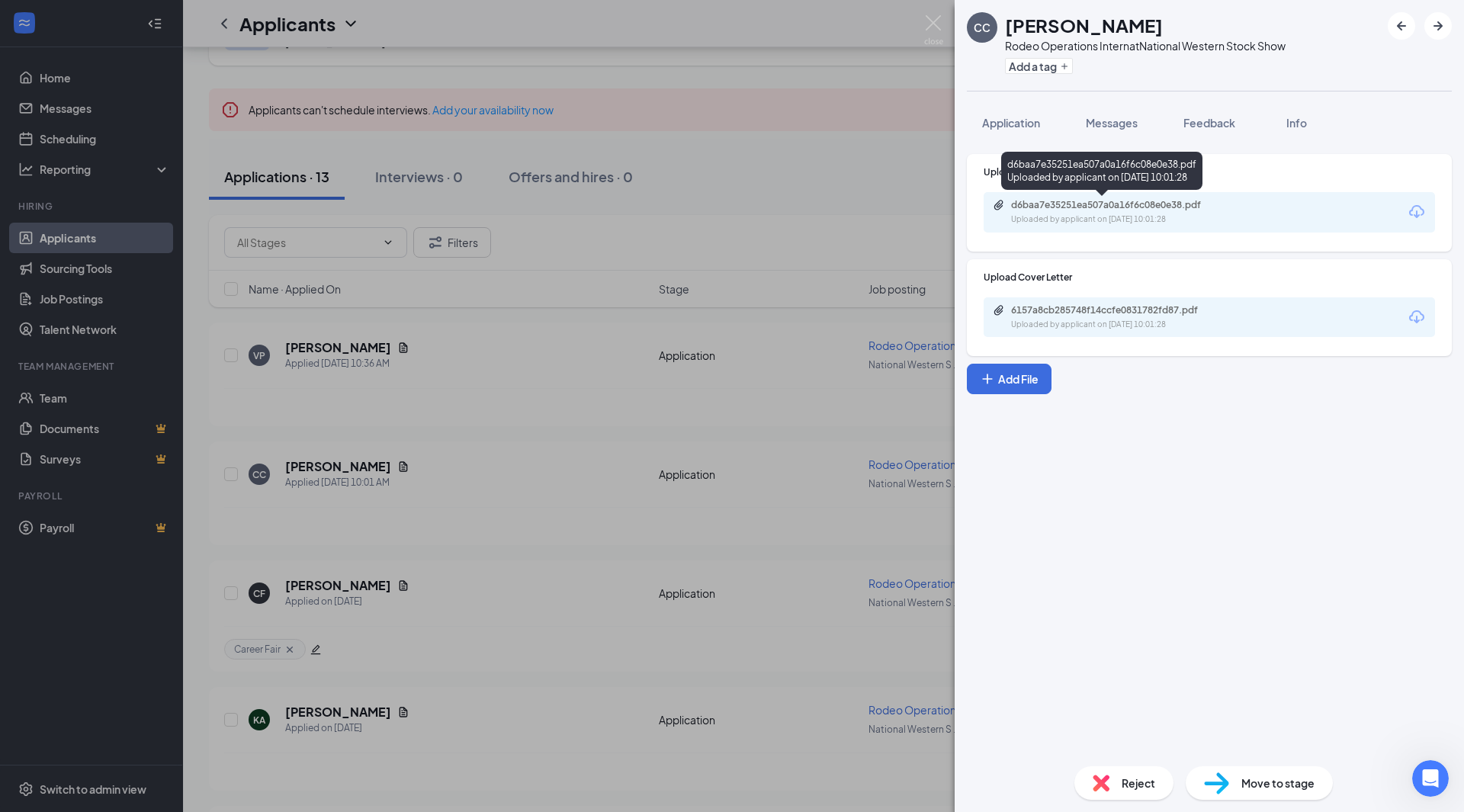
click at [1093, 217] on div "Uploaded by applicant on [DATE] 10:01:28" at bounding box center [1125, 220] width 228 height 12
click at [1225, 119] on span "Feedback" at bounding box center [1209, 123] width 52 height 14
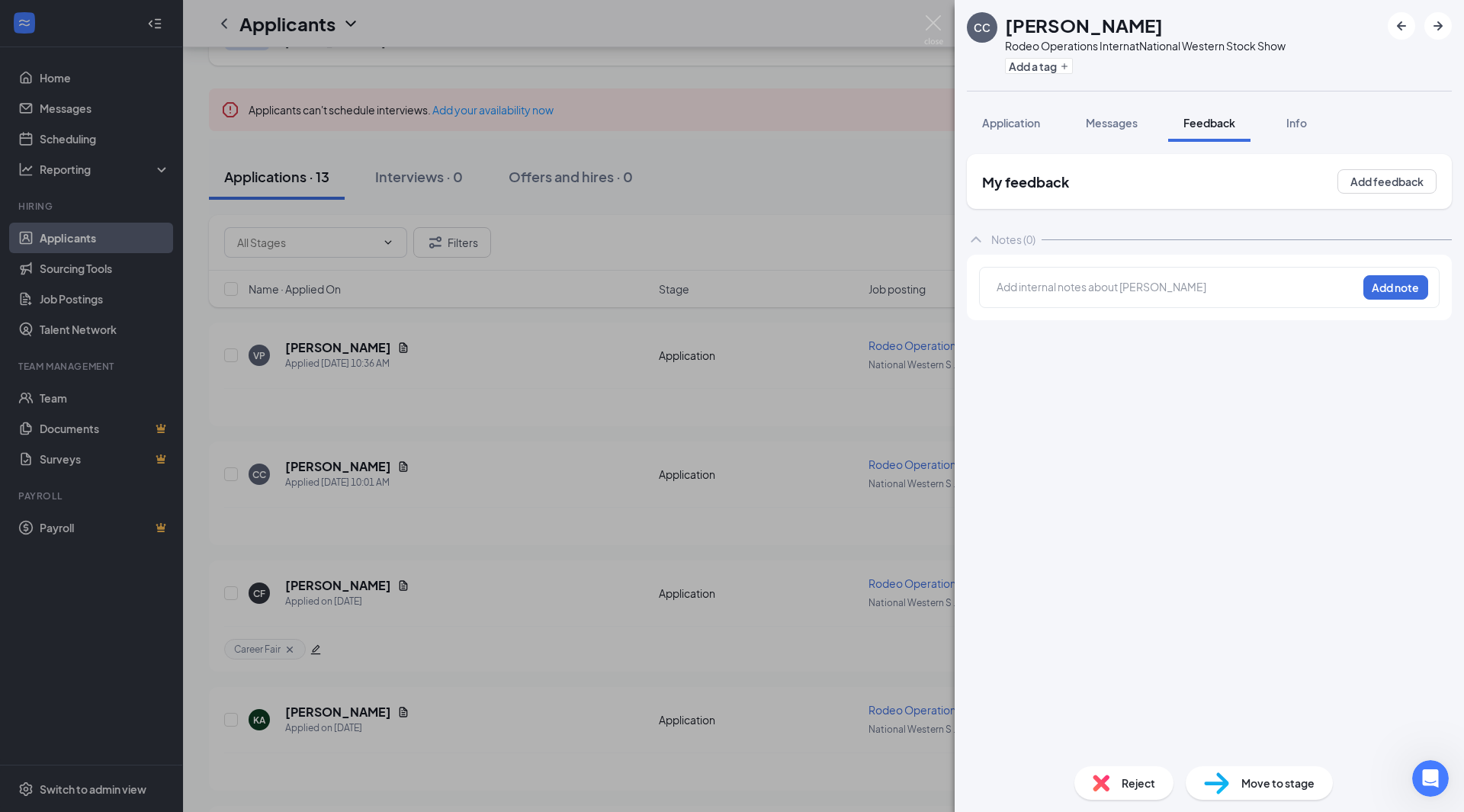
click at [1091, 310] on div "Add internal notes about [PERSON_NAME] Add note" at bounding box center [1209, 288] width 485 height 65
click at [1082, 293] on div at bounding box center [1176, 287] width 359 height 16
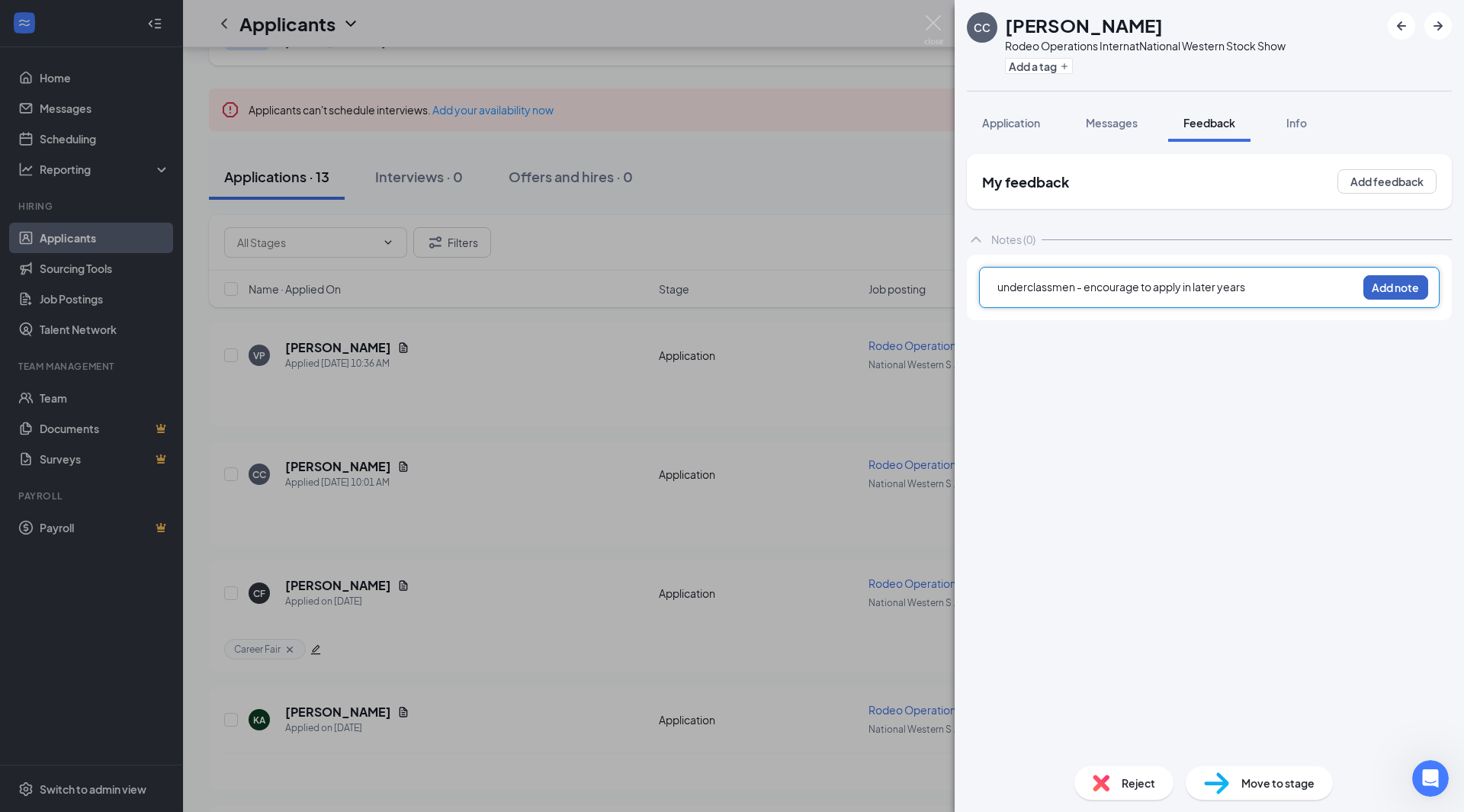
click at [1391, 289] on button "Add note" at bounding box center [1395, 287] width 65 height 24
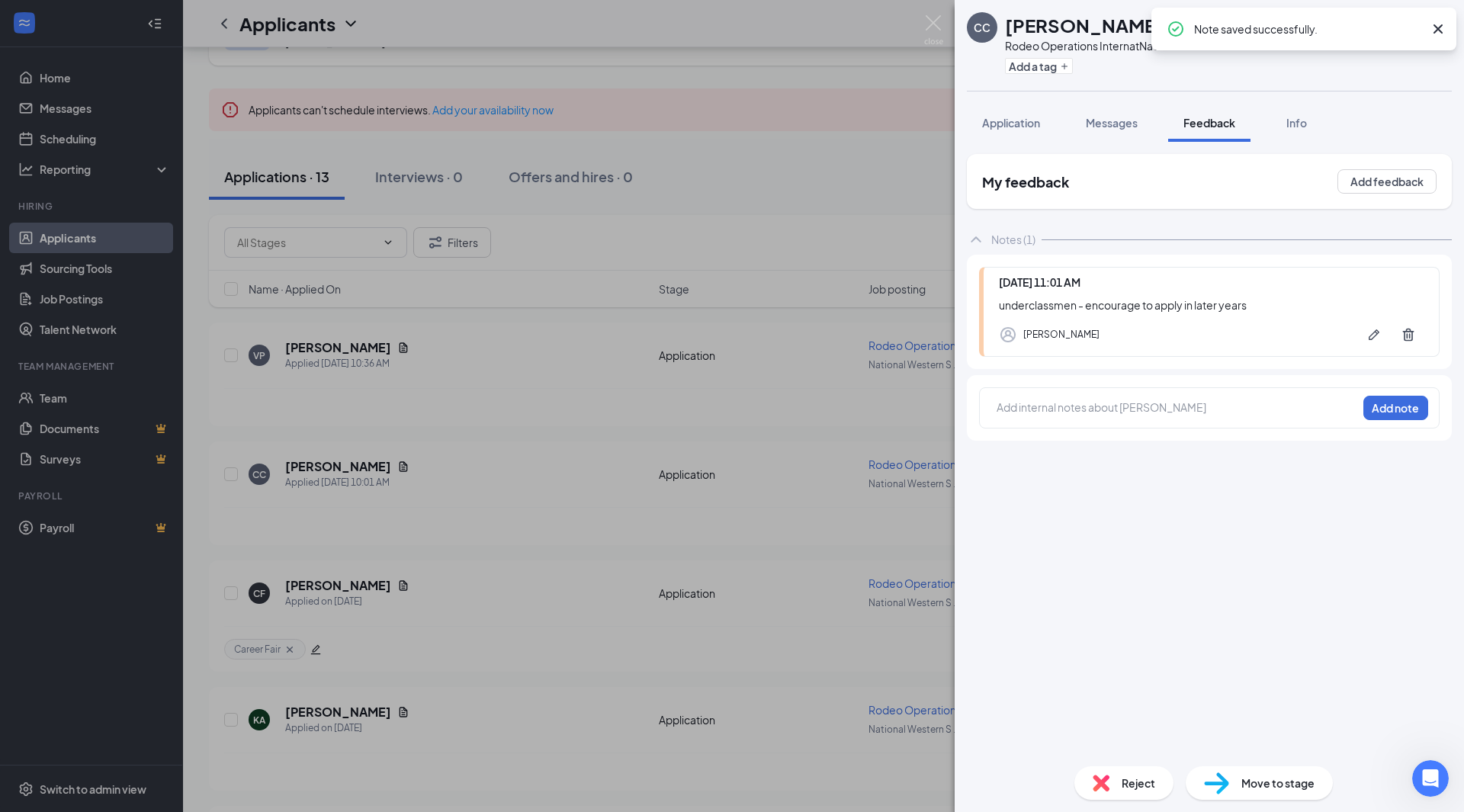
click at [890, 224] on div "CC [PERSON_NAME] Operations Intern at National Western Stock Show Add a tag App…" at bounding box center [732, 406] width 1464 height 812
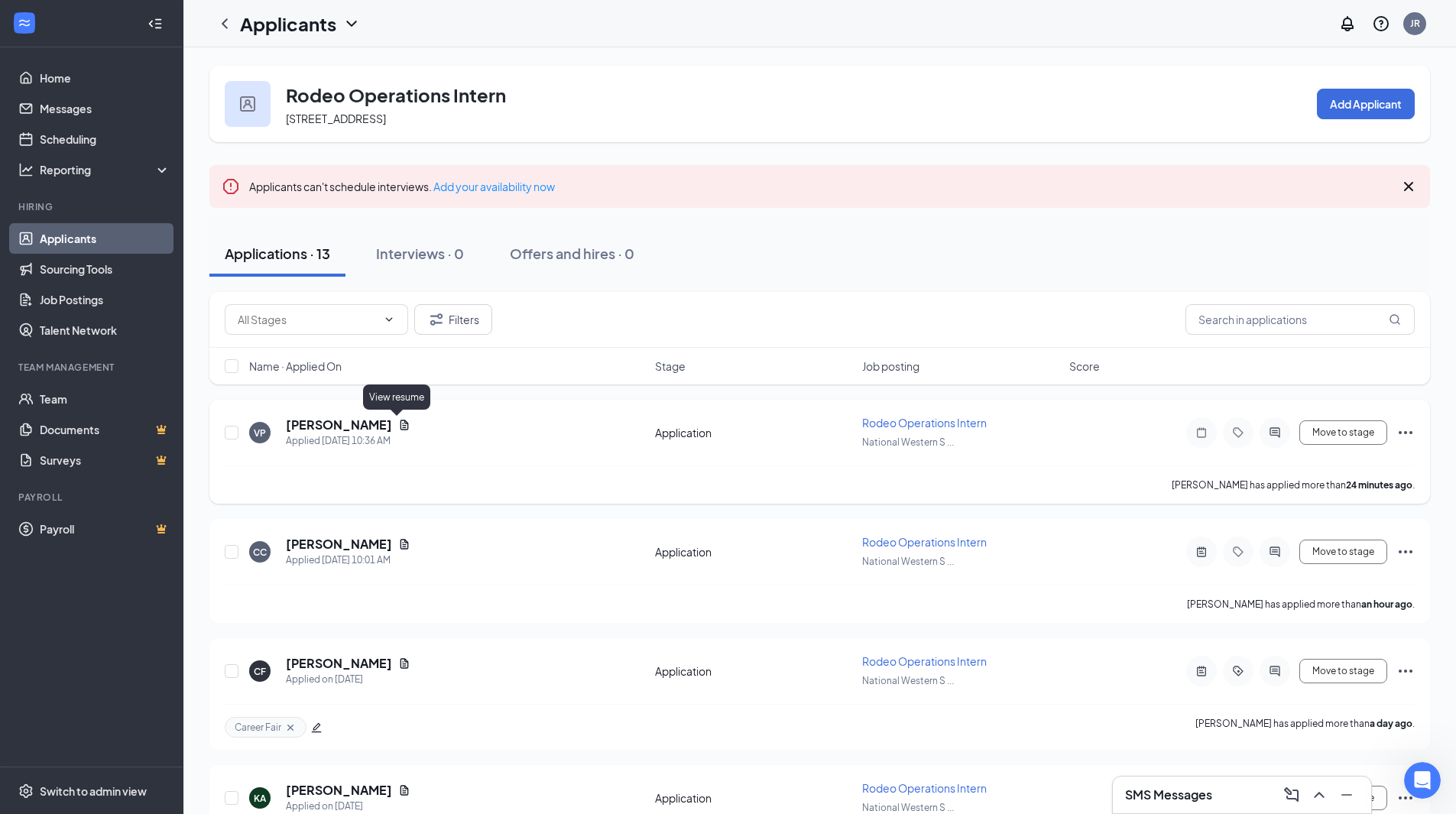
click at [399, 426] on icon "Document" at bounding box center [405, 425] width 13 height 12
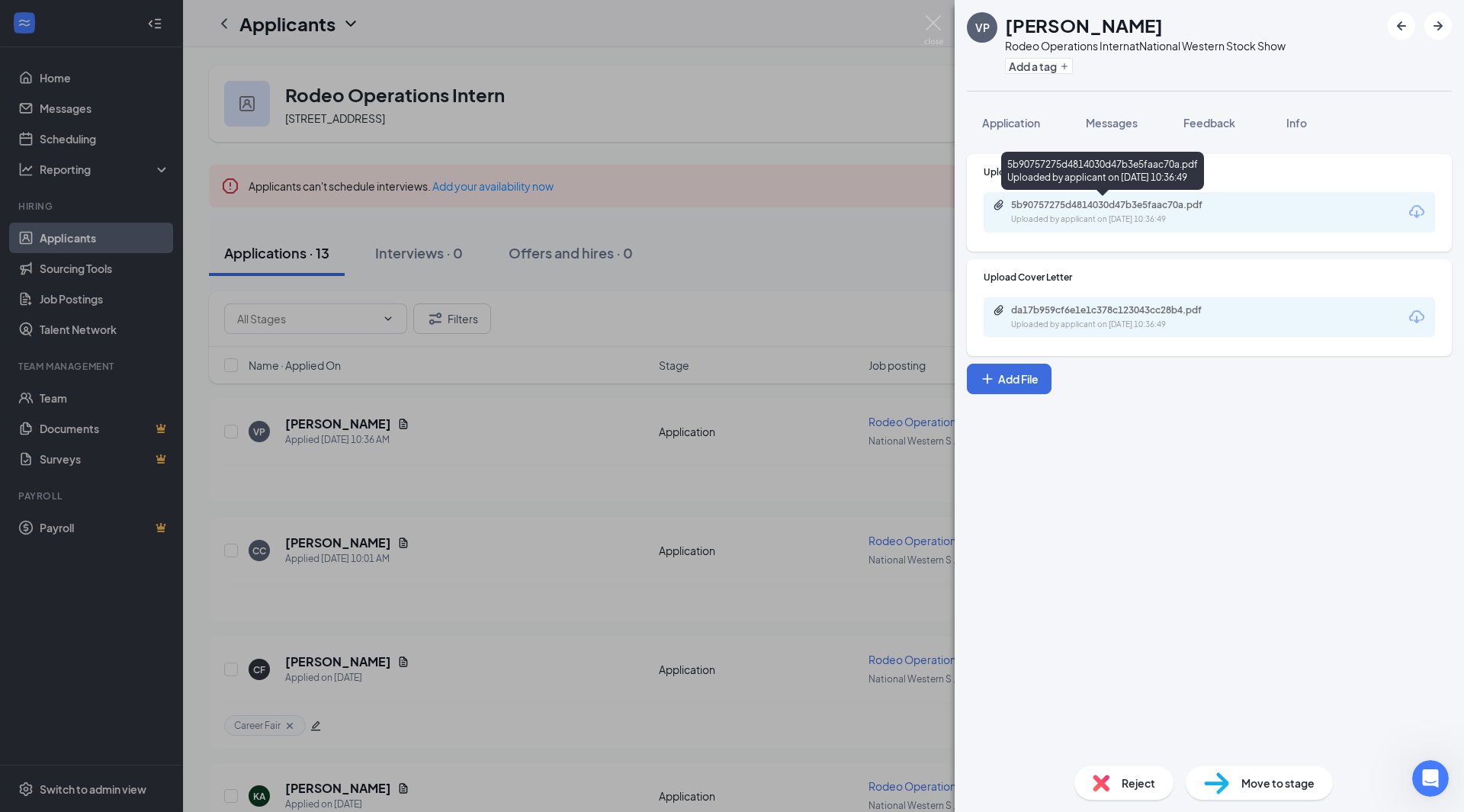
click at [1085, 215] on div "Uploaded by applicant on [DATE] 10:36:49" at bounding box center [1125, 220] width 228 height 12
click at [1188, 122] on span "Feedback" at bounding box center [1209, 123] width 52 height 14
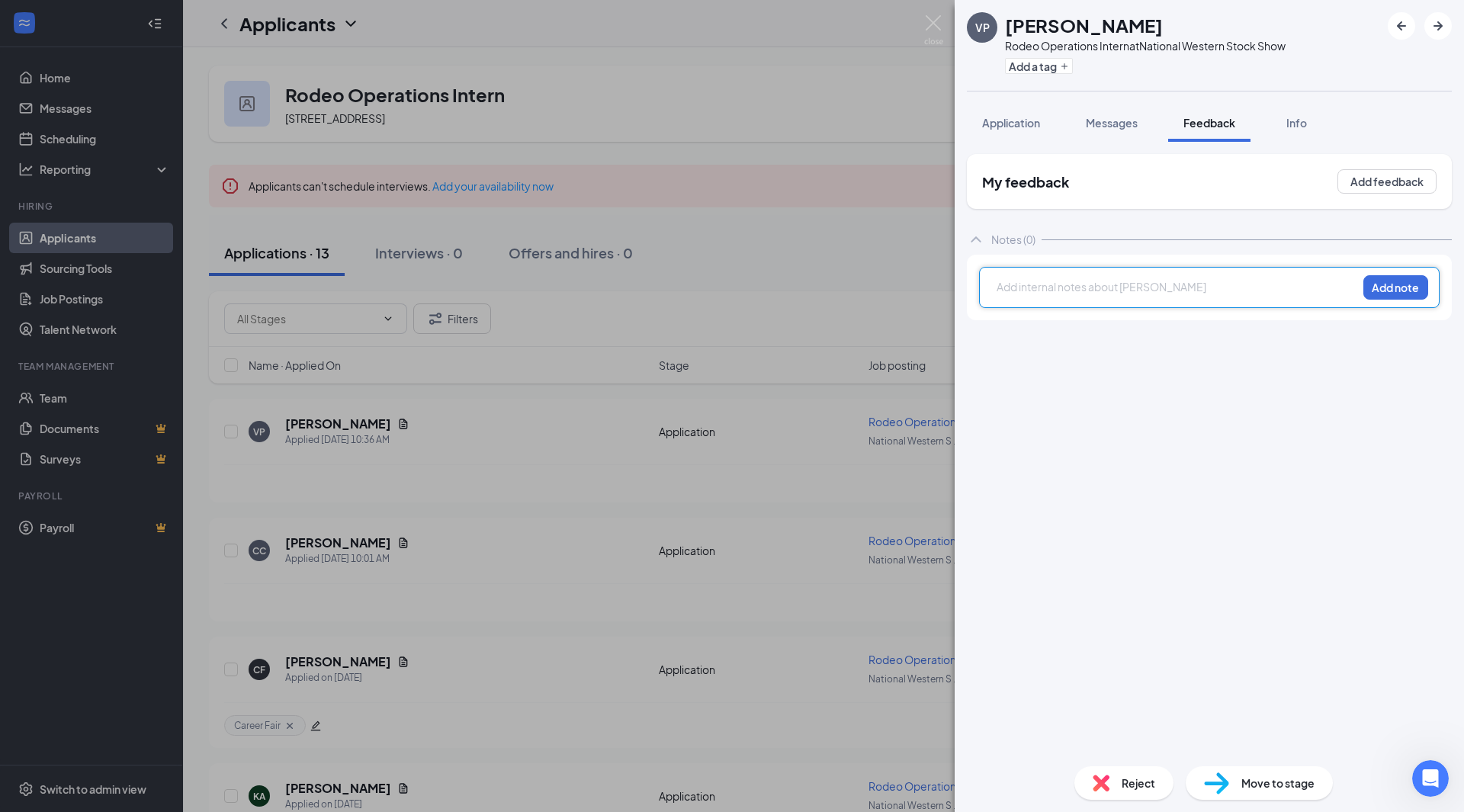
click at [1057, 288] on div at bounding box center [1176, 287] width 359 height 16
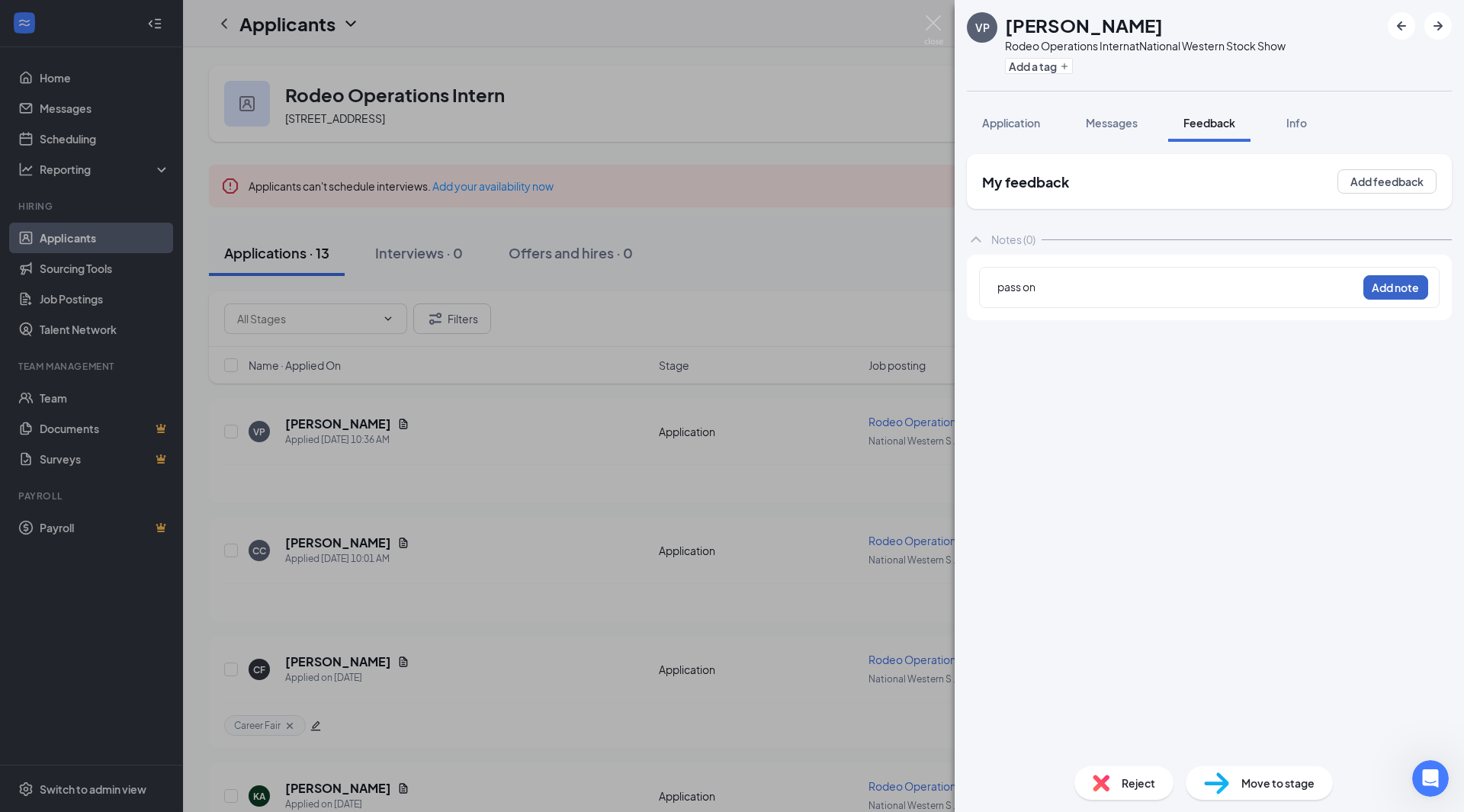
click at [1382, 295] on button "Add note" at bounding box center [1395, 287] width 65 height 24
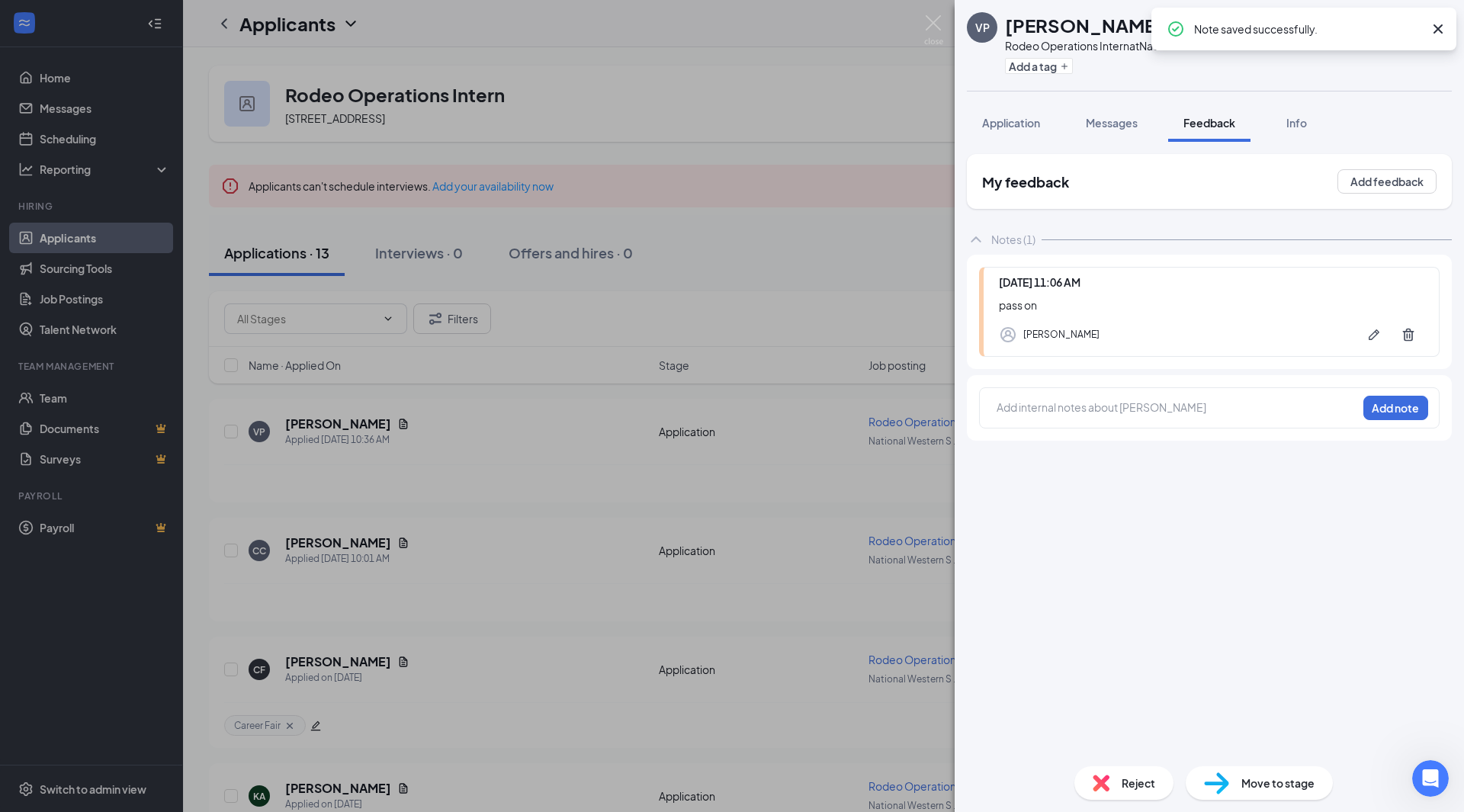
click at [1003, 122] on span "Application" at bounding box center [1011, 123] width 58 height 14
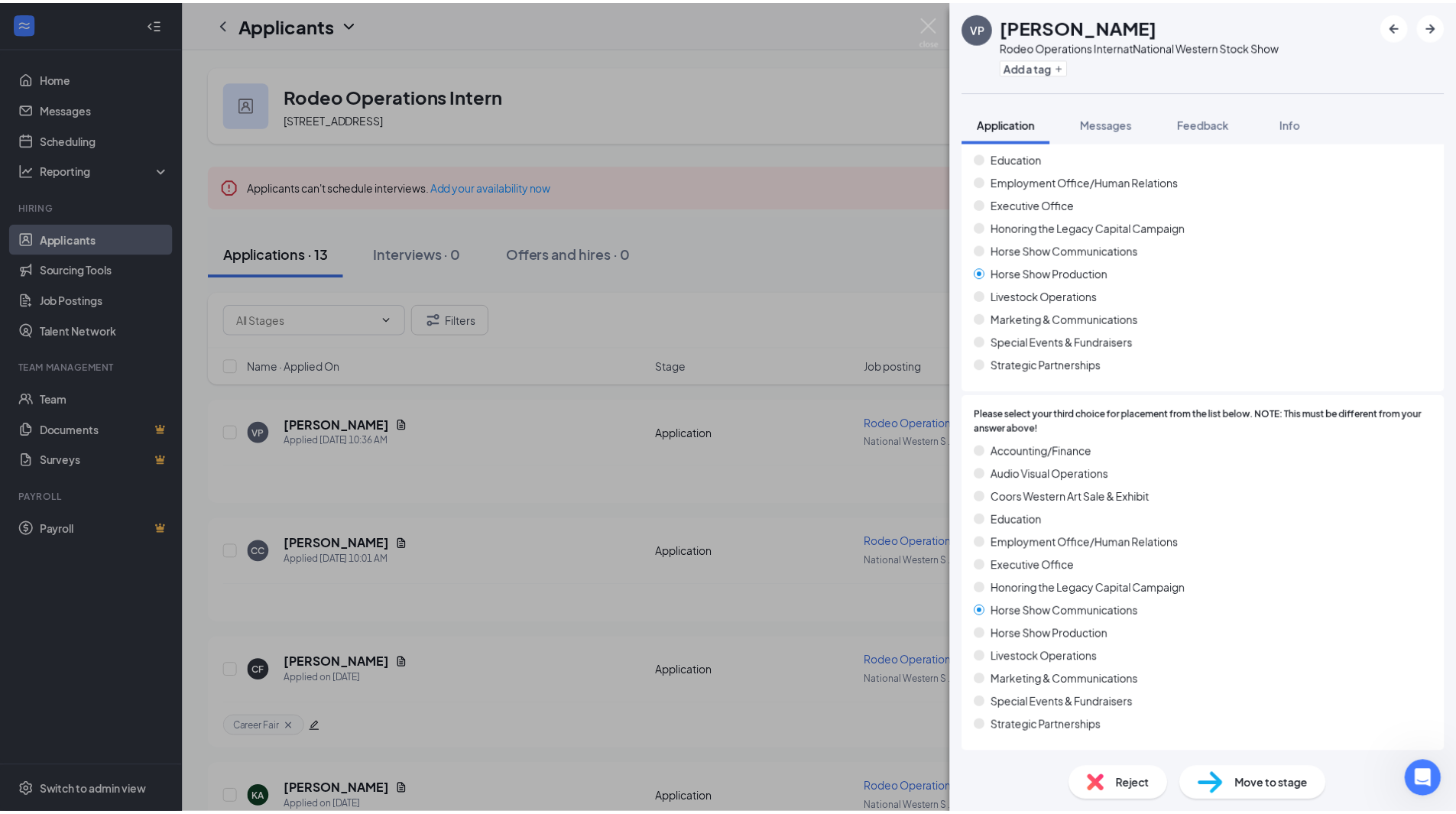
scroll to position [280, 0]
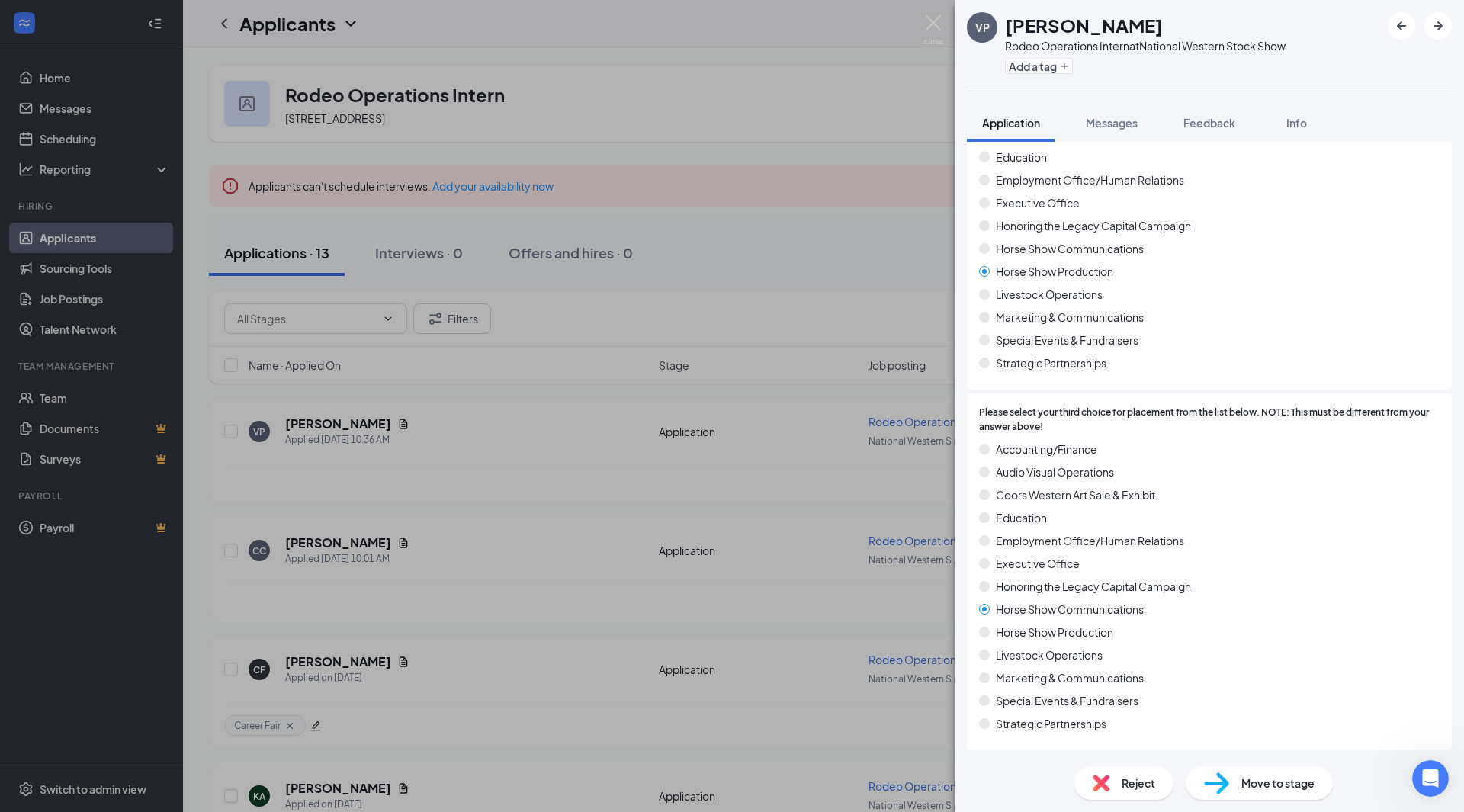
click at [854, 347] on div "VP [PERSON_NAME] Rodeo Operations Intern at National Western Stock Show Add a t…" at bounding box center [732, 406] width 1464 height 812
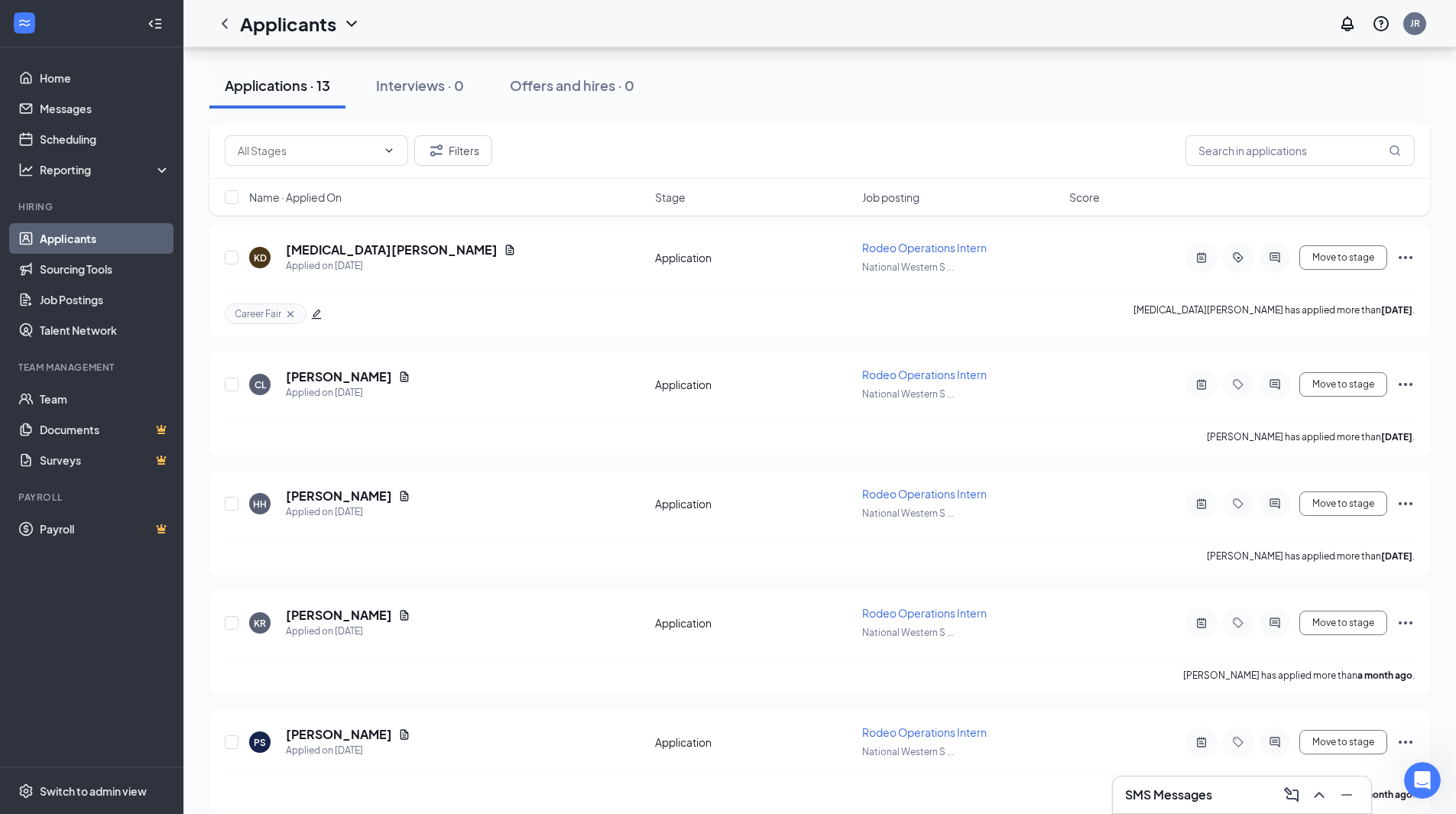
scroll to position [1137, 0]
